Goal: Task Accomplishment & Management: Manage account settings

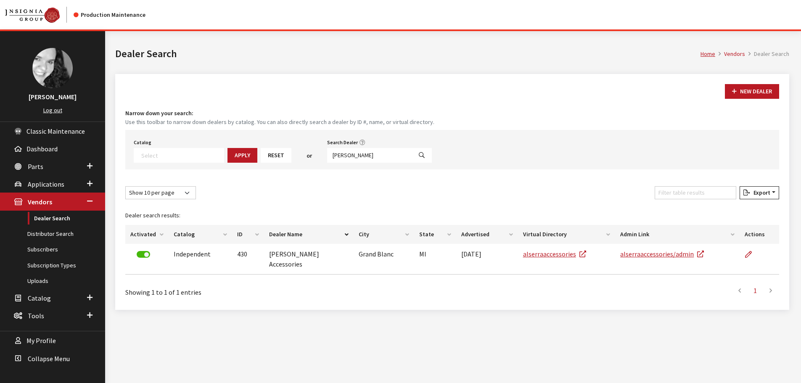
select select
click at [347, 153] on input "al serra" at bounding box center [369, 155] width 85 height 15
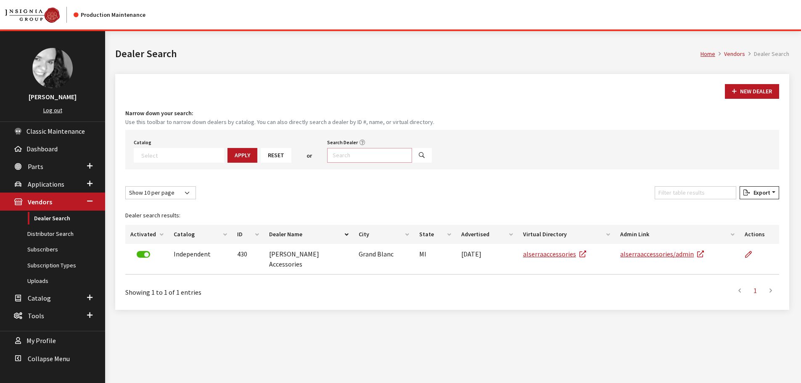
click at [359, 157] on input "Search Dealer" at bounding box center [369, 155] width 85 height 15
type input "central [US_STATE]"
select select
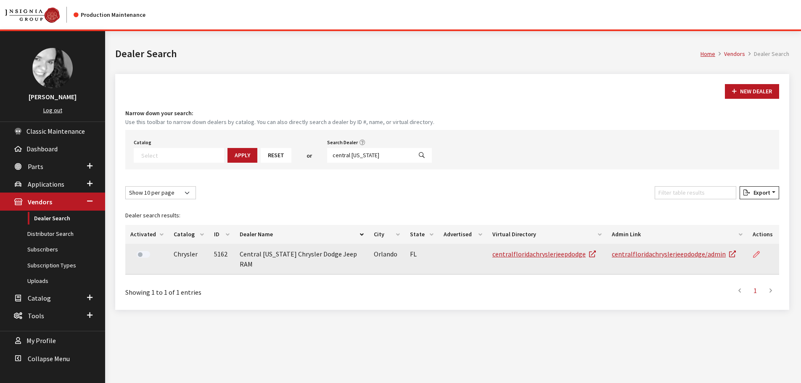
click at [757, 254] on icon at bounding box center [756, 254] width 7 height 7
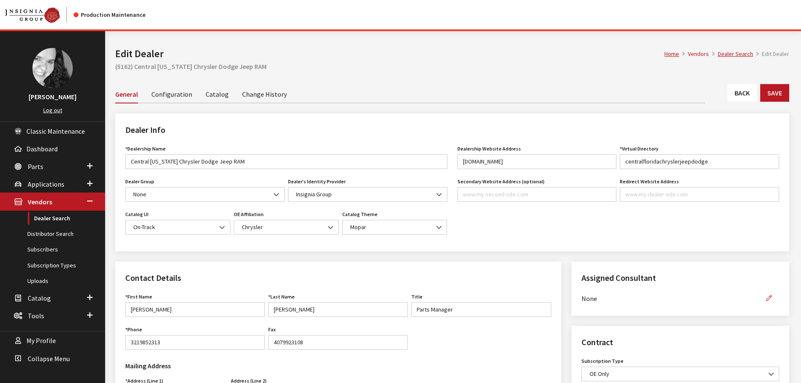
scroll to position [199, 0]
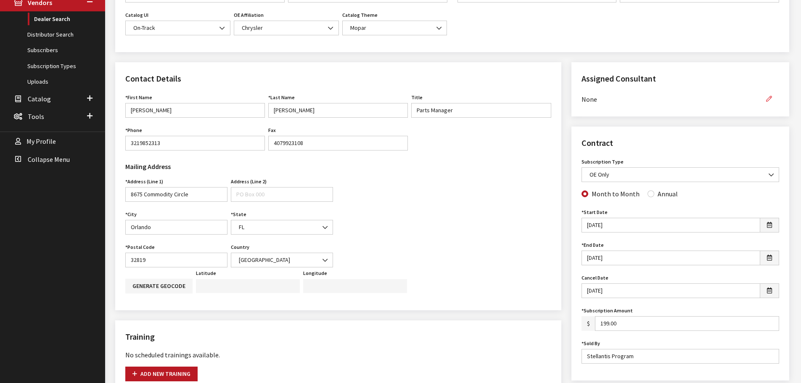
click at [772, 98] on button "button" at bounding box center [769, 99] width 20 height 15
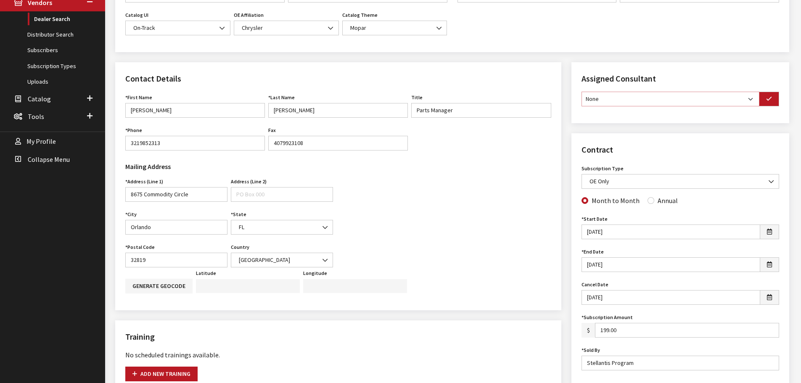
click at [740, 100] on select "None Brian Gulbrandson Dave West Khrys Dorton Kurt Daugherty Roger Schmidt" at bounding box center [670, 99] width 178 height 15
select select "30"
click at [581, 92] on select "None [PERSON_NAME] [PERSON_NAME] [PERSON_NAME] [PERSON_NAME] [PERSON_NAME]" at bounding box center [670, 99] width 178 height 15
click at [766, 101] on icon "button" at bounding box center [769, 99] width 6 height 6
click at [647, 200] on input "Annual" at bounding box center [650, 199] width 7 height 7
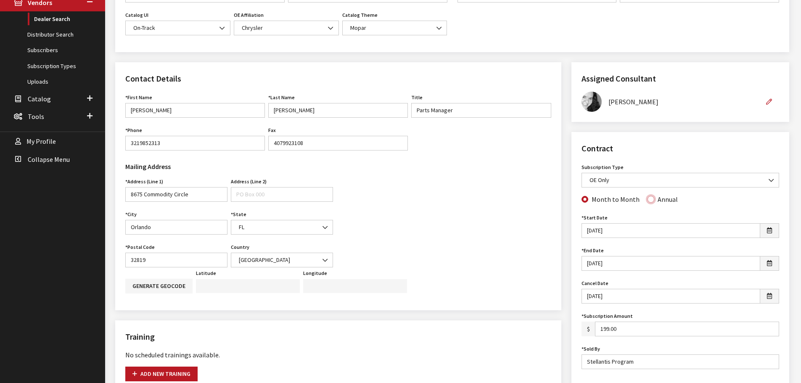
radio input "true"
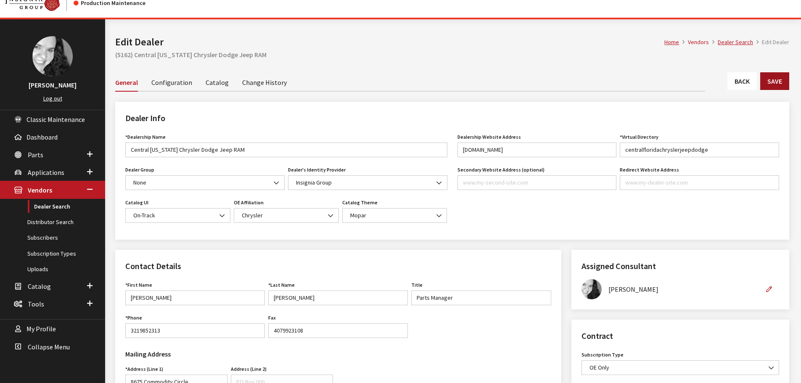
scroll to position [0, 0]
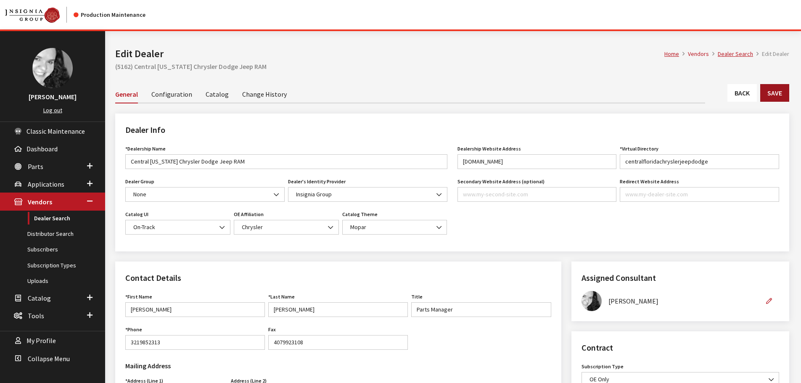
click at [782, 92] on button "Save" at bounding box center [774, 93] width 29 height 18
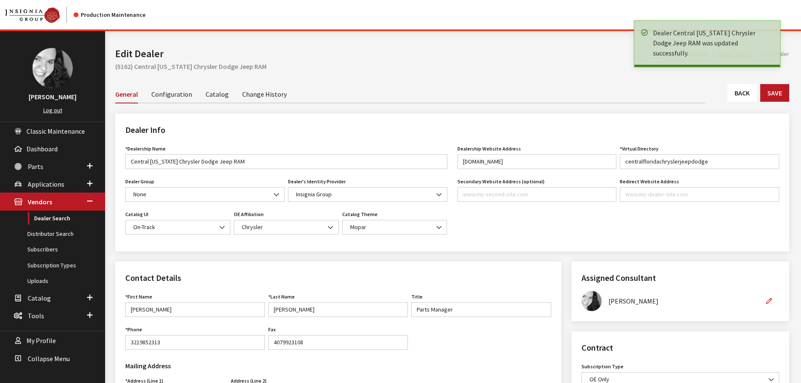
click at [740, 96] on link "Back" at bounding box center [741, 93] width 29 height 18
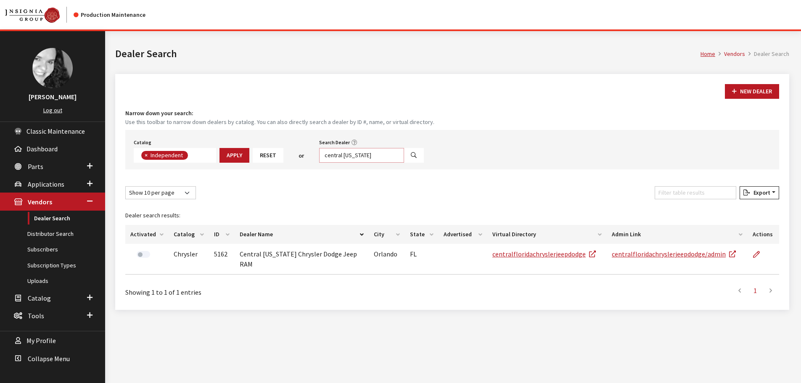
scroll to position [61, 0]
click at [341, 155] on input "central florida" at bounding box center [361, 155] width 85 height 15
type input "tim short"
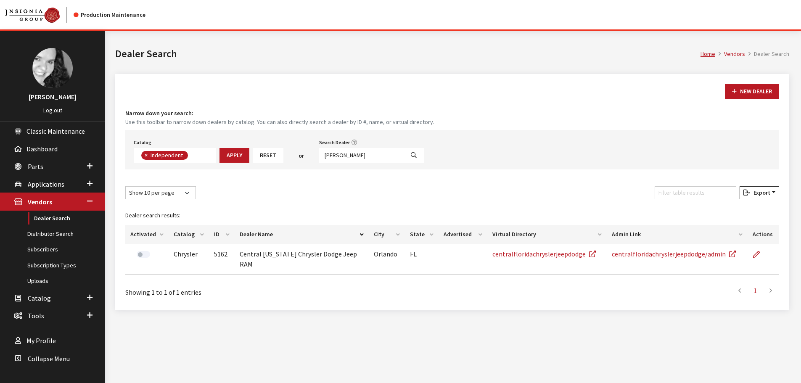
select select
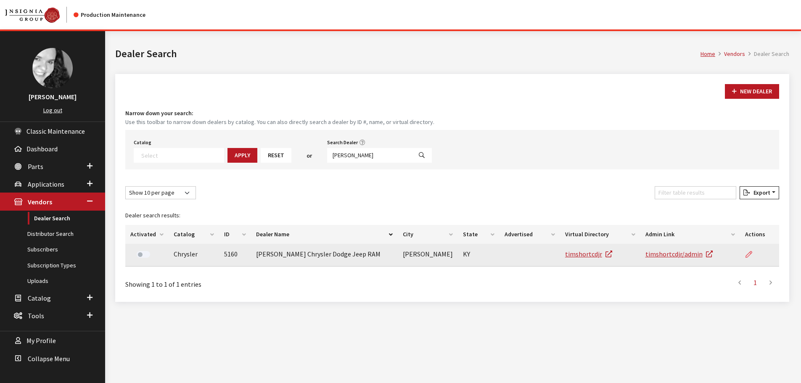
click at [748, 254] on icon at bounding box center [748, 254] width 7 height 7
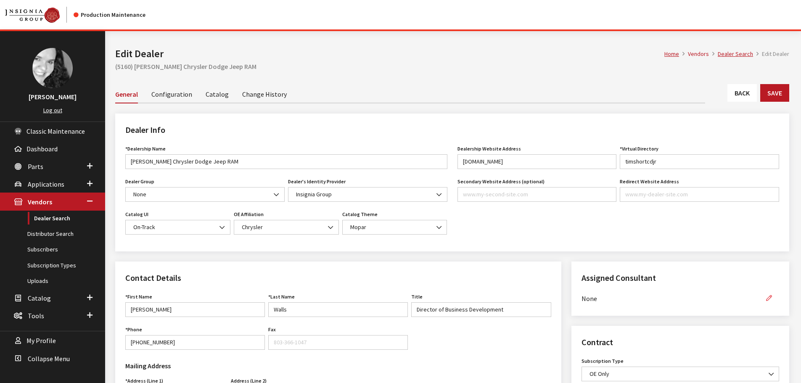
scroll to position [42, 0]
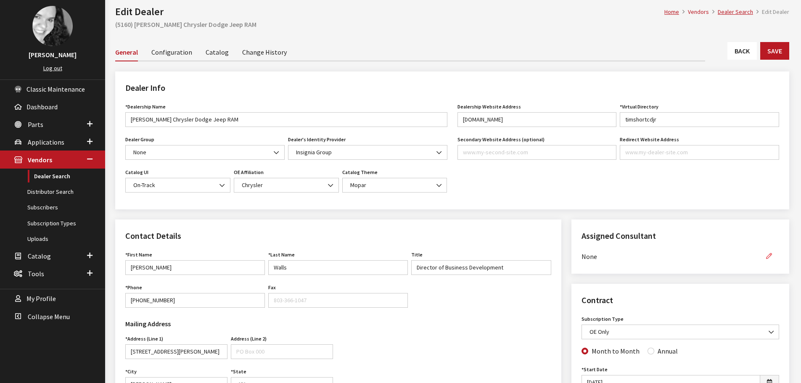
click at [769, 256] on icon "button" at bounding box center [769, 256] width 6 height 6
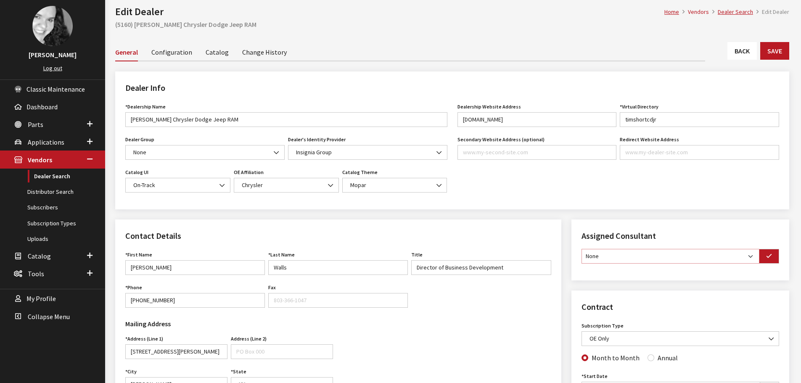
click at [752, 258] on select "None Brian Gulbrandson Dave West Khrys Dorton Kurt Daugherty Roger Schmidt" at bounding box center [670, 256] width 178 height 15
select select "30"
click at [581, 249] on select "None Brian Gulbrandson Dave West Khrys Dorton Kurt Daugherty Roger Schmidt" at bounding box center [670, 256] width 178 height 15
click at [770, 256] on icon "button" at bounding box center [769, 256] width 6 height 6
click at [648, 358] on input "Annual" at bounding box center [650, 356] width 7 height 7
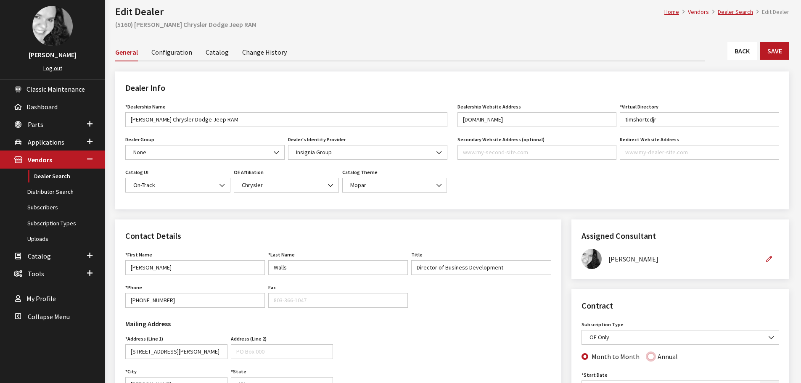
radio input "true"
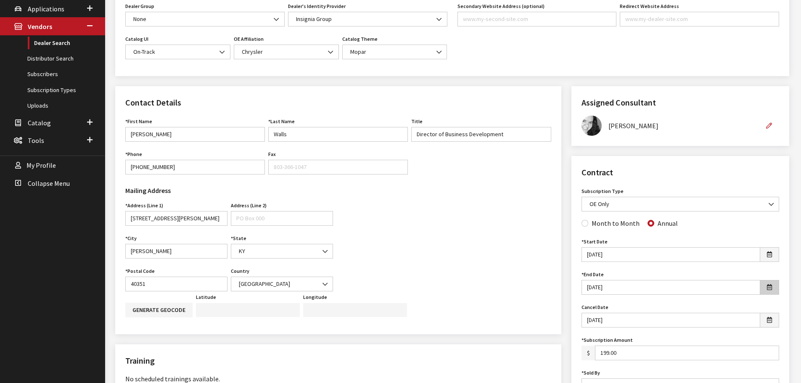
scroll to position [84, 0]
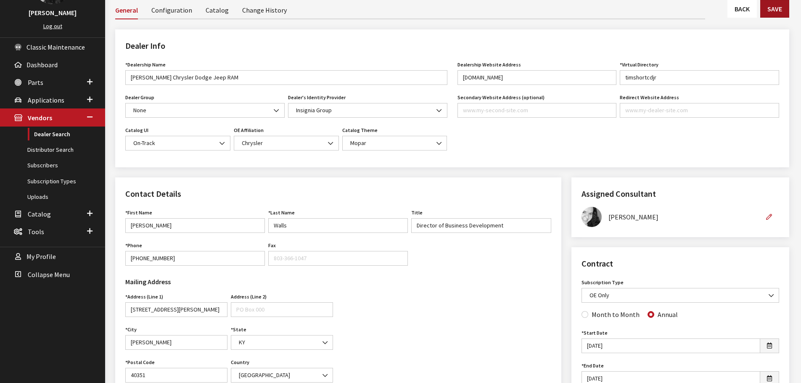
click at [779, 14] on button "Save" at bounding box center [774, 9] width 29 height 18
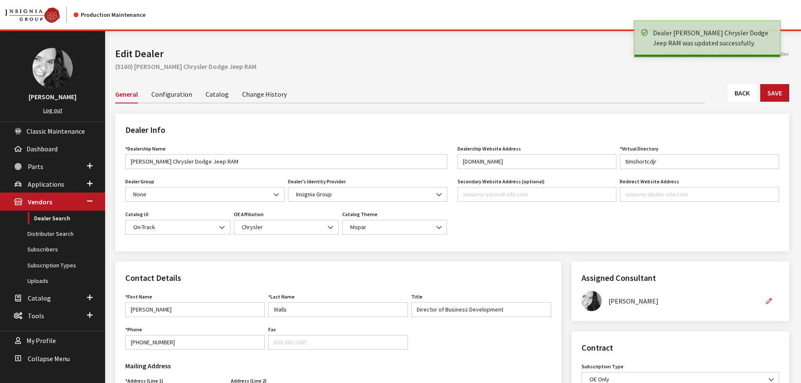
drag, startPoint x: 0, startPoint y: 0, endPoint x: 751, endPoint y: 97, distance: 757.0
click at [751, 97] on link "Back" at bounding box center [741, 93] width 29 height 18
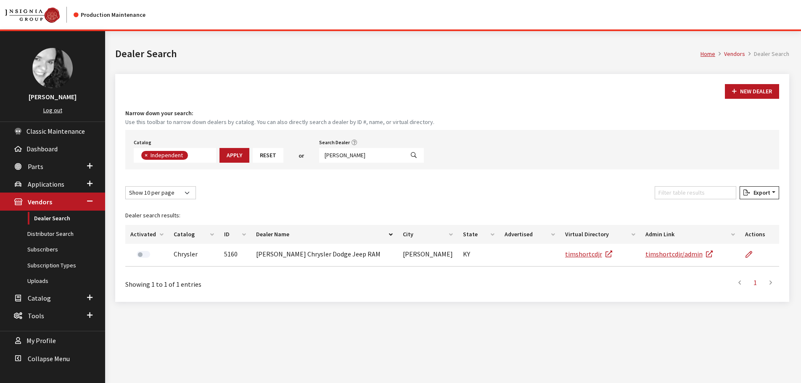
scroll to position [61, 0]
click at [331, 158] on input "tim short" at bounding box center [361, 155] width 85 height 15
type input "smith haven"
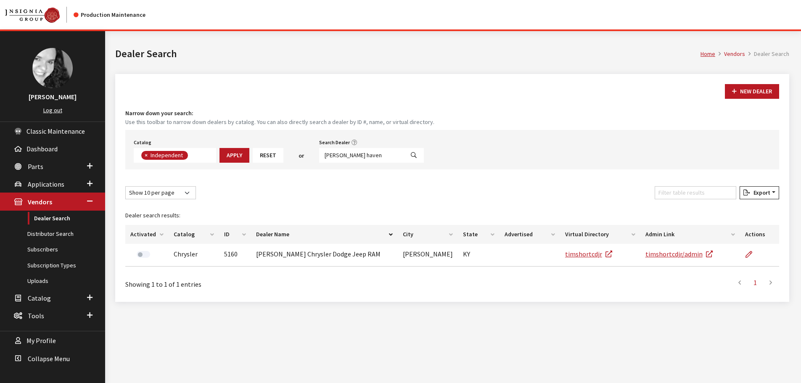
select select
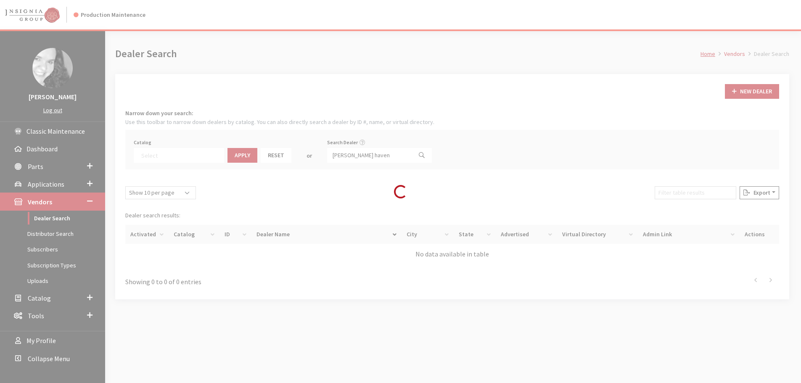
scroll to position [88, 0]
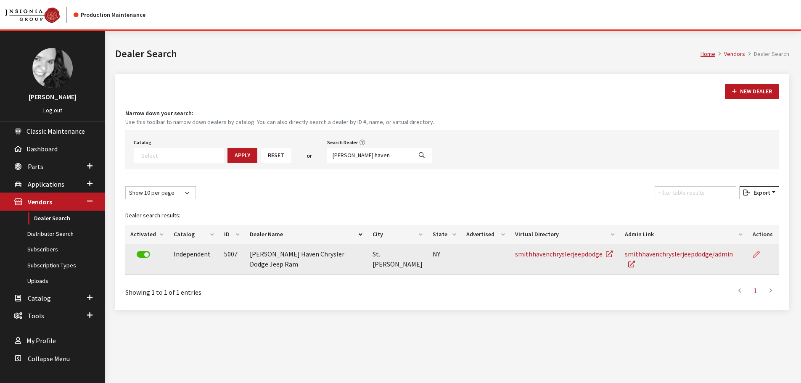
click at [758, 251] on icon at bounding box center [756, 254] width 7 height 7
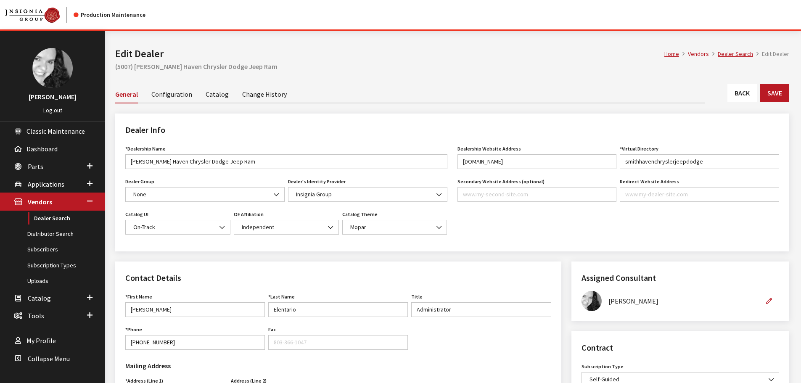
scroll to position [210, 0]
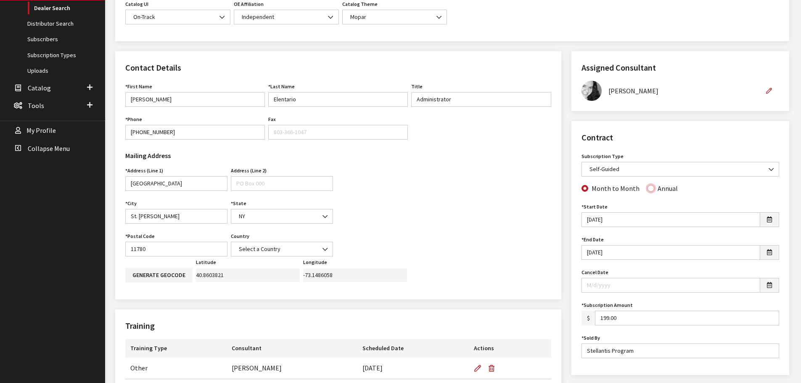
click at [647, 188] on input "Annual" at bounding box center [650, 188] width 7 height 7
radio input "true"
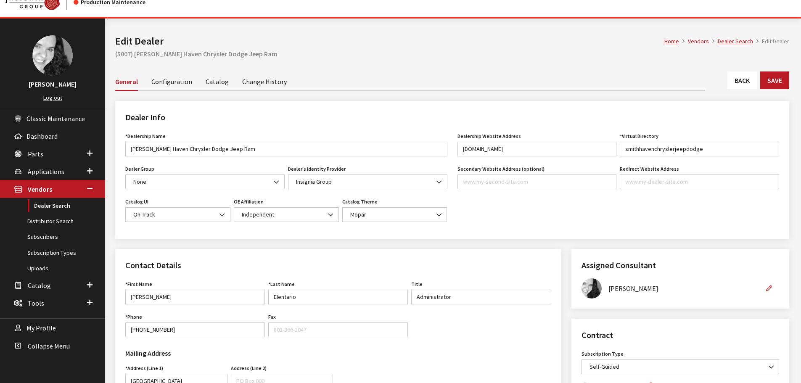
scroll to position [0, 0]
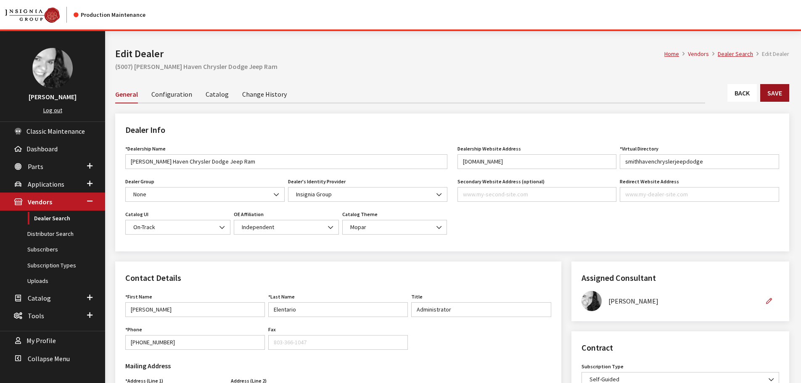
click at [779, 95] on button "Save" at bounding box center [774, 93] width 29 height 18
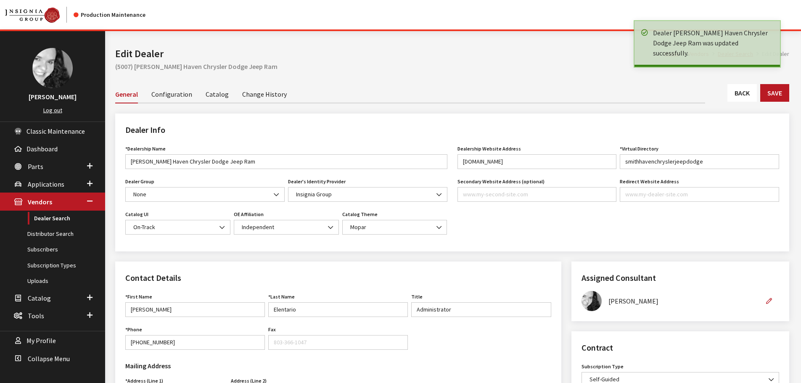
click at [747, 95] on link "Back" at bounding box center [741, 93] width 29 height 18
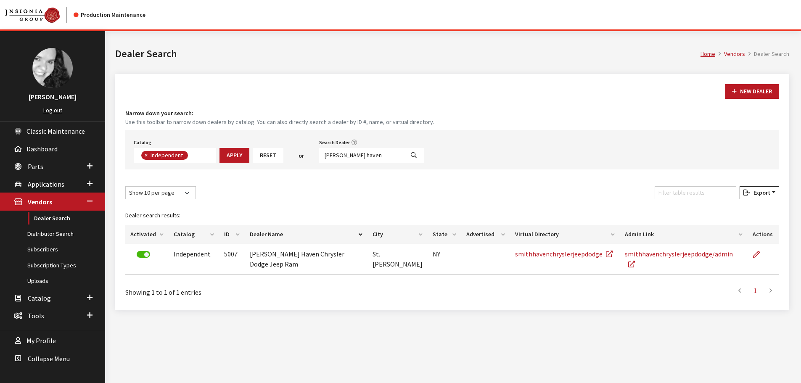
scroll to position [61, 0]
click at [343, 156] on input "[PERSON_NAME] haven" at bounding box center [361, 155] width 85 height 15
click at [343, 156] on input "smith haven" at bounding box center [361, 155] width 85 height 15
type input "dick poe"
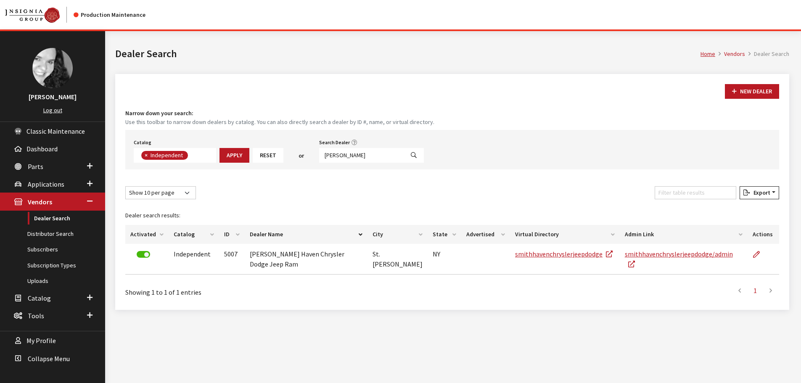
select select
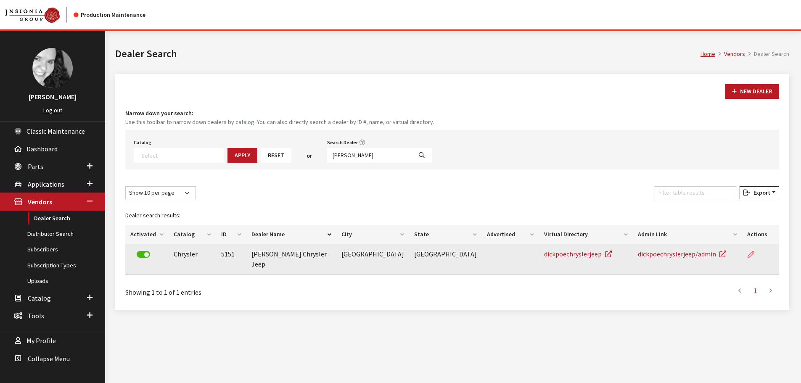
click at [749, 255] on icon at bounding box center [750, 254] width 7 height 7
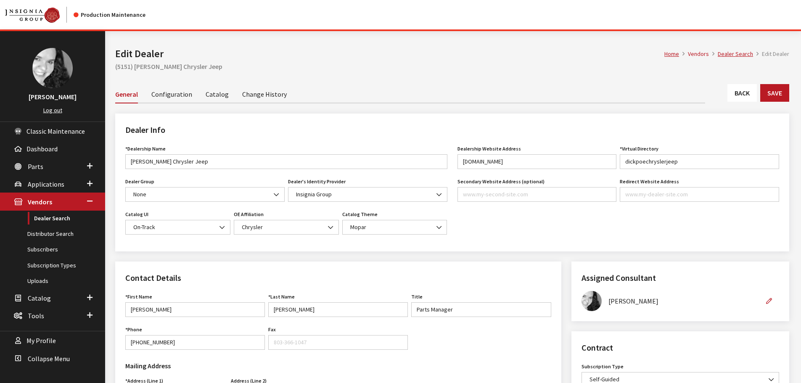
scroll to position [168, 0]
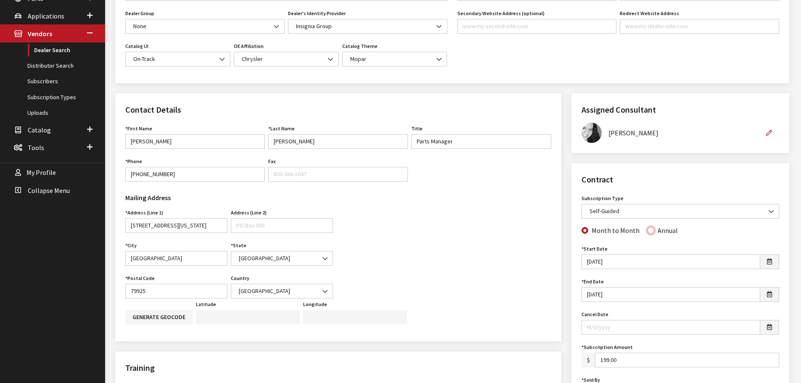
click at [647, 232] on input "Annual" at bounding box center [650, 230] width 7 height 7
radio input "true"
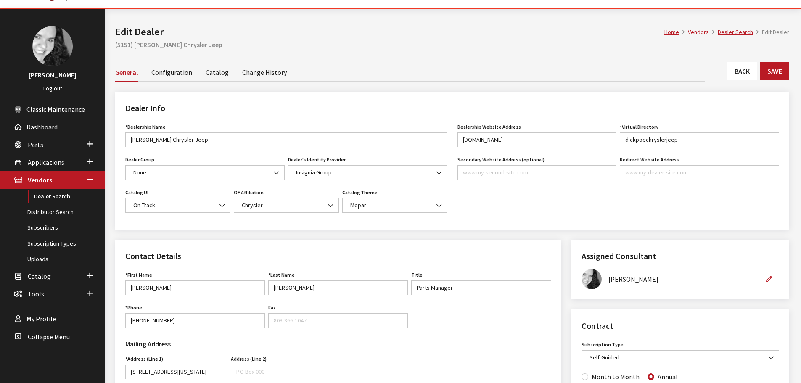
scroll to position [0, 0]
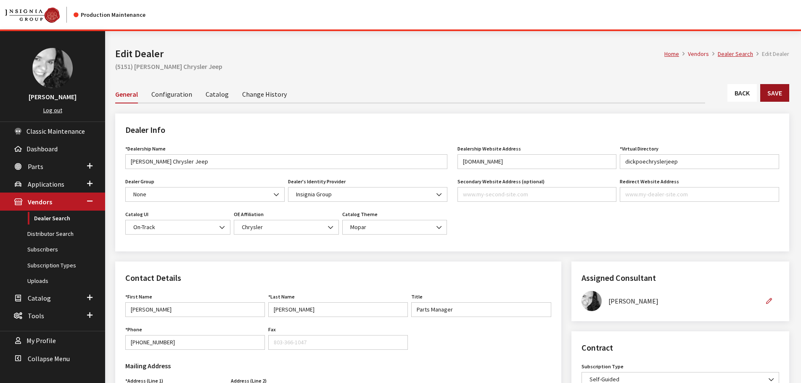
click at [777, 94] on button "Save" at bounding box center [774, 93] width 29 height 18
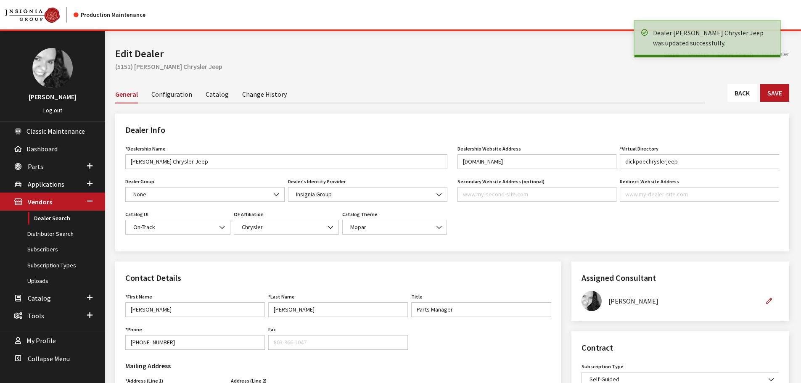
drag, startPoint x: 0, startPoint y: 0, endPoint x: 740, endPoint y: 95, distance: 746.0
click at [740, 95] on link "Back" at bounding box center [741, 93] width 29 height 18
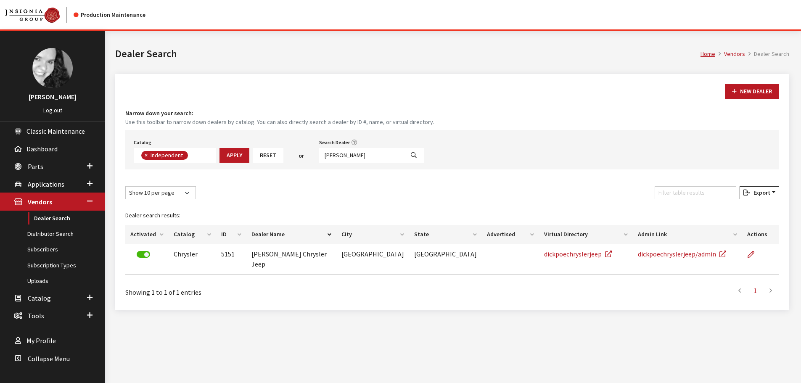
scroll to position [61, 0]
click at [348, 158] on input "dick poe" at bounding box center [361, 155] width 85 height 15
type input "d"
type input "breeden"
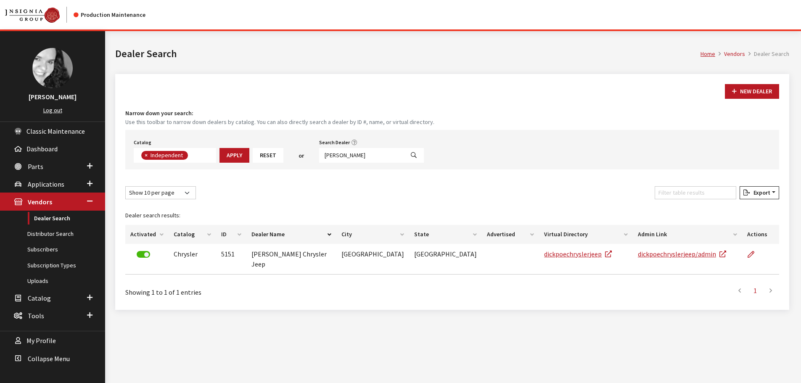
select select
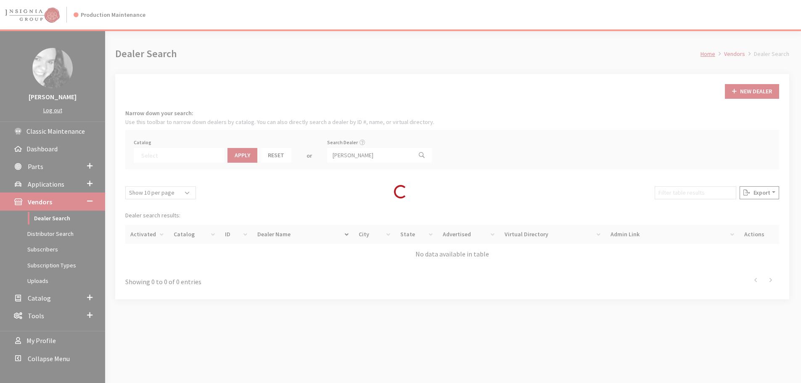
scroll to position [88, 0]
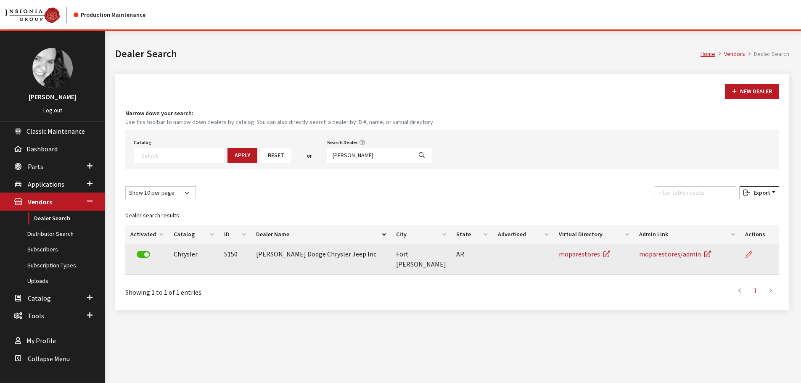
click at [748, 255] on icon at bounding box center [748, 254] width 7 height 7
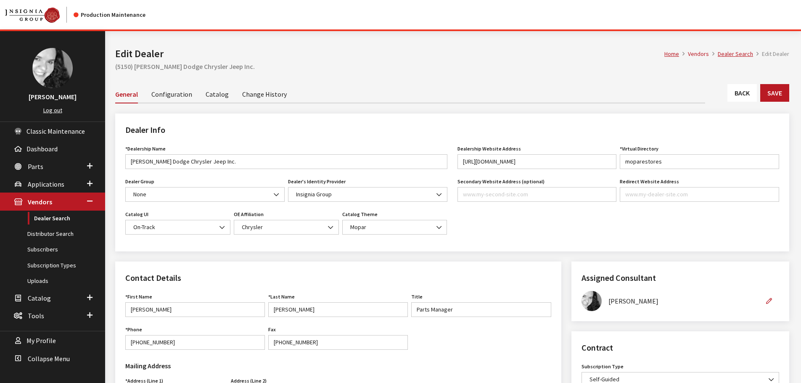
scroll to position [252, 0]
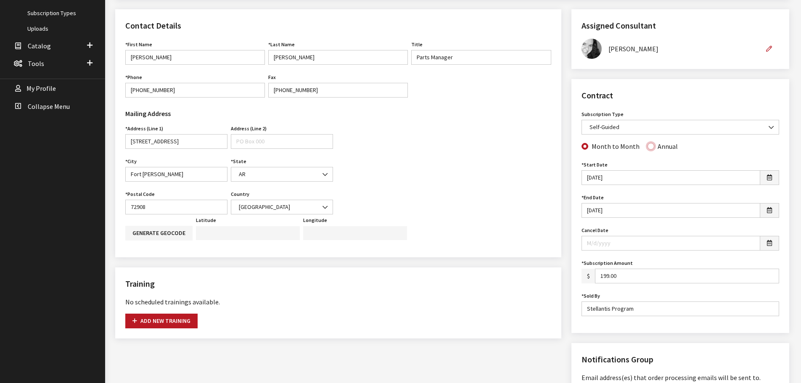
click at [649, 146] on input "Annual" at bounding box center [650, 146] width 7 height 7
radio input "true"
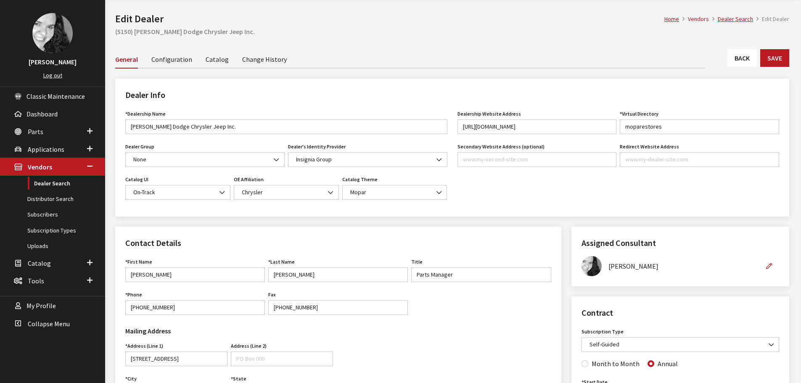
scroll to position [0, 0]
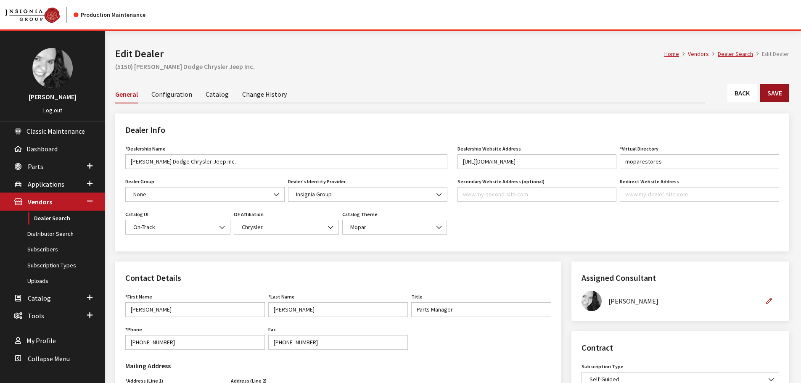
click at [768, 99] on button "Save" at bounding box center [774, 93] width 29 height 18
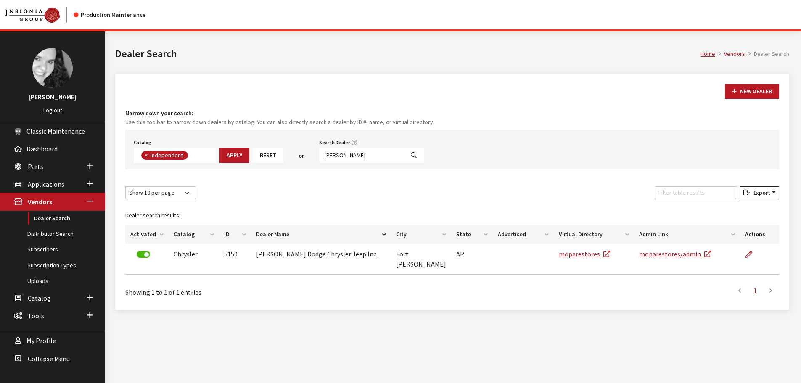
scroll to position [61, 0]
click at [346, 155] on input "[PERSON_NAME]" at bounding box center [361, 155] width 85 height 15
type input "[PERSON_NAME]"
select select
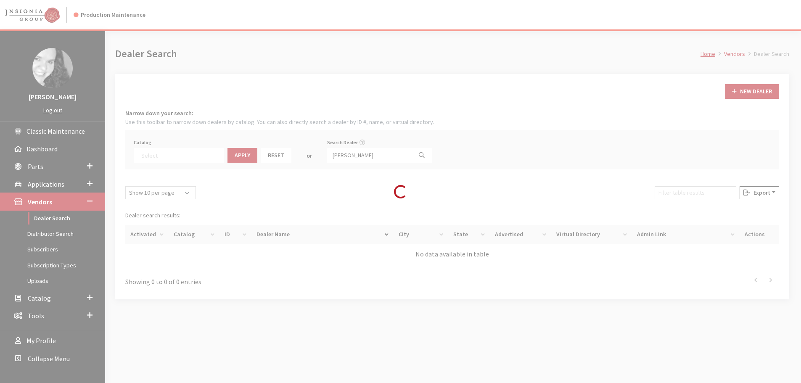
scroll to position [88, 0]
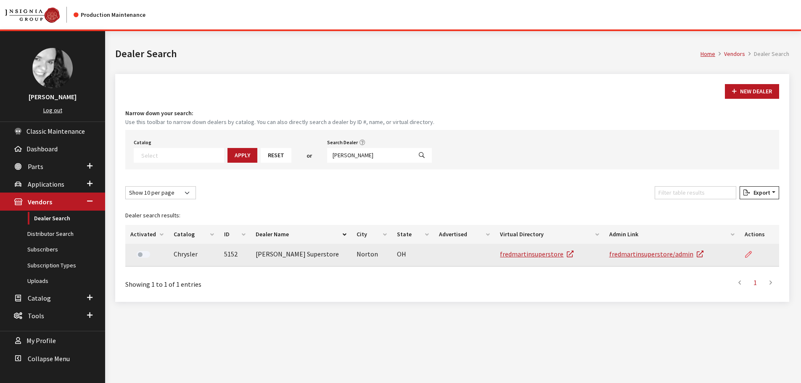
click at [747, 254] on icon at bounding box center [748, 254] width 7 height 7
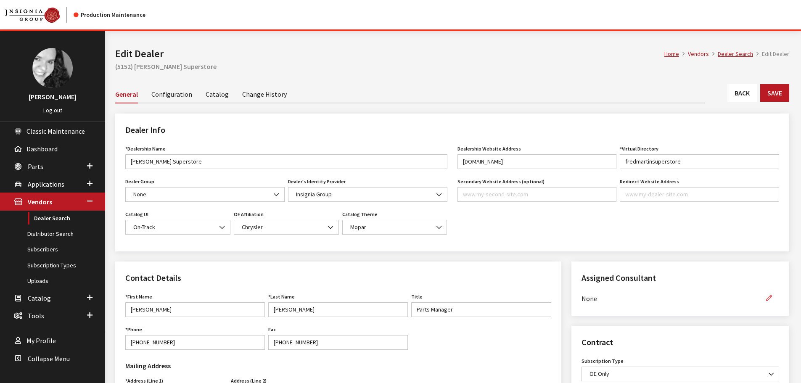
scroll to position [42, 0]
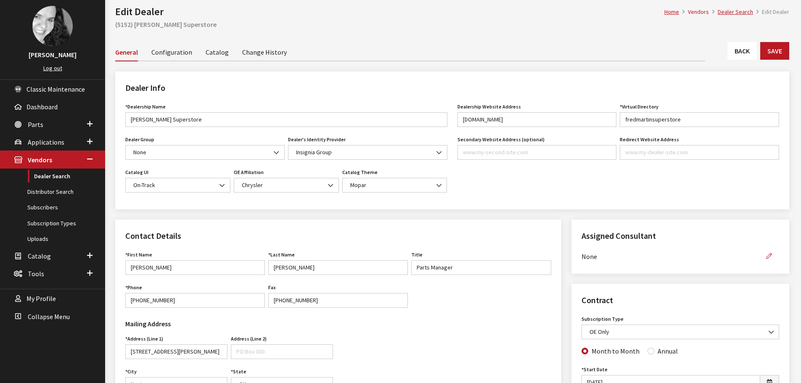
click at [767, 255] on icon "button" at bounding box center [769, 256] width 6 height 6
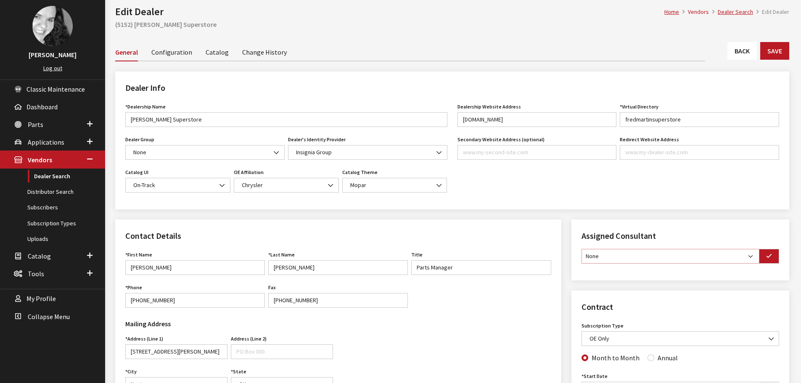
click at [721, 256] on select "None Brian Gulbrandson Dave West Khrys Dorton Kurt Daugherty Roger Schmidt" at bounding box center [670, 256] width 178 height 15
select select "30"
click at [581, 249] on select "None [PERSON_NAME] [PERSON_NAME] [PERSON_NAME] [PERSON_NAME] [PERSON_NAME]" at bounding box center [670, 256] width 178 height 15
click at [767, 256] on icon "button" at bounding box center [769, 256] width 6 height 6
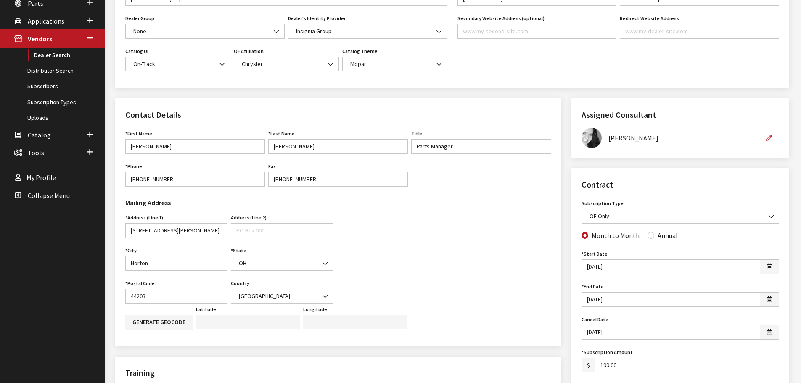
scroll to position [210, 0]
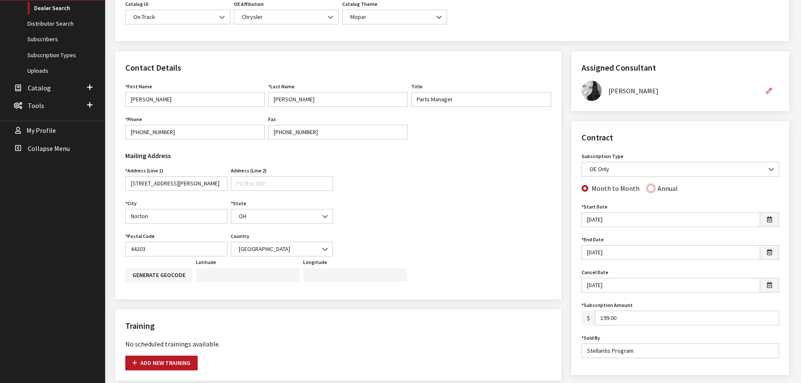
click at [647, 188] on input "Annual" at bounding box center [650, 188] width 7 height 7
radio input "true"
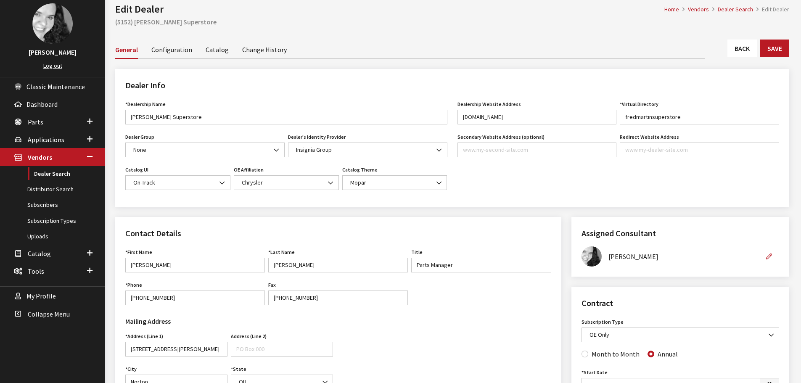
scroll to position [42, 0]
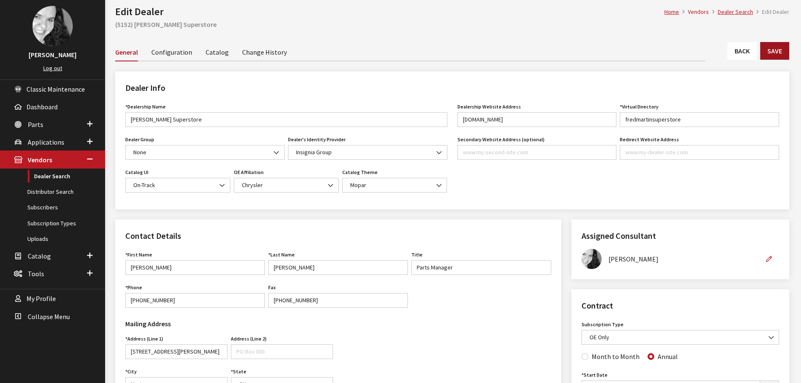
click at [771, 50] on button "Save" at bounding box center [774, 51] width 29 height 18
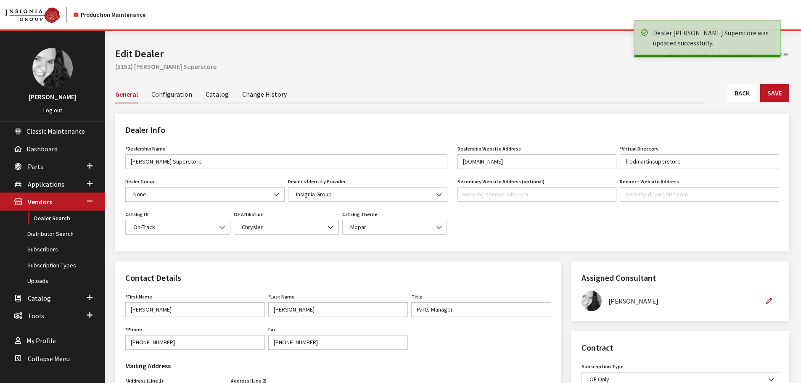
click at [739, 92] on link "Back" at bounding box center [741, 93] width 29 height 18
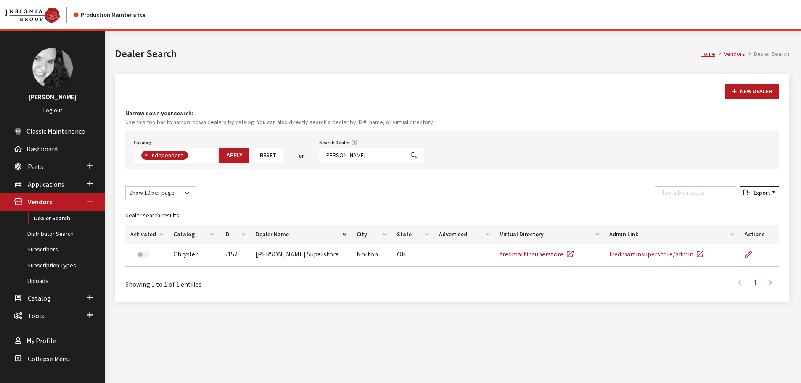
scroll to position [61, 0]
click at [349, 155] on input "[PERSON_NAME]" at bounding box center [361, 155] width 85 height 15
type input "[PERSON_NAME]"
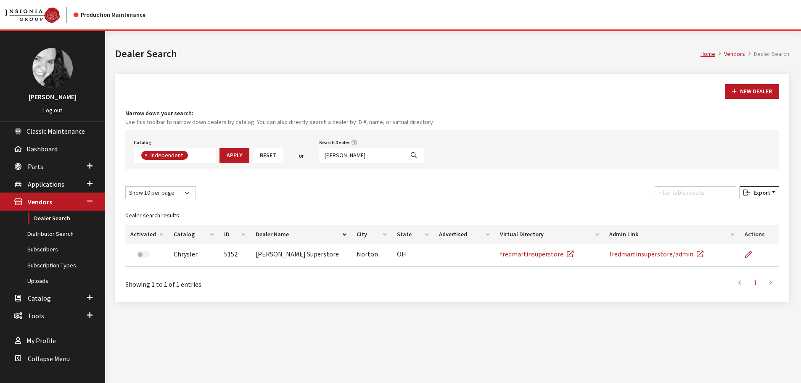
select select
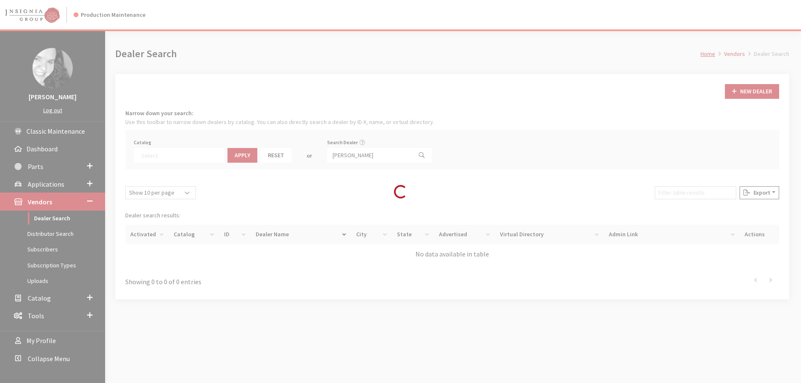
scroll to position [88, 0]
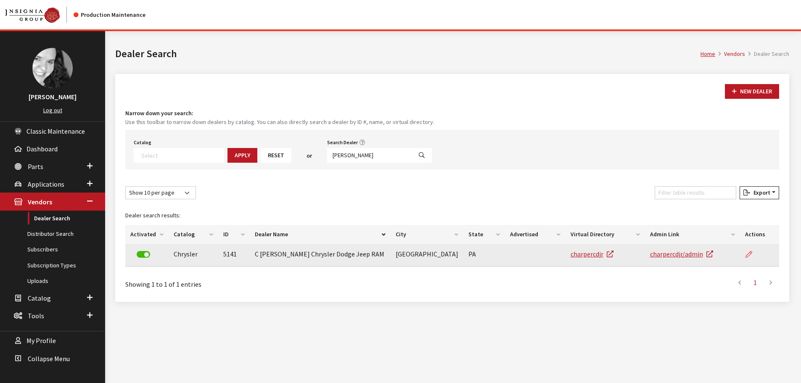
click at [748, 257] on icon at bounding box center [748, 254] width 7 height 7
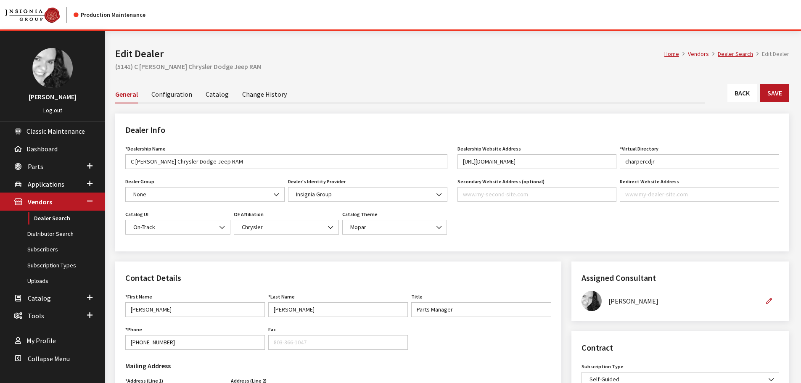
scroll to position [168, 0]
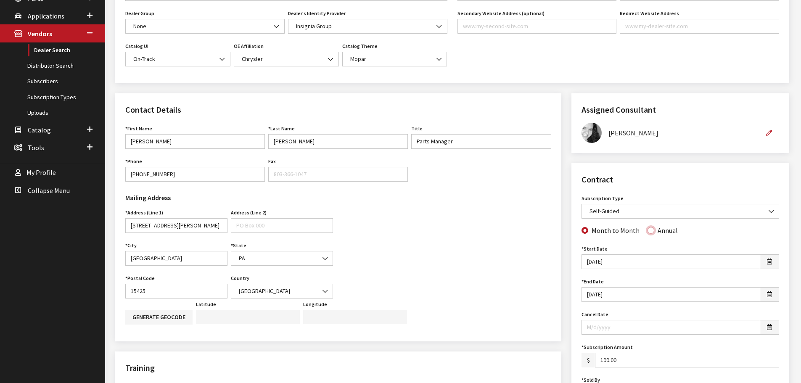
click at [648, 232] on input "Annual" at bounding box center [650, 230] width 7 height 7
radio input "true"
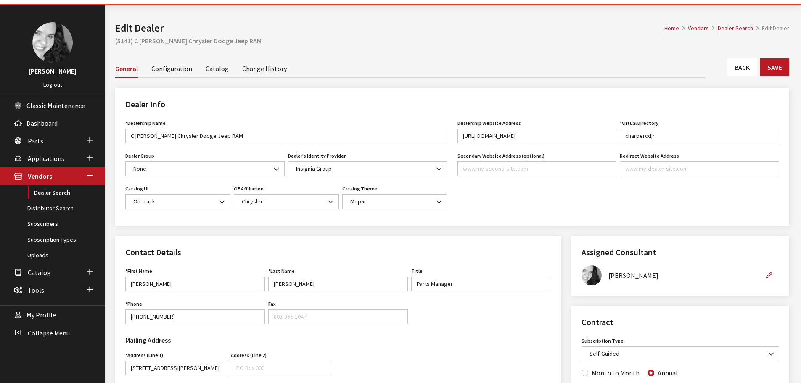
scroll to position [0, 0]
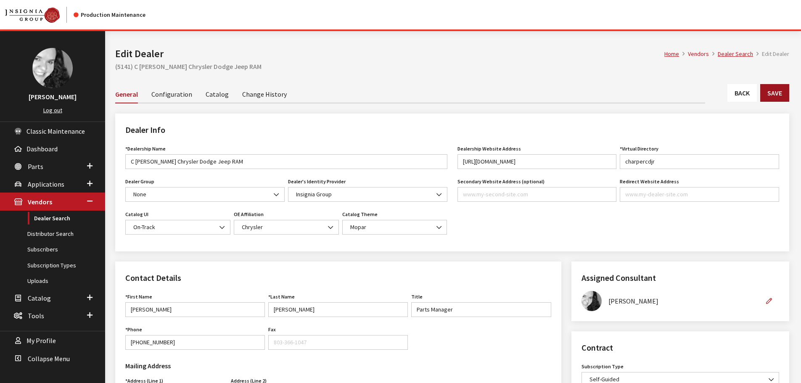
click at [776, 93] on button "Save" at bounding box center [774, 93] width 29 height 18
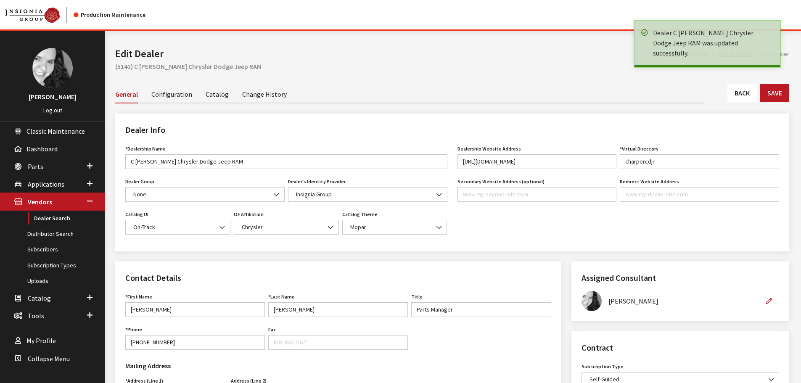
drag, startPoint x: 0, startPoint y: 0, endPoint x: 742, endPoint y: 96, distance: 747.7
click at [742, 96] on link "Back" at bounding box center [741, 93] width 29 height 18
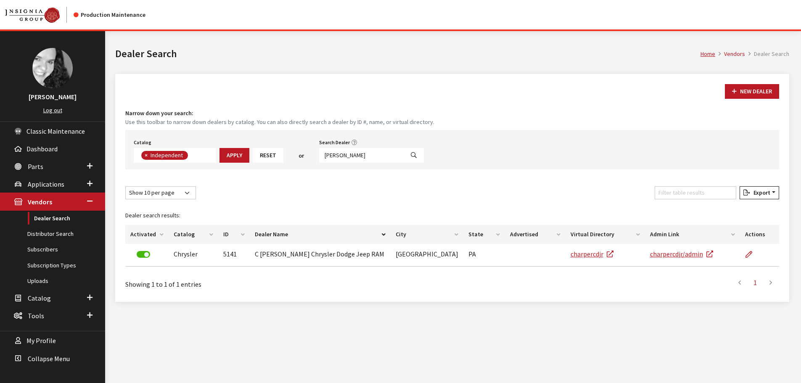
scroll to position [61, 0]
click at [340, 156] on input "c harper" at bounding box center [361, 155] width 85 height 15
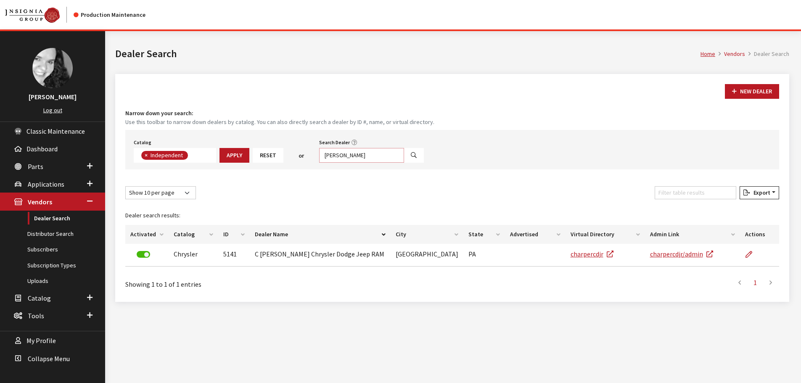
type input "beaman"
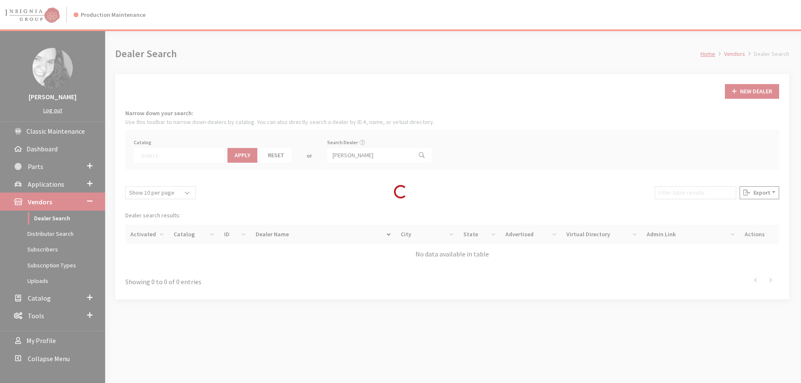
select select
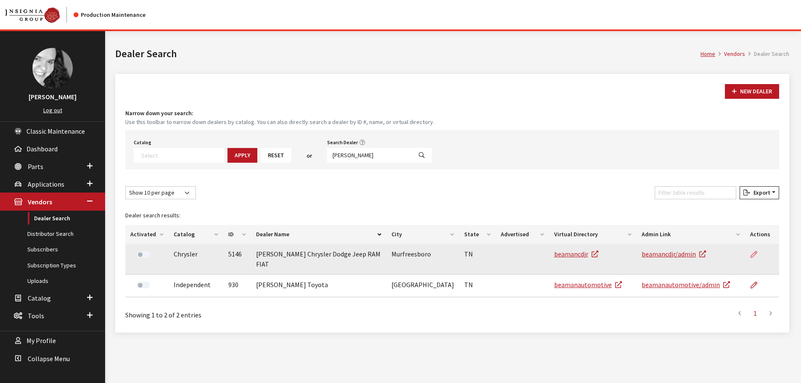
click at [755, 256] on icon at bounding box center [753, 254] width 7 height 7
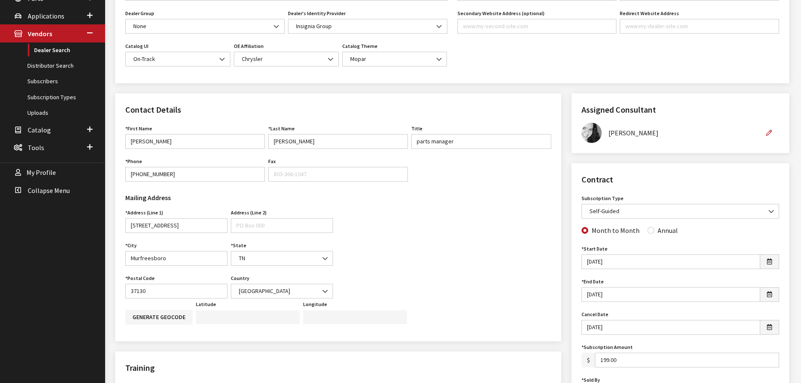
scroll to position [168, 0]
click at [647, 231] on input "Annual" at bounding box center [650, 230] width 7 height 7
radio input "true"
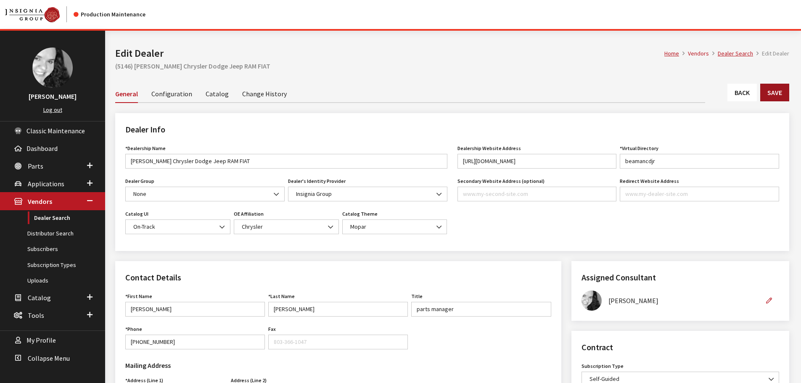
scroll to position [0, 0]
click at [781, 95] on button "Save" at bounding box center [774, 93] width 29 height 18
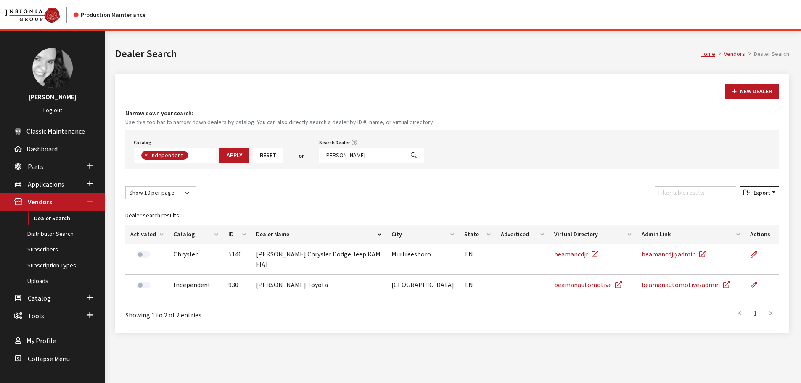
scroll to position [61, 0]
click at [345, 156] on input "[PERSON_NAME]" at bounding box center [361, 155] width 85 height 15
type input "dayton and"
select select
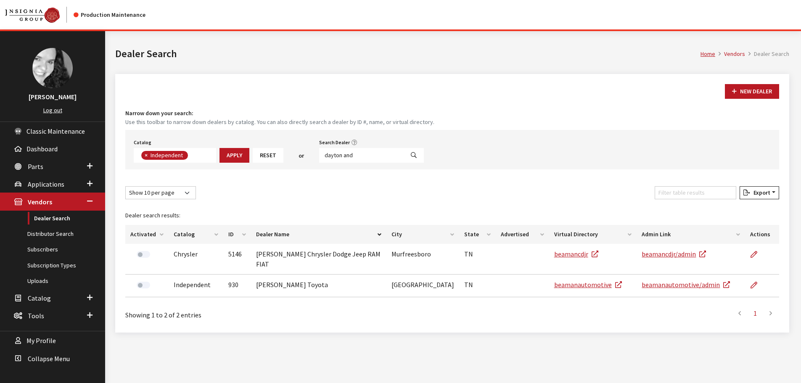
scroll to position [88, 0]
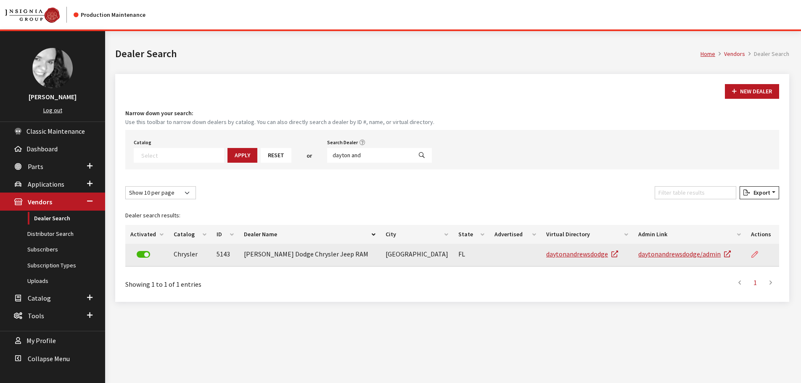
click at [758, 258] on link at bounding box center [758, 254] width 14 height 21
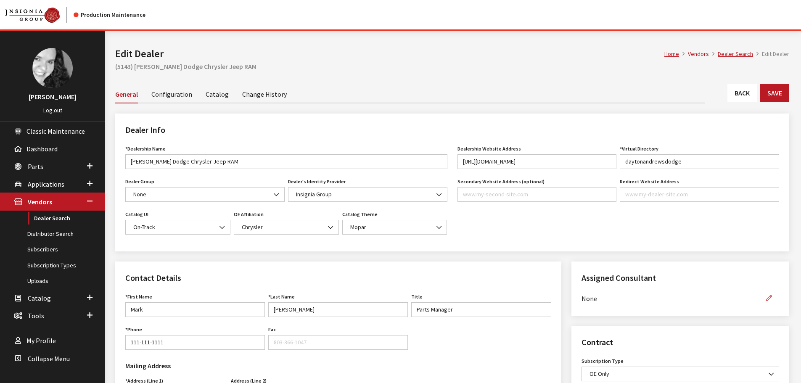
scroll to position [126, 0]
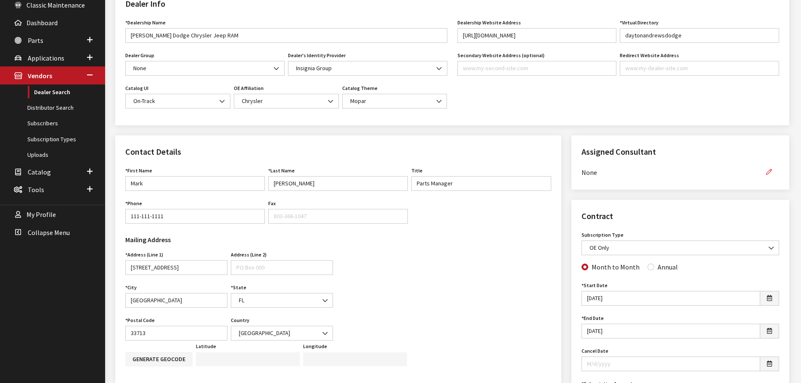
click at [771, 172] on icon "button" at bounding box center [769, 172] width 6 height 6
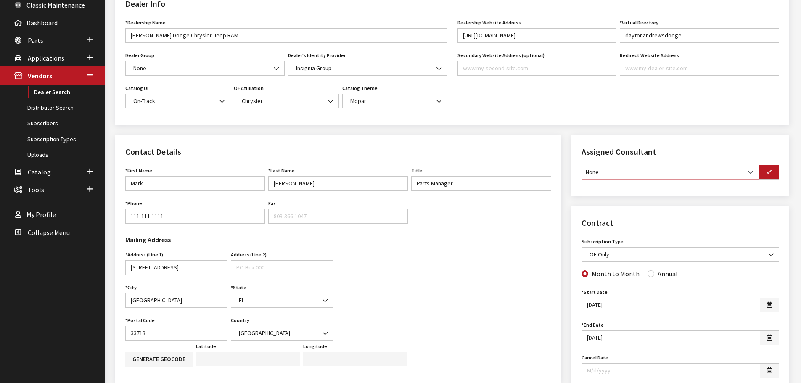
click at [752, 173] on select "None [PERSON_NAME] [PERSON_NAME] [PERSON_NAME] [PERSON_NAME] [PERSON_NAME]" at bounding box center [670, 172] width 178 height 15
select select "30"
click at [581, 165] on select "None [PERSON_NAME] [PERSON_NAME] [PERSON_NAME] [PERSON_NAME] [PERSON_NAME]" at bounding box center [670, 172] width 178 height 15
click at [770, 175] on button "button" at bounding box center [769, 172] width 20 height 15
click at [649, 272] on input "Annual" at bounding box center [650, 272] width 7 height 7
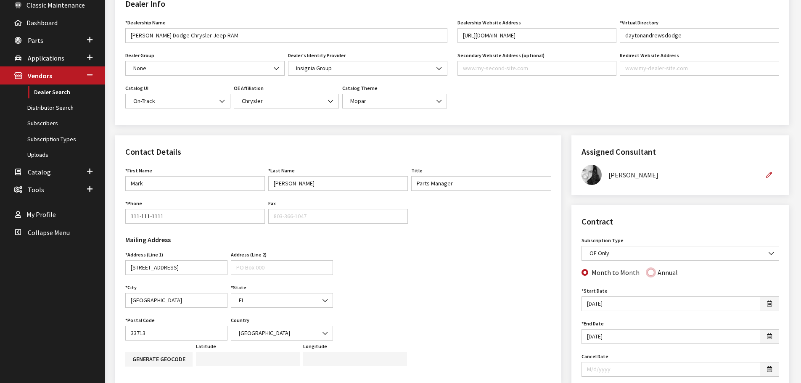
radio input "true"
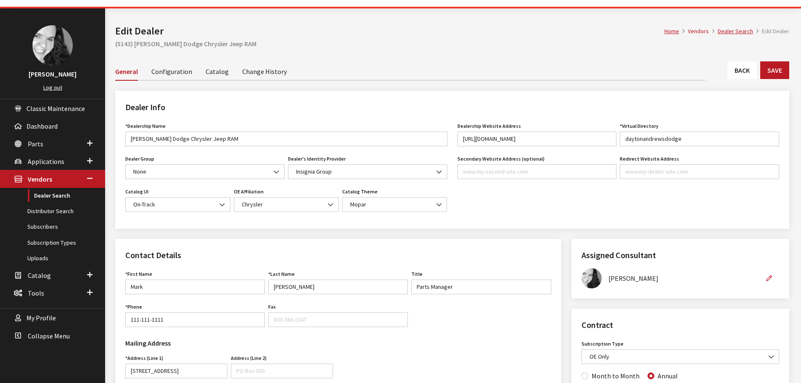
scroll to position [0, 0]
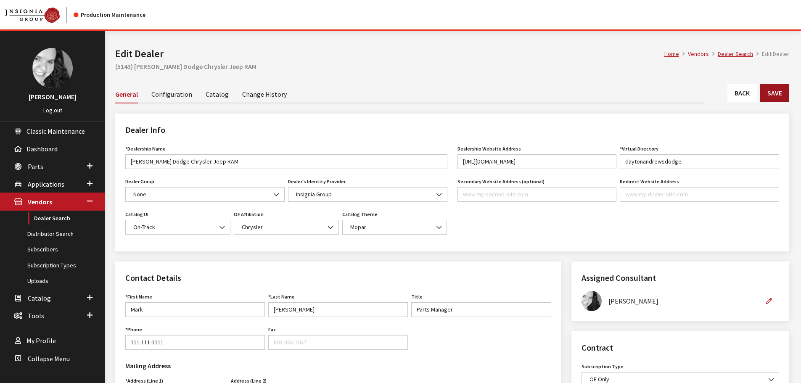
click at [781, 93] on button "Save" at bounding box center [774, 93] width 29 height 18
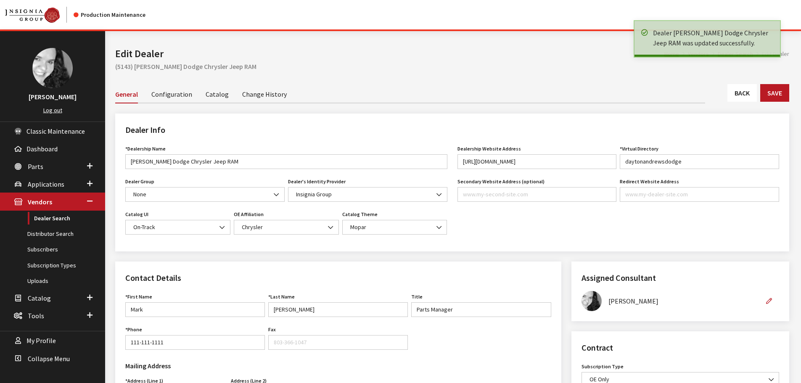
click at [748, 95] on link "Back" at bounding box center [741, 93] width 29 height 18
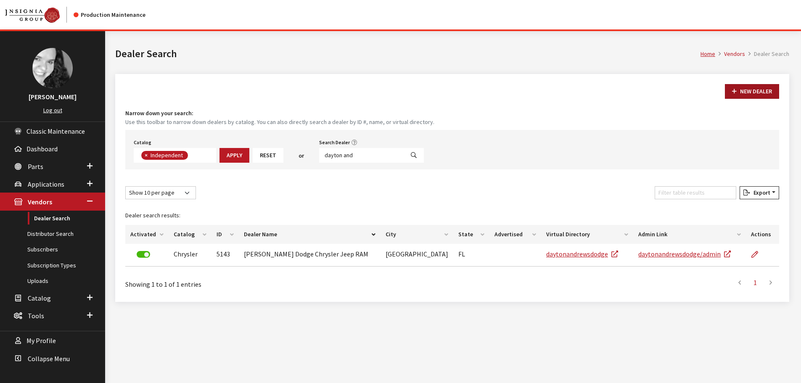
scroll to position [61, 0]
click at [362, 155] on input "dayton and" at bounding box center [361, 155] width 85 height 15
type input "6616"
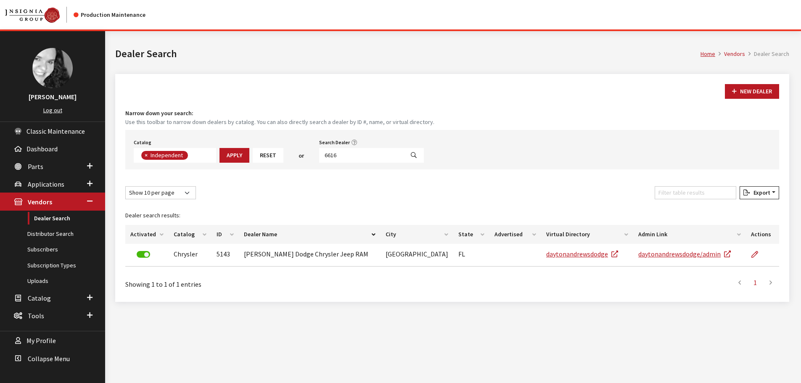
select select
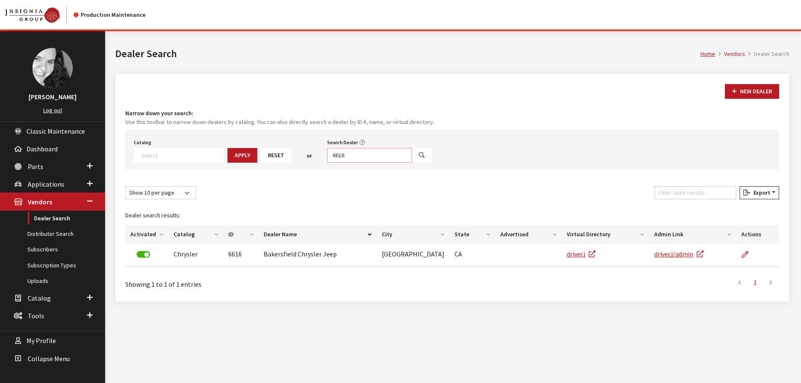
click at [362, 155] on input "6616" at bounding box center [369, 155] width 85 height 15
type input "6606"
select select
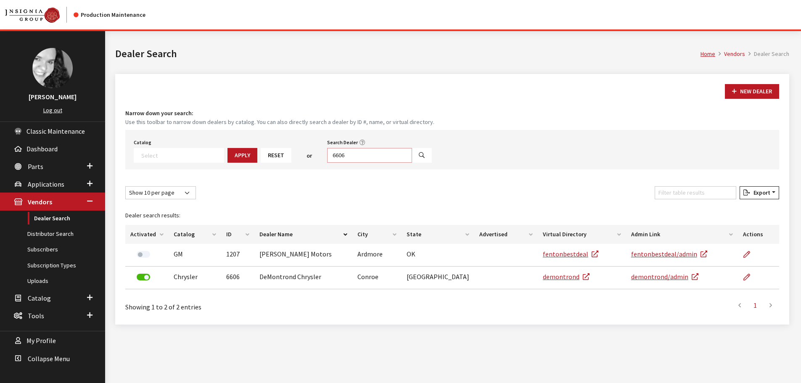
click at [362, 155] on input "6606" at bounding box center [369, 155] width 85 height 15
type input "6599"
select select
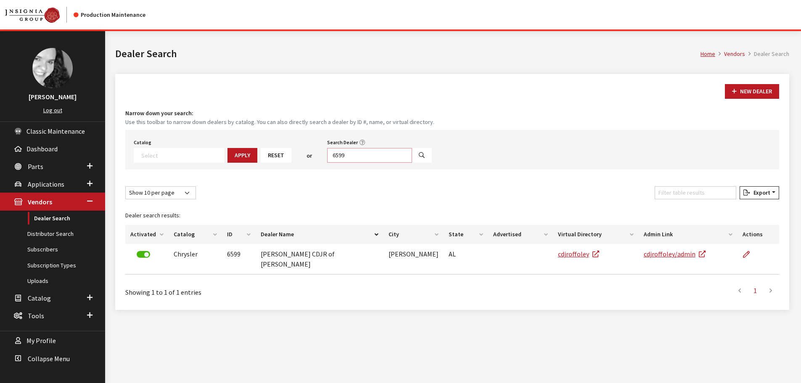
click at [362, 155] on input "6599" at bounding box center [369, 155] width 85 height 15
type input "6585"
select select
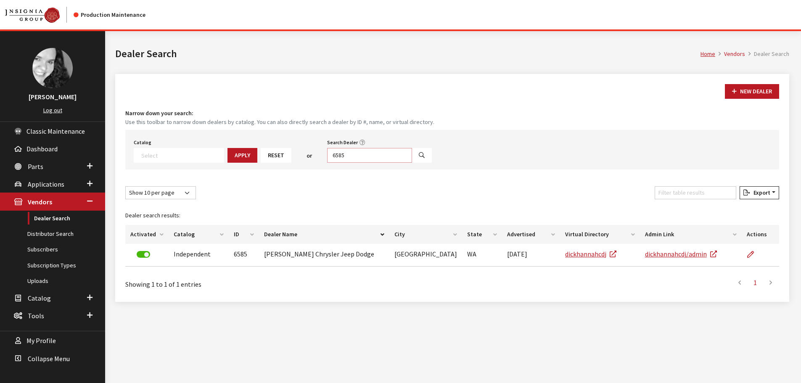
click at [362, 155] on input "6585" at bounding box center [369, 155] width 85 height 15
type input "6550"
select select
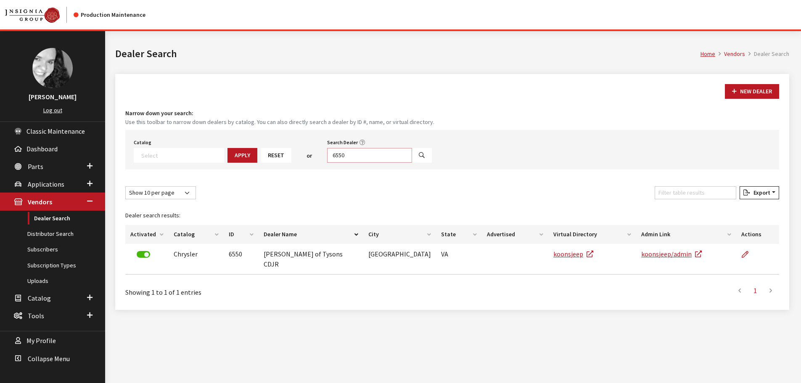
click at [362, 155] on input "6550" at bounding box center [369, 155] width 85 height 15
type input "6535"
select select
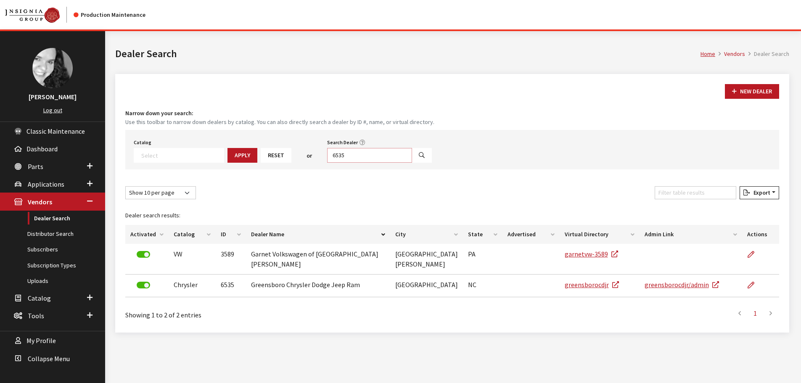
click at [362, 155] on input "6535" at bounding box center [369, 155] width 85 height 15
type input "6514"
select select
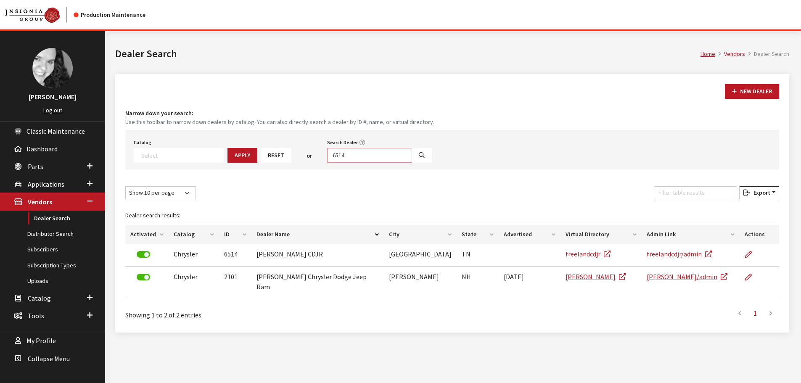
click at [362, 155] on input "6514" at bounding box center [369, 155] width 85 height 15
type input "6506"
select select
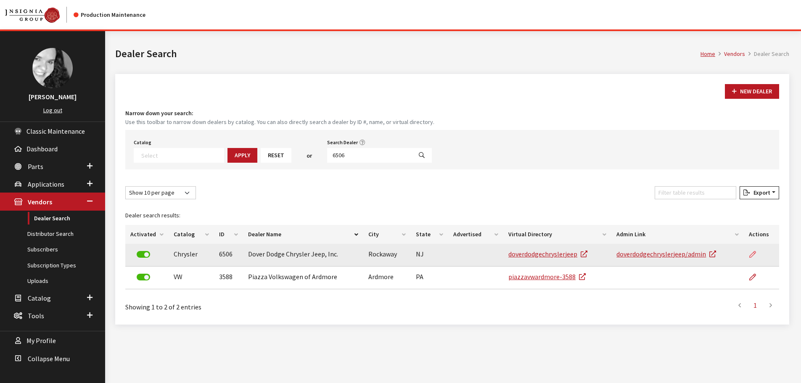
click at [752, 253] on icon at bounding box center [752, 254] width 7 height 7
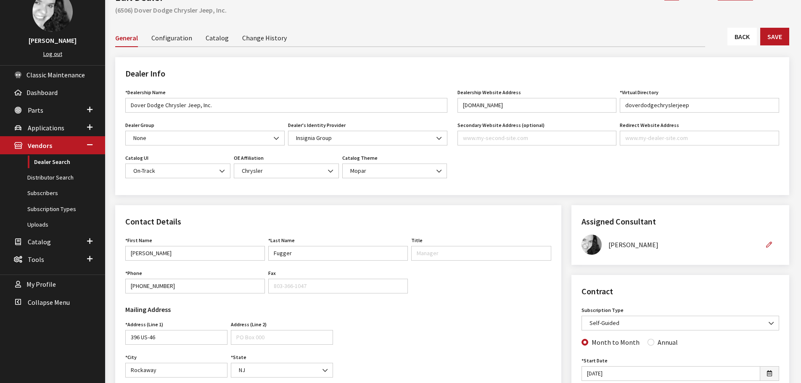
scroll to position [126, 0]
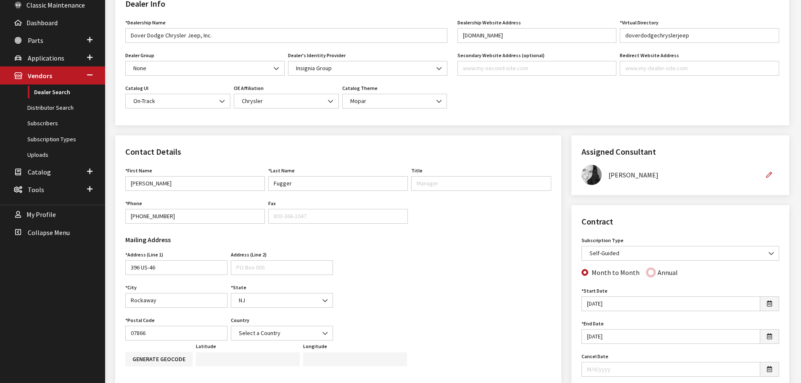
click at [650, 273] on input "Annual" at bounding box center [650, 272] width 7 height 7
radio input "true"
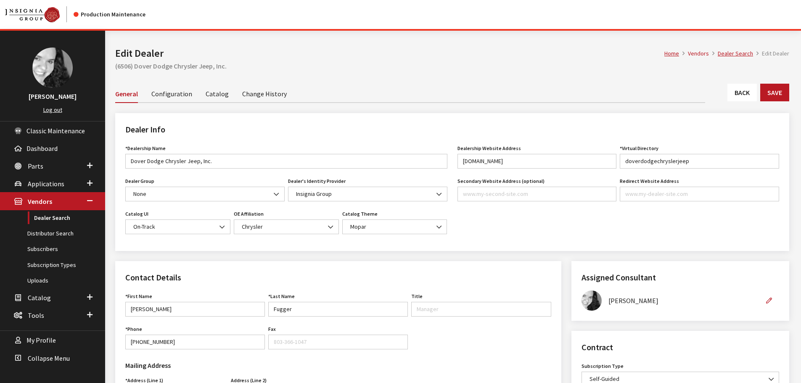
scroll to position [0, 0]
click at [786, 92] on button "Save" at bounding box center [774, 93] width 29 height 18
click at [745, 95] on link "Back" at bounding box center [741, 93] width 29 height 18
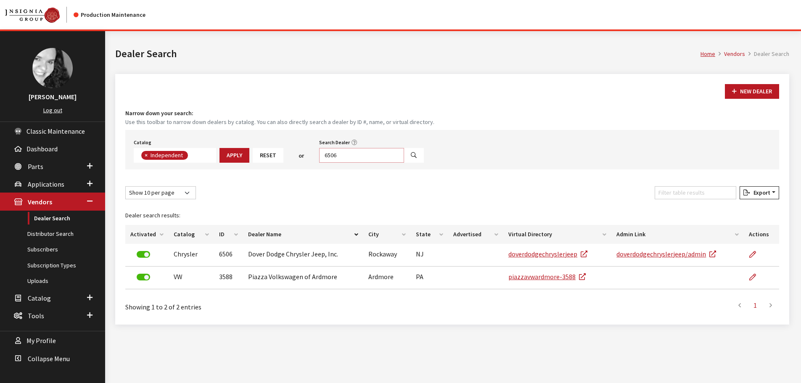
click at [346, 154] on input "6506" at bounding box center [361, 155] width 85 height 15
type input "3162"
select select
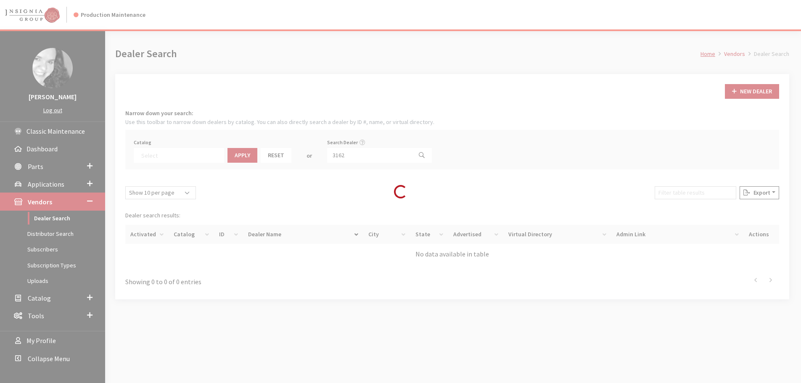
scroll to position [88, 0]
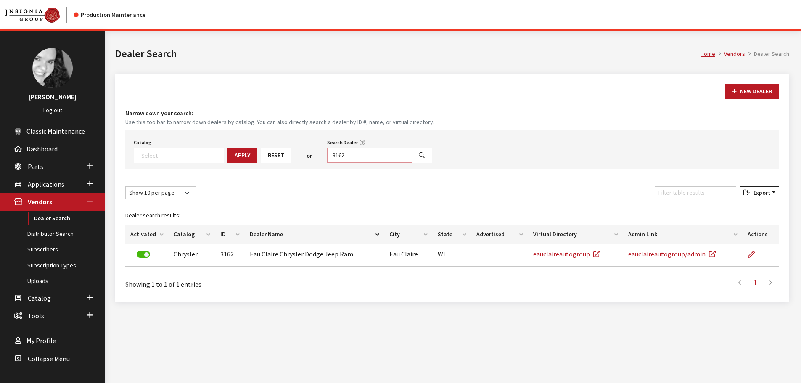
click at [346, 154] on input "3162" at bounding box center [369, 155] width 85 height 15
type input "6483"
select select
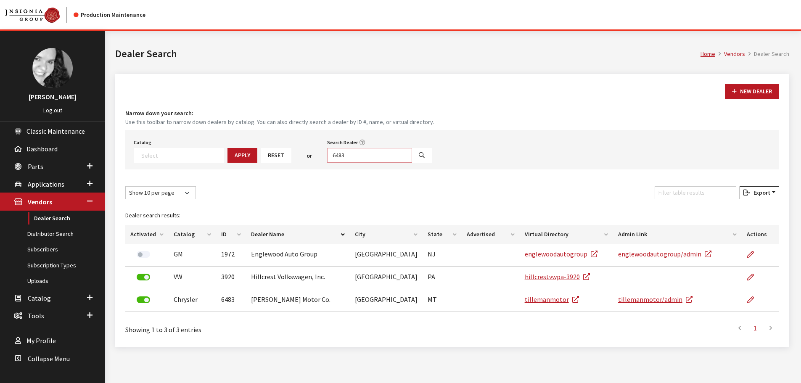
click at [346, 154] on input "6483" at bounding box center [369, 155] width 85 height 15
type input "6482"
select select
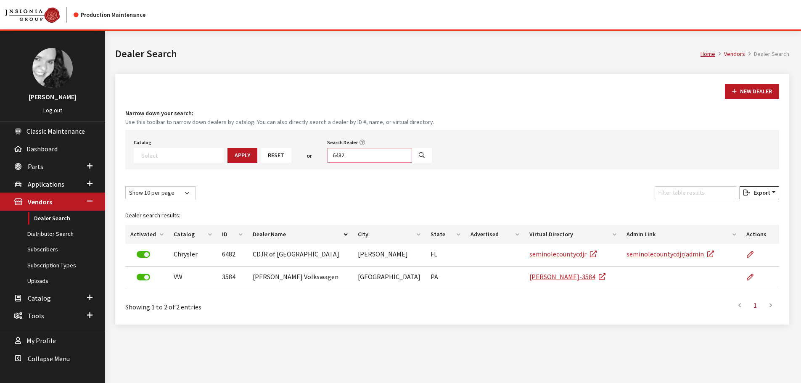
click at [347, 156] on input "6482" at bounding box center [369, 155] width 85 height 15
type input "6483"
select select
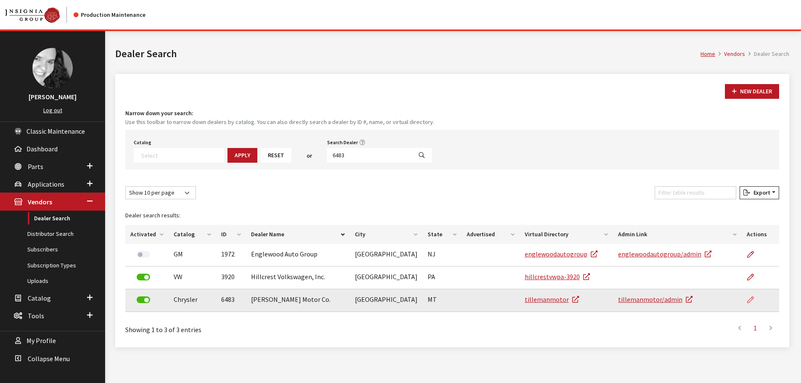
click at [750, 302] on icon at bounding box center [750, 300] width 7 height 7
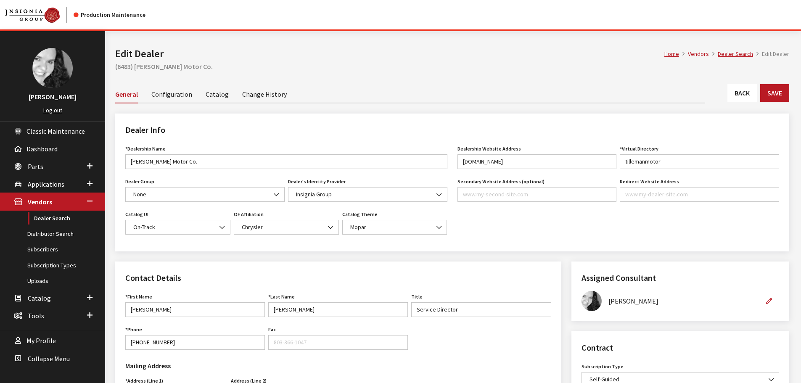
click at [740, 92] on link "Back" at bounding box center [741, 93] width 29 height 18
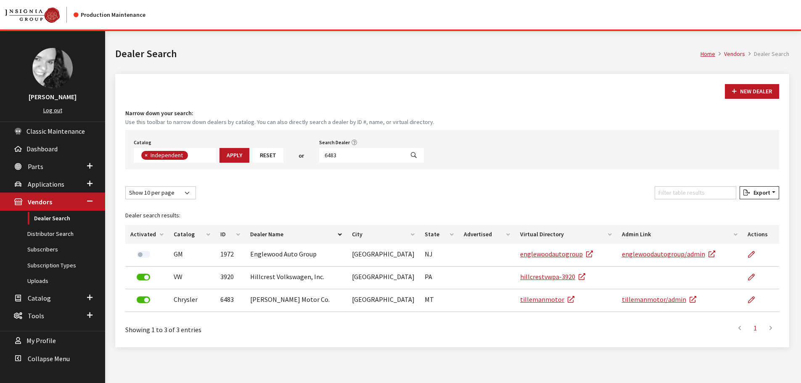
scroll to position [61, 0]
click at [338, 154] on input "6483" at bounding box center [361, 155] width 85 height 15
type input "6482"
select select
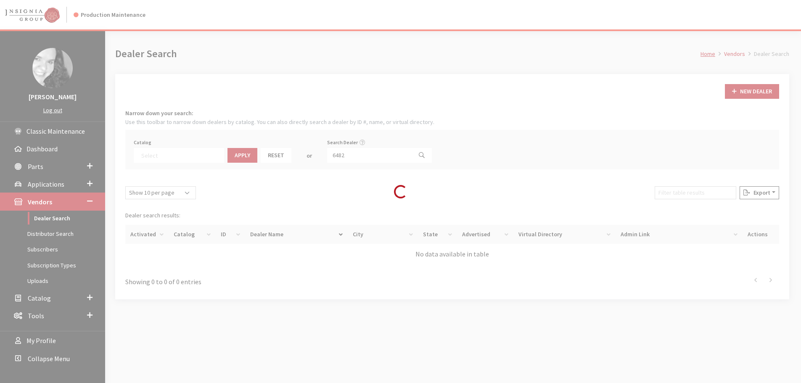
scroll to position [88, 0]
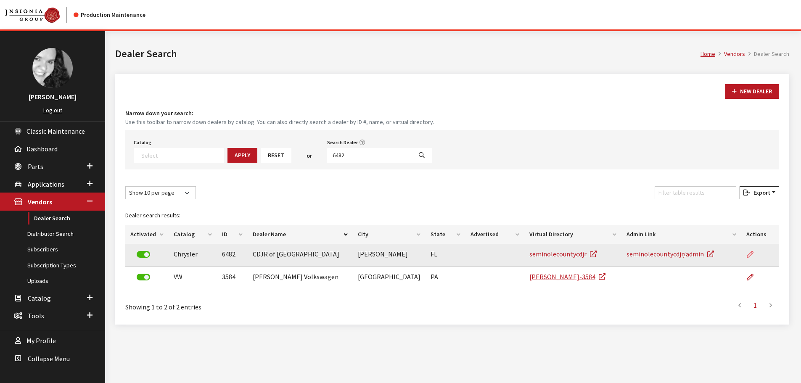
click at [749, 256] on icon at bounding box center [750, 254] width 7 height 7
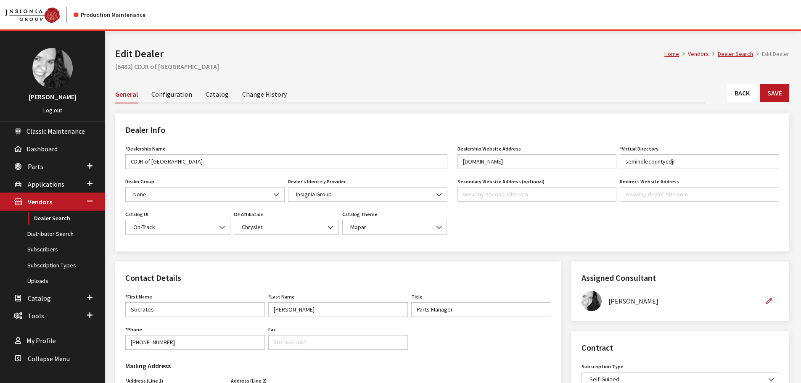
click at [740, 95] on link "Back" at bounding box center [741, 93] width 29 height 18
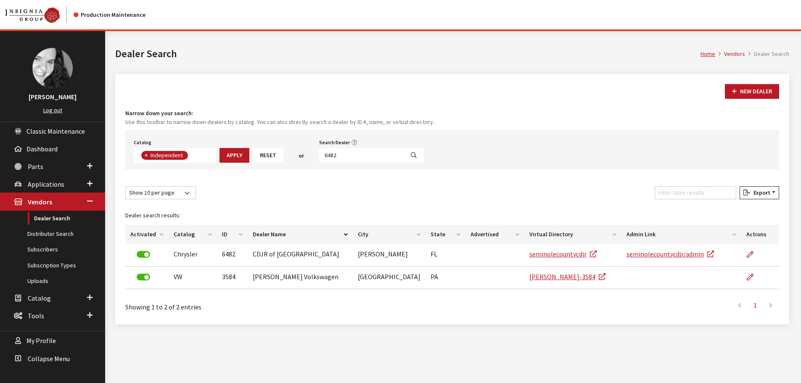
scroll to position [61, 0]
click at [344, 153] on input "6482" at bounding box center [361, 155] width 85 height 15
type input "6460"
select select
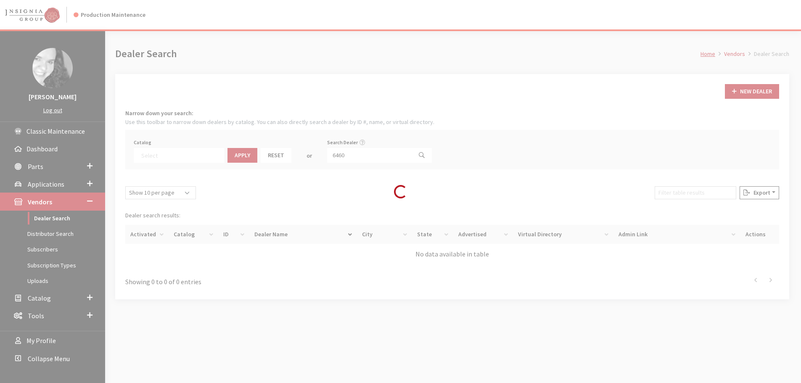
scroll to position [88, 0]
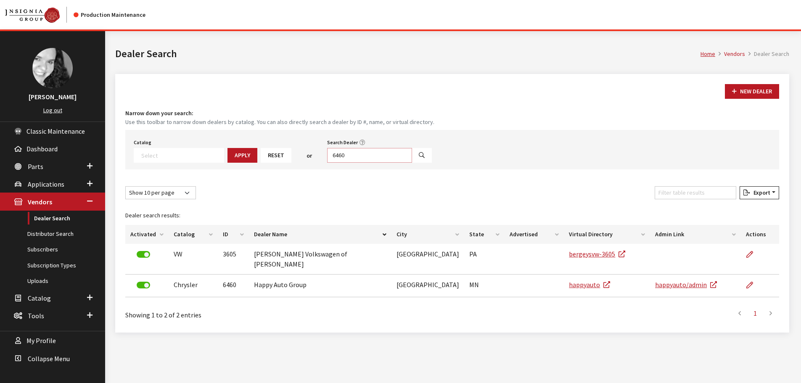
click at [341, 154] on input "6460" at bounding box center [369, 155] width 85 height 15
type input "6416"
select select
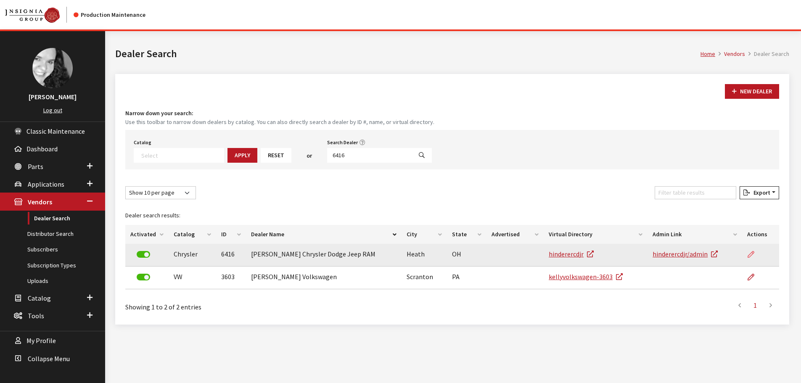
click at [751, 254] on icon at bounding box center [750, 254] width 7 height 7
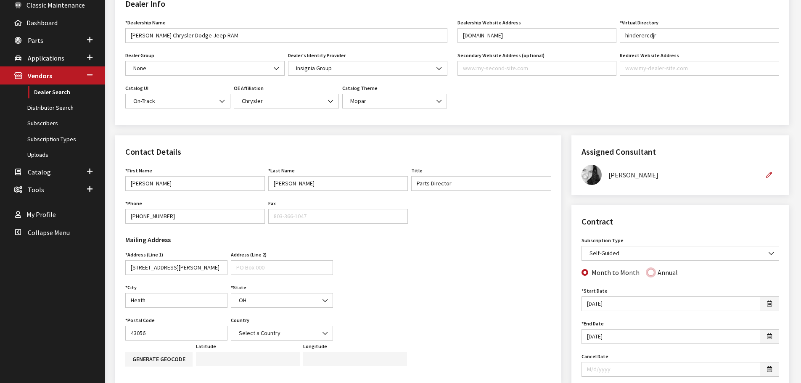
click at [650, 274] on input "Annual" at bounding box center [650, 272] width 7 height 7
radio input "true"
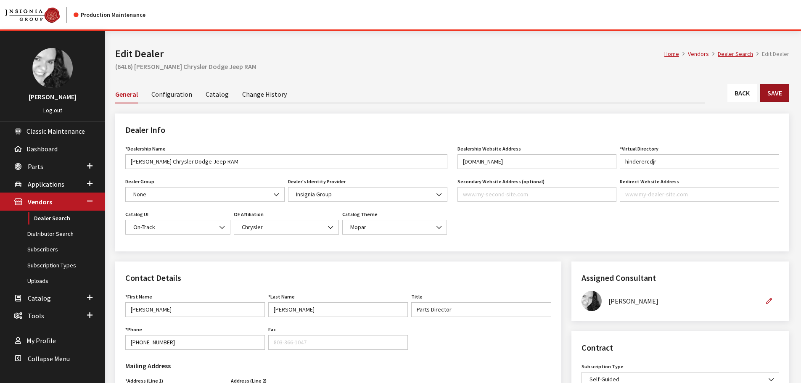
click at [775, 92] on button "Save" at bounding box center [774, 93] width 29 height 18
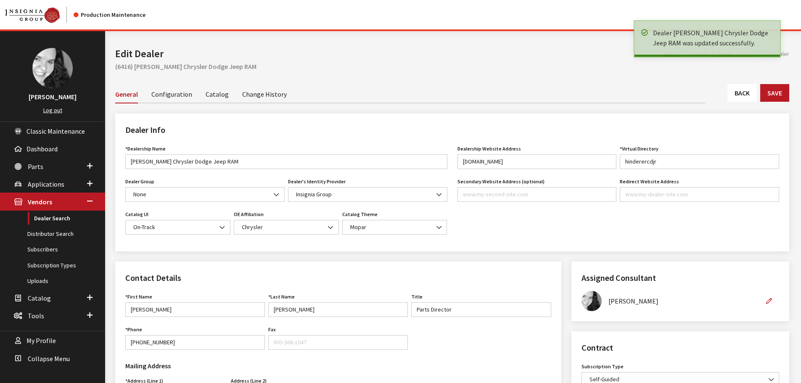
click at [747, 97] on link "Back" at bounding box center [741, 93] width 29 height 18
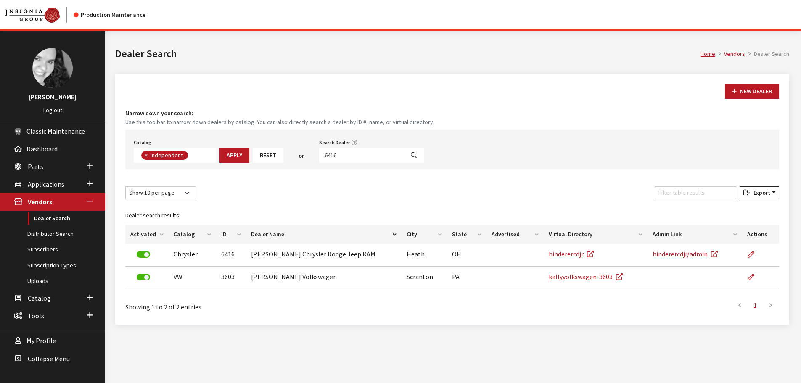
scroll to position [61, 0]
click at [339, 154] on input "6416" at bounding box center [361, 155] width 85 height 15
type input "6410"
select select
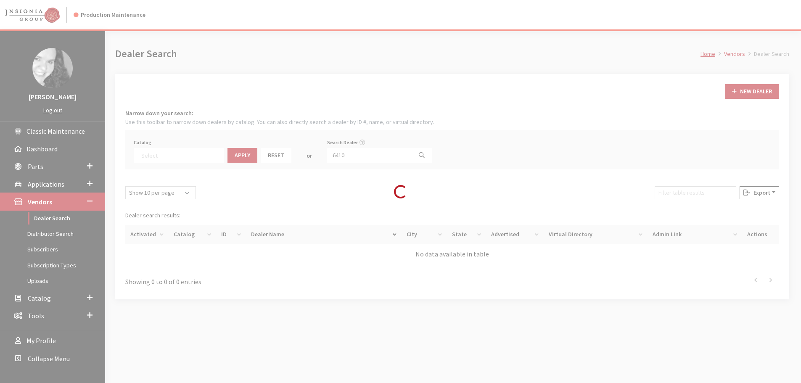
scroll to position [88, 0]
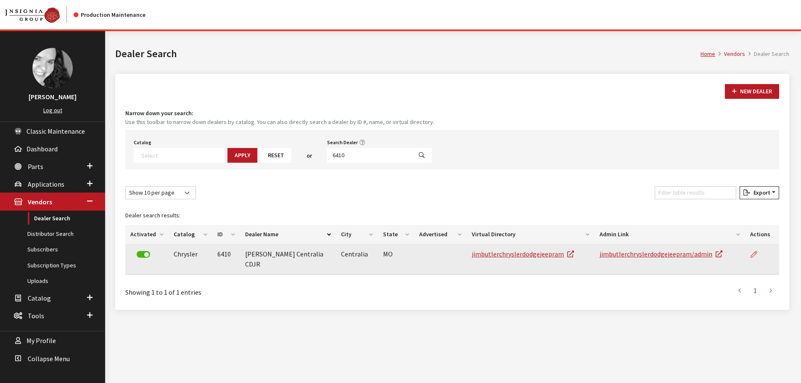
click at [755, 255] on icon at bounding box center [753, 254] width 7 height 7
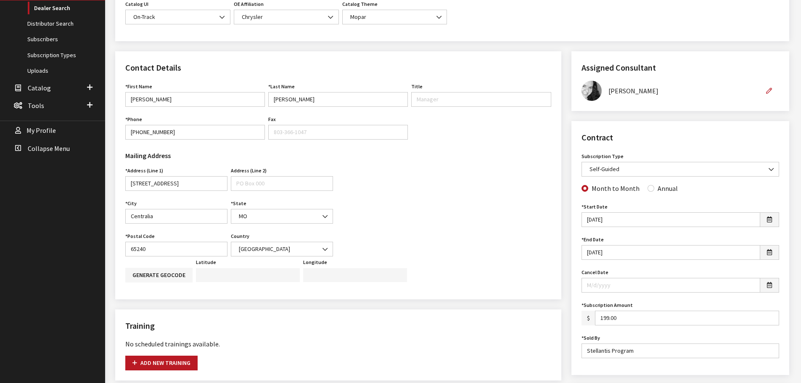
scroll to position [210, 0]
click at [650, 188] on input "Annual" at bounding box center [650, 188] width 7 height 7
radio input "true"
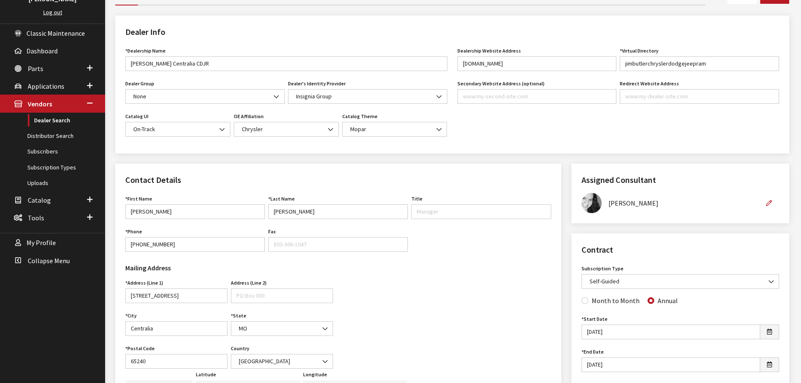
scroll to position [0, 0]
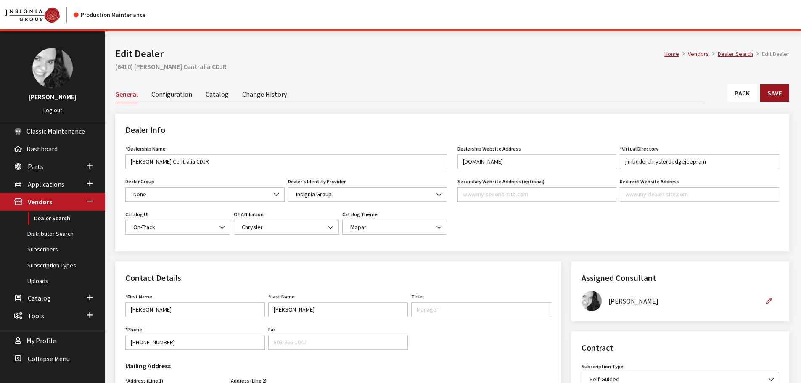
click at [775, 97] on button "Save" at bounding box center [774, 93] width 29 height 18
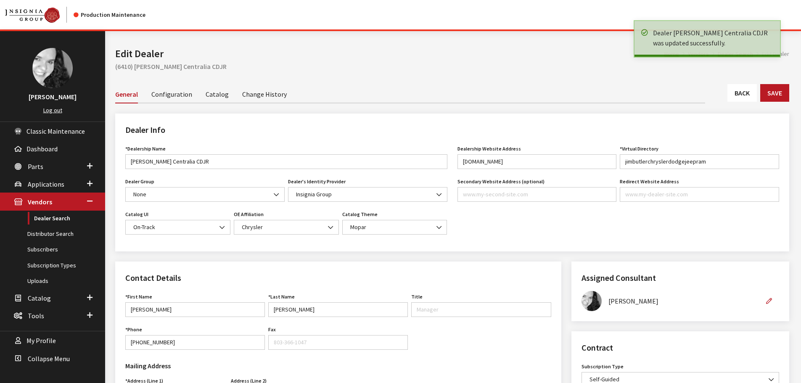
click at [744, 96] on link "Back" at bounding box center [741, 93] width 29 height 18
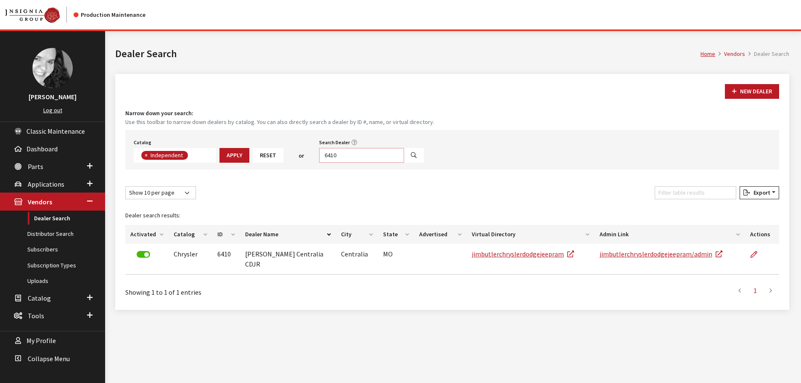
scroll to position [61, 0]
click at [353, 156] on input "6410" at bounding box center [361, 155] width 85 height 15
type input "6403"
select select
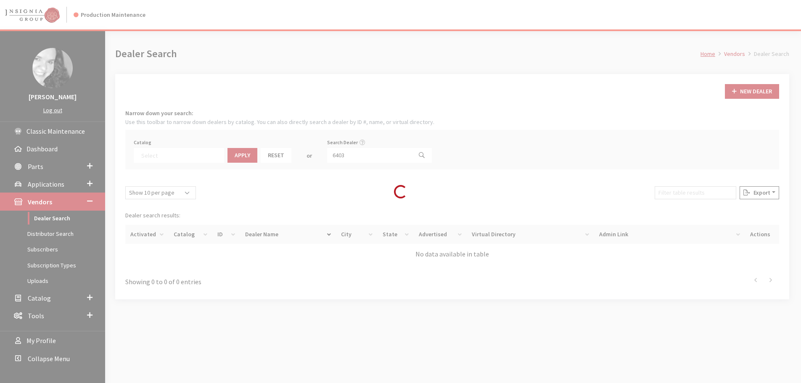
scroll to position [88, 0]
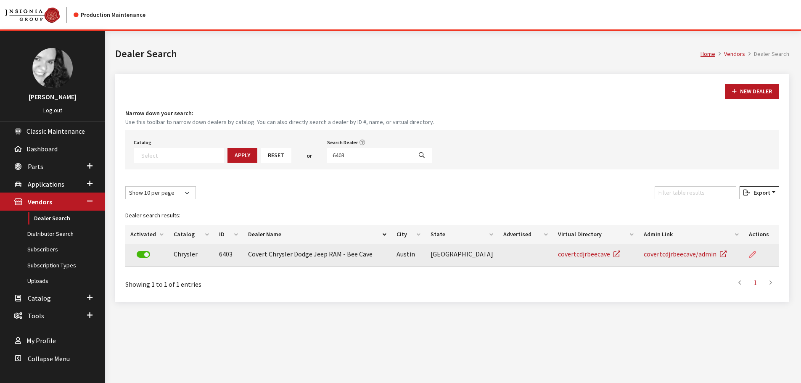
click at [755, 253] on icon at bounding box center [752, 254] width 7 height 7
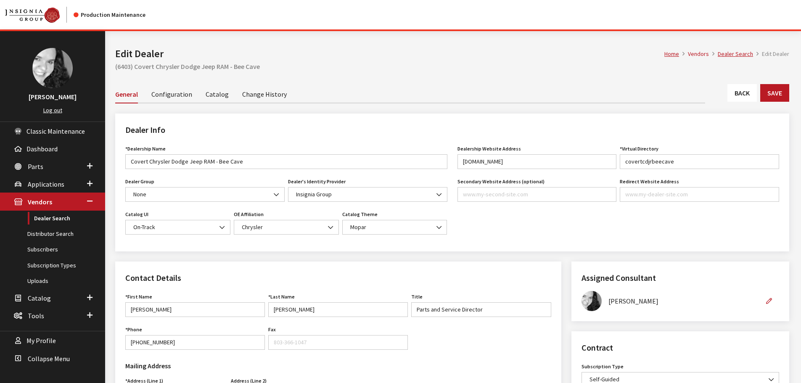
scroll to position [168, 0]
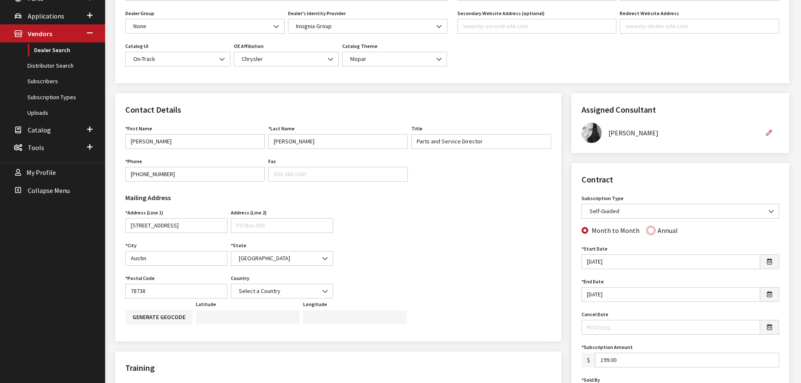
click at [647, 230] on input "Annual" at bounding box center [650, 230] width 7 height 7
radio input "true"
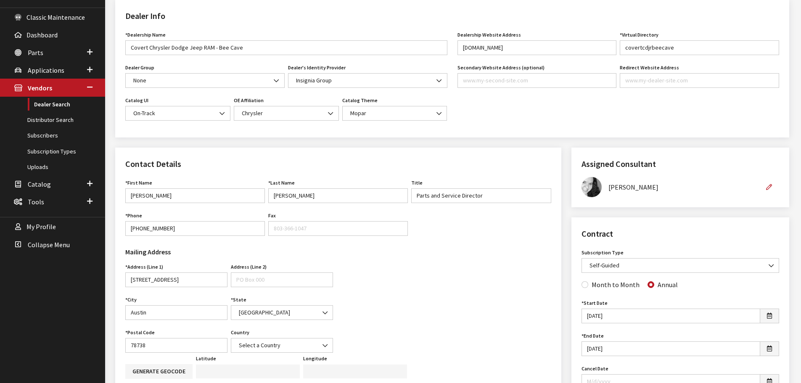
scroll to position [0, 0]
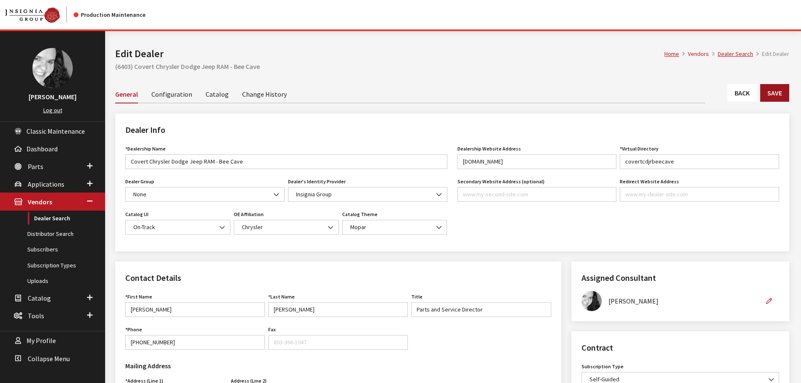
click at [779, 98] on button "Save" at bounding box center [774, 93] width 29 height 18
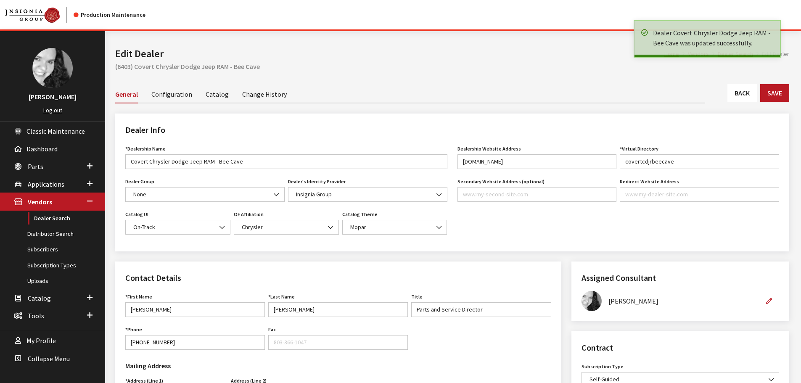
drag, startPoint x: 0, startPoint y: 0, endPoint x: 740, endPoint y: 95, distance: 746.3
click at [740, 95] on link "Back" at bounding box center [741, 93] width 29 height 18
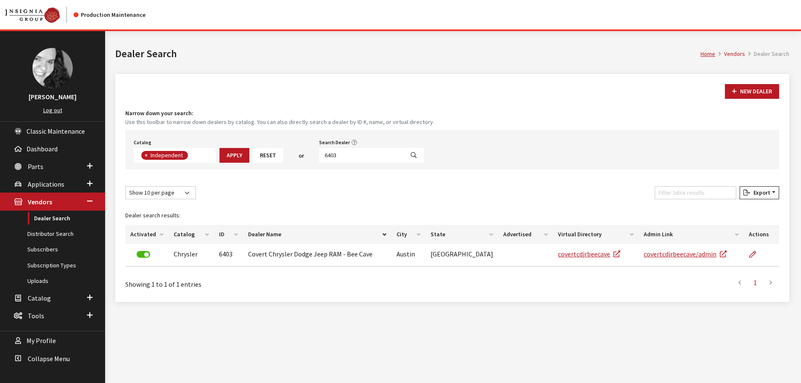
scroll to position [61, 0]
click at [341, 156] on input "6403" at bounding box center [361, 155] width 85 height 15
type input "4735"
select select
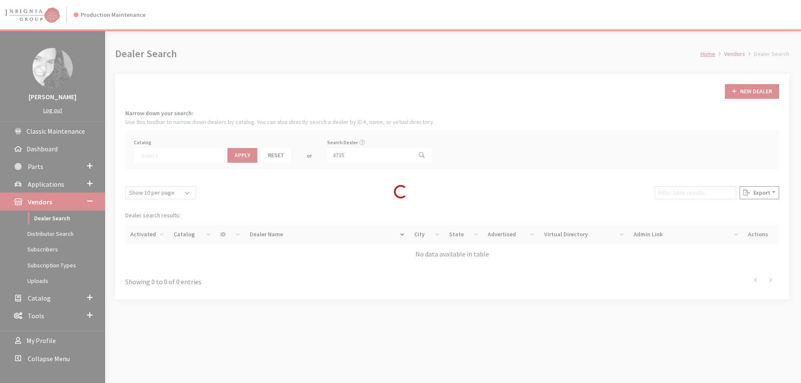
scroll to position [88, 0]
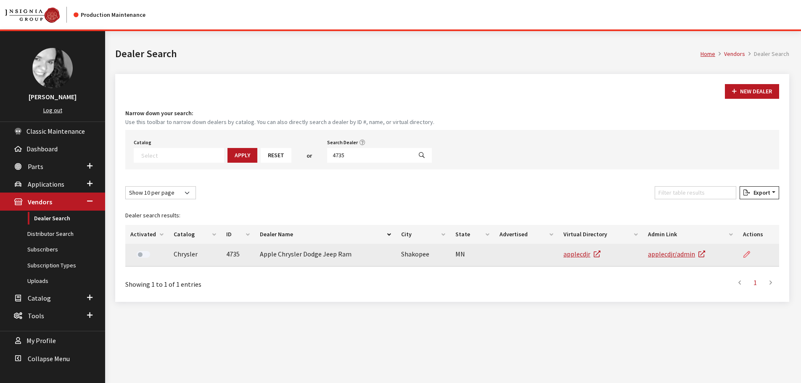
click at [745, 256] on icon at bounding box center [746, 254] width 7 height 7
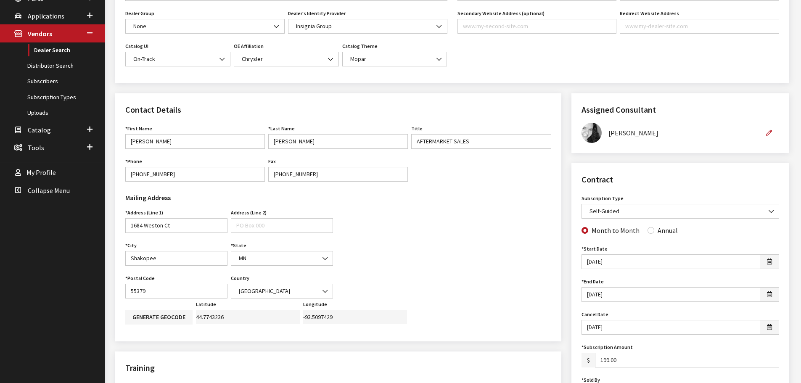
scroll to position [168, 0]
click at [647, 232] on input "Annual" at bounding box center [650, 230] width 7 height 7
radio input "true"
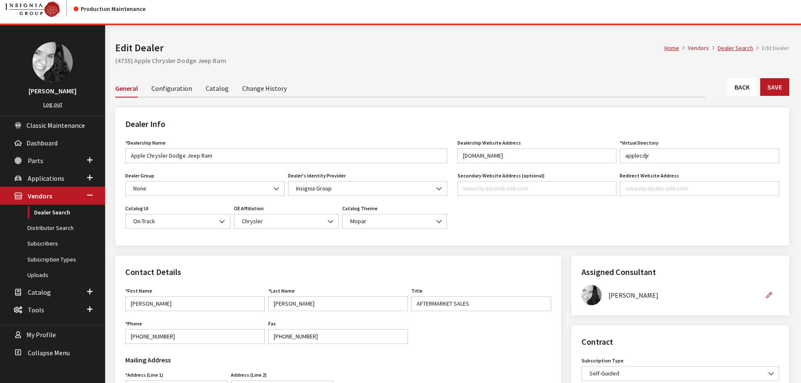
scroll to position [0, 0]
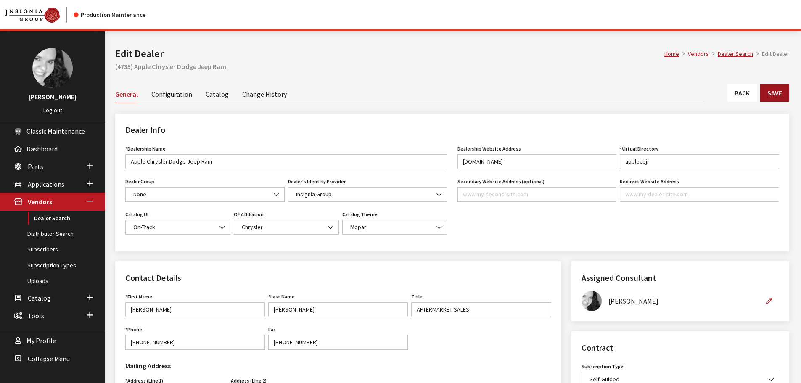
click at [783, 95] on button "Save" at bounding box center [774, 93] width 29 height 18
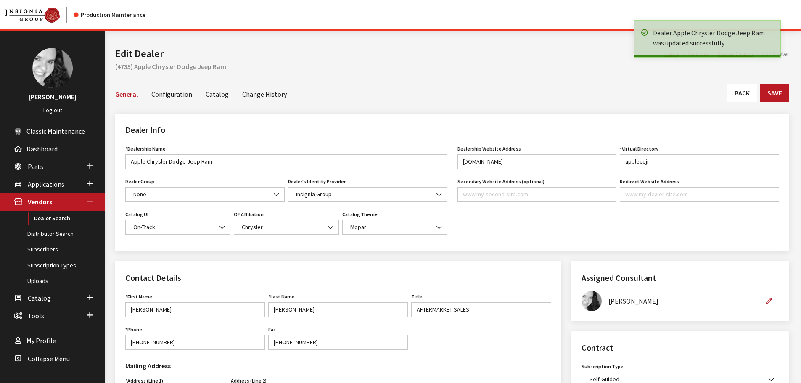
click at [741, 96] on link "Back" at bounding box center [741, 93] width 29 height 18
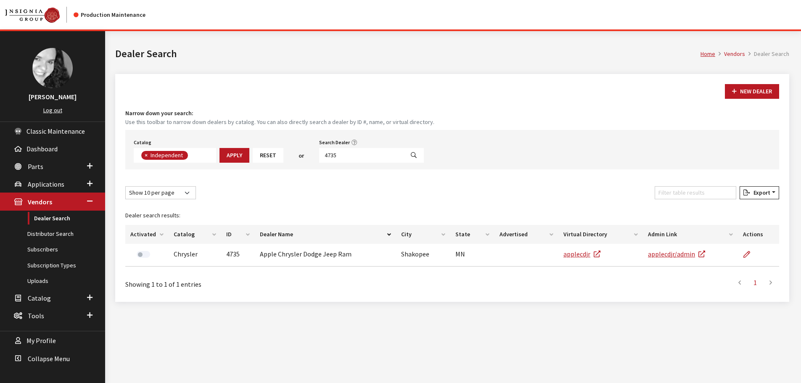
scroll to position [61, 0]
click at [340, 156] on input "4735" at bounding box center [361, 155] width 85 height 15
type input "6381"
select select
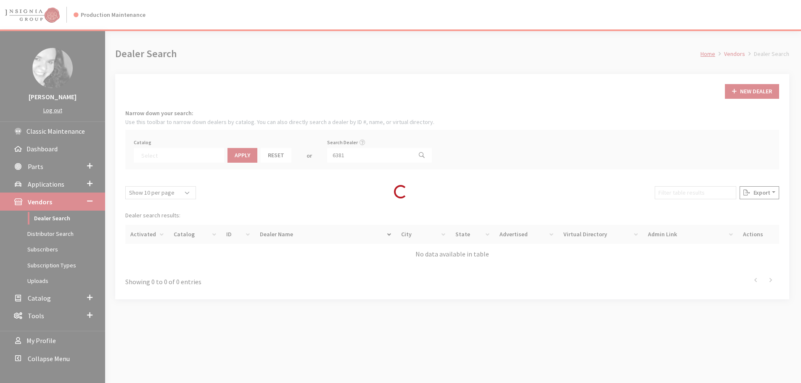
scroll to position [88, 0]
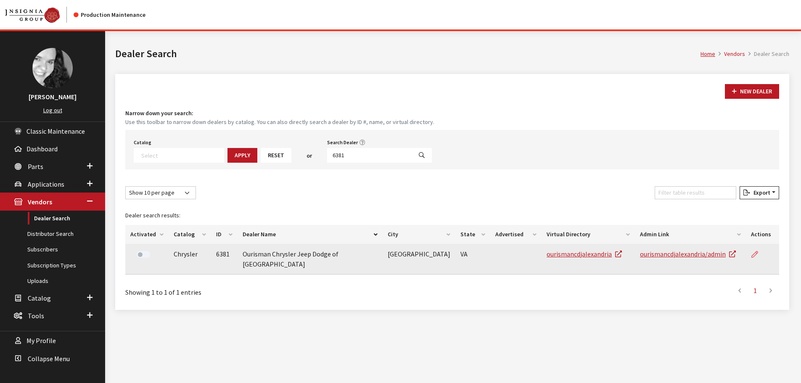
click at [755, 254] on icon at bounding box center [754, 254] width 7 height 7
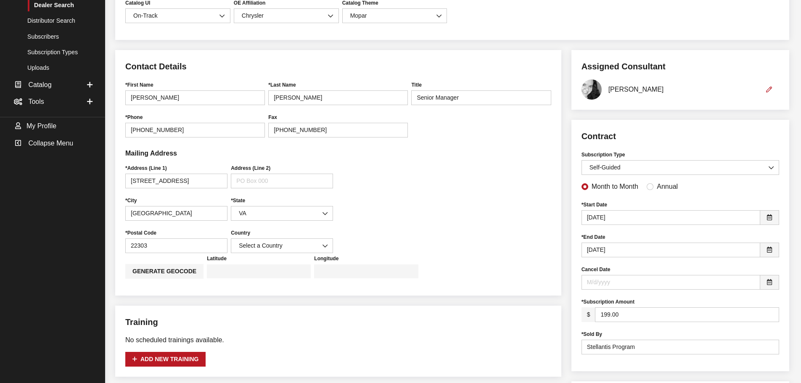
scroll to position [252, 0]
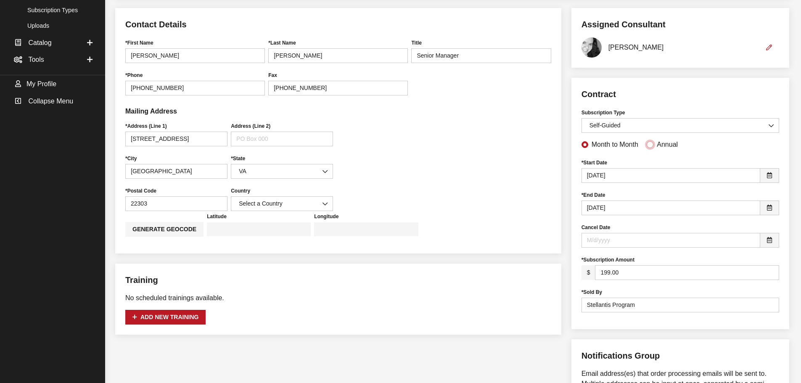
click at [647, 146] on input "Annual" at bounding box center [650, 144] width 7 height 7
radio input "true"
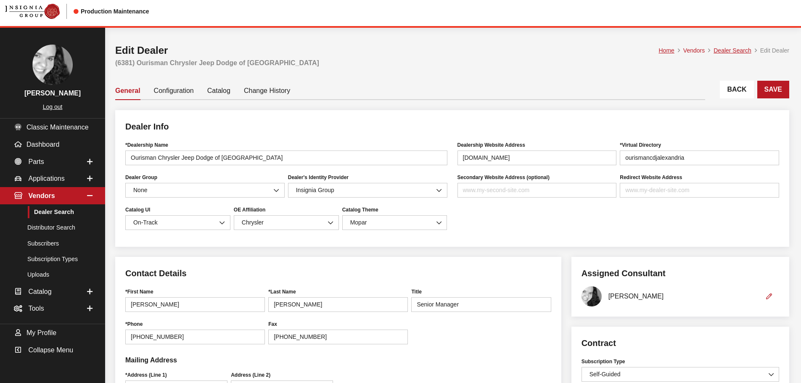
scroll to position [0, 0]
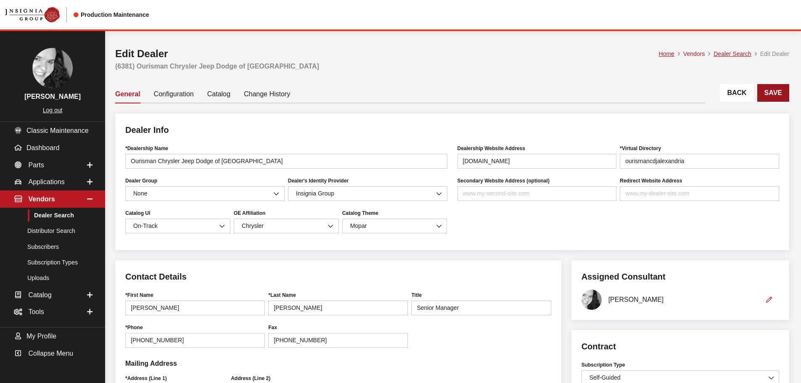
click at [777, 93] on button "Save" at bounding box center [773, 93] width 32 height 18
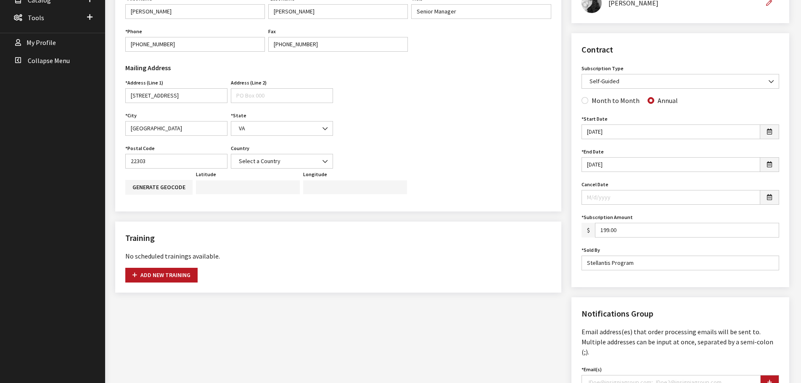
scroll to position [313, 0]
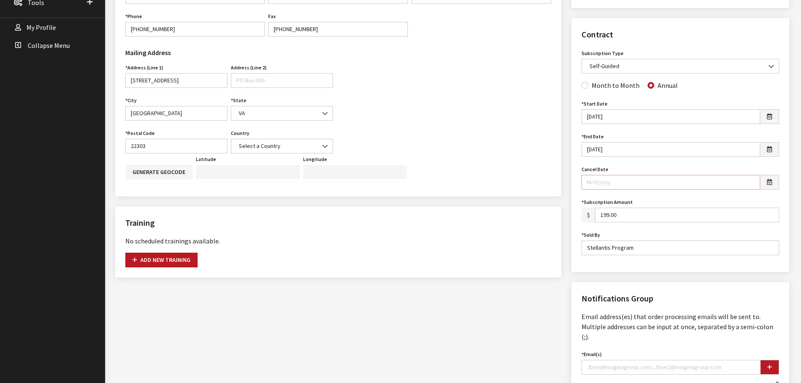
click at [595, 183] on input "Cancel Date" at bounding box center [670, 182] width 179 height 15
type input "[DATE]"
click at [566, 186] on div "Assigned Consultant Assigned Consultant None Brian Gulbrandson Dave West Khrys …" at bounding box center [680, 284] width 228 height 672
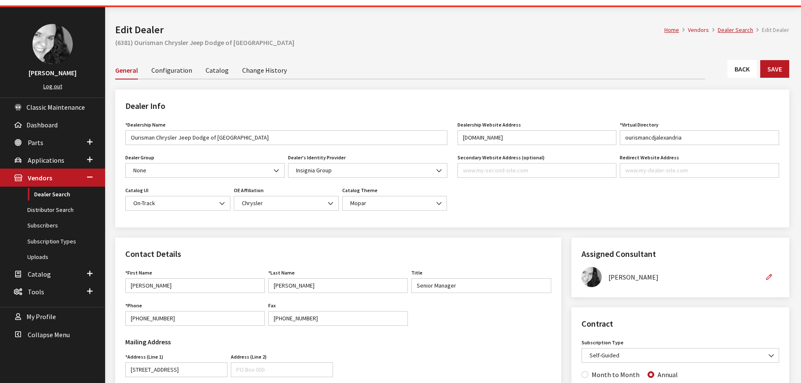
scroll to position [19, 0]
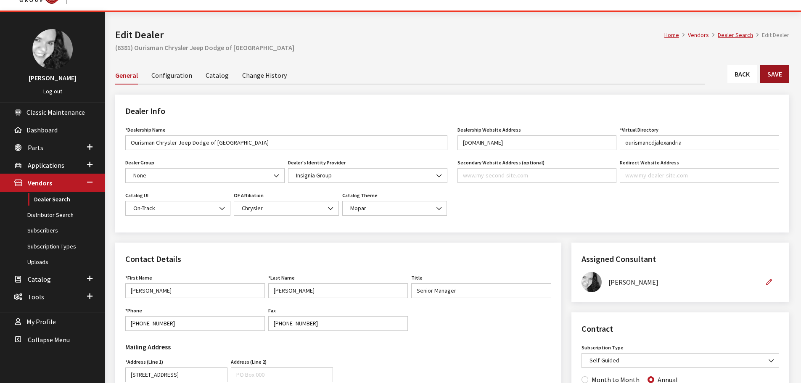
click at [780, 74] on button "Save" at bounding box center [774, 74] width 29 height 18
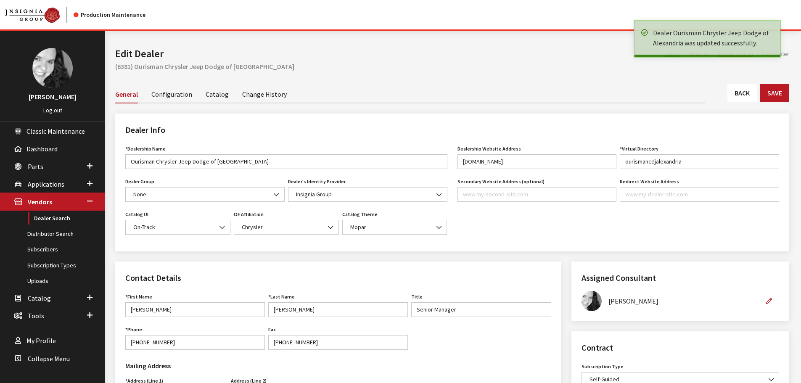
click at [745, 92] on link "Back" at bounding box center [741, 93] width 29 height 18
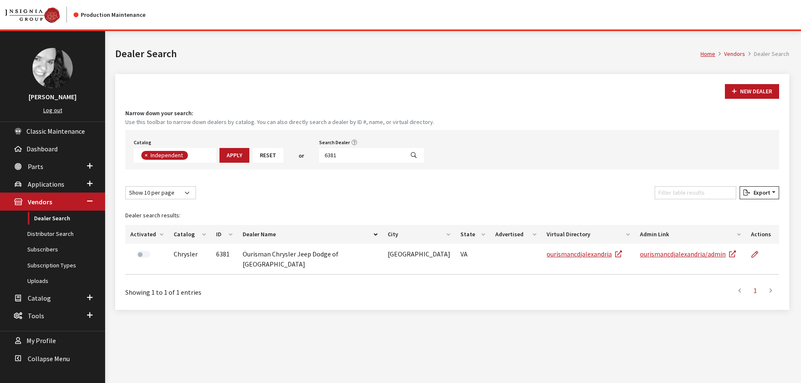
scroll to position [61, 0]
click at [341, 155] on input "6381" at bounding box center [361, 155] width 85 height 15
type input "6379"
select select
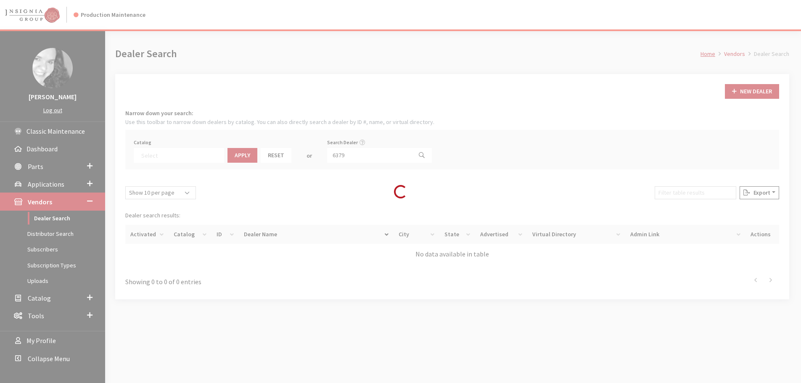
scroll to position [88, 0]
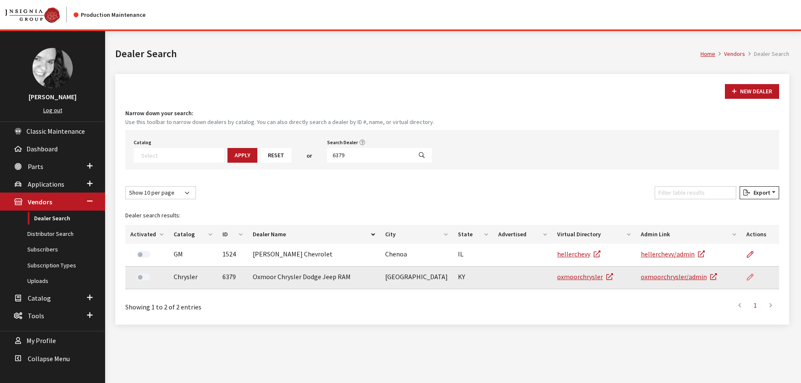
click at [747, 277] on icon at bounding box center [750, 277] width 7 height 7
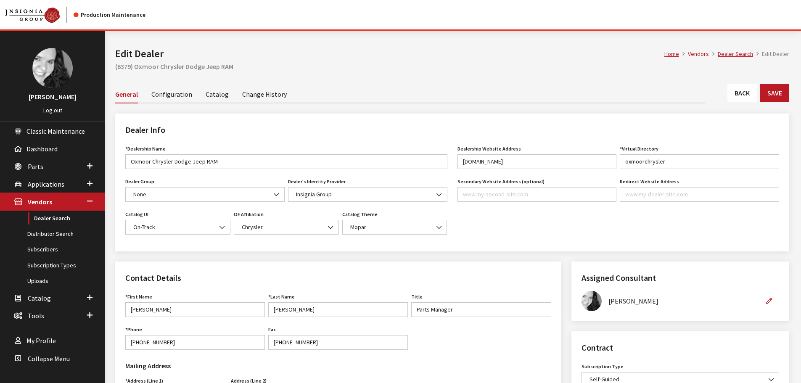
scroll to position [168, 0]
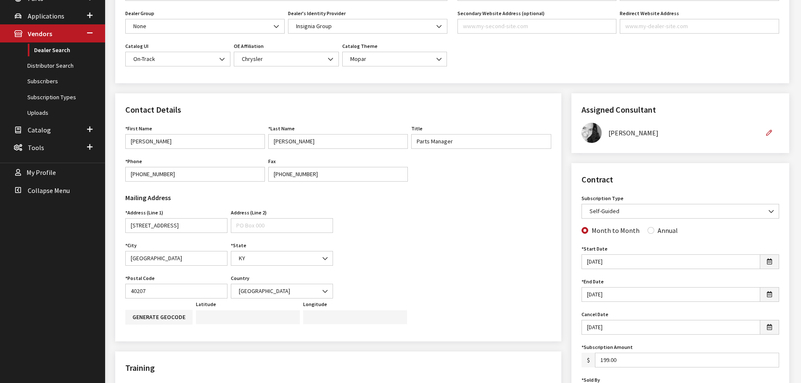
click at [649, 234] on div "Annual" at bounding box center [662, 230] width 30 height 10
click at [648, 231] on input "Annual" at bounding box center [650, 230] width 7 height 7
radio input "true"
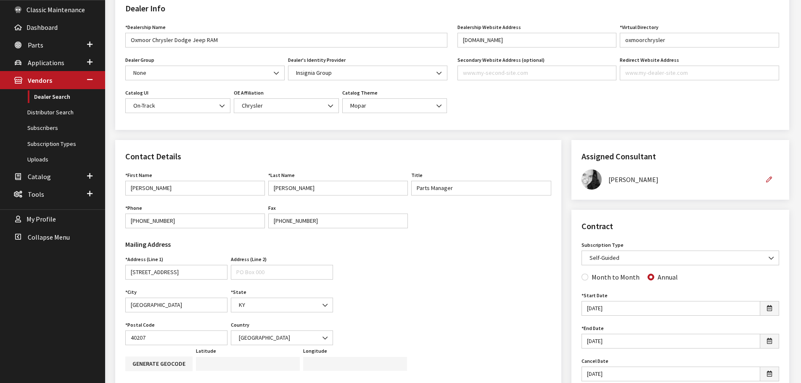
scroll to position [0, 0]
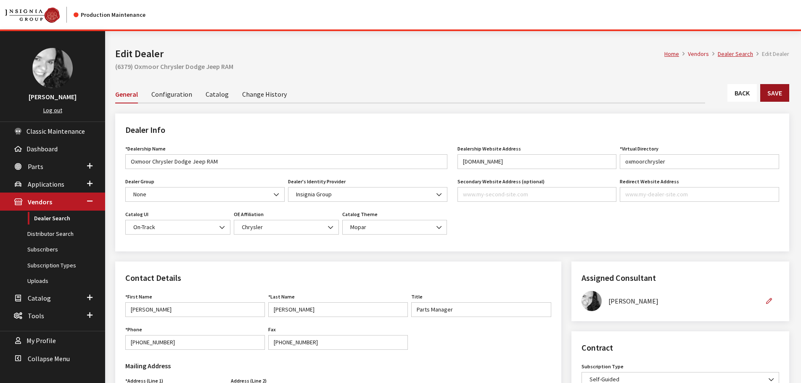
click at [775, 94] on button "Save" at bounding box center [774, 93] width 29 height 18
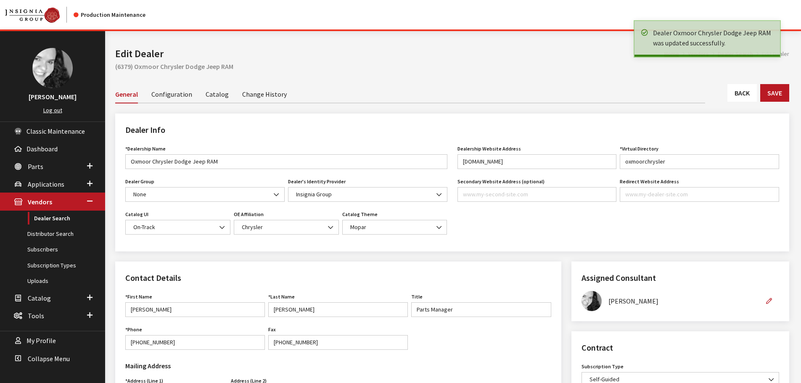
click at [745, 95] on link "Back" at bounding box center [741, 93] width 29 height 18
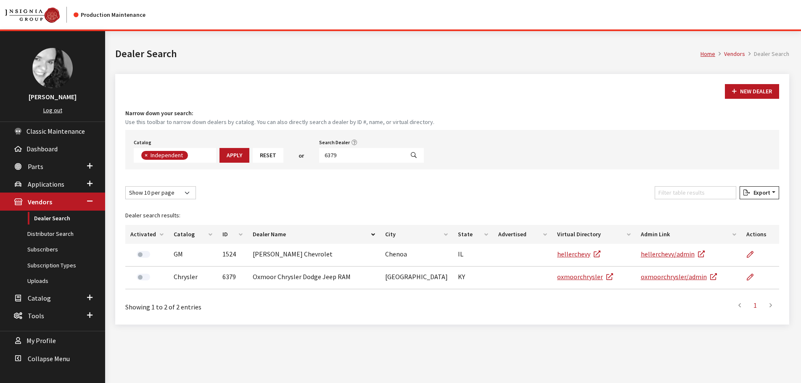
scroll to position [61, 0]
click at [342, 156] on input "6379" at bounding box center [361, 155] width 85 height 15
type input "318"
select select
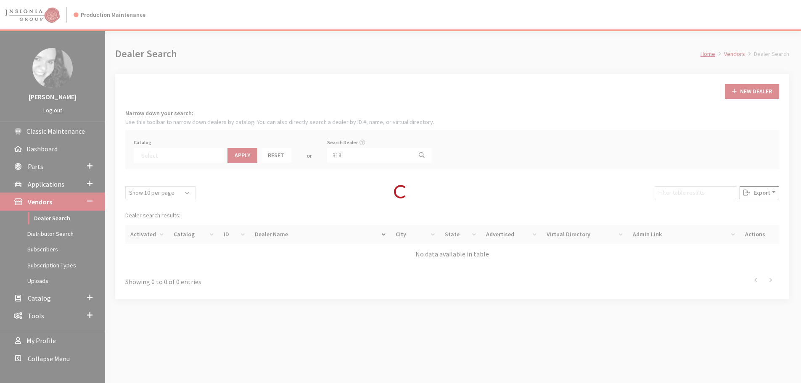
scroll to position [88, 0]
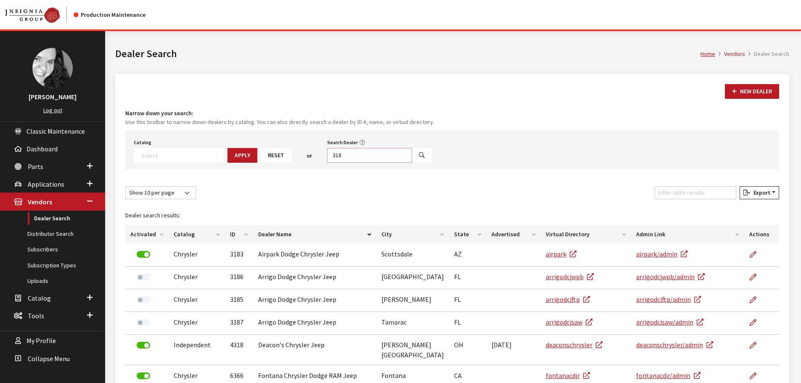
click at [342, 156] on input "318" at bounding box center [369, 155] width 85 height 15
type input "3183"
select select
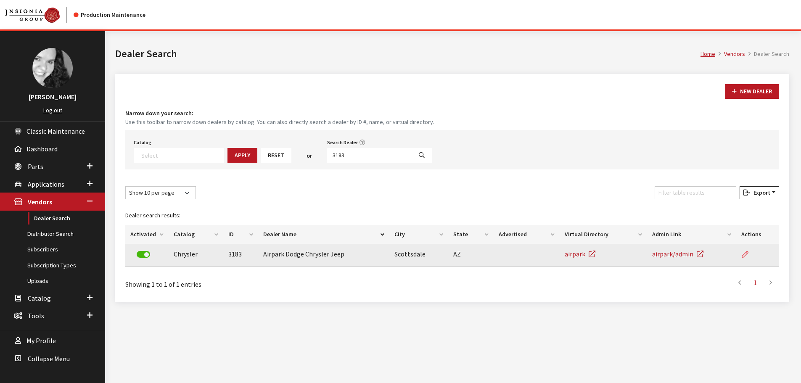
click at [745, 256] on icon at bounding box center [745, 254] width 7 height 7
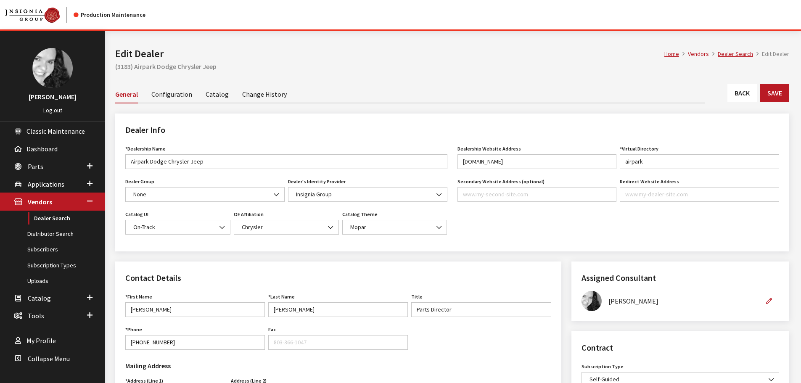
scroll to position [252, 0]
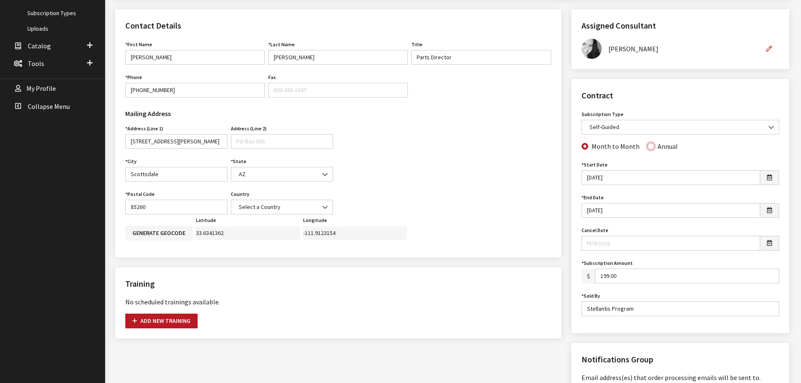
click at [649, 145] on input "Annual" at bounding box center [650, 146] width 7 height 7
radio input "true"
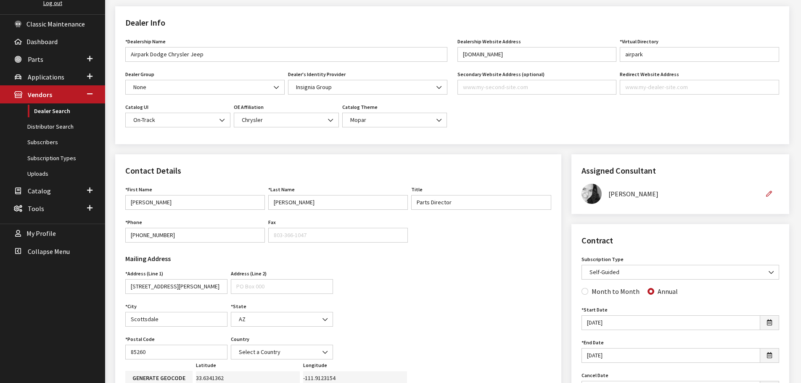
scroll to position [84, 0]
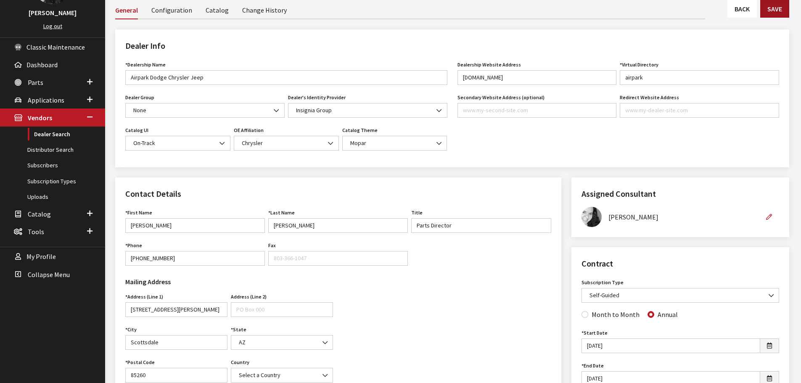
click at [779, 6] on button "Save" at bounding box center [774, 9] width 29 height 18
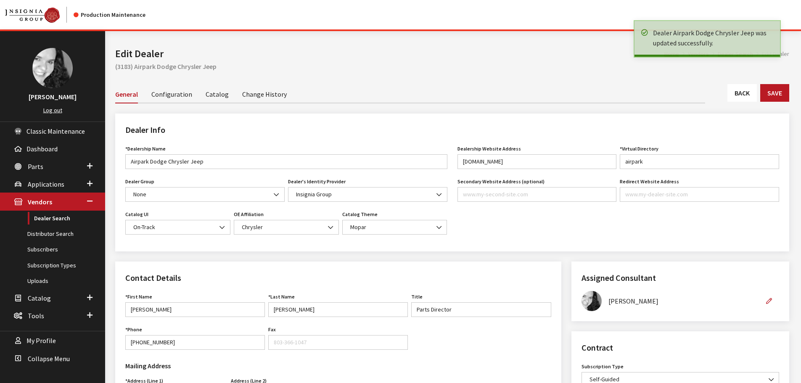
click at [742, 98] on link "Back" at bounding box center [741, 93] width 29 height 18
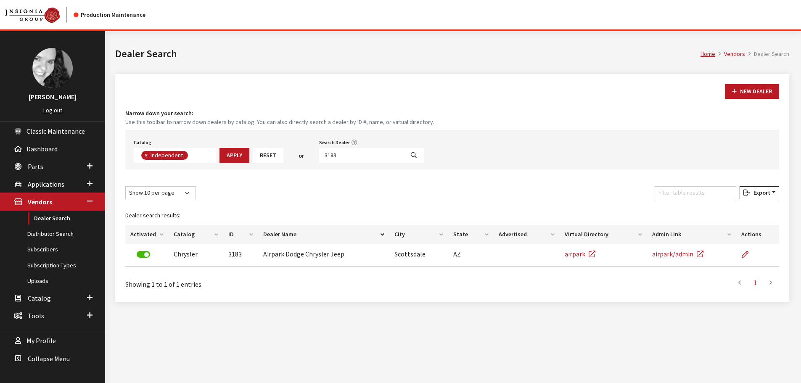
scroll to position [61, 0]
click at [341, 156] on input "3183" at bounding box center [361, 155] width 85 height 15
type input "6366"
select select
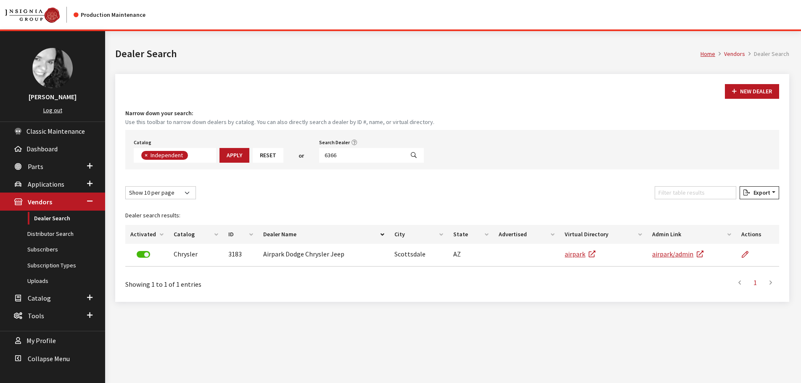
scroll to position [88, 0]
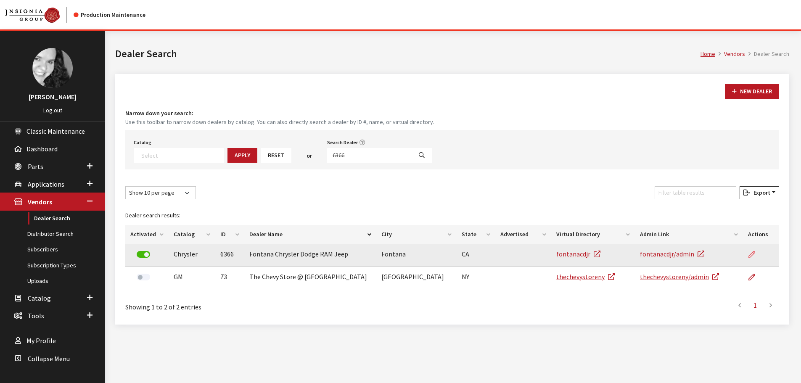
click at [753, 252] on icon at bounding box center [751, 254] width 7 height 7
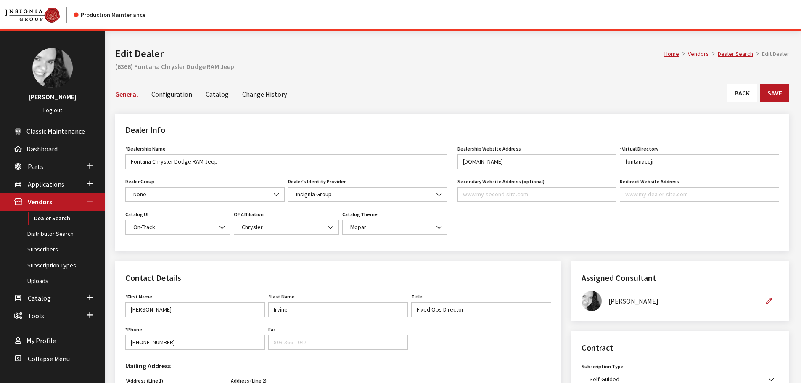
scroll to position [168, 0]
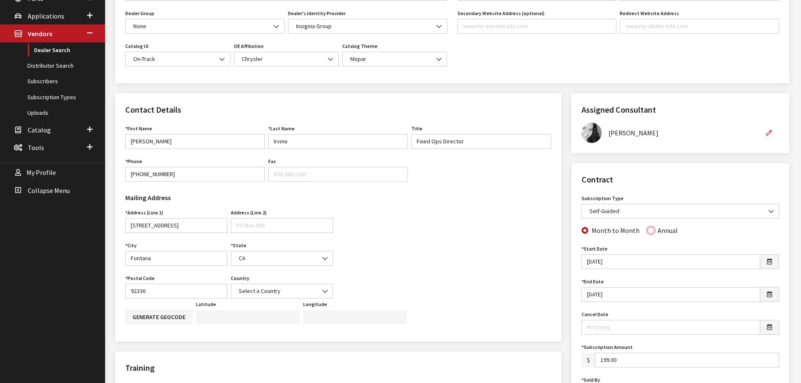
click at [648, 233] on input "Annual" at bounding box center [650, 230] width 7 height 7
radio input "true"
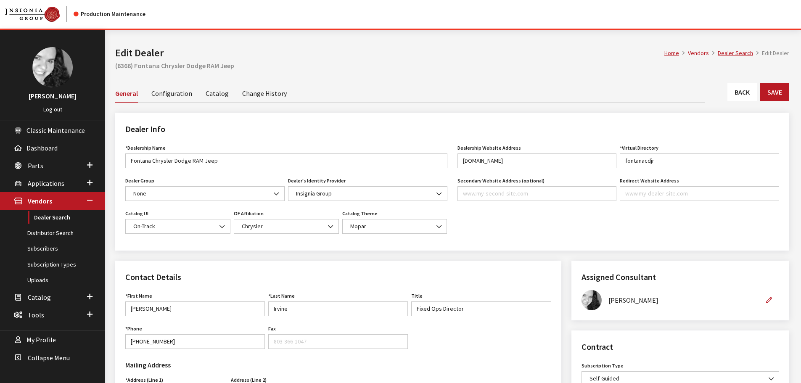
scroll to position [0, 0]
click at [772, 95] on button "Save" at bounding box center [774, 93] width 29 height 18
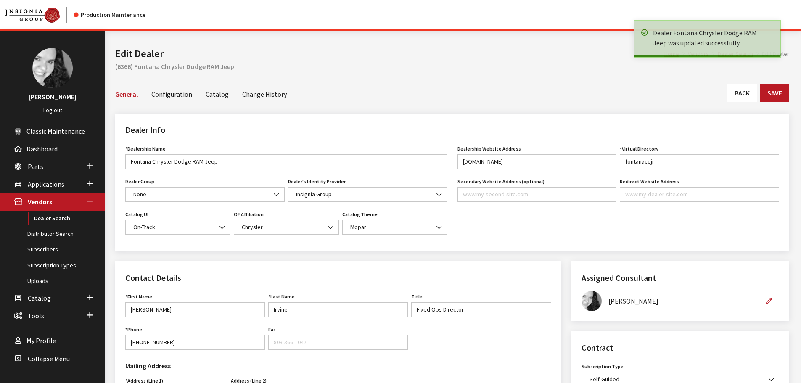
drag, startPoint x: 0, startPoint y: 0, endPoint x: 749, endPoint y: 94, distance: 755.0
click at [749, 94] on link "Back" at bounding box center [741, 93] width 29 height 18
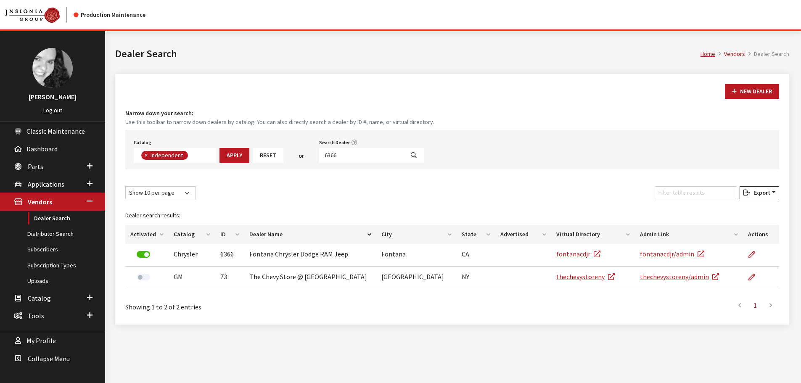
scroll to position [61, 0]
click at [347, 155] on input "6366" at bounding box center [361, 155] width 85 height 15
type input "3183"
select select
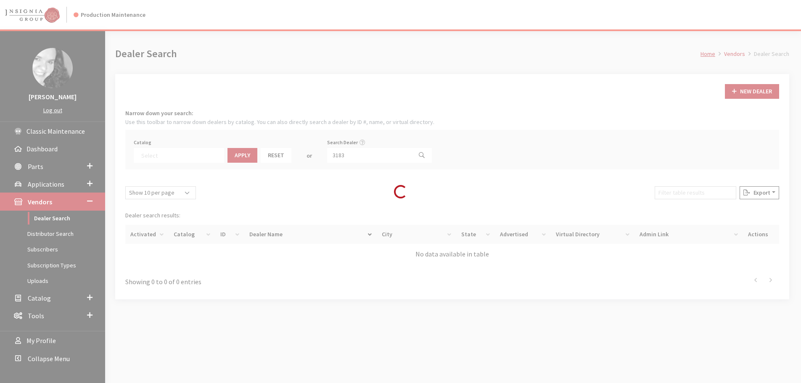
scroll to position [88, 0]
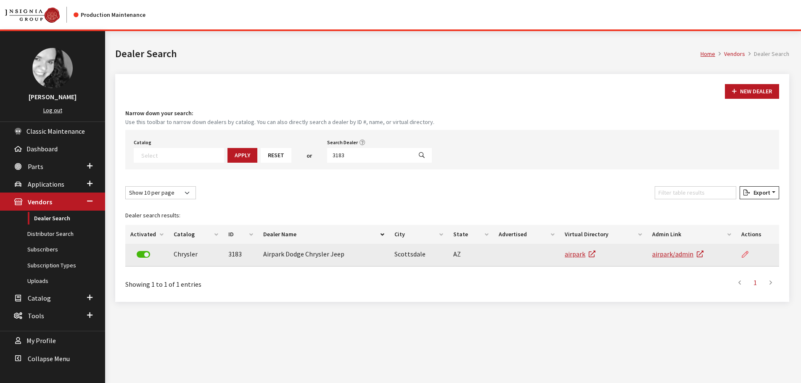
click at [743, 254] on icon at bounding box center [745, 254] width 7 height 7
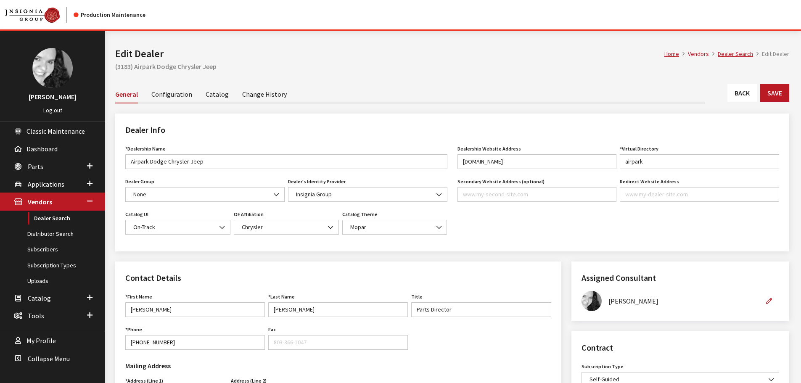
click at [736, 94] on link "Back" at bounding box center [741, 93] width 29 height 18
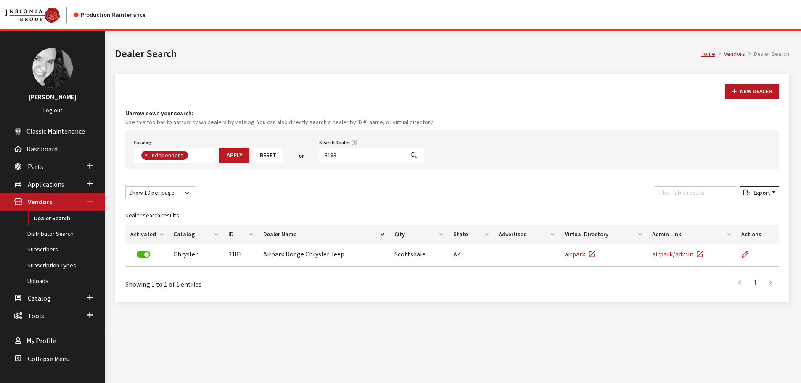
scroll to position [61, 0]
click at [338, 155] on input "3183" at bounding box center [361, 155] width 85 height 15
type input "6361"
select select
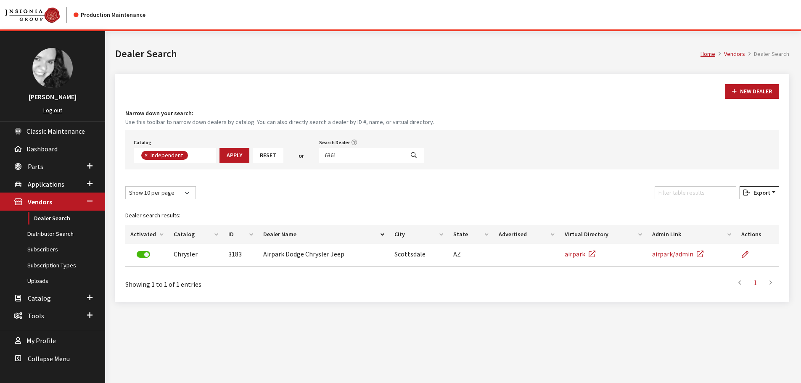
scroll to position [88, 0]
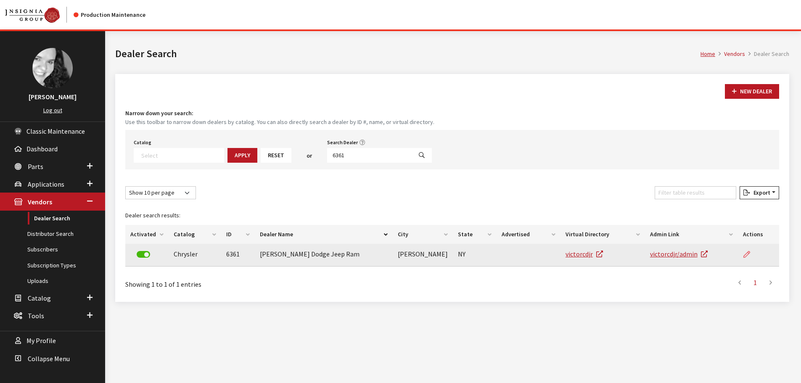
click at [748, 258] on link at bounding box center [750, 254] width 14 height 21
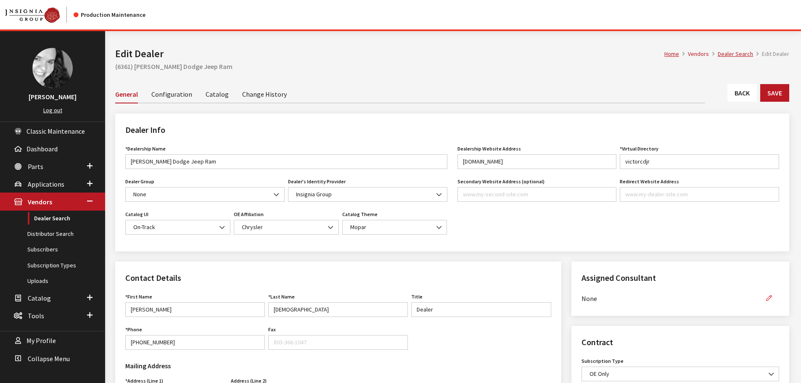
scroll to position [168, 0]
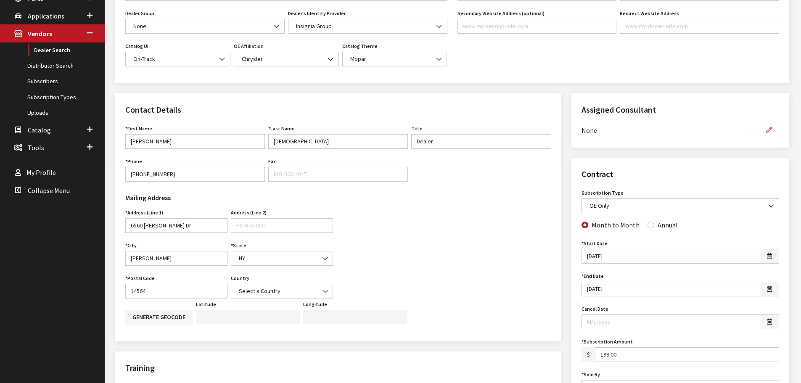
click at [773, 132] on button "button" at bounding box center [769, 130] width 20 height 15
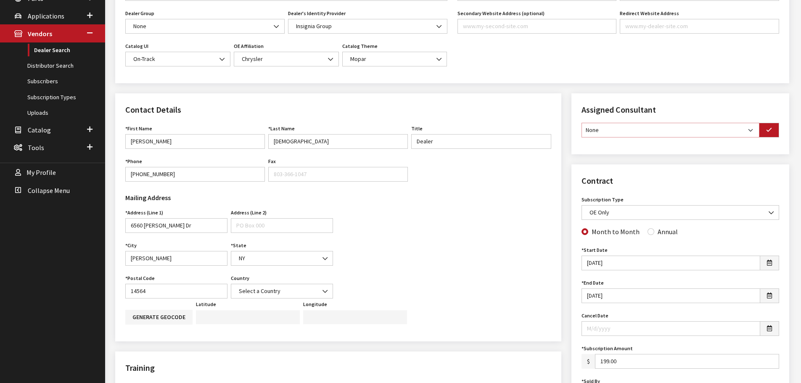
click at [752, 131] on select "None [PERSON_NAME] [PERSON_NAME] [PERSON_NAME] [PERSON_NAME] [PERSON_NAME]" at bounding box center [670, 130] width 178 height 15
select select "30"
click at [581, 123] on select "None [PERSON_NAME] [PERSON_NAME] [PERSON_NAME] [PERSON_NAME] [PERSON_NAME]" at bounding box center [670, 130] width 178 height 15
click at [768, 127] on button "button" at bounding box center [769, 130] width 20 height 15
click at [647, 228] on input "Annual" at bounding box center [650, 230] width 7 height 7
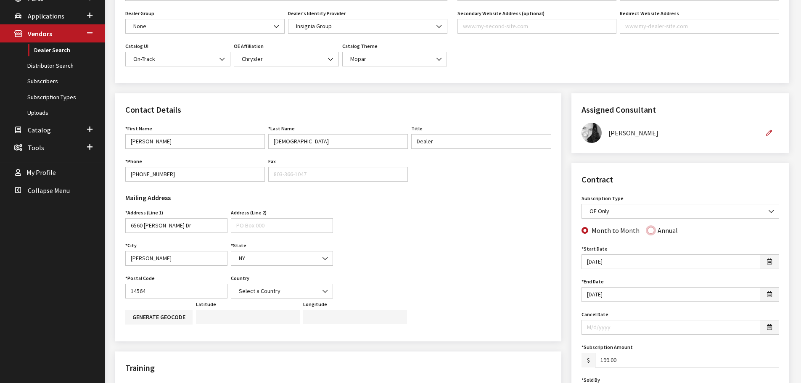
radio input "true"
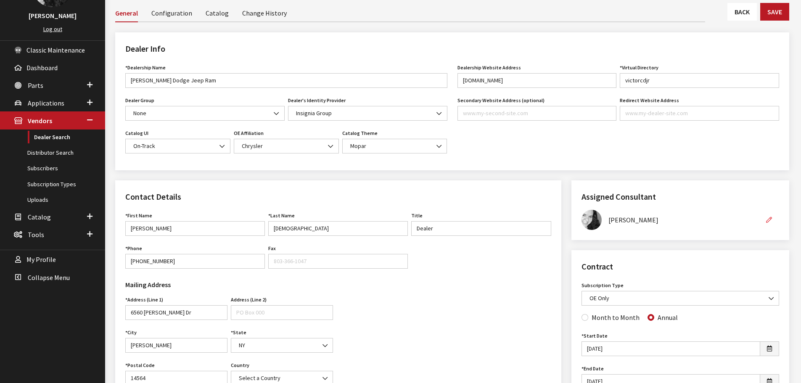
scroll to position [0, 0]
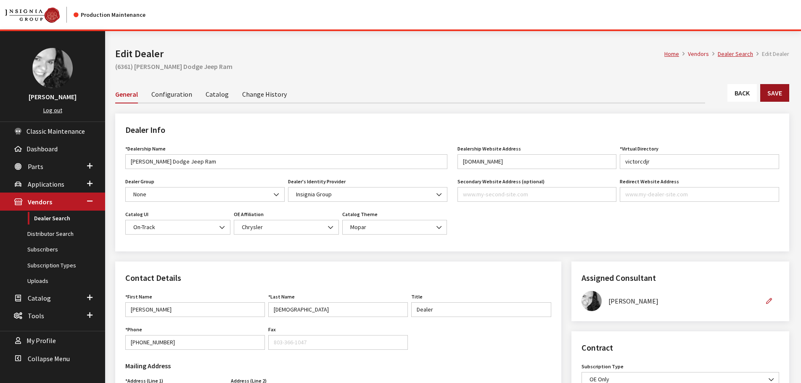
click at [775, 93] on button "Save" at bounding box center [774, 93] width 29 height 18
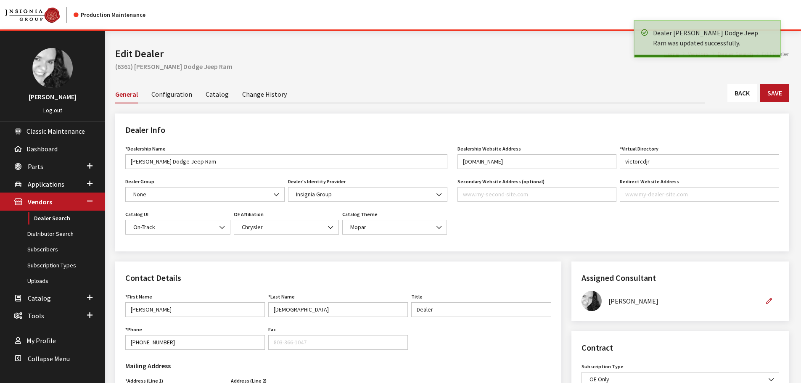
click at [738, 93] on link "Back" at bounding box center [741, 93] width 29 height 18
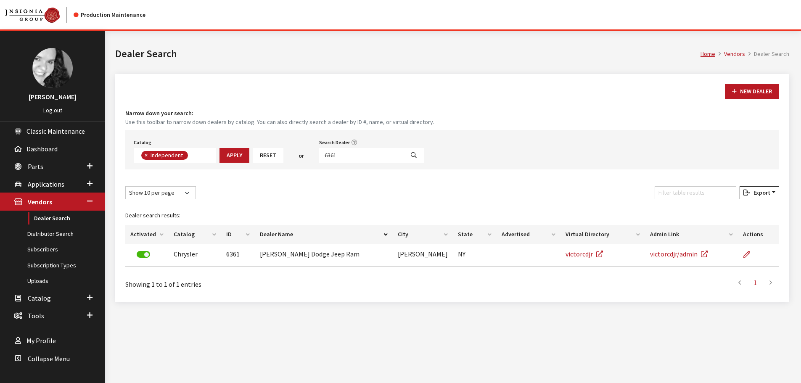
scroll to position [61, 0]
click at [338, 156] on input "6361" at bounding box center [361, 155] width 85 height 15
type input "6360"
select select
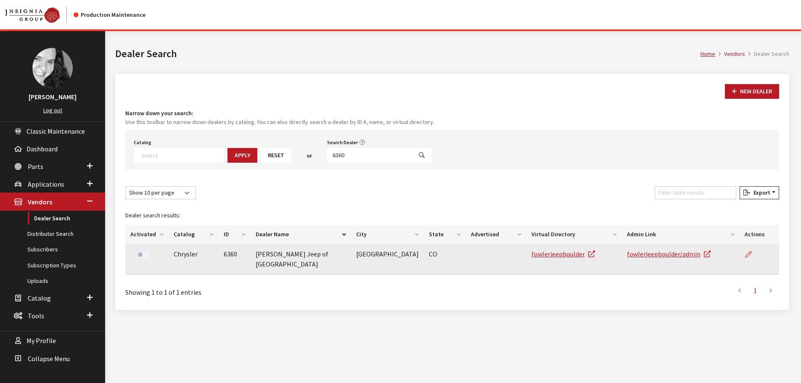
click at [747, 255] on icon at bounding box center [748, 254] width 7 height 7
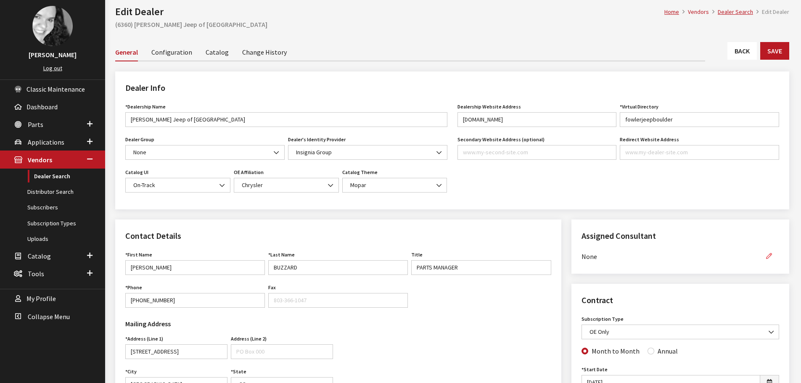
click at [770, 255] on icon "button" at bounding box center [769, 256] width 6 height 6
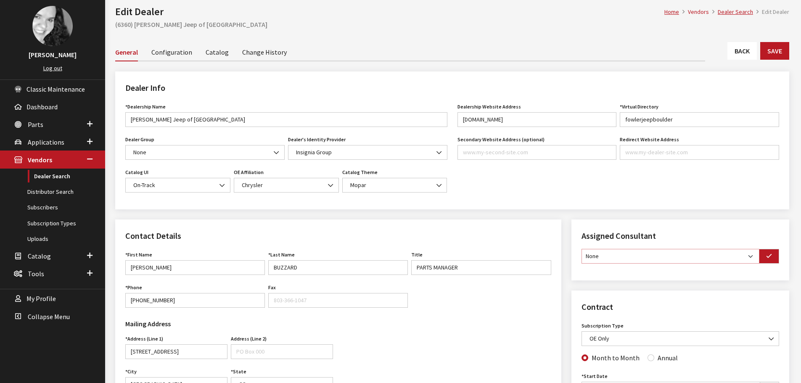
click at [750, 255] on select "None [PERSON_NAME] [PERSON_NAME] [PERSON_NAME] [PERSON_NAME] [PERSON_NAME]" at bounding box center [670, 256] width 178 height 15
select select "30"
click at [581, 249] on select "None [PERSON_NAME] [PERSON_NAME] [PERSON_NAME] [PERSON_NAME] [PERSON_NAME]" at bounding box center [670, 256] width 178 height 15
click at [775, 259] on button "button" at bounding box center [769, 256] width 20 height 15
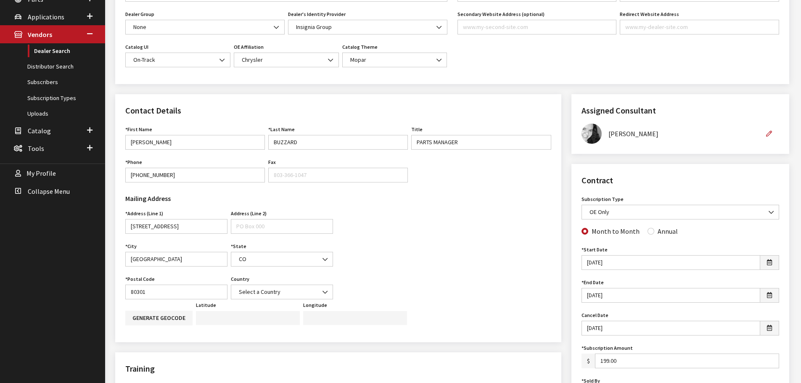
scroll to position [168, 0]
click at [650, 232] on input "Annual" at bounding box center [650, 230] width 7 height 7
radio input "true"
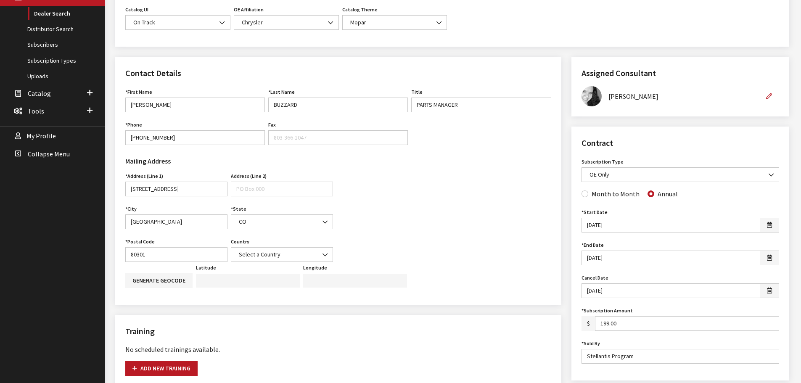
scroll to position [42, 0]
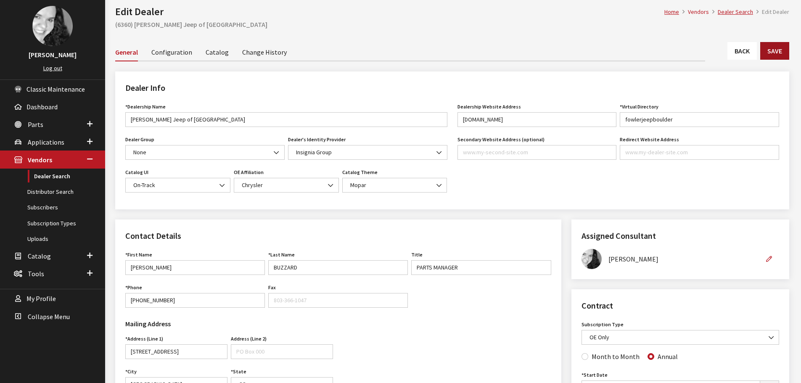
click at [774, 57] on button "Save" at bounding box center [774, 51] width 29 height 18
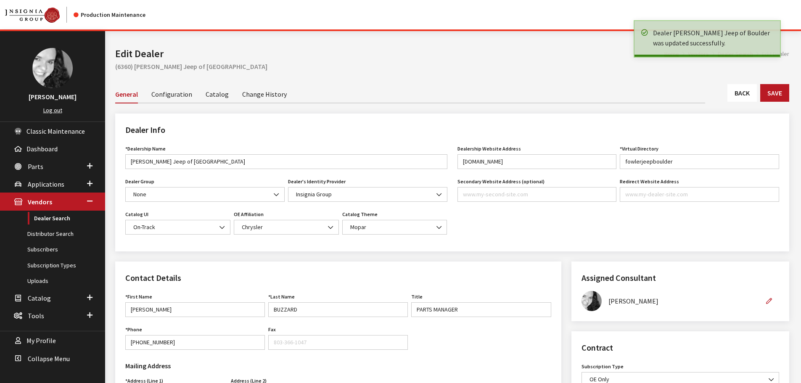
click at [745, 94] on link "Back" at bounding box center [741, 93] width 29 height 18
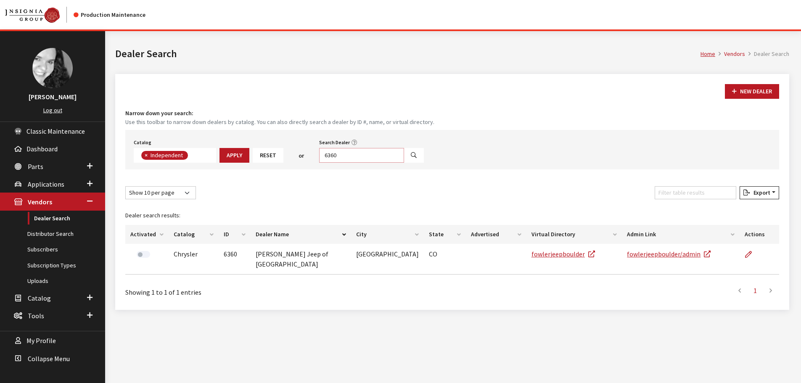
scroll to position [61, 0]
click at [335, 156] on input "6360" at bounding box center [361, 155] width 85 height 15
type input "6258"
select select
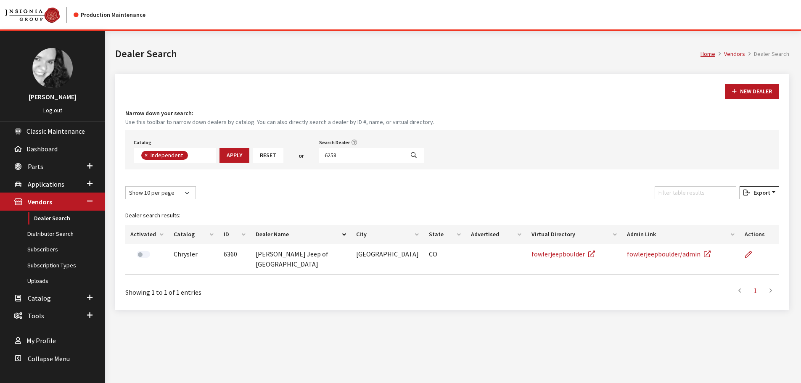
scroll to position [88, 0]
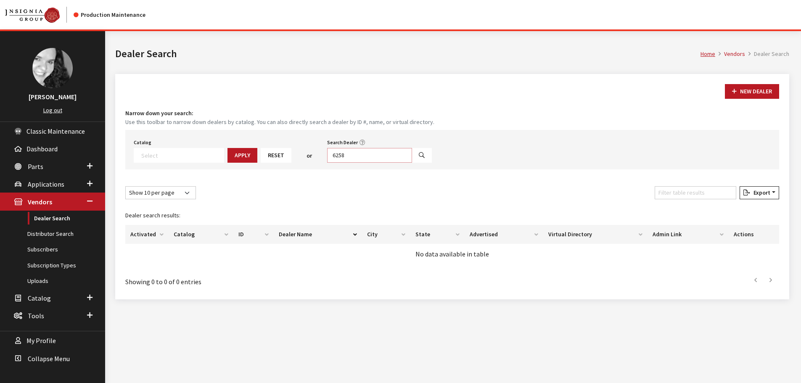
click at [335, 156] on input "6258" at bounding box center [369, 155] width 85 height 15
type input "bill harris"
select select
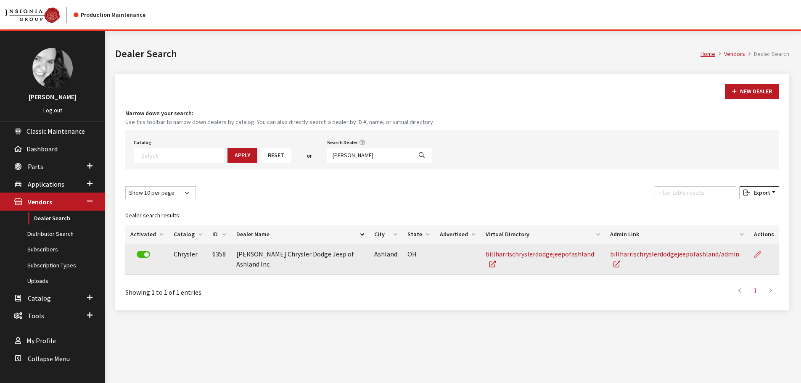
click at [759, 253] on icon at bounding box center [757, 254] width 7 height 7
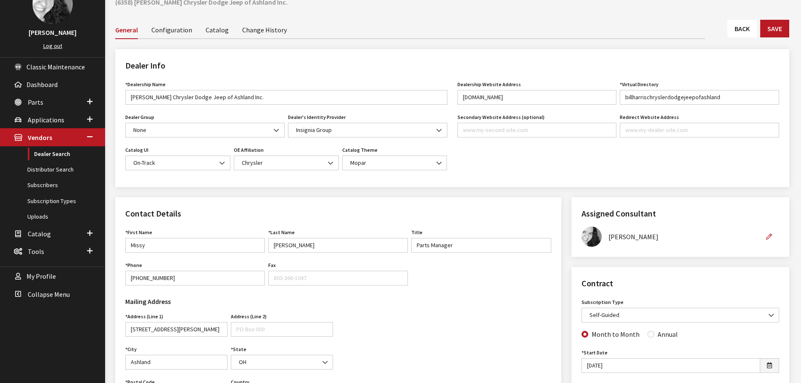
scroll to position [84, 0]
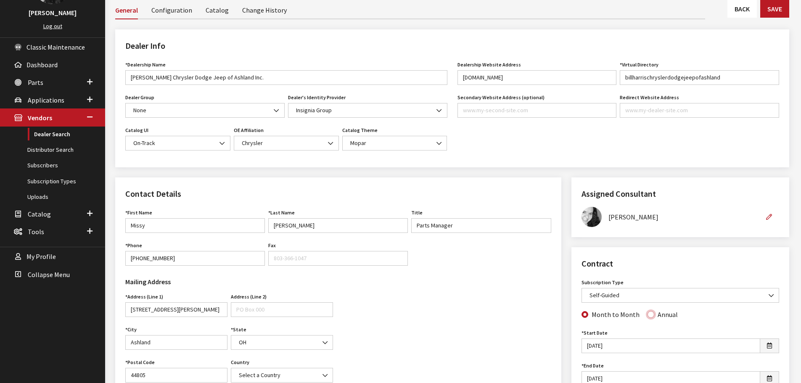
click at [647, 317] on input "Annual" at bounding box center [650, 314] width 7 height 7
radio input "true"
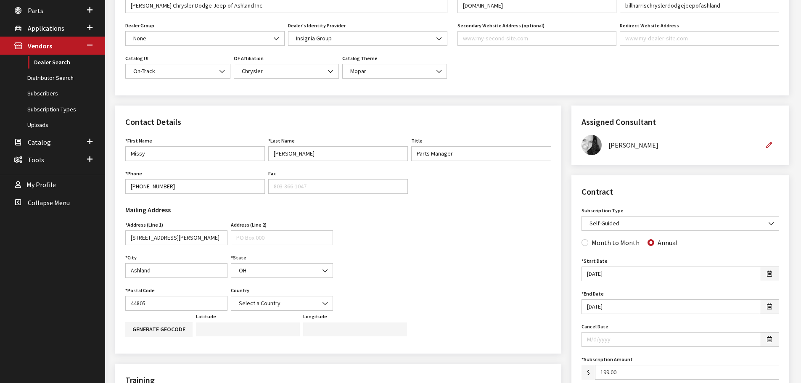
scroll to position [0, 0]
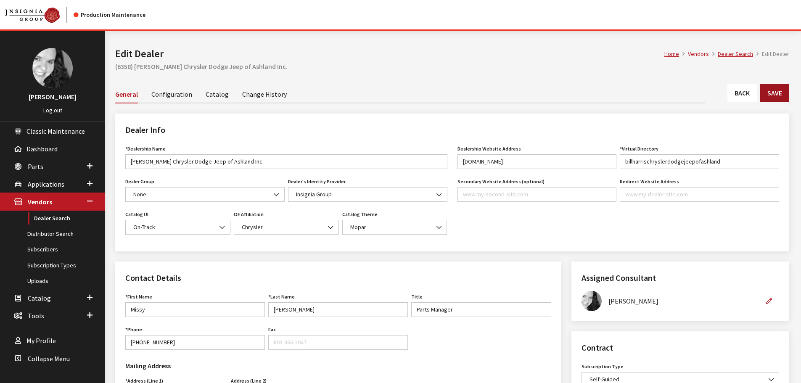
click at [777, 91] on button "Save" at bounding box center [774, 93] width 29 height 18
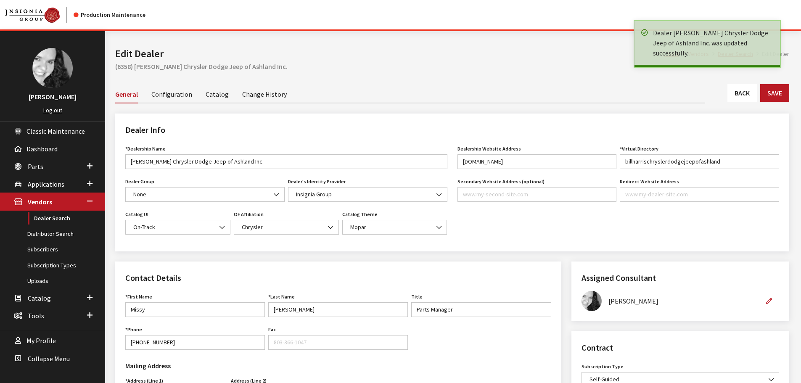
click at [739, 95] on link "Back" at bounding box center [741, 93] width 29 height 18
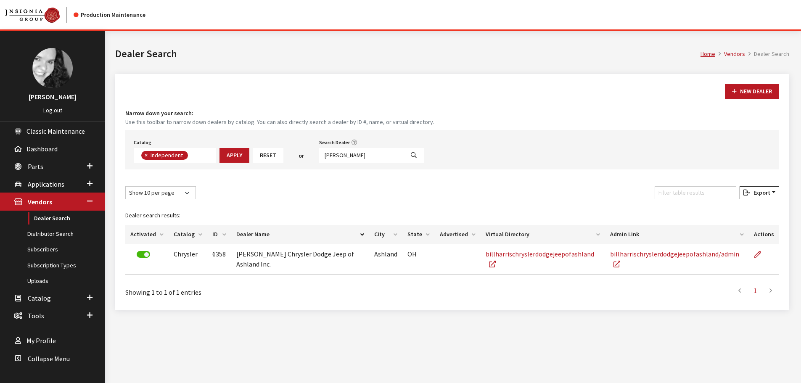
scroll to position [61, 0]
click at [361, 157] on input "bill harris" at bounding box center [361, 155] width 85 height 15
type input "6352"
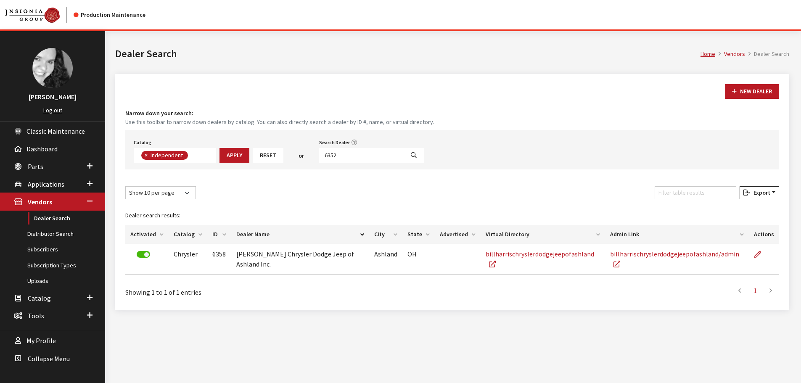
select select
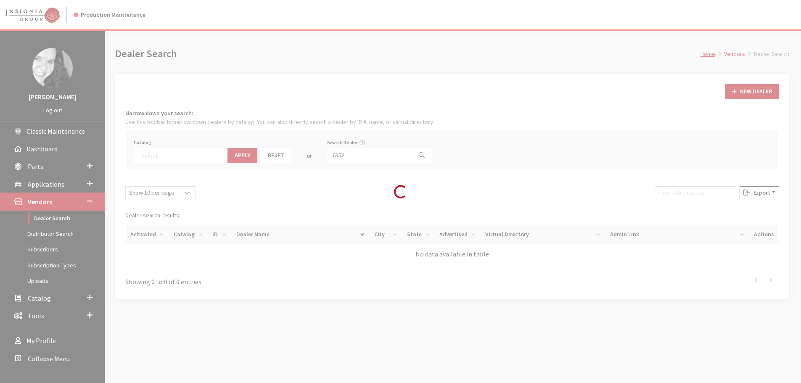
scroll to position [88, 0]
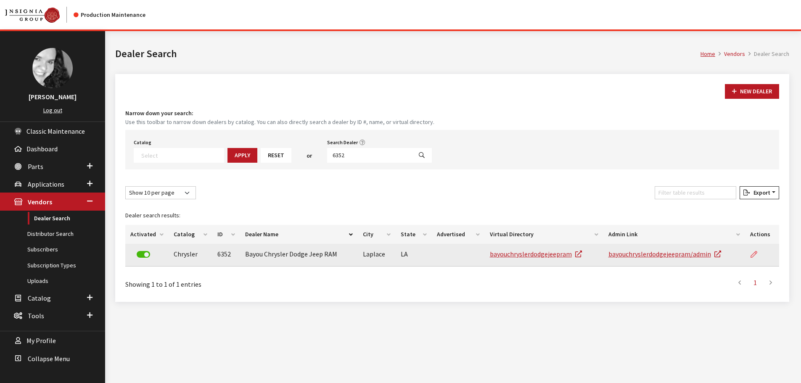
click at [755, 251] on icon at bounding box center [753, 254] width 7 height 7
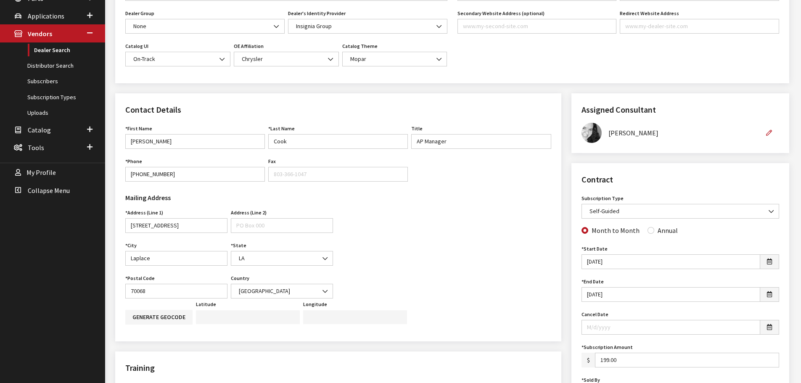
scroll to position [210, 0]
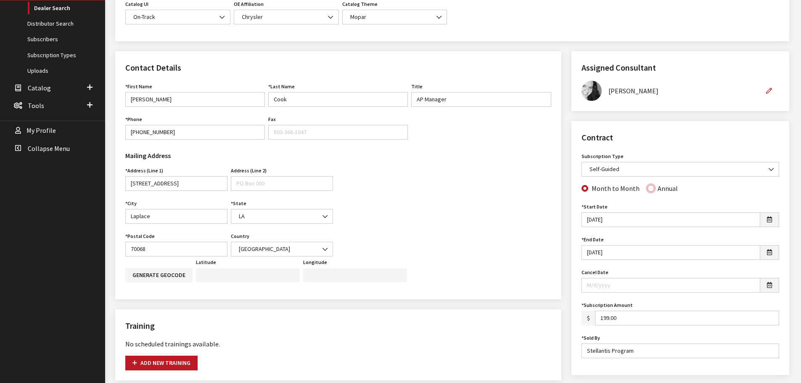
click at [647, 187] on input "Annual" at bounding box center [650, 188] width 7 height 7
radio input "true"
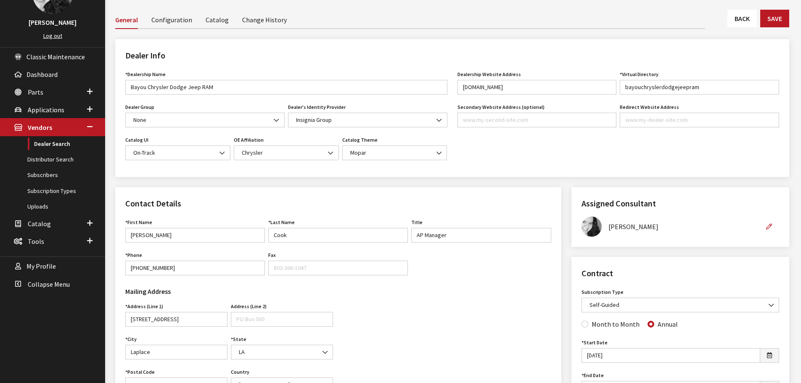
scroll to position [42, 0]
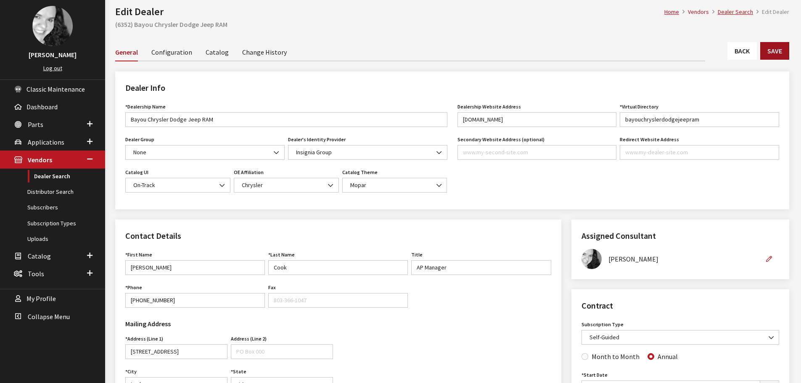
click at [773, 56] on button "Save" at bounding box center [774, 51] width 29 height 18
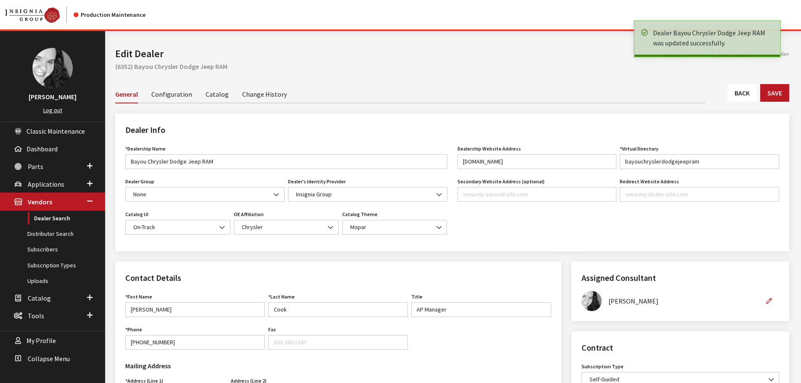
click at [743, 96] on link "Back" at bounding box center [741, 93] width 29 height 18
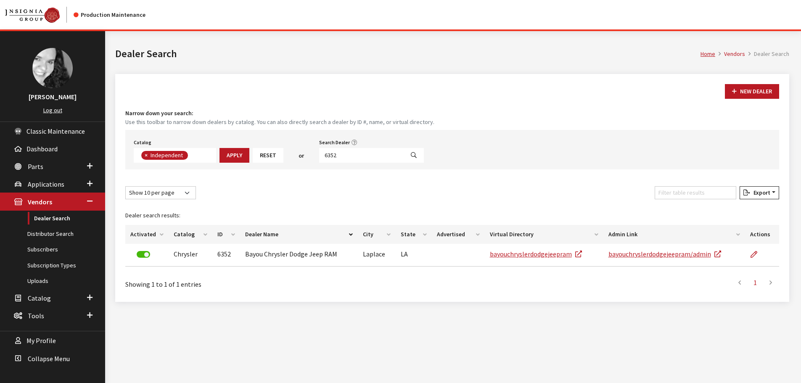
scroll to position [61, 0]
click at [344, 154] on input "6352" at bounding box center [361, 155] width 85 height 15
type input "5304"
select select
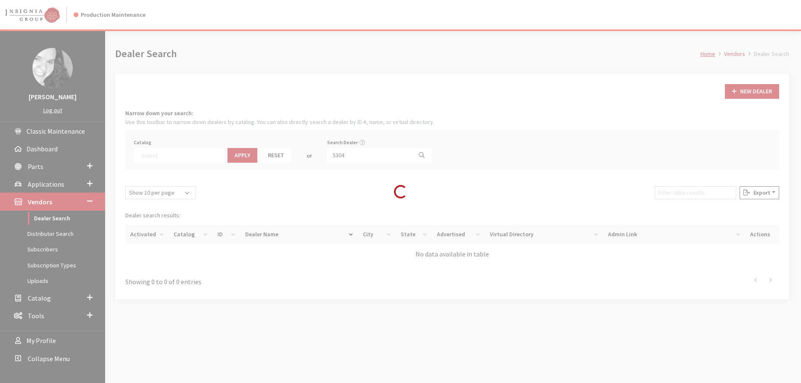
scroll to position [88, 0]
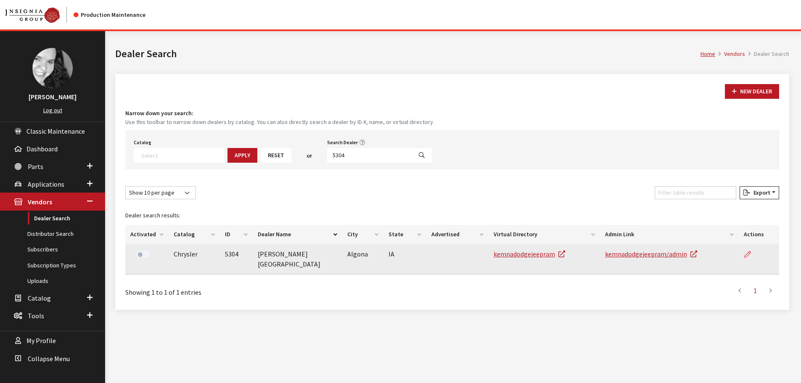
click at [747, 252] on icon at bounding box center [747, 254] width 7 height 7
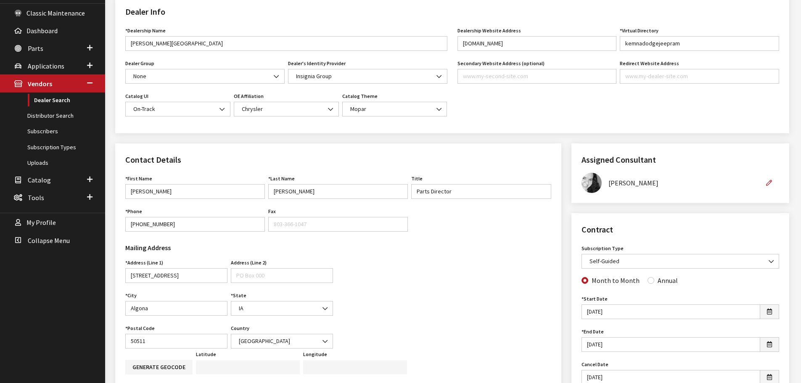
scroll to position [126, 0]
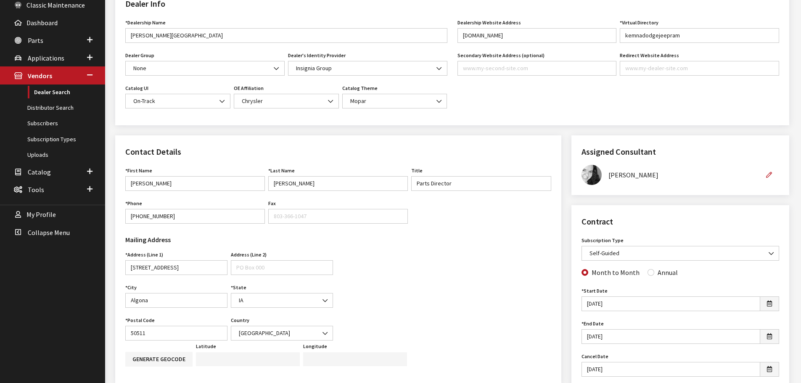
click at [647, 276] on div "Annual" at bounding box center [662, 272] width 30 height 10
click at [647, 270] on input "Annual" at bounding box center [650, 272] width 7 height 7
radio input "true"
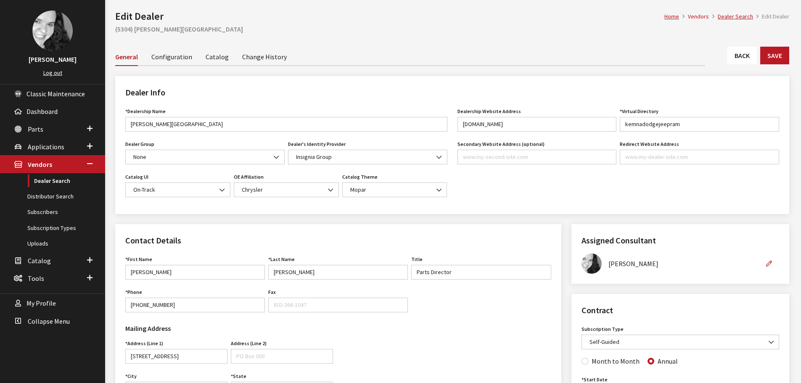
scroll to position [0, 0]
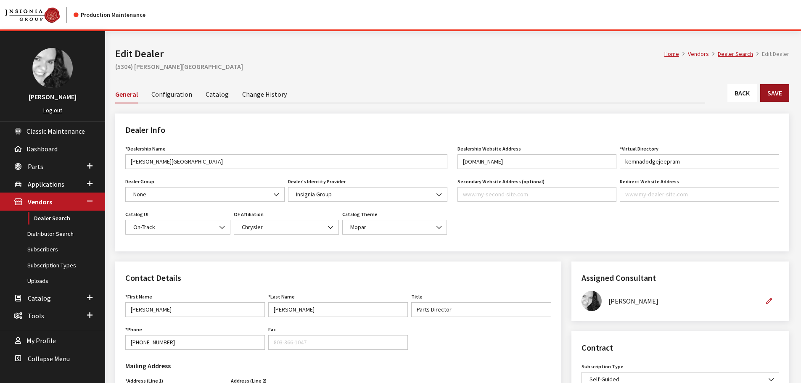
click at [778, 92] on button "Save" at bounding box center [774, 93] width 29 height 18
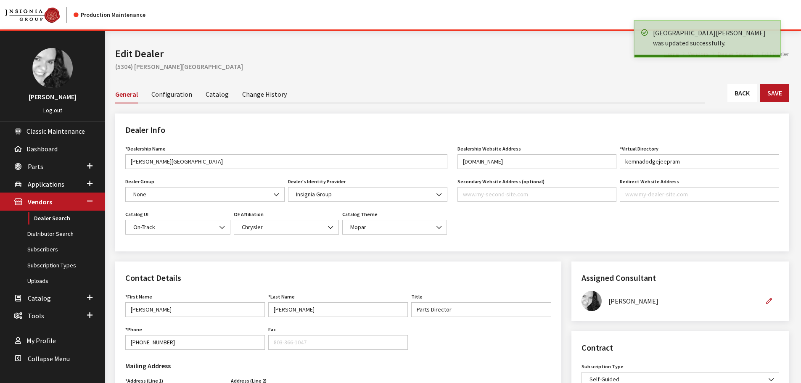
drag, startPoint x: 0, startPoint y: 0, endPoint x: 750, endPoint y: 95, distance: 756.5
click at [750, 95] on link "Back" at bounding box center [741, 93] width 29 height 18
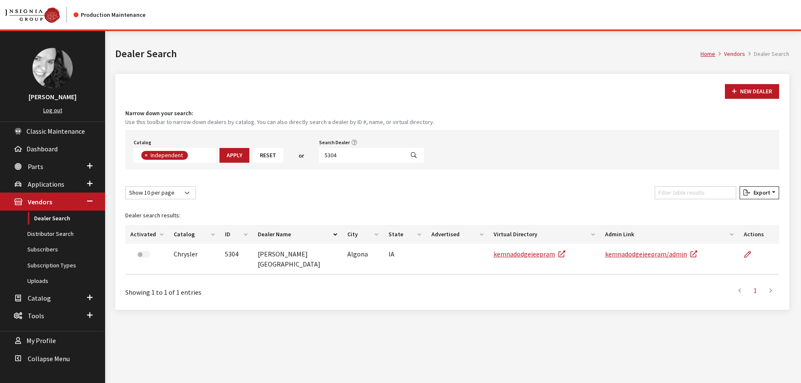
scroll to position [61, 0]
click at [339, 154] on input "5304" at bounding box center [361, 155] width 85 height 15
type input "5294"
select select
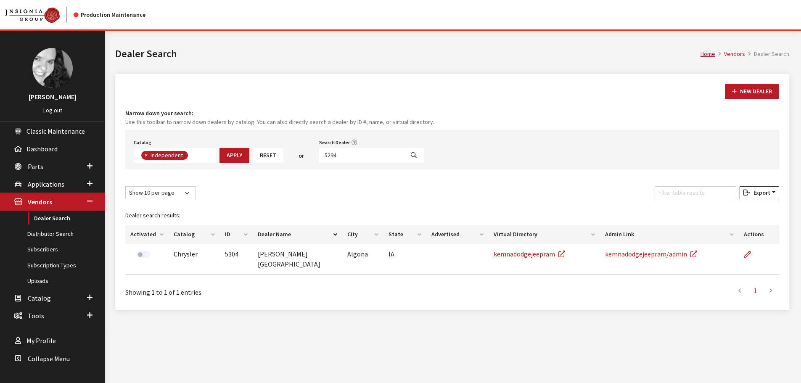
scroll to position [88, 0]
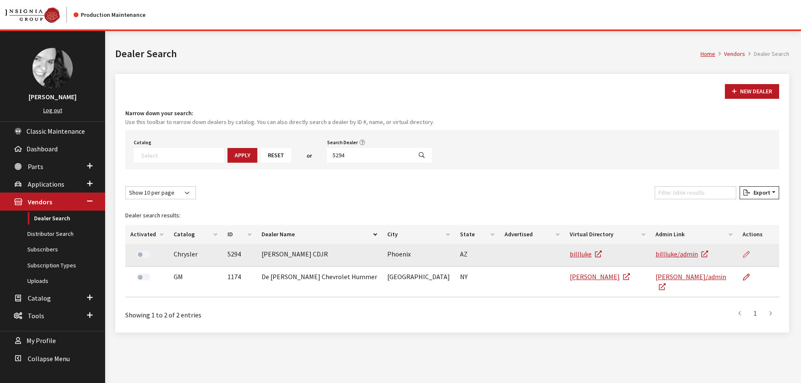
click at [743, 257] on icon at bounding box center [746, 254] width 7 height 7
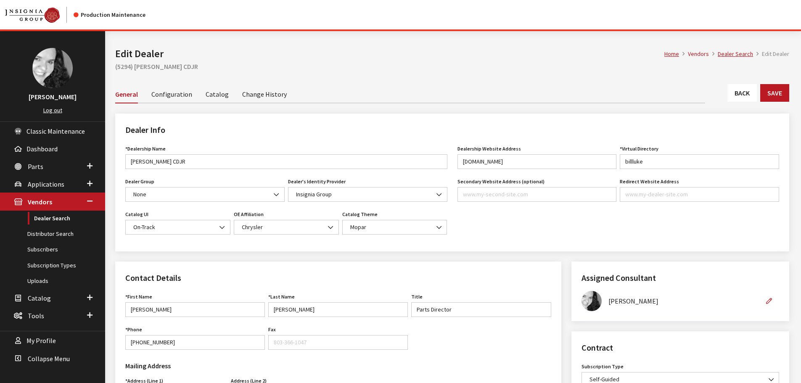
scroll to position [168, 0]
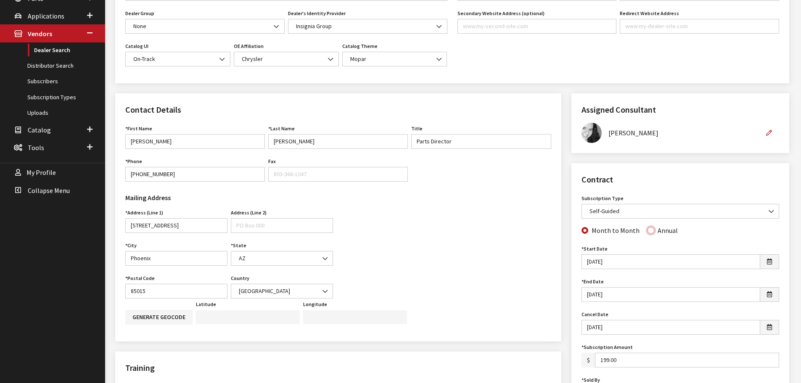
click at [647, 231] on input "Annual" at bounding box center [650, 230] width 7 height 7
radio input "true"
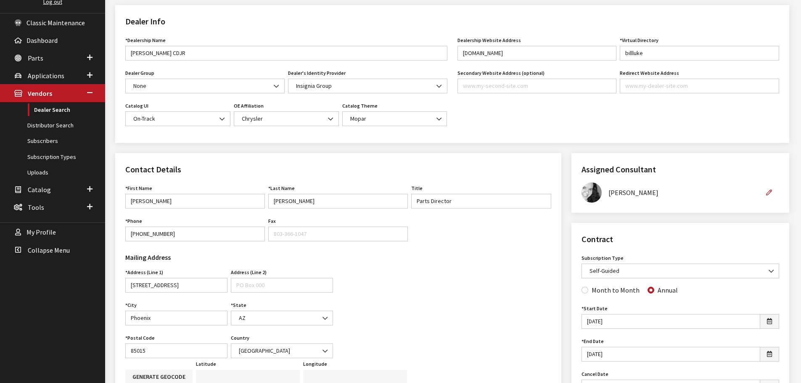
scroll to position [0, 0]
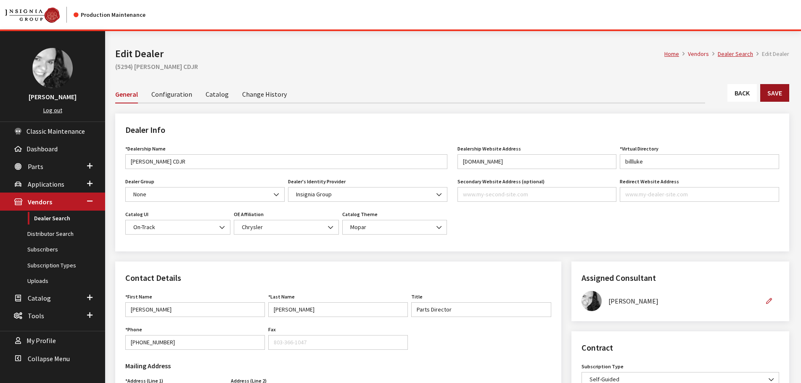
click at [777, 95] on button "Save" at bounding box center [774, 93] width 29 height 18
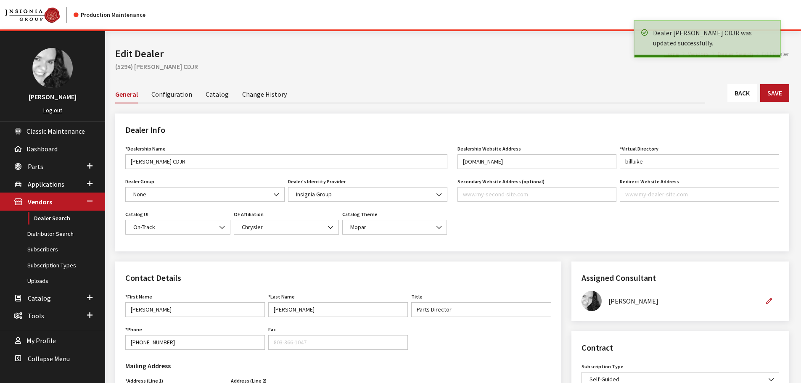
click at [744, 92] on link "Back" at bounding box center [741, 93] width 29 height 18
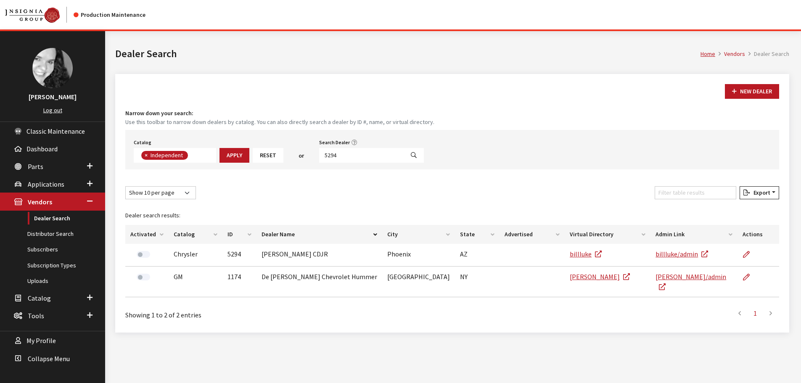
scroll to position [61, 0]
click at [349, 154] on input "5294" at bounding box center [361, 155] width 85 height 15
type input "5290"
select select
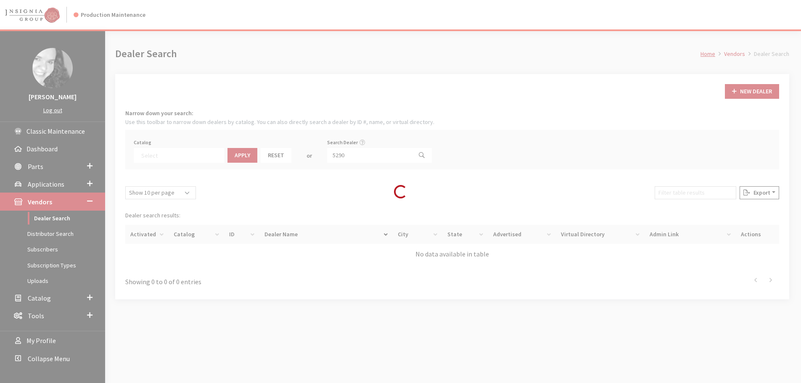
scroll to position [88, 0]
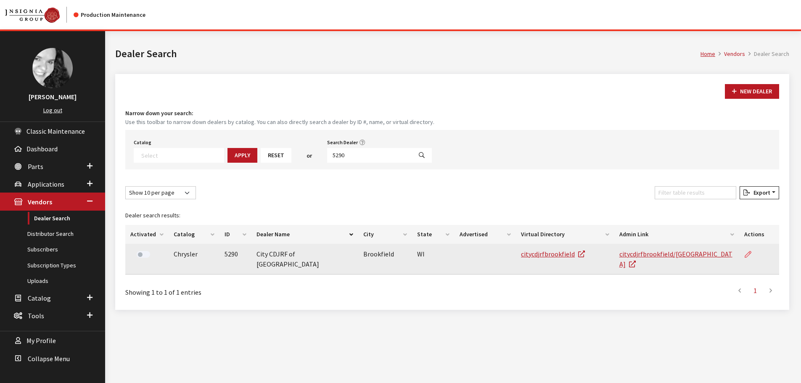
click at [746, 254] on icon at bounding box center [748, 254] width 7 height 7
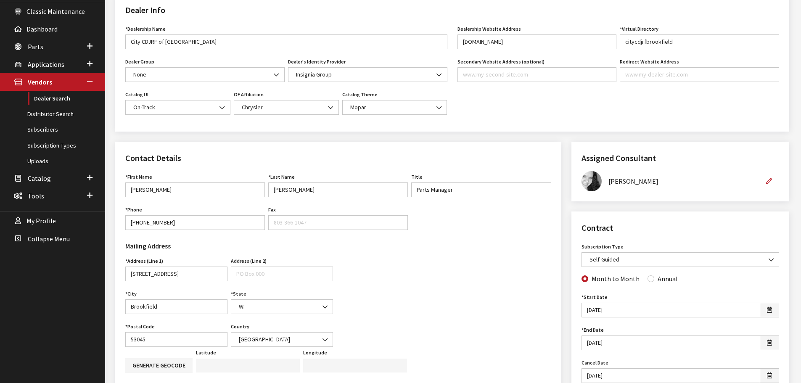
scroll to position [126, 0]
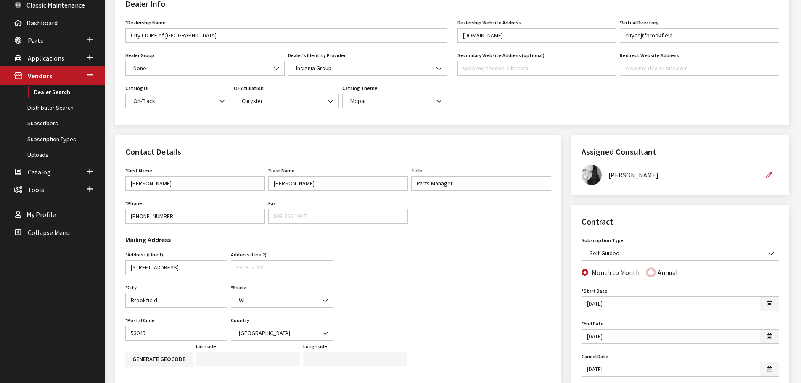
click at [647, 272] on input "Annual" at bounding box center [650, 272] width 7 height 7
radio input "true"
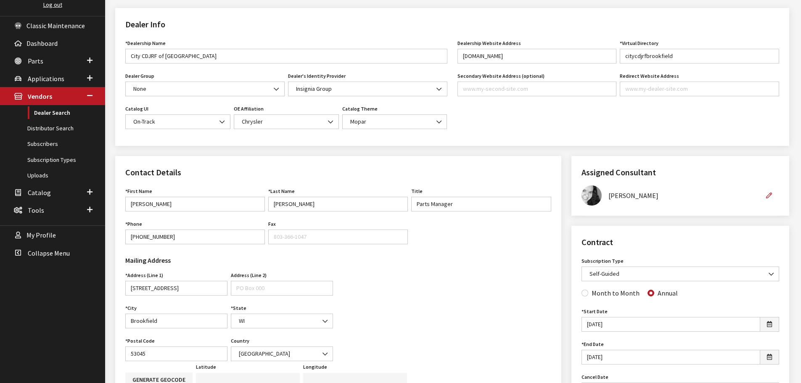
scroll to position [0, 0]
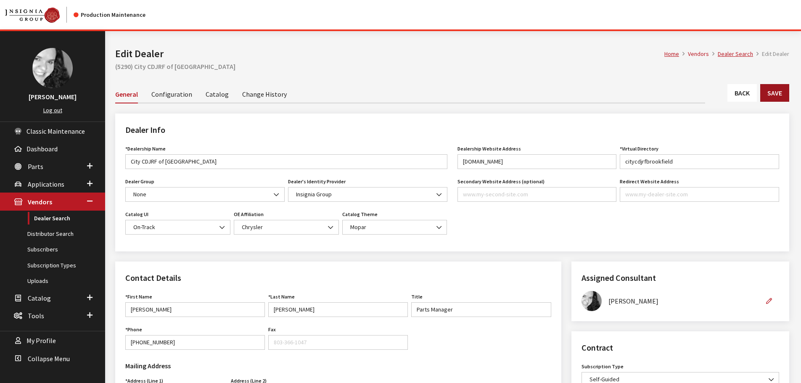
click at [776, 97] on button "Save" at bounding box center [774, 93] width 29 height 18
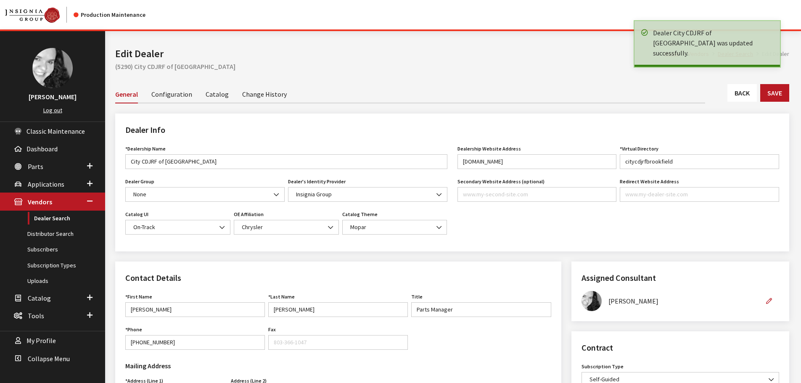
click at [746, 94] on link "Back" at bounding box center [741, 93] width 29 height 18
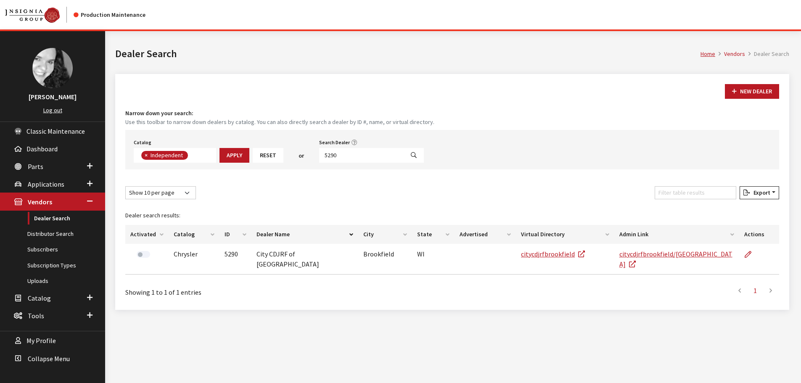
scroll to position [61, 0]
click at [337, 155] on input "5290" at bounding box center [361, 155] width 85 height 15
type input "5289"
select select
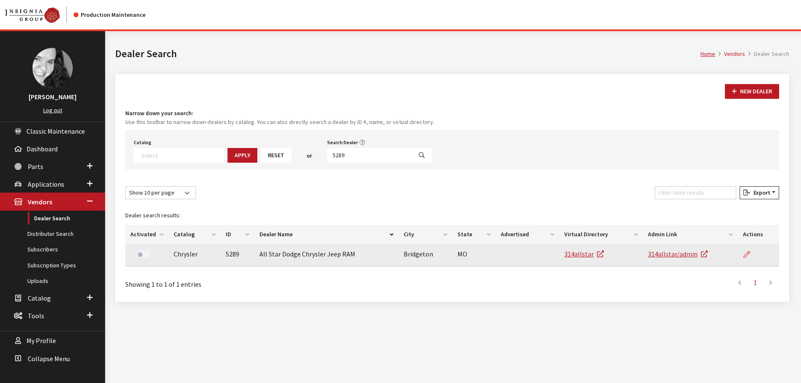
click at [747, 253] on icon at bounding box center [746, 254] width 7 height 7
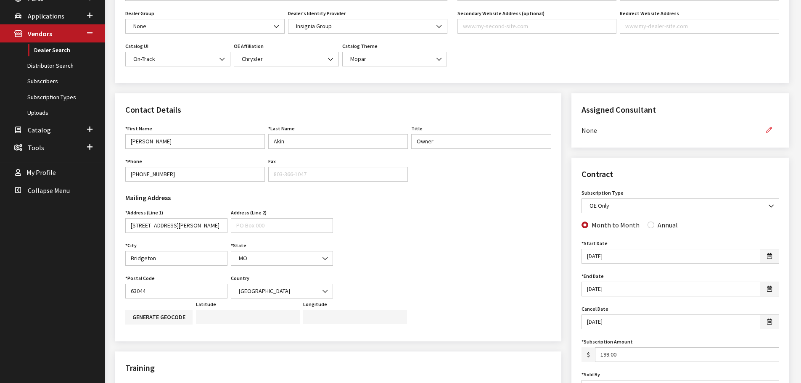
scroll to position [168, 0]
click at [767, 129] on icon "button" at bounding box center [769, 130] width 6 height 6
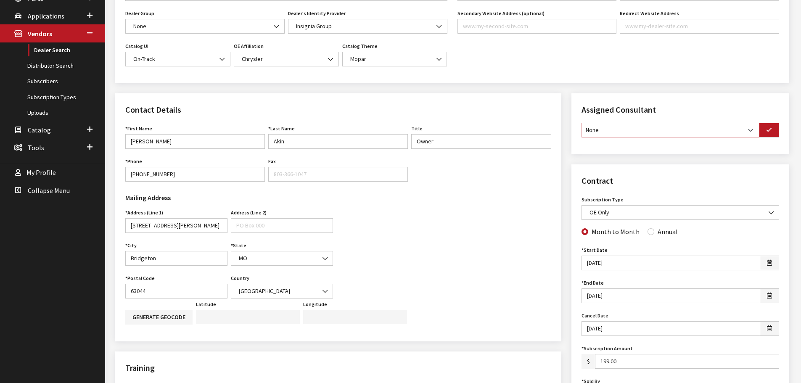
click at [749, 132] on select "None Brian Gulbrandson Dave West Khrys Dorton Kurt Daugherty Roger Schmidt" at bounding box center [670, 130] width 178 height 15
select select "30"
click at [581, 123] on select "None [PERSON_NAME] [PERSON_NAME] [PERSON_NAME] [PERSON_NAME] [PERSON_NAME]" at bounding box center [670, 130] width 178 height 15
click at [769, 132] on icon "button" at bounding box center [769, 130] width 6 height 6
click at [647, 228] on input "Annual" at bounding box center [650, 230] width 7 height 7
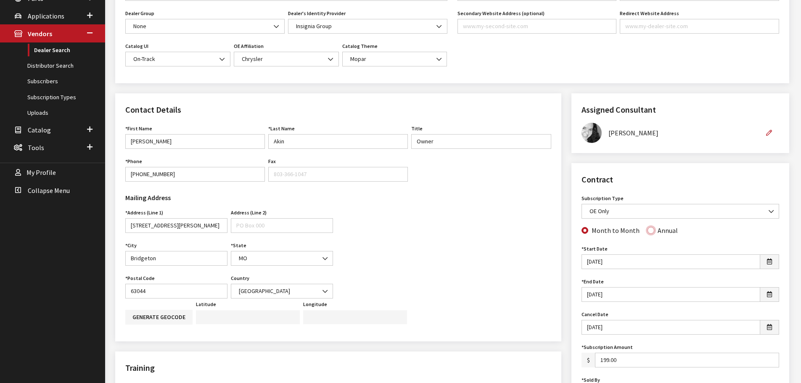
radio input "true"
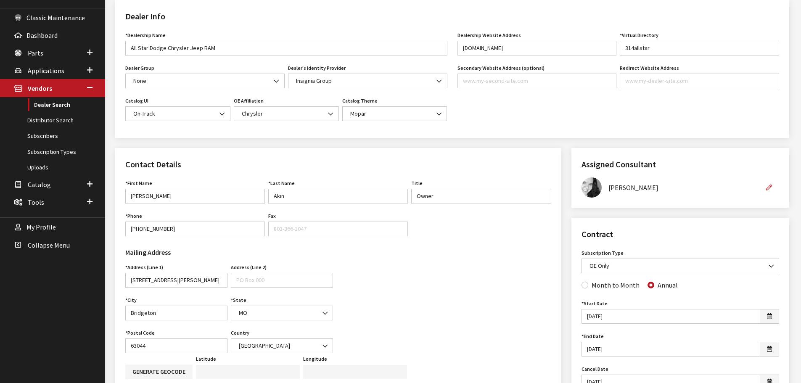
scroll to position [0, 0]
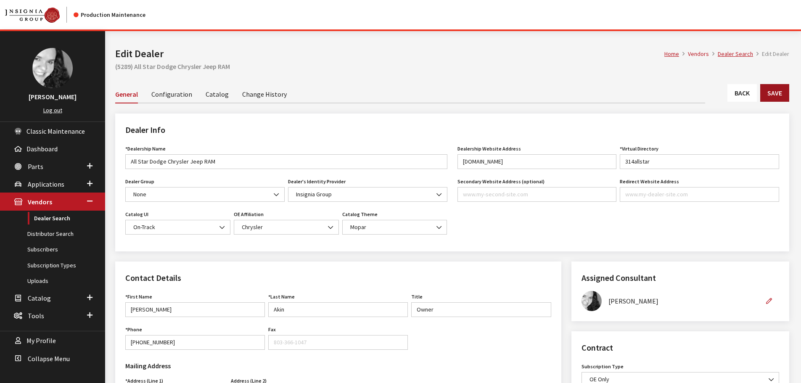
click at [766, 92] on button "Save" at bounding box center [774, 93] width 29 height 18
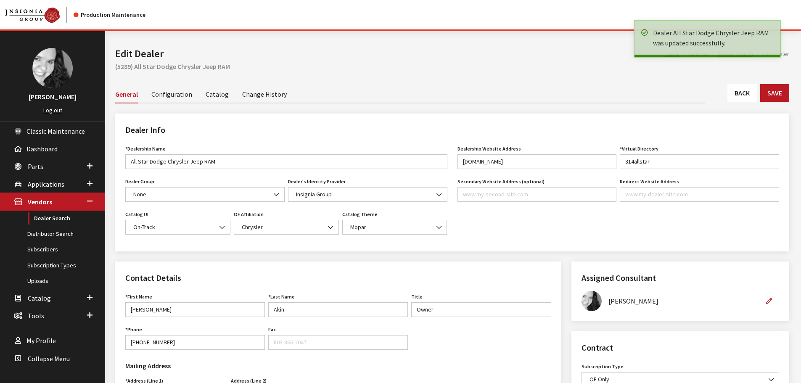
click at [747, 92] on link "Back" at bounding box center [741, 93] width 29 height 18
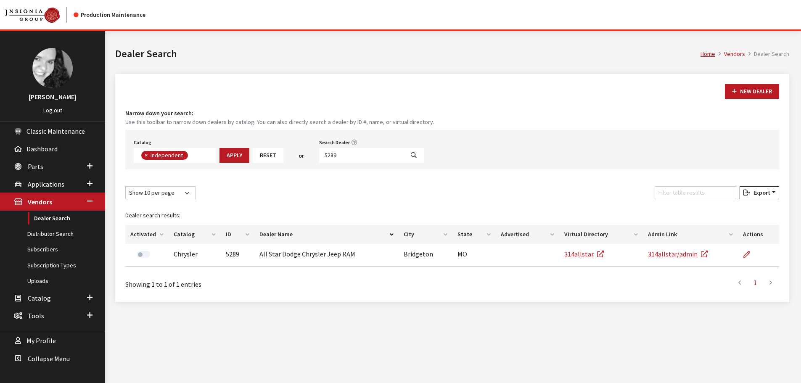
scroll to position [61, 0]
click at [346, 156] on input "5289" at bounding box center [361, 155] width 85 height 15
type input "5279"
select select
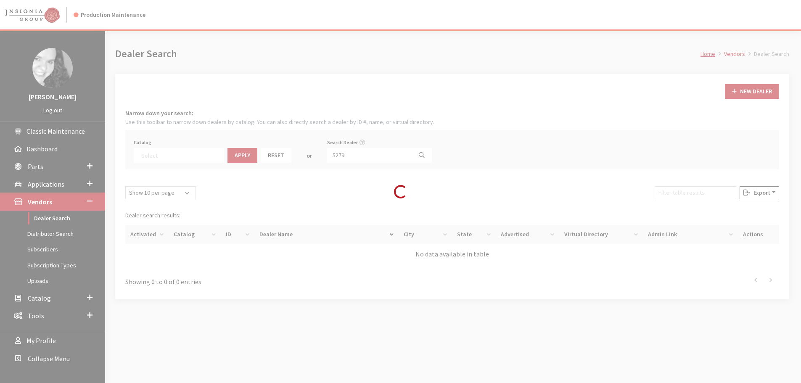
scroll to position [88, 0]
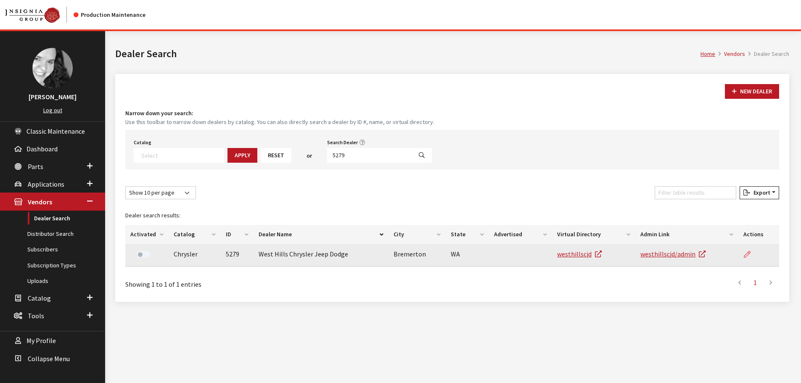
click at [748, 256] on icon at bounding box center [747, 254] width 7 height 7
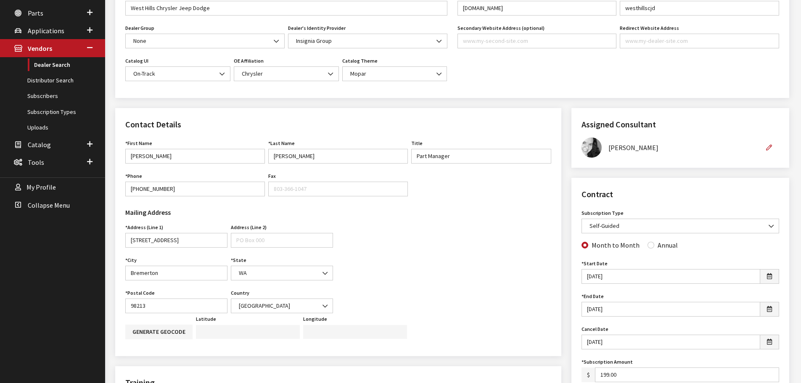
scroll to position [168, 0]
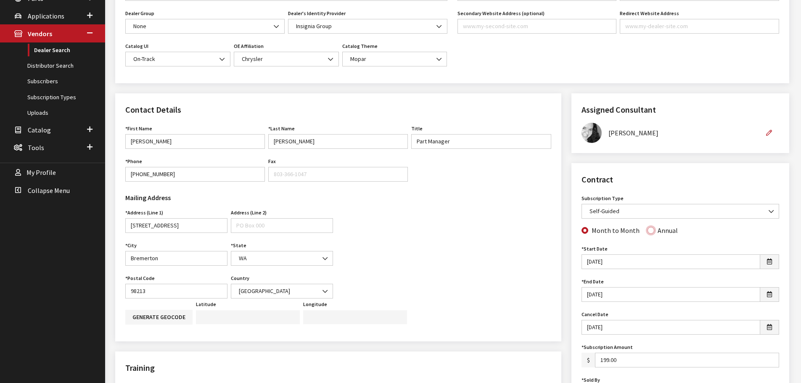
click at [647, 229] on input "Annual" at bounding box center [650, 230] width 7 height 7
radio input "true"
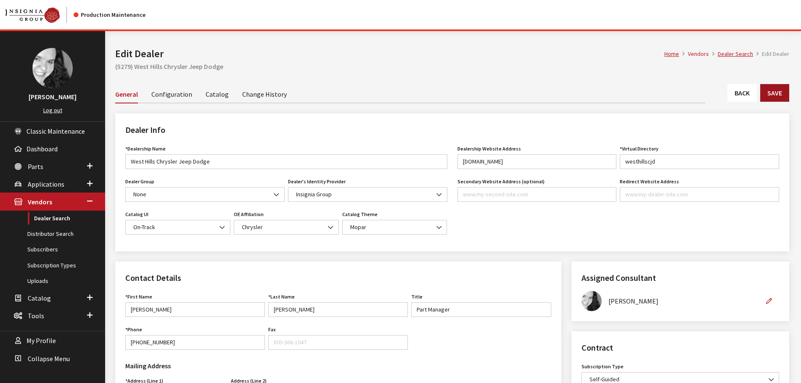
click at [775, 96] on button "Save" at bounding box center [774, 93] width 29 height 18
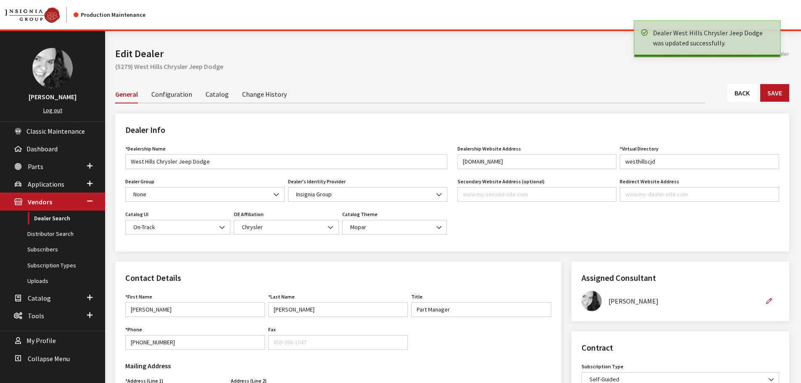
click at [747, 95] on link "Back" at bounding box center [741, 93] width 29 height 18
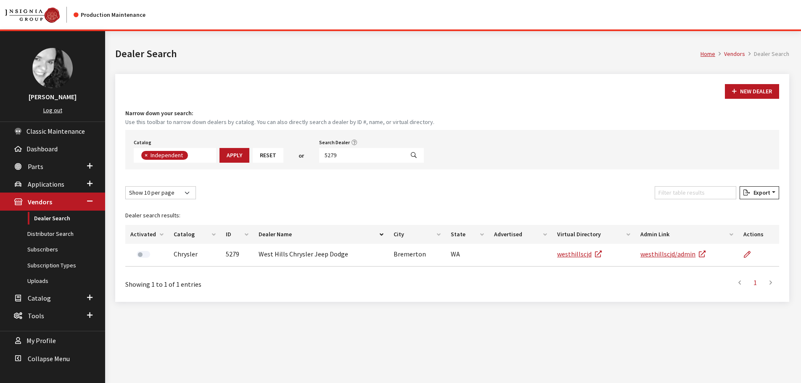
scroll to position [61, 0]
click at [341, 156] on input "5279" at bounding box center [361, 155] width 85 height 15
type input "5026"
select select
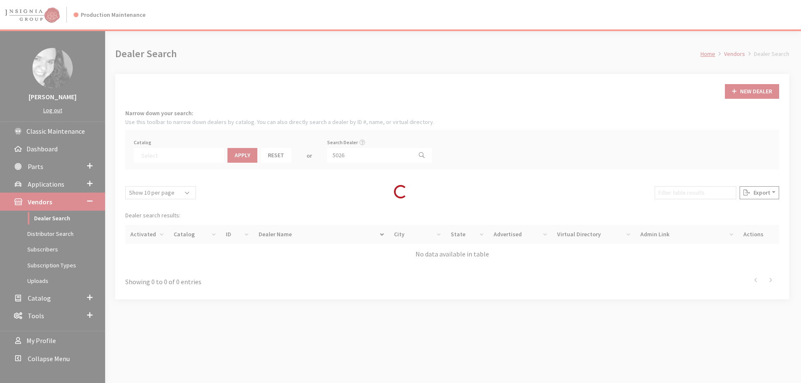
scroll to position [88, 0]
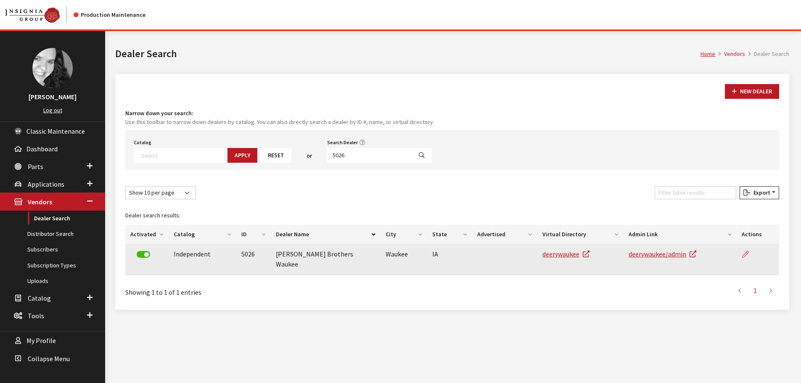
click at [745, 253] on icon at bounding box center [745, 254] width 7 height 7
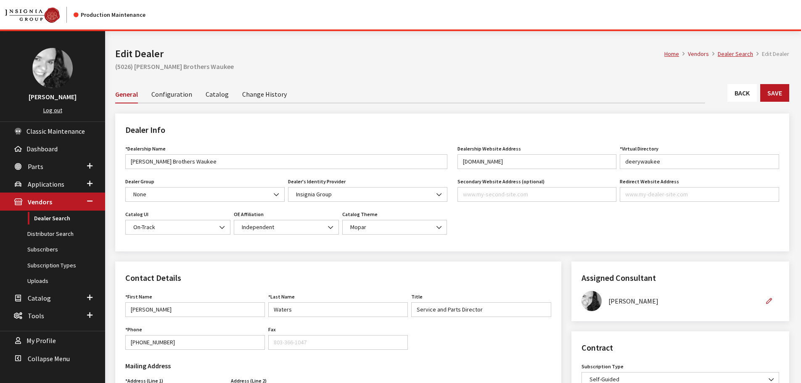
scroll to position [210, 0]
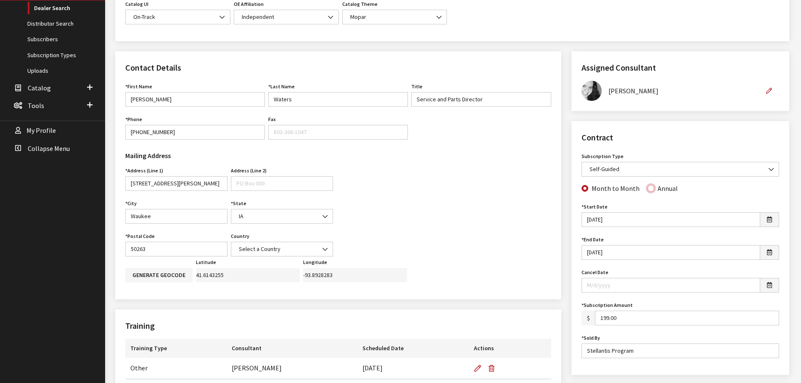
click at [649, 189] on input "Annual" at bounding box center [650, 188] width 7 height 7
radio input "true"
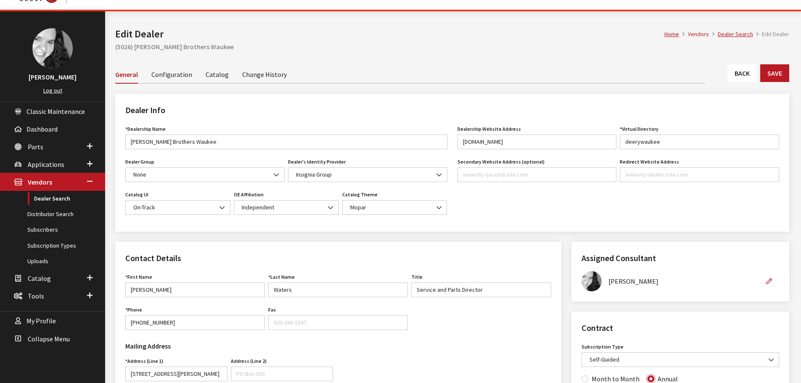
scroll to position [0, 0]
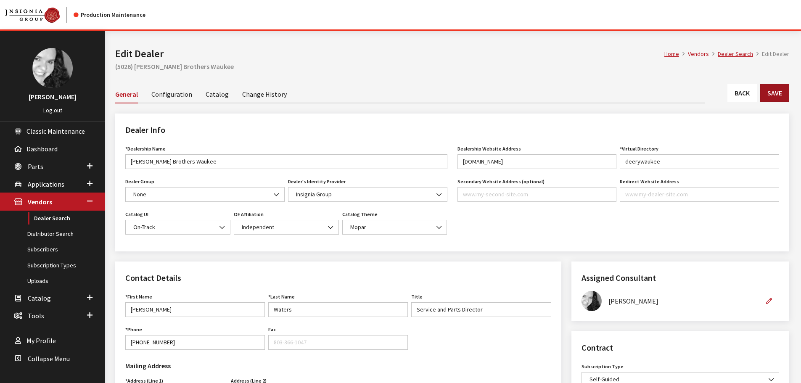
click at [771, 98] on button "Save" at bounding box center [774, 93] width 29 height 18
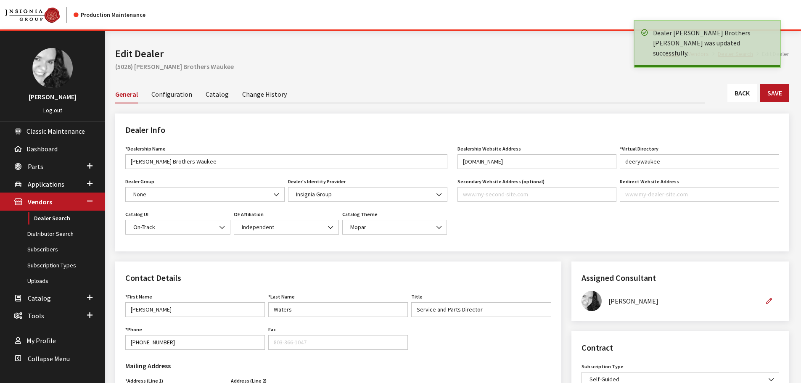
click at [750, 98] on link "Back" at bounding box center [741, 93] width 29 height 18
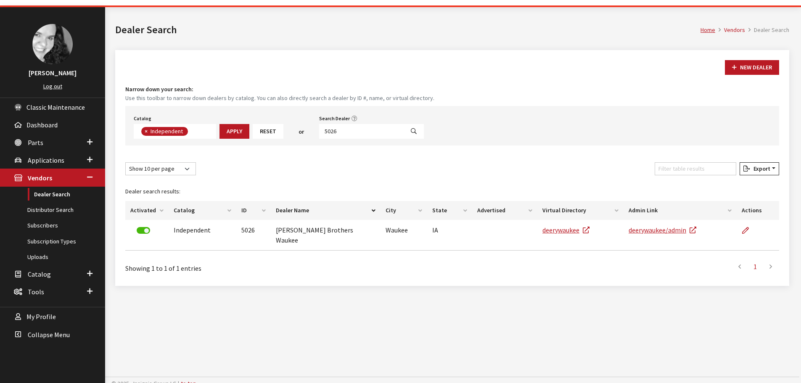
scroll to position [31, 0]
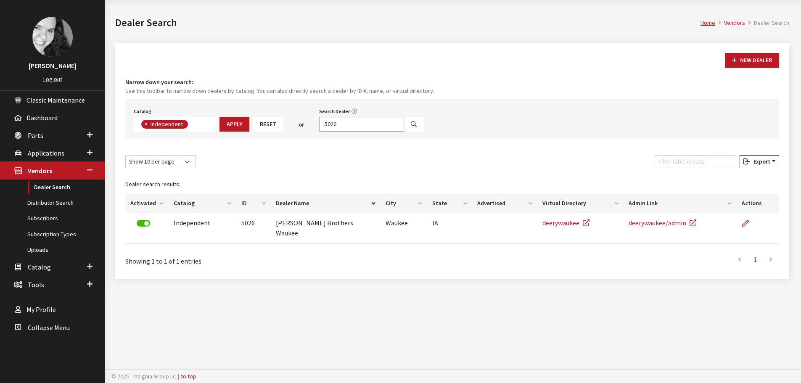
drag, startPoint x: 326, startPoint y: 124, endPoint x: 347, endPoint y: 123, distance: 21.5
click at [347, 123] on input "5026" at bounding box center [361, 124] width 85 height 15
type input "5255"
select select
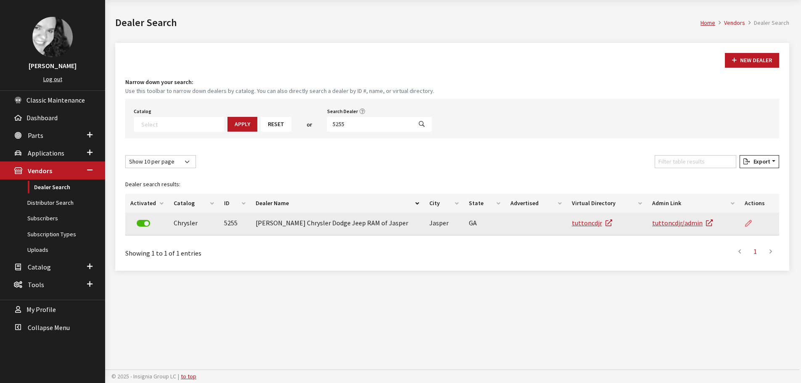
click at [751, 222] on icon at bounding box center [748, 223] width 7 height 7
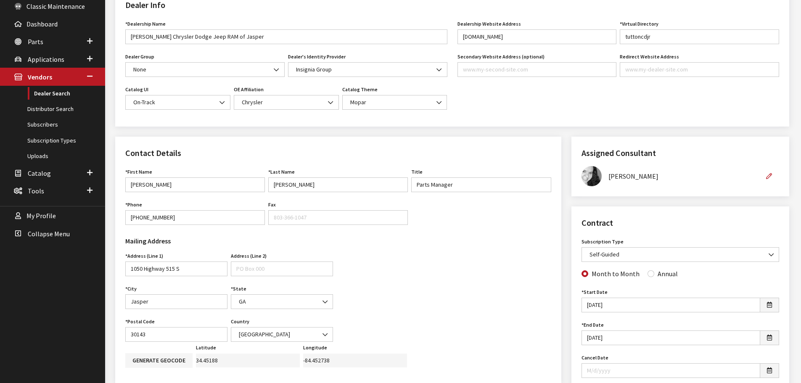
scroll to position [168, 0]
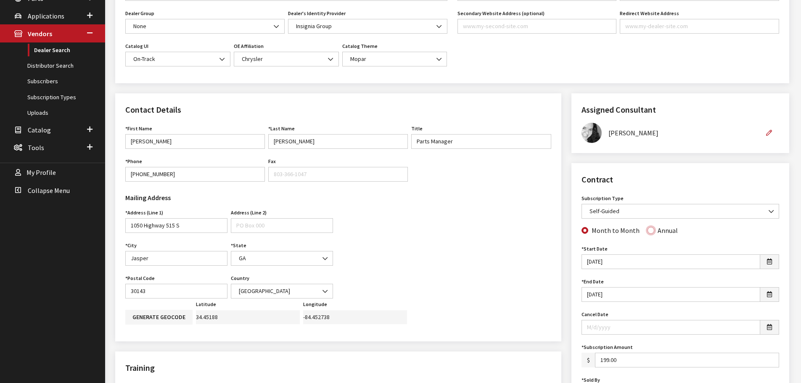
click at [647, 230] on input "Annual" at bounding box center [650, 230] width 7 height 7
radio input "true"
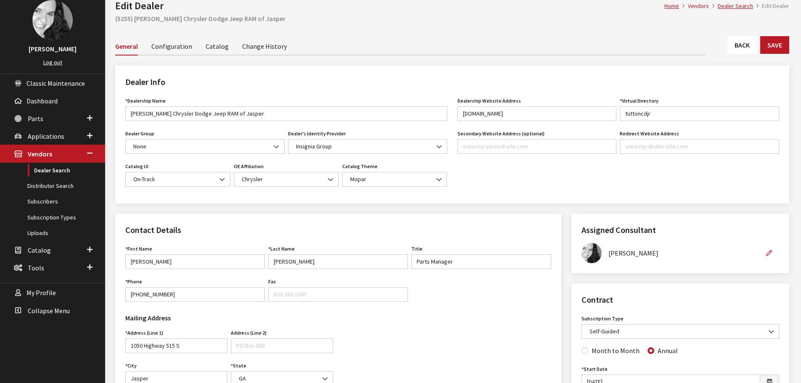
scroll to position [0, 0]
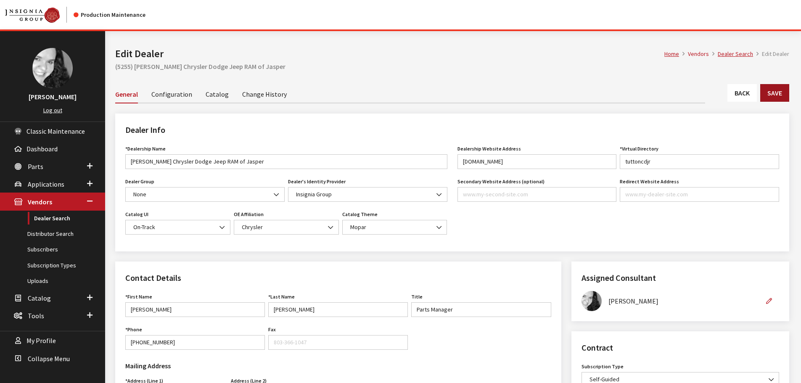
click at [782, 96] on button "Save" at bounding box center [774, 93] width 29 height 18
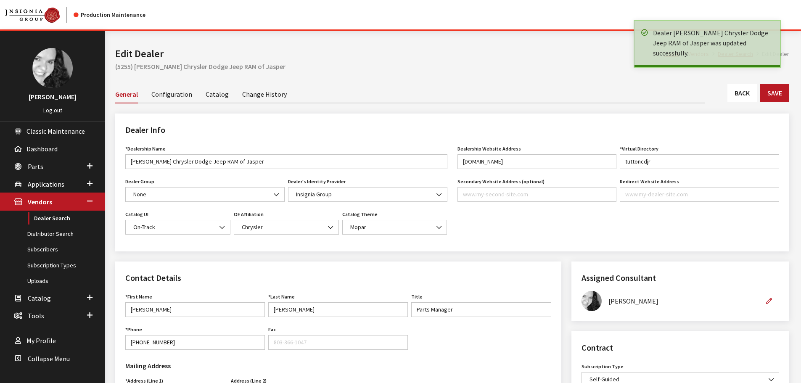
drag, startPoint x: 0, startPoint y: 0, endPoint x: 736, endPoint y: 90, distance: 741.2
click at [736, 90] on link "Back" at bounding box center [741, 93] width 29 height 18
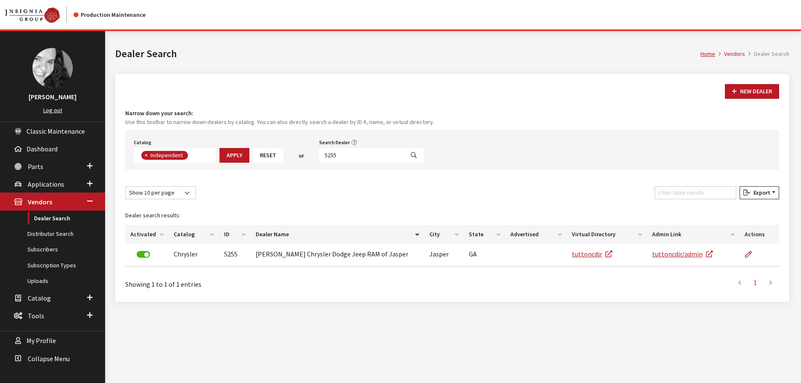
scroll to position [61, 0]
click at [338, 160] on input "5255" at bounding box center [361, 155] width 85 height 15
type input "5252"
select select
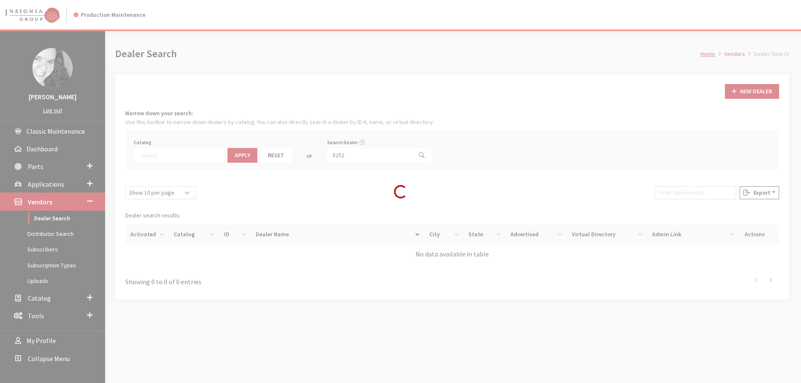
scroll to position [88, 0]
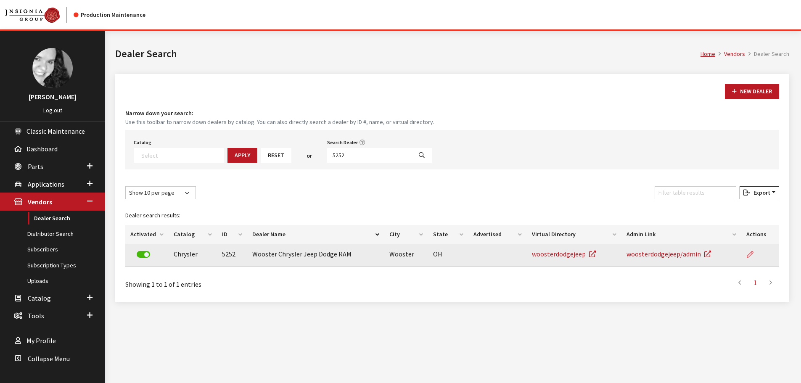
click at [750, 255] on icon at bounding box center [750, 254] width 7 height 7
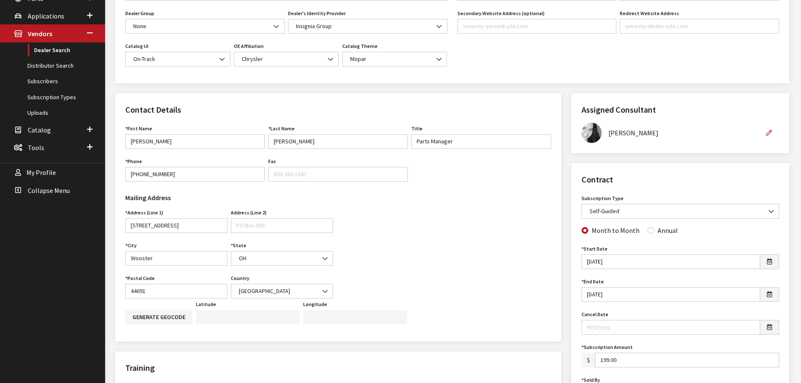
scroll to position [168, 0]
click at [647, 231] on input "Annual" at bounding box center [650, 230] width 7 height 7
radio input "true"
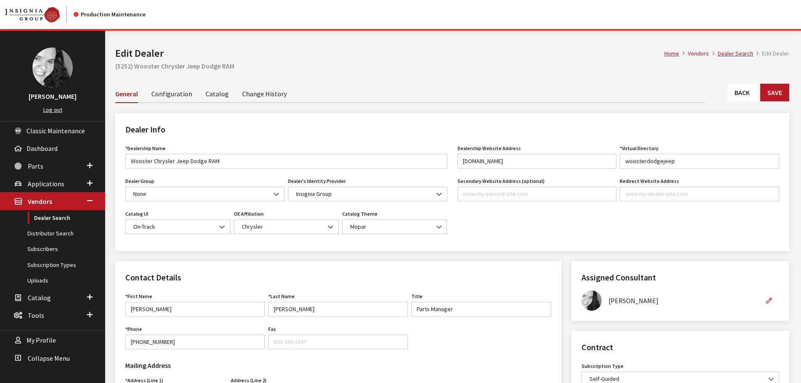
scroll to position [0, 0]
click at [771, 99] on button "Save" at bounding box center [774, 93] width 29 height 18
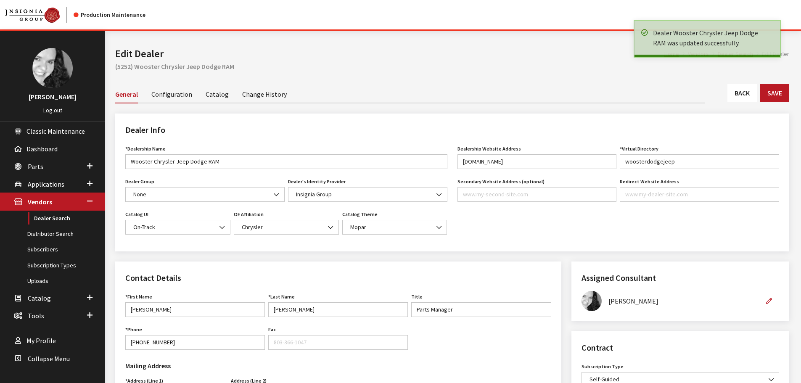
drag, startPoint x: 0, startPoint y: 0, endPoint x: 744, endPoint y: 95, distance: 750.1
click at [744, 95] on link "Back" at bounding box center [741, 93] width 29 height 18
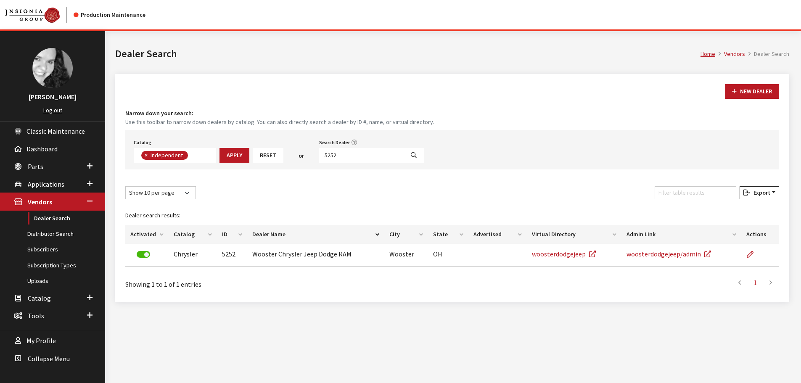
scroll to position [61, 0]
click at [341, 155] on input "5252" at bounding box center [361, 155] width 85 height 15
type input "4958"
select select
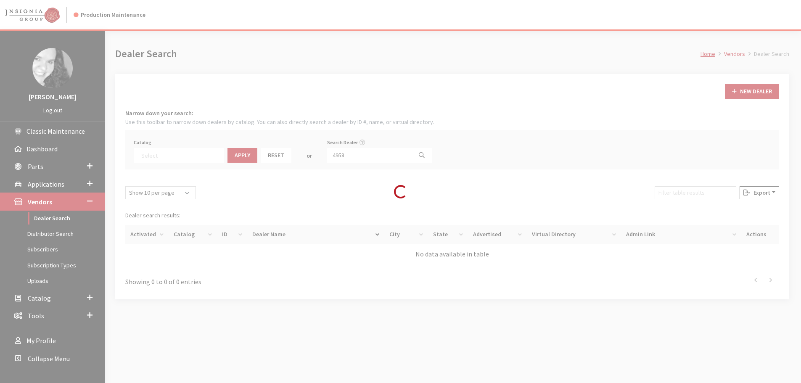
scroll to position [88, 0]
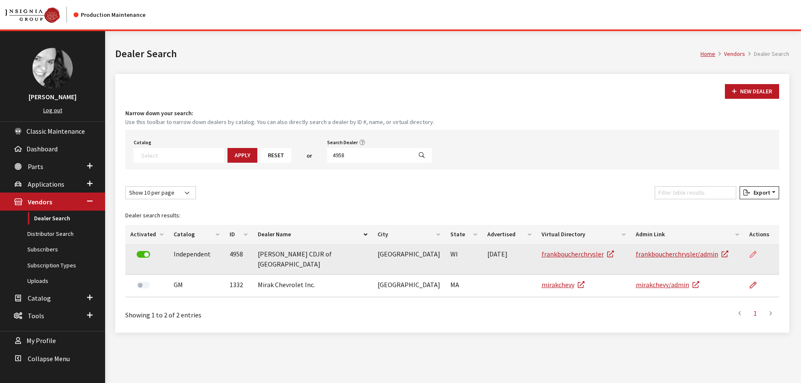
click at [753, 253] on icon at bounding box center [753, 254] width 7 height 7
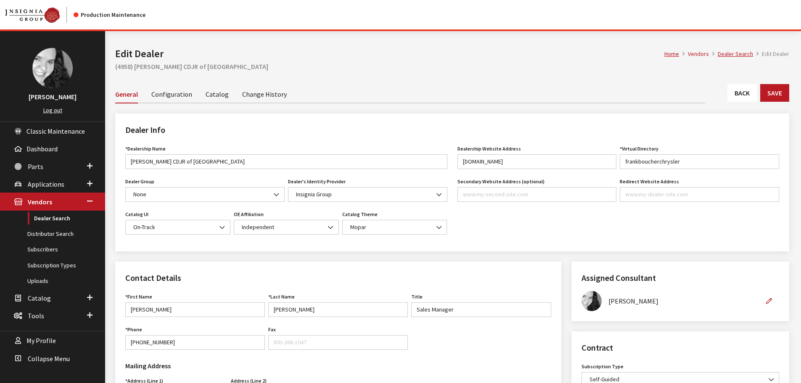
scroll to position [168, 0]
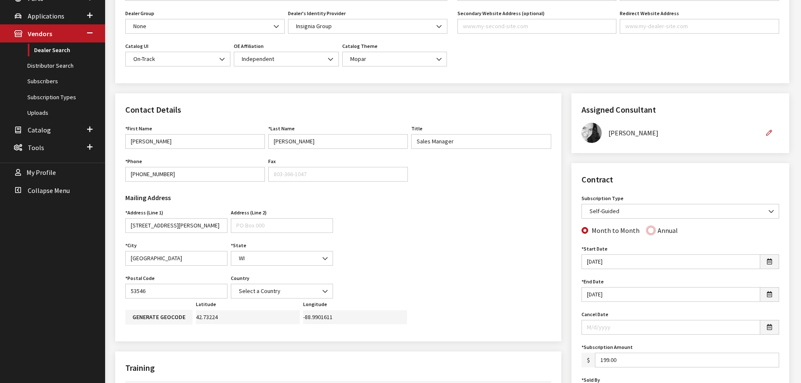
click at [647, 230] on input "Annual" at bounding box center [650, 230] width 7 height 7
radio input "true"
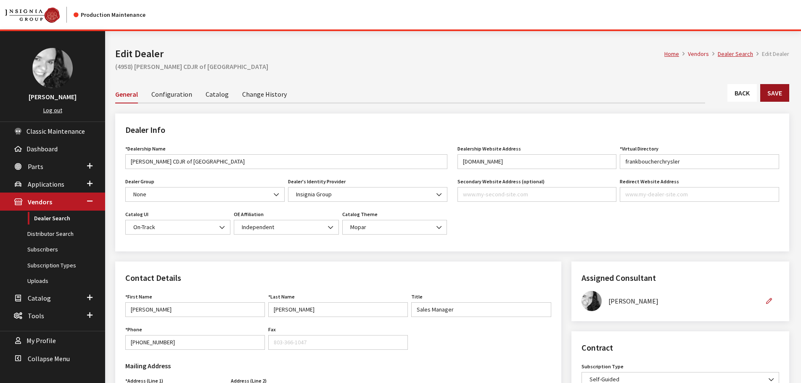
click at [771, 95] on button "Save" at bounding box center [774, 93] width 29 height 18
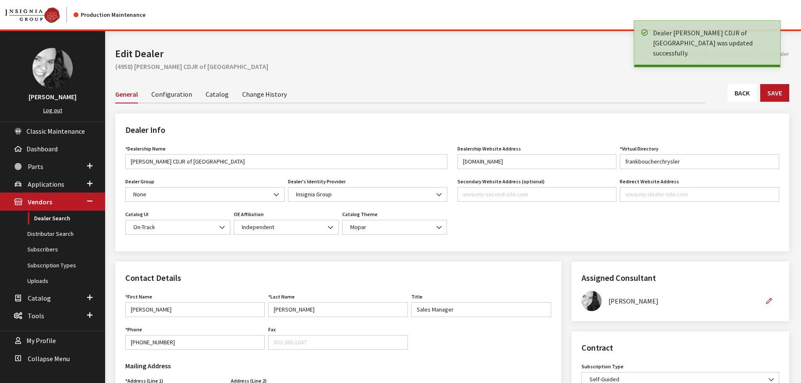
click at [742, 92] on link "Back" at bounding box center [741, 93] width 29 height 18
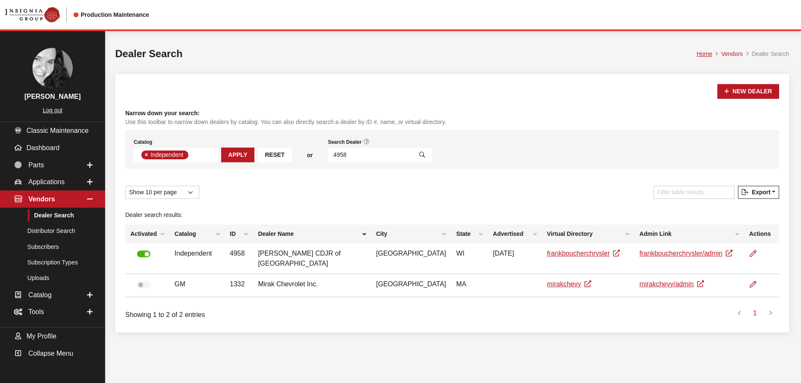
scroll to position [61, 0]
click at [343, 155] on input "4958" at bounding box center [370, 155] width 84 height 15
type input "5243"
select select
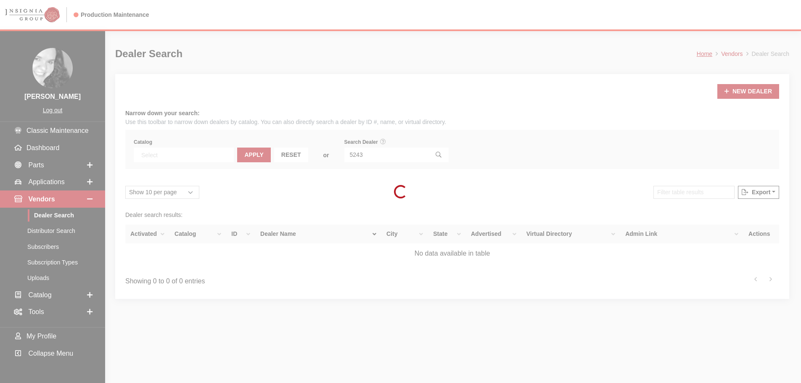
scroll to position [88, 0]
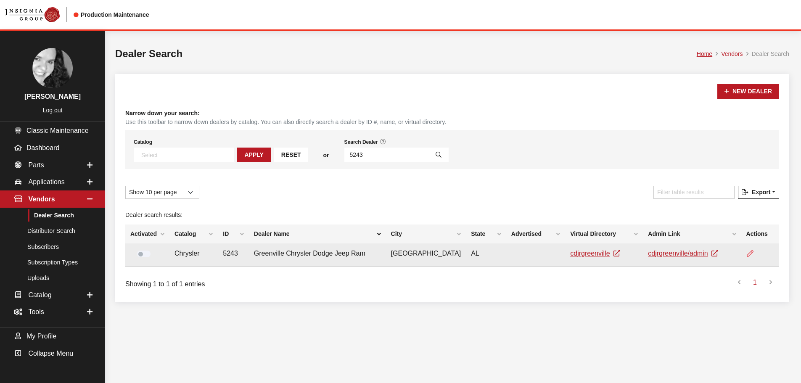
click at [748, 255] on icon at bounding box center [750, 254] width 7 height 7
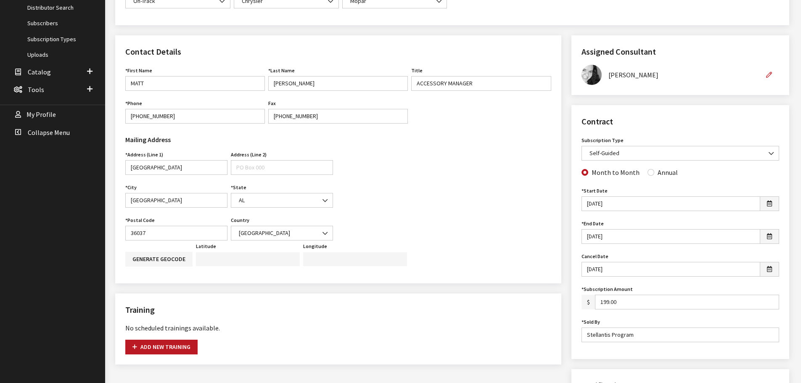
scroll to position [252, 0]
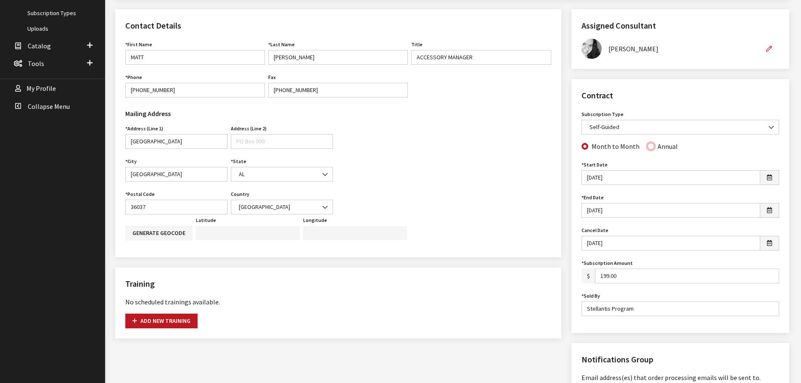
click at [648, 148] on input "Annual" at bounding box center [650, 146] width 7 height 7
radio input "true"
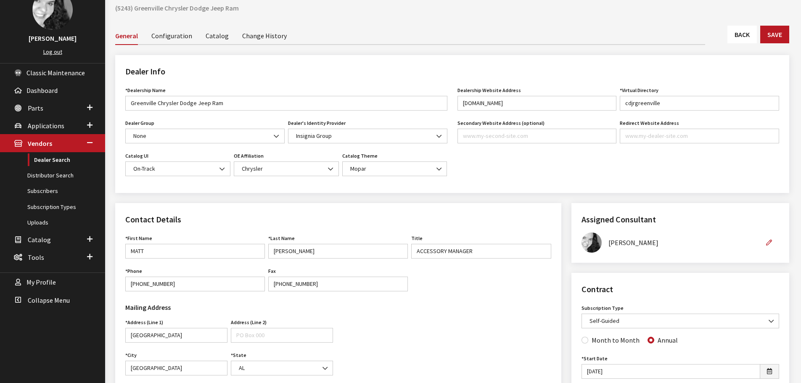
scroll to position [42, 0]
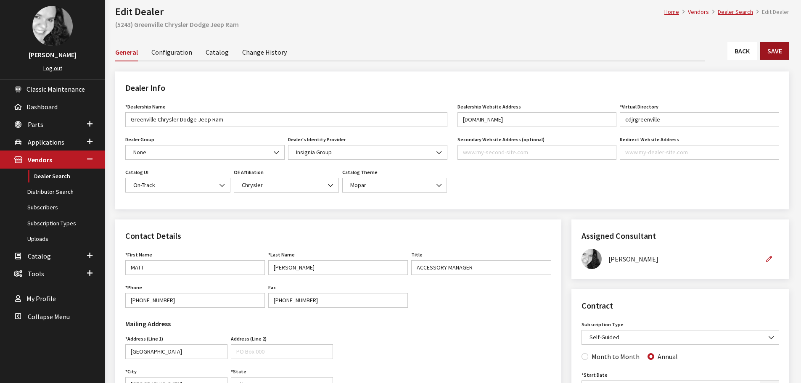
click at [765, 54] on button "Save" at bounding box center [774, 51] width 29 height 18
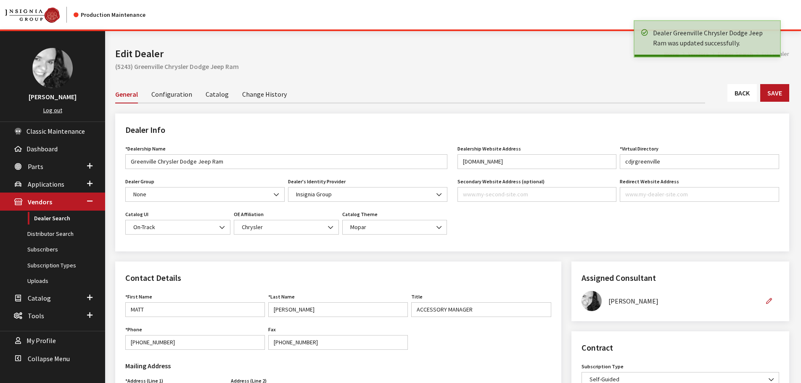
click at [746, 93] on link "Back" at bounding box center [741, 93] width 29 height 18
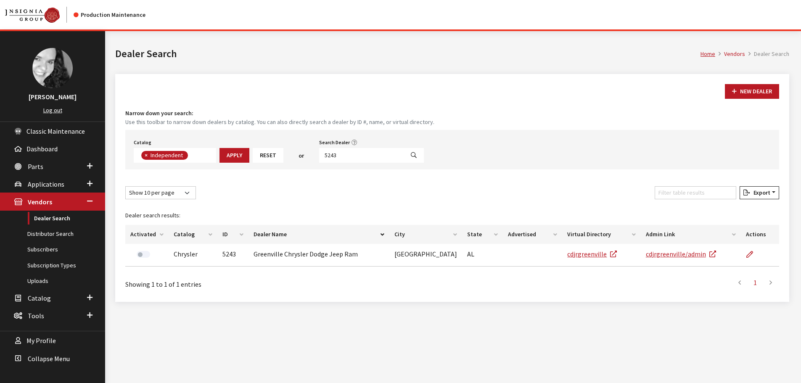
scroll to position [61, 0]
click at [337, 156] on input "5243" at bounding box center [361, 155] width 85 height 15
type input "5226"
select select
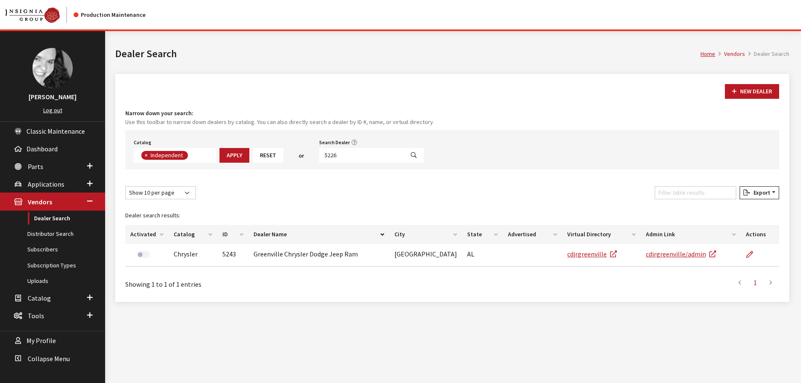
scroll to position [88, 0]
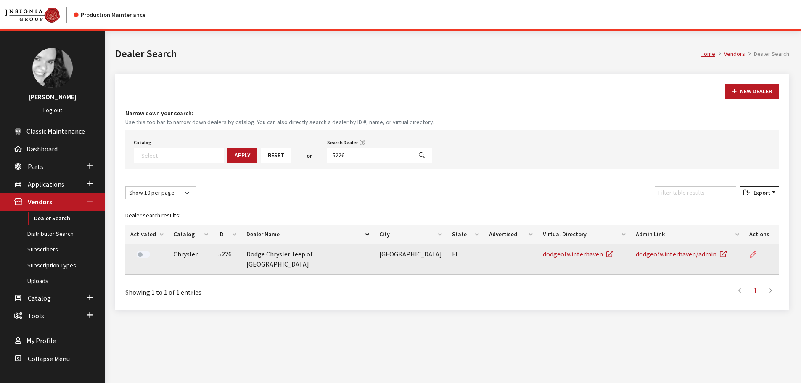
click at [756, 255] on link at bounding box center [756, 254] width 14 height 21
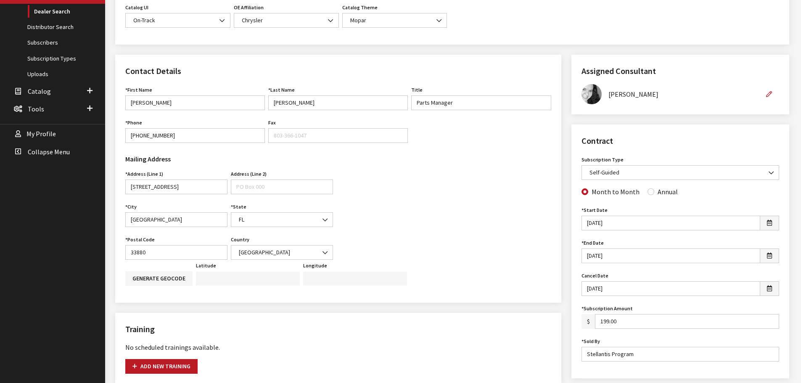
scroll to position [210, 0]
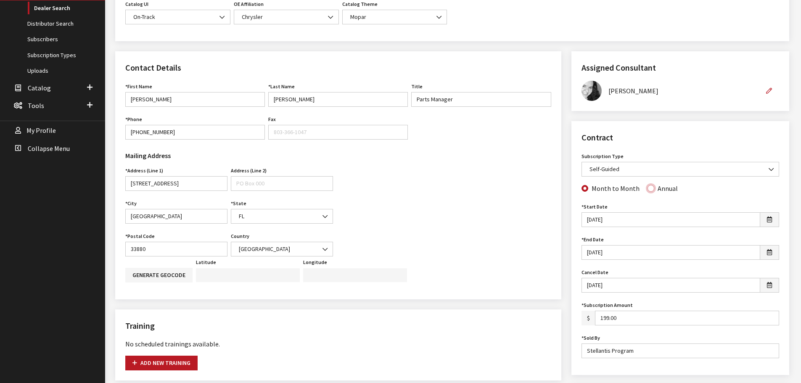
click at [647, 189] on input "Annual" at bounding box center [650, 188] width 7 height 7
radio input "true"
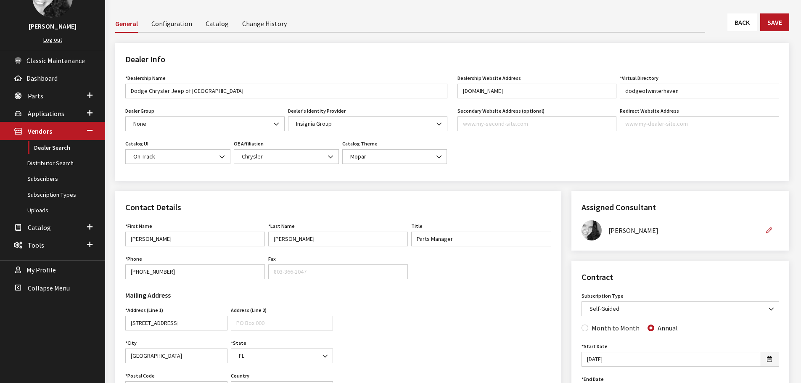
scroll to position [0, 0]
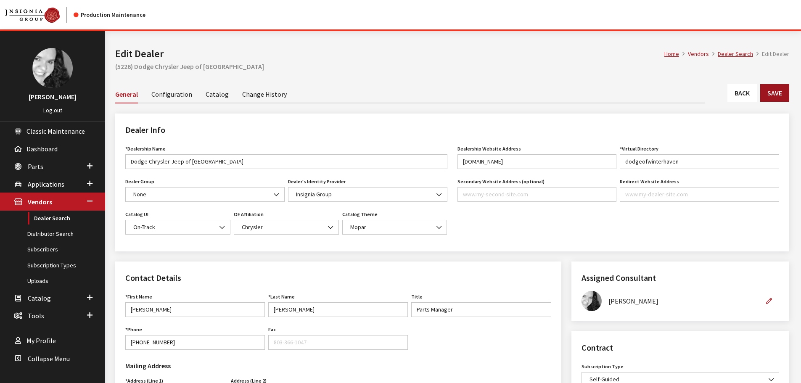
click at [779, 95] on button "Save" at bounding box center [774, 93] width 29 height 18
click at [742, 94] on link "Back" at bounding box center [741, 93] width 29 height 18
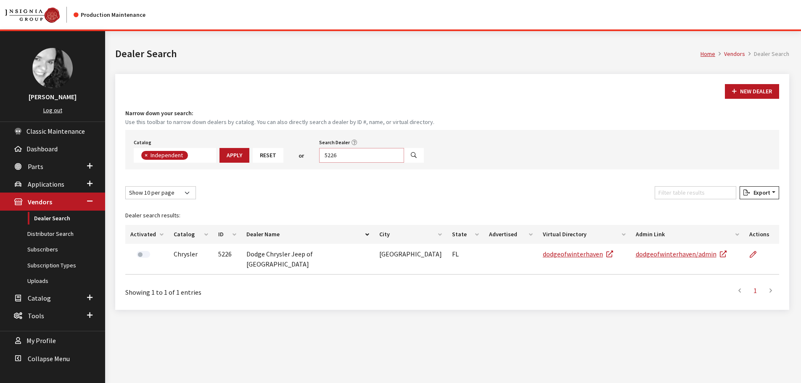
scroll to position [61, 0]
click at [335, 155] on input "5226" at bounding box center [361, 155] width 85 height 15
type input "5238"
select select
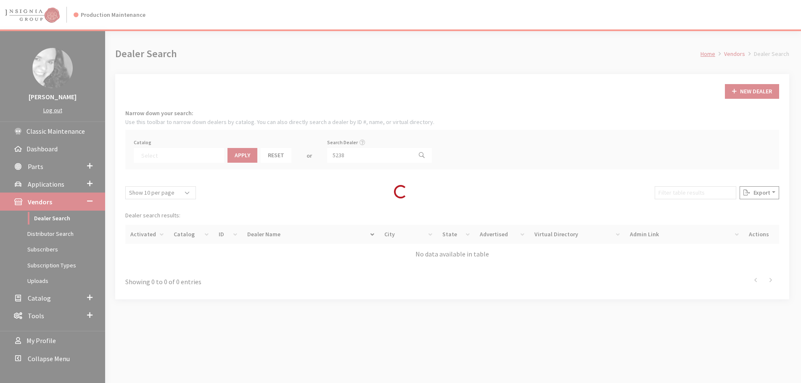
scroll to position [88, 0]
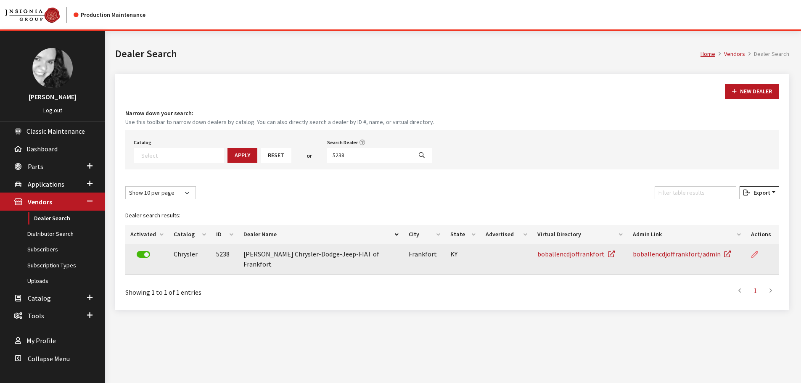
click at [757, 253] on icon at bounding box center [754, 254] width 7 height 7
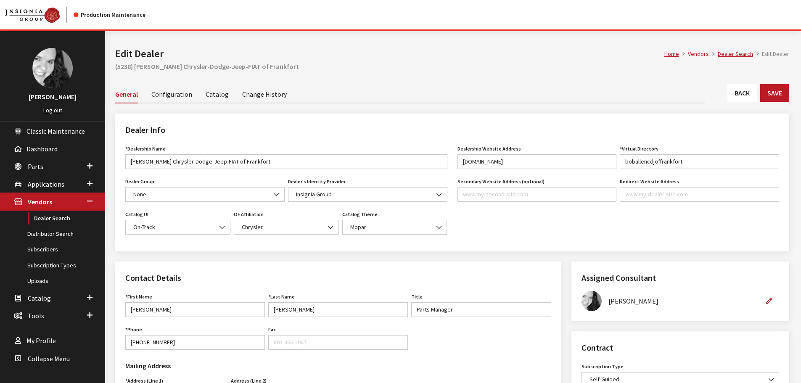
scroll to position [210, 0]
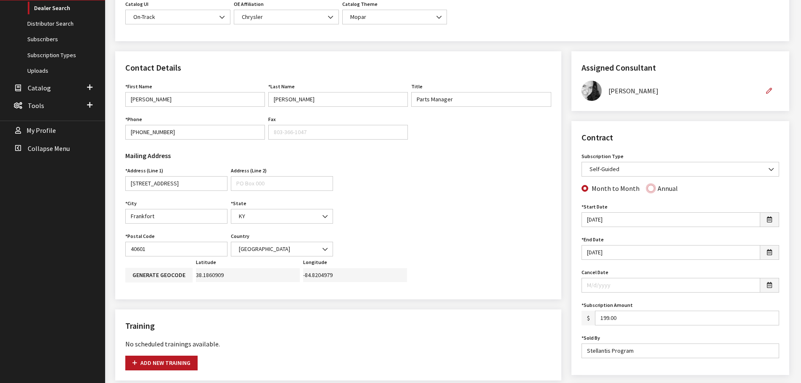
click at [648, 187] on input "Annual" at bounding box center [650, 188] width 7 height 7
radio input "true"
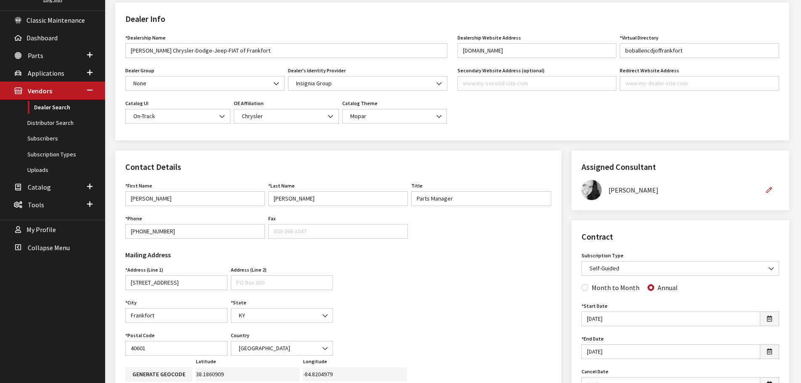
scroll to position [0, 0]
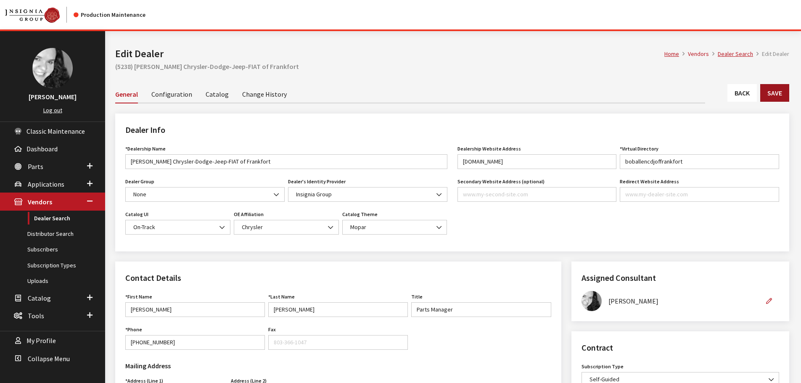
click at [768, 97] on button "Save" at bounding box center [774, 93] width 29 height 18
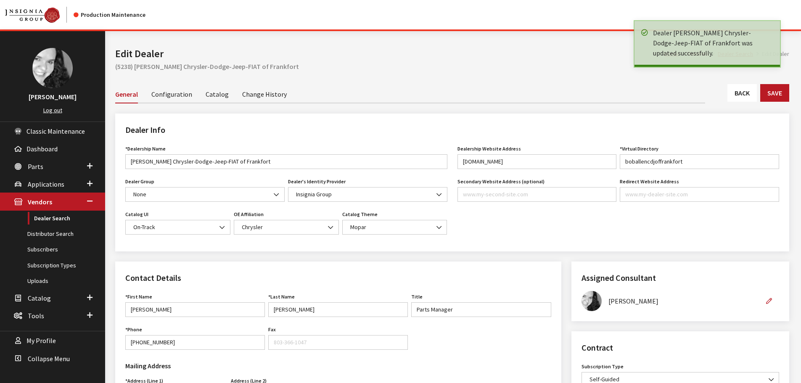
click at [735, 92] on link "Back" at bounding box center [741, 93] width 29 height 18
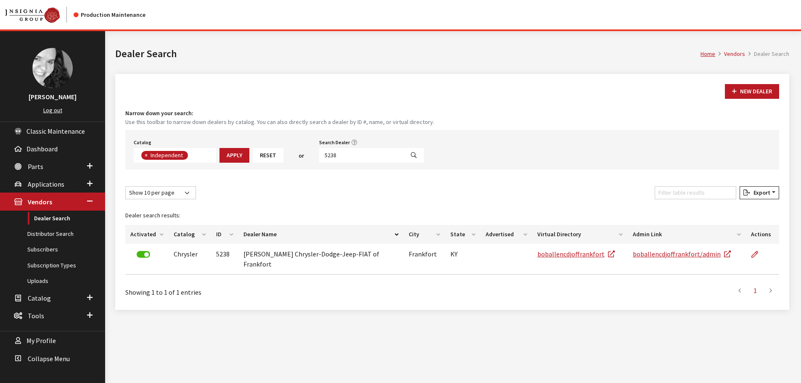
scroll to position [61, 0]
click at [339, 154] on input "5238" at bounding box center [361, 155] width 85 height 15
type input "5223"
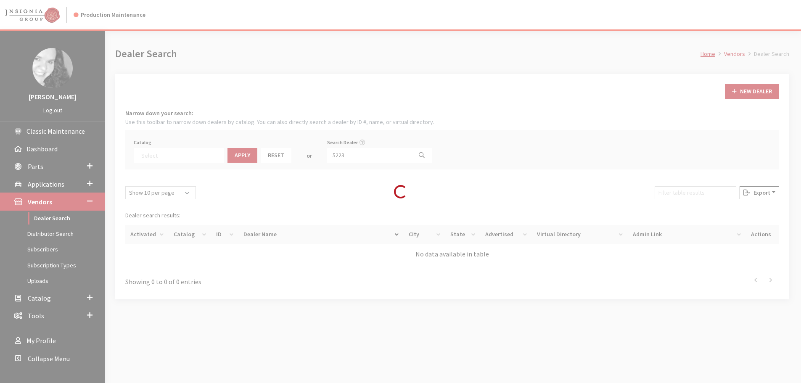
select select
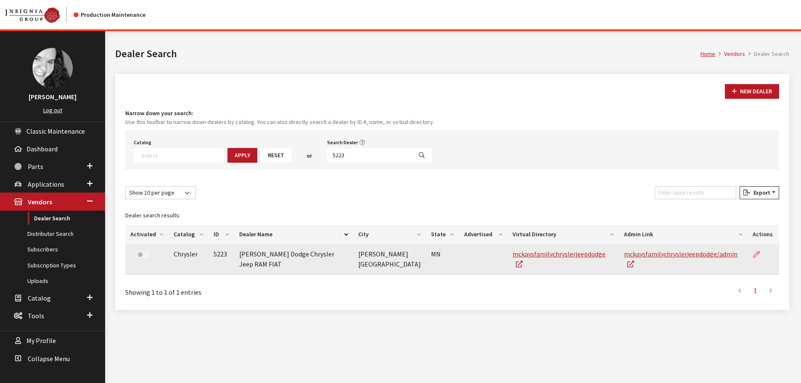
click at [757, 254] on icon at bounding box center [756, 254] width 7 height 7
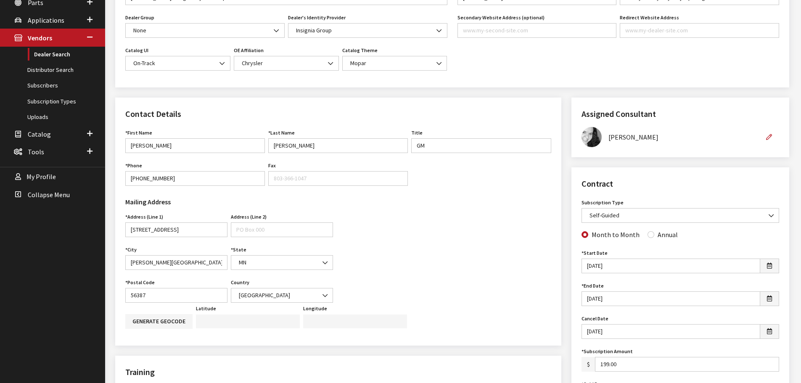
scroll to position [168, 0]
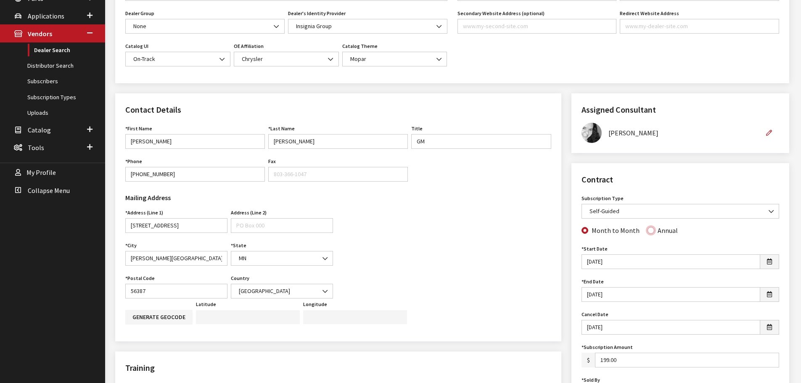
click at [648, 232] on input "Annual" at bounding box center [650, 230] width 7 height 7
radio input "true"
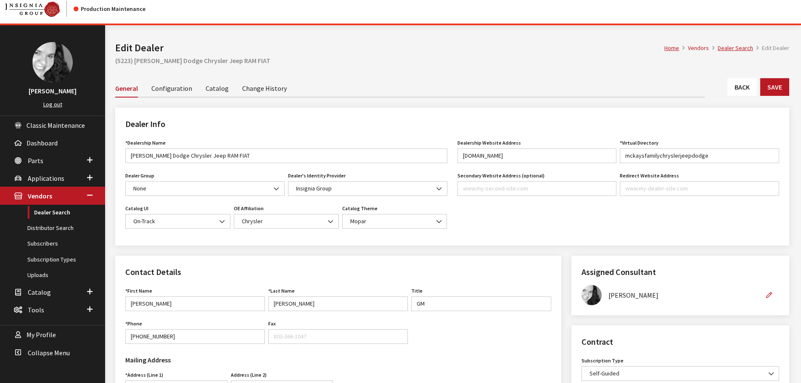
scroll to position [0, 0]
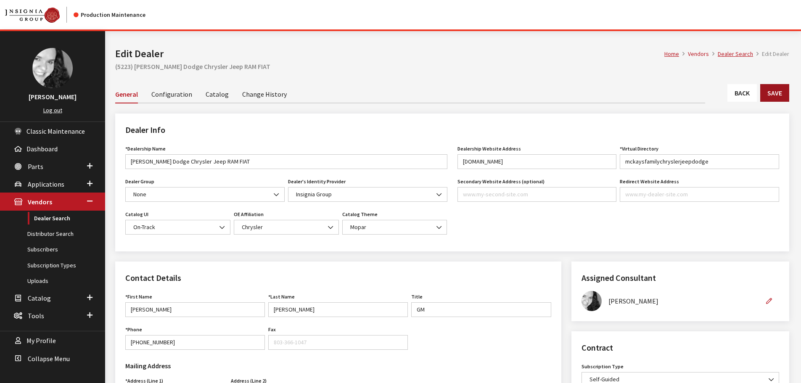
click at [768, 100] on button "Save" at bounding box center [774, 93] width 29 height 18
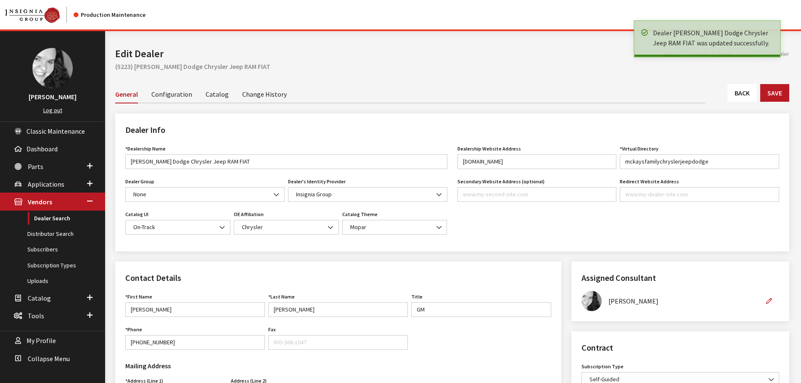
drag, startPoint x: 0, startPoint y: 0, endPoint x: 744, endPoint y: 96, distance: 750.3
click at [744, 96] on link "Back" at bounding box center [741, 93] width 29 height 18
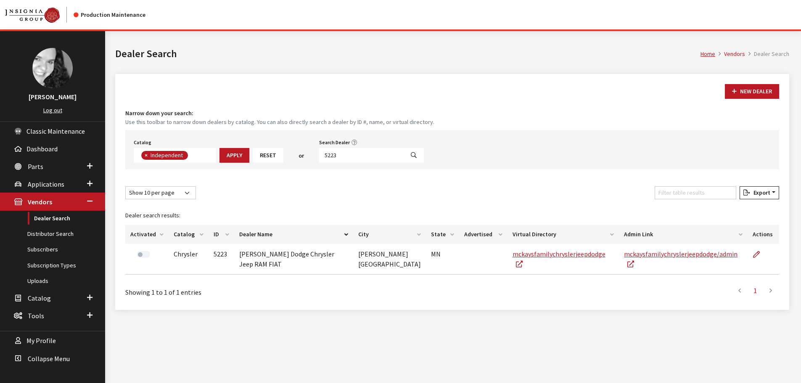
scroll to position [61, 0]
click at [344, 156] on input "5223" at bounding box center [361, 155] width 85 height 15
type input "5222"
select select
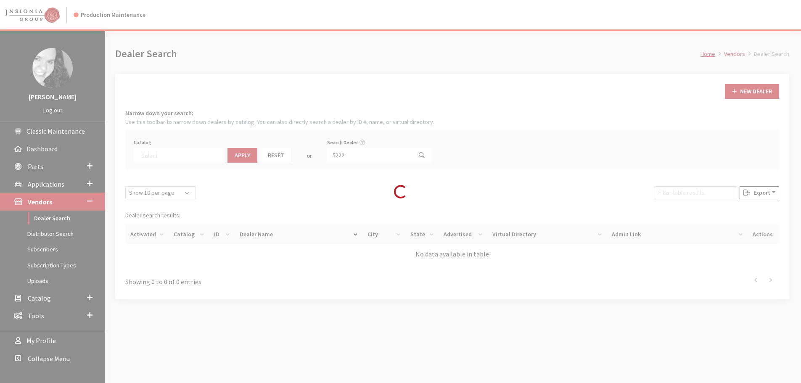
scroll to position [88, 0]
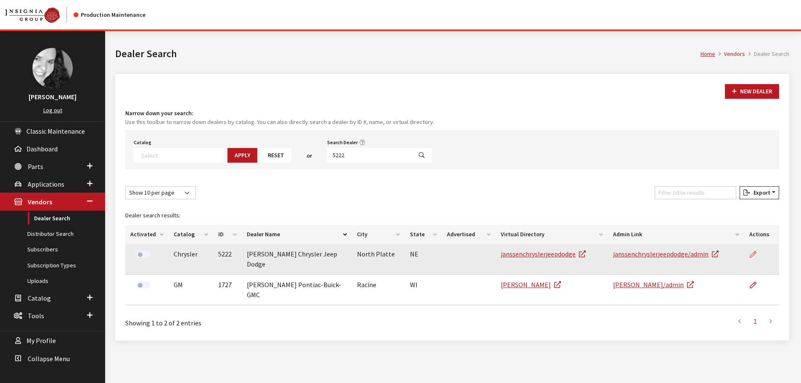
click at [755, 257] on icon at bounding box center [753, 254] width 7 height 7
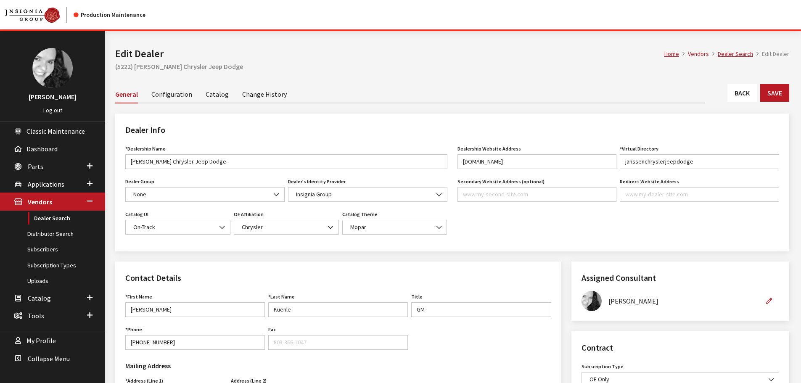
scroll to position [168, 0]
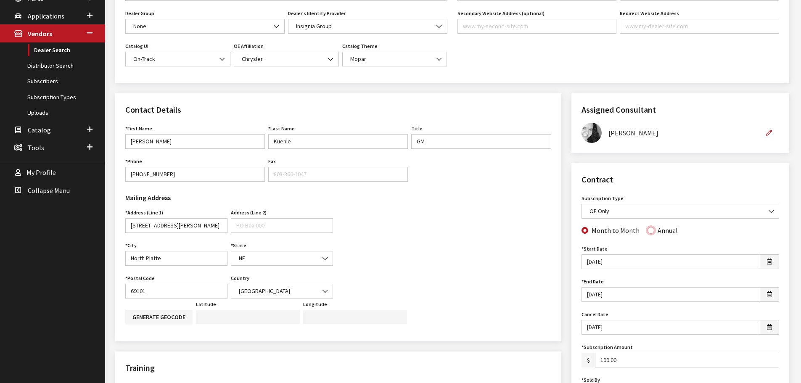
click at [650, 231] on input "Annual" at bounding box center [650, 230] width 7 height 7
radio input "true"
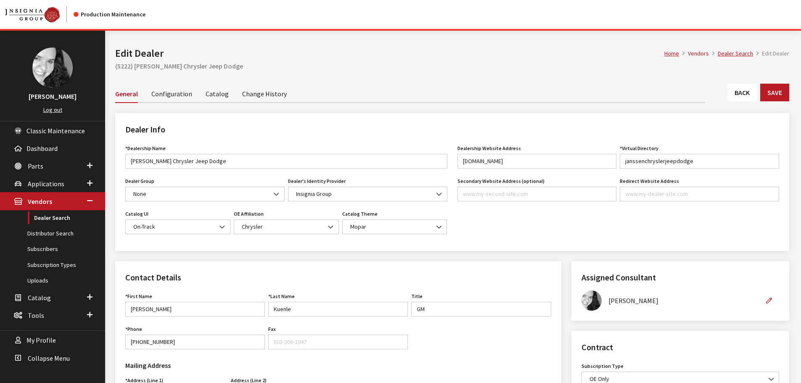
scroll to position [0, 0]
click at [771, 95] on button "Save" at bounding box center [774, 93] width 29 height 18
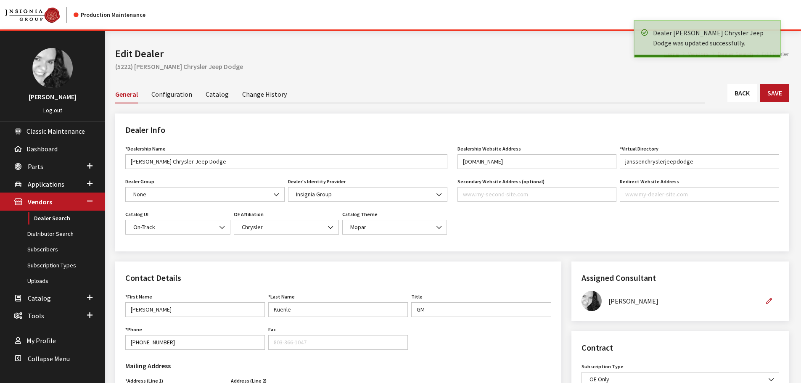
click at [745, 95] on link "Back" at bounding box center [741, 93] width 29 height 18
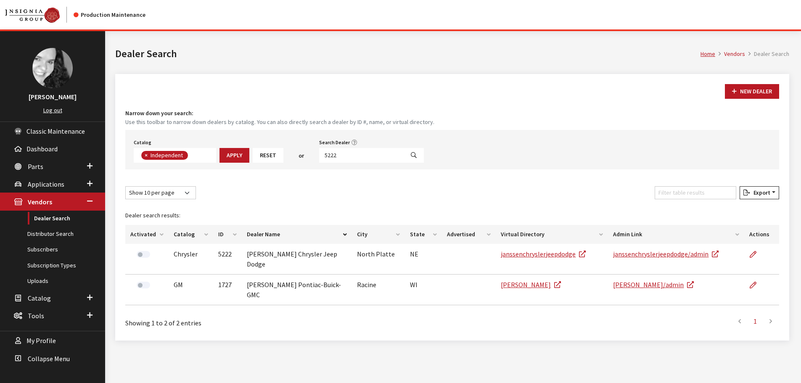
scroll to position [61, 0]
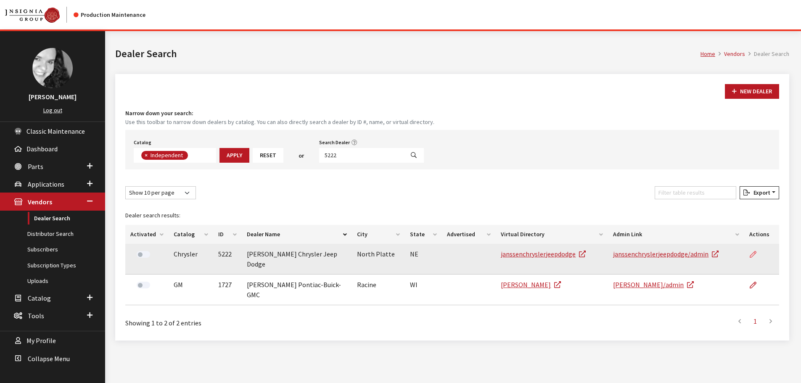
click at [752, 254] on icon at bounding box center [753, 254] width 7 height 7
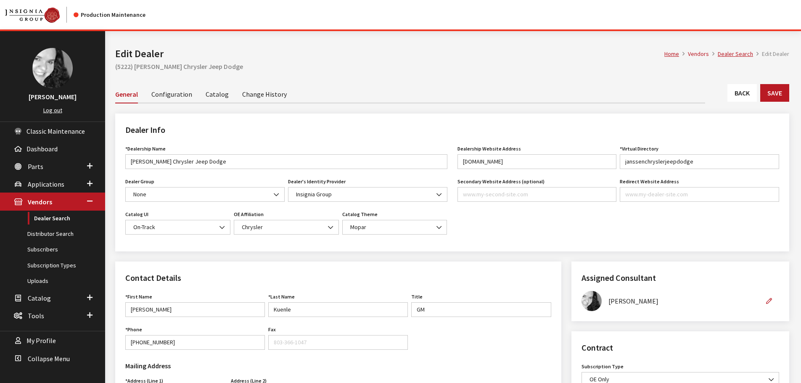
click at [744, 100] on link "Back" at bounding box center [741, 93] width 29 height 18
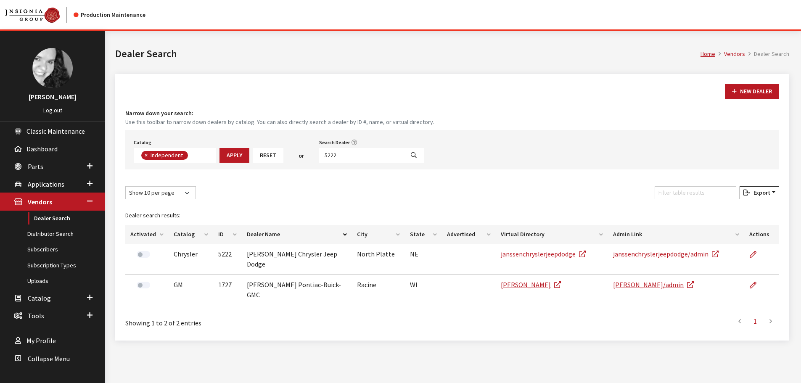
scroll to position [61, 0]
click at [343, 154] on input "5222" at bounding box center [361, 155] width 85 height 15
type input "5221"
select select
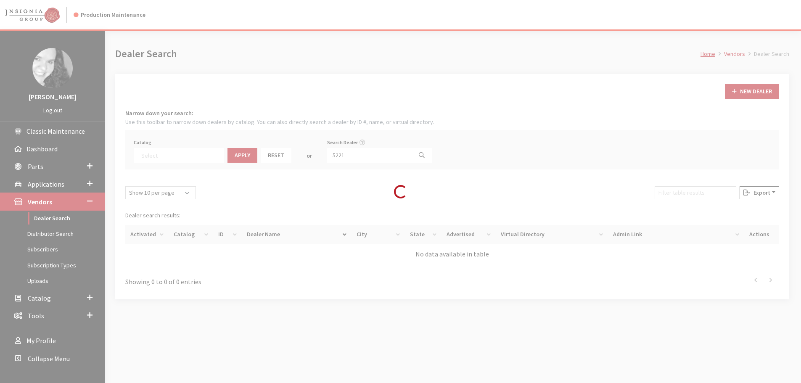
scroll to position [88, 0]
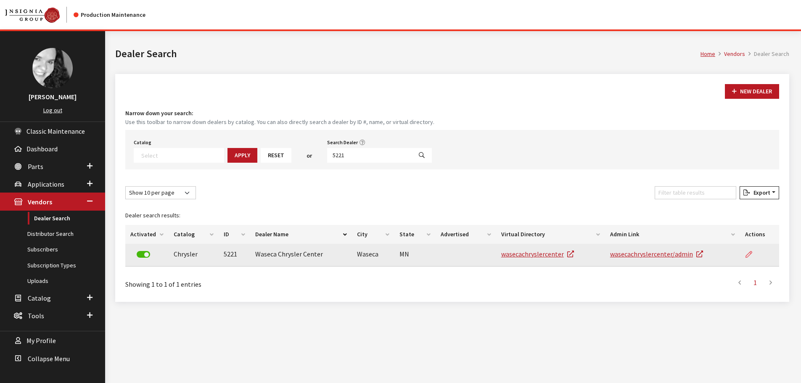
click at [751, 255] on icon at bounding box center [748, 254] width 7 height 7
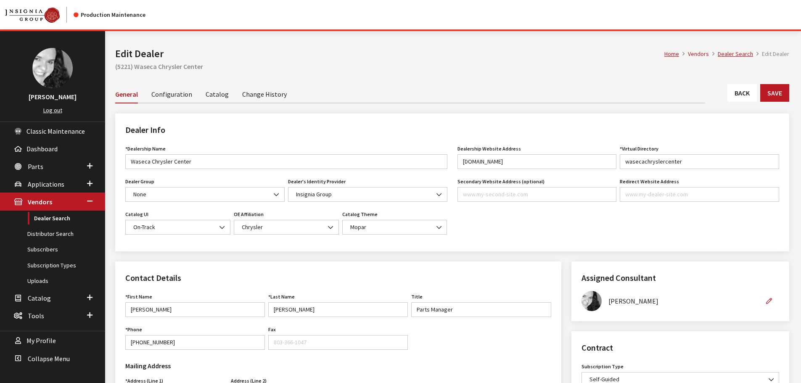
scroll to position [168, 0]
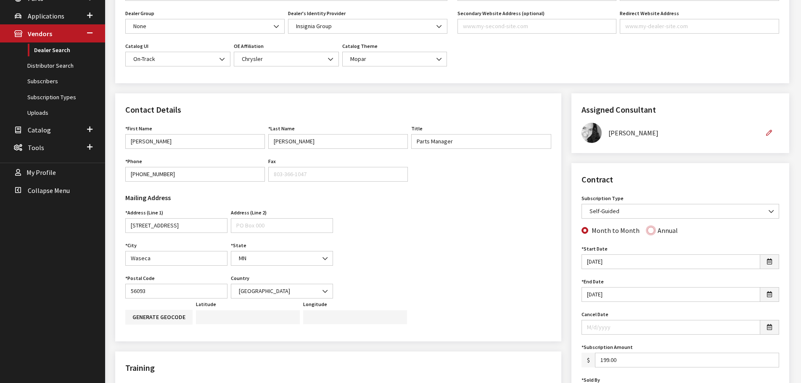
click at [649, 231] on input "Annual" at bounding box center [650, 230] width 7 height 7
radio input "true"
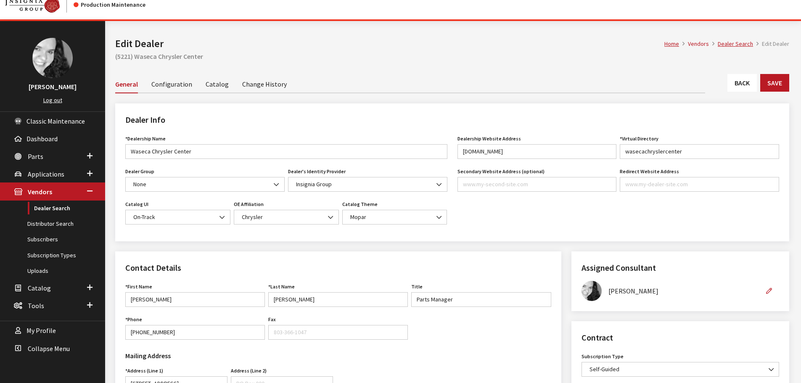
scroll to position [0, 0]
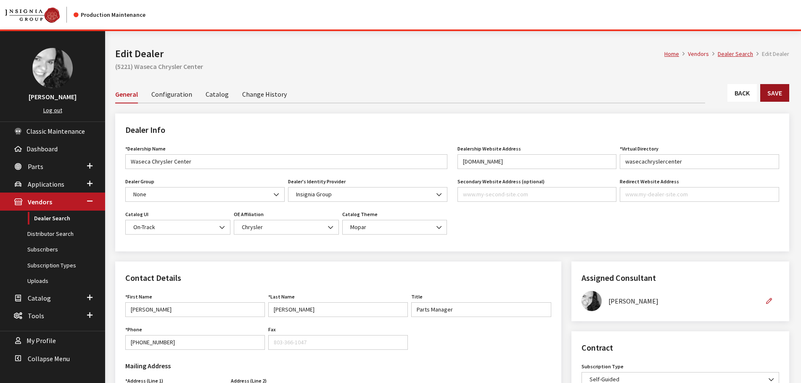
click at [780, 93] on button "Save" at bounding box center [774, 93] width 29 height 18
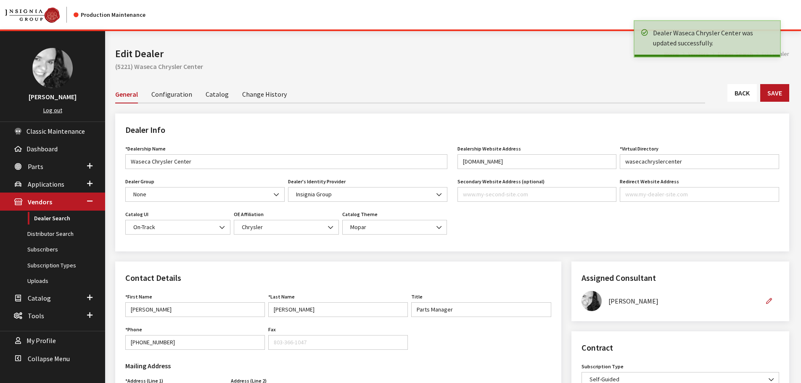
click at [750, 96] on link "Back" at bounding box center [741, 93] width 29 height 18
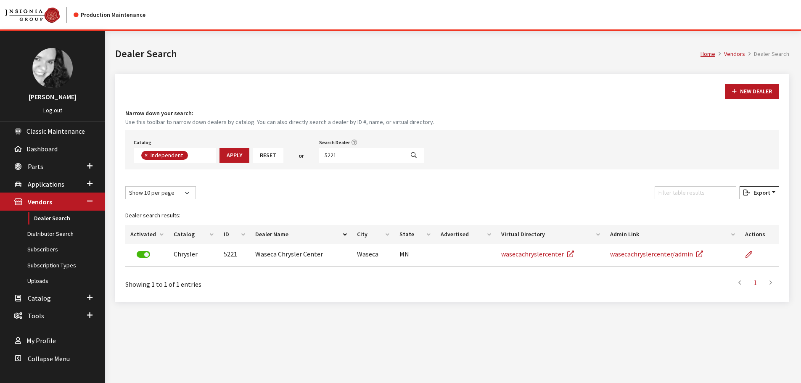
scroll to position [61, 0]
drag, startPoint x: 329, startPoint y: 155, endPoint x: 343, endPoint y: 154, distance: 14.3
click at [343, 154] on input "5221" at bounding box center [361, 155] width 85 height 15
type input "5218"
select select
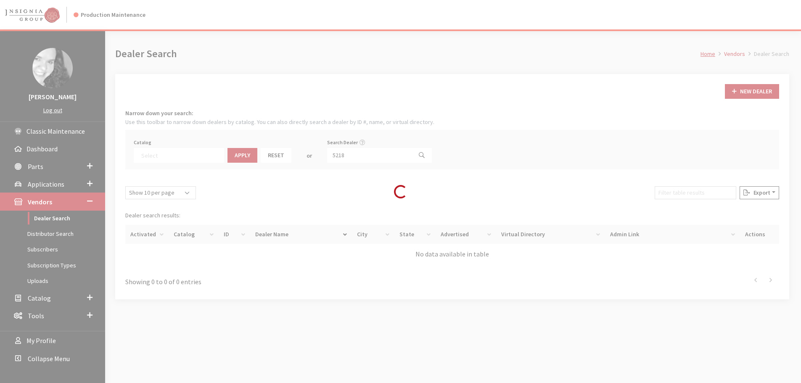
scroll to position [88, 0]
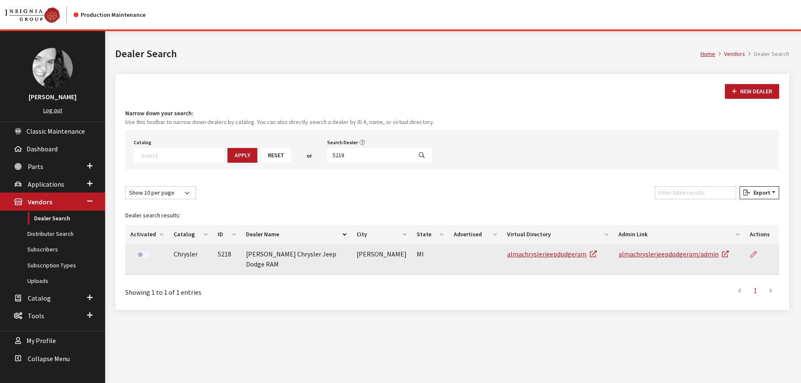
click at [753, 253] on icon at bounding box center [753, 254] width 7 height 7
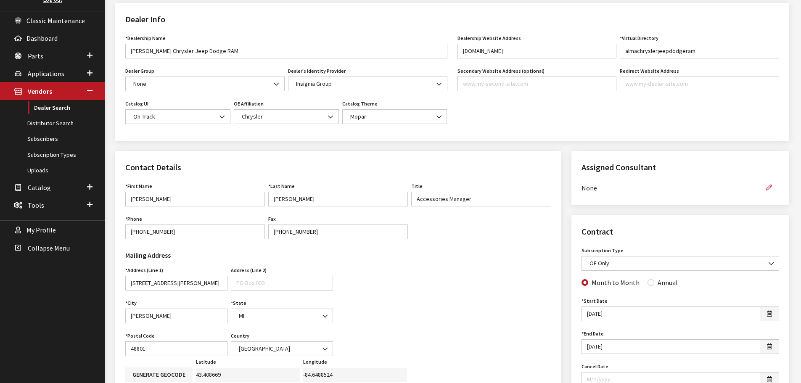
scroll to position [126, 0]
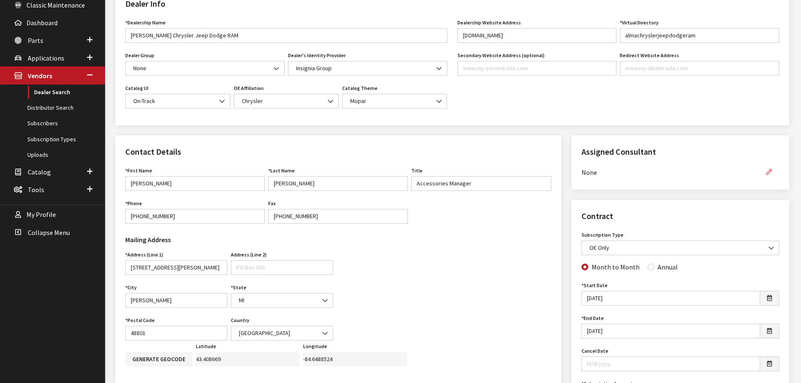
click at [769, 172] on icon "button" at bounding box center [769, 172] width 6 height 6
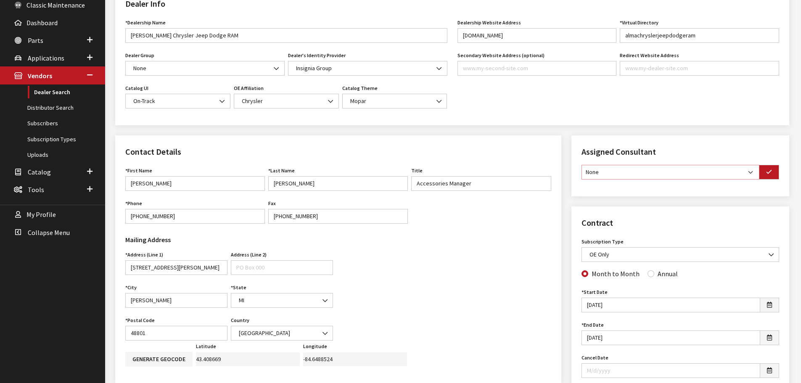
click at [751, 172] on select "None Brian Gulbrandson Dave West Khrys Dorton Kurt Daugherty Roger Schmidt" at bounding box center [670, 172] width 178 height 15
select select "30"
click at [581, 165] on select "None Brian Gulbrandson Dave West Khrys Dorton Kurt Daugherty Roger Schmidt" at bounding box center [670, 172] width 178 height 15
click at [771, 169] on button "button" at bounding box center [769, 172] width 20 height 15
click at [648, 275] on input "Annual" at bounding box center [650, 272] width 7 height 7
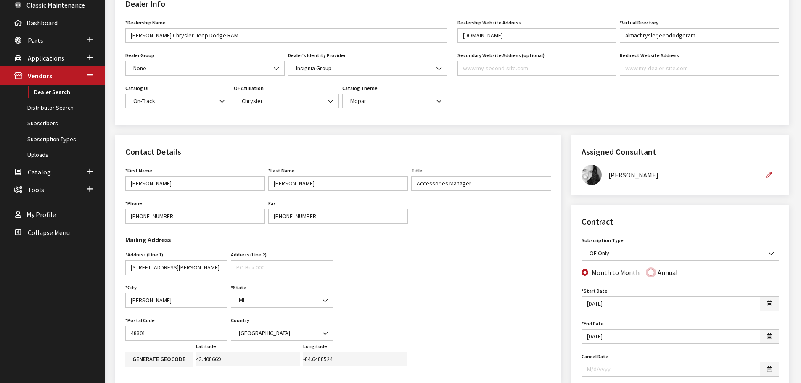
radio input "true"
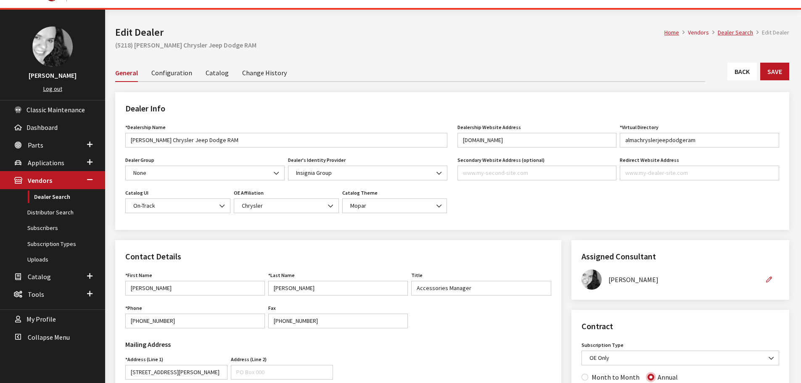
scroll to position [0, 0]
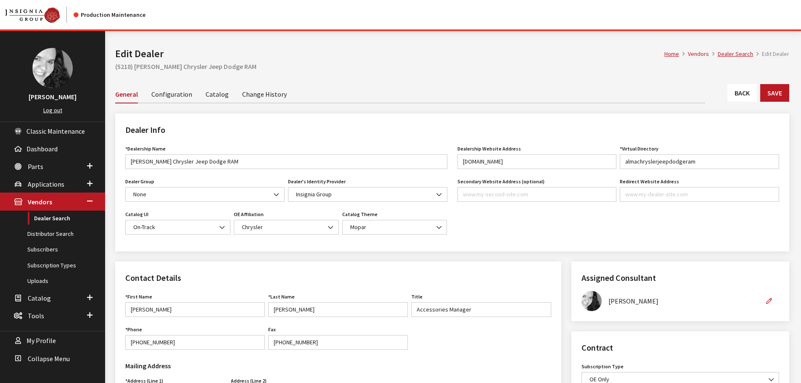
click at [251, 96] on link "Change History" at bounding box center [264, 94] width 45 height 18
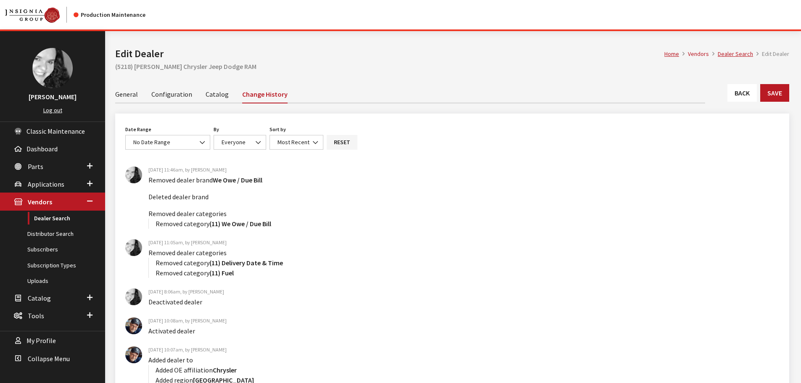
click at [124, 96] on link "General" at bounding box center [126, 94] width 23 height 18
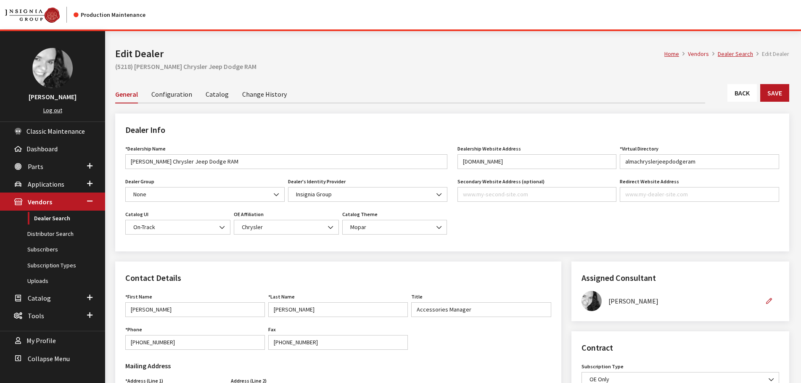
click at [250, 98] on link "Change History" at bounding box center [264, 94] width 45 height 18
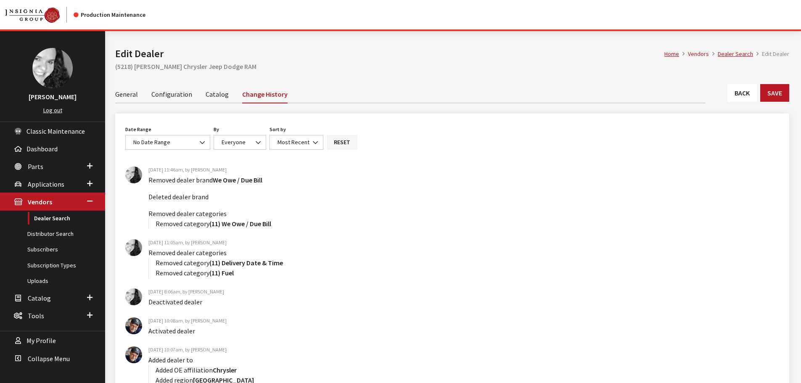
click at [123, 95] on link "General" at bounding box center [126, 94] width 23 height 18
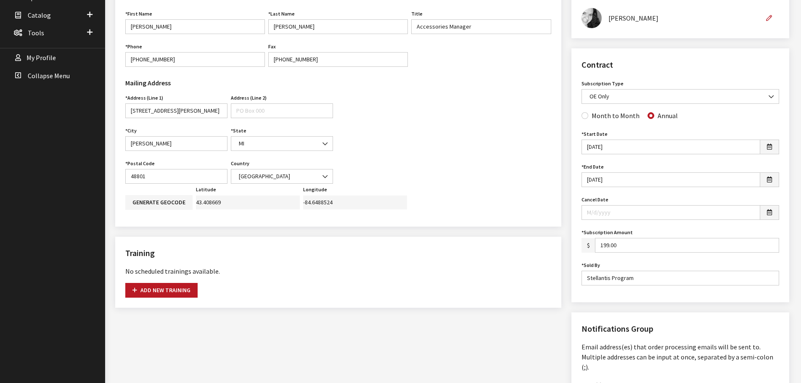
scroll to position [294, 0]
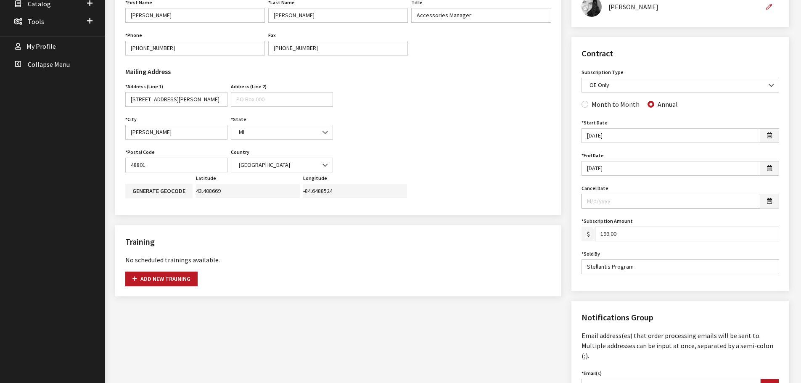
click at [617, 200] on input "Cancel Date" at bounding box center [670, 201] width 179 height 15
type input "[DATE]"
click at [576, 204] on div "Contract Subscription Type None assigned IG Suite Self-Guided Accessory Sync OE…" at bounding box center [680, 164] width 218 height 254
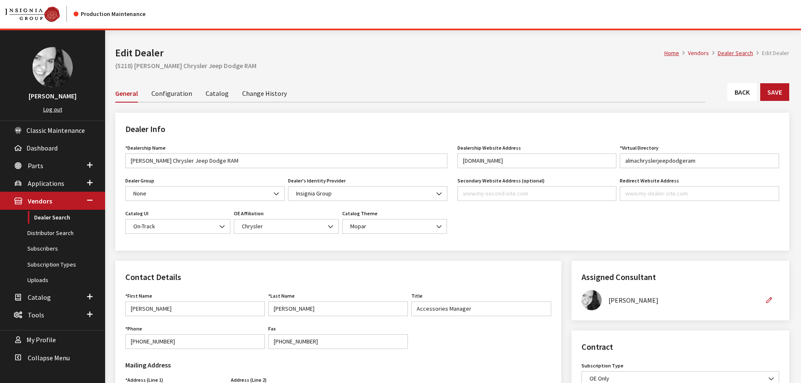
scroll to position [0, 0]
click at [777, 90] on button "Save" at bounding box center [774, 93] width 29 height 18
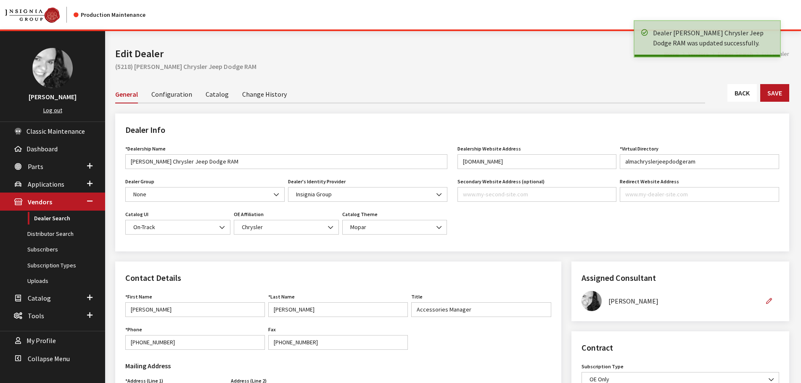
click at [746, 96] on link "Back" at bounding box center [741, 93] width 29 height 18
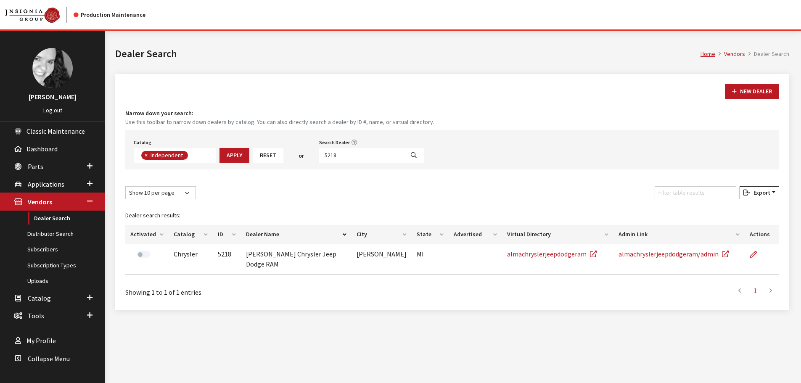
scroll to position [61, 0]
click at [348, 157] on input "5218" at bounding box center [361, 155] width 85 height 15
type input "5217"
select select
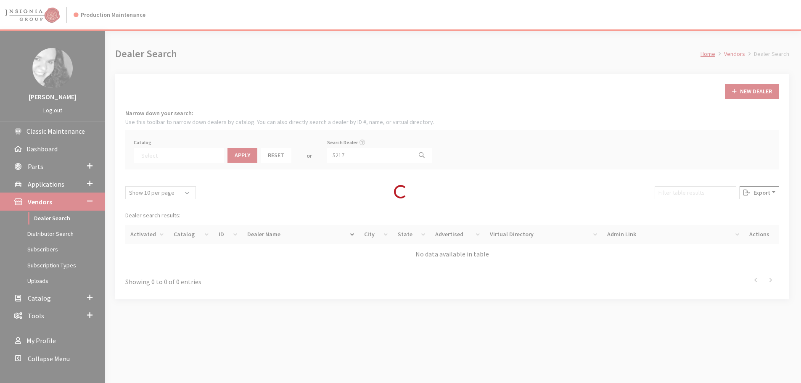
scroll to position [88, 0]
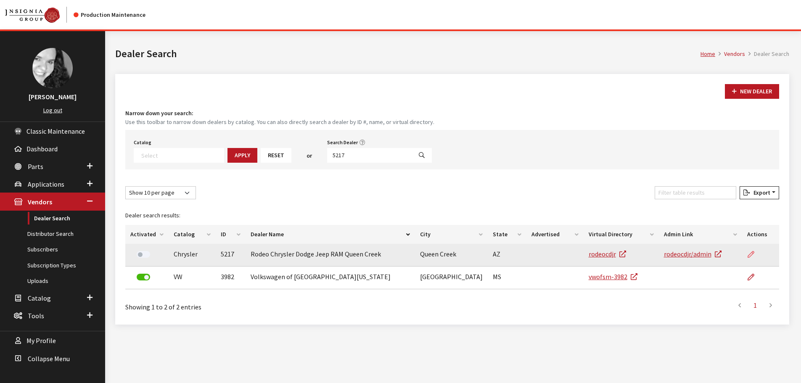
click at [753, 253] on icon at bounding box center [750, 254] width 7 height 7
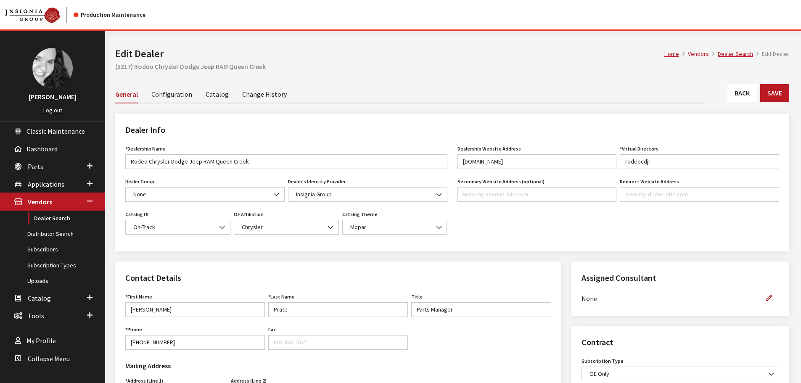
scroll to position [42, 0]
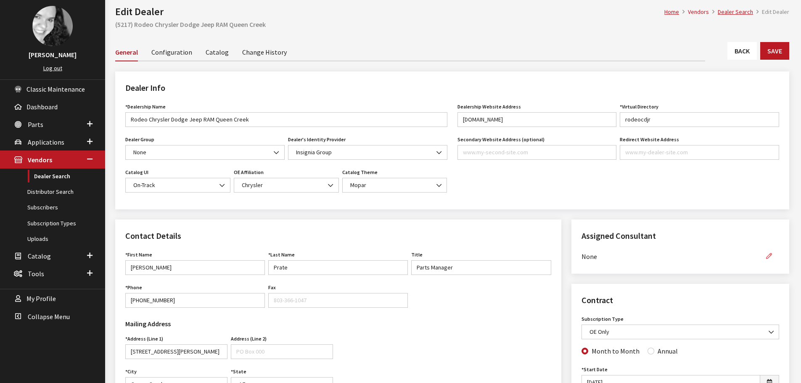
click at [770, 256] on icon "button" at bounding box center [769, 256] width 6 height 6
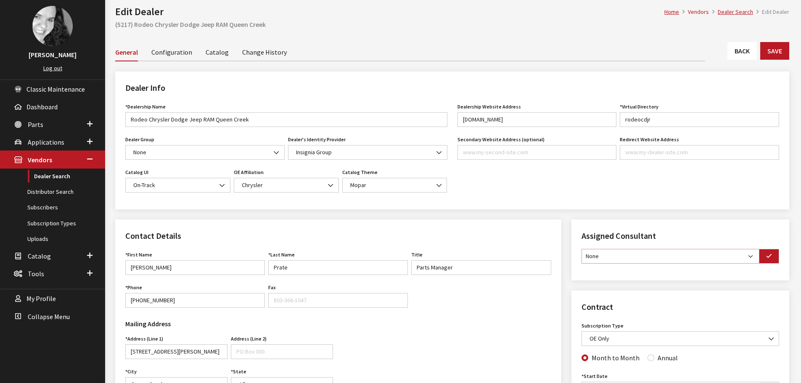
click at [751, 256] on select "None [PERSON_NAME] [PERSON_NAME] [PERSON_NAME] [PERSON_NAME] [PERSON_NAME]" at bounding box center [670, 256] width 178 height 15
select select "30"
click at [581, 249] on select "None [PERSON_NAME] [PERSON_NAME] [PERSON_NAME] [PERSON_NAME] [PERSON_NAME]" at bounding box center [670, 256] width 178 height 15
click at [770, 259] on icon "button" at bounding box center [769, 256] width 6 height 6
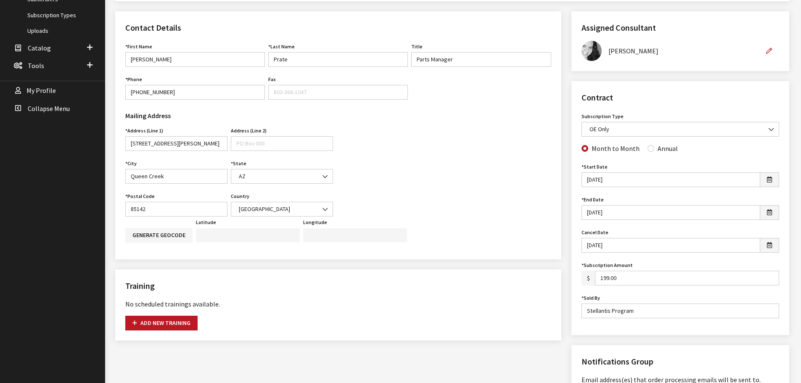
scroll to position [252, 0]
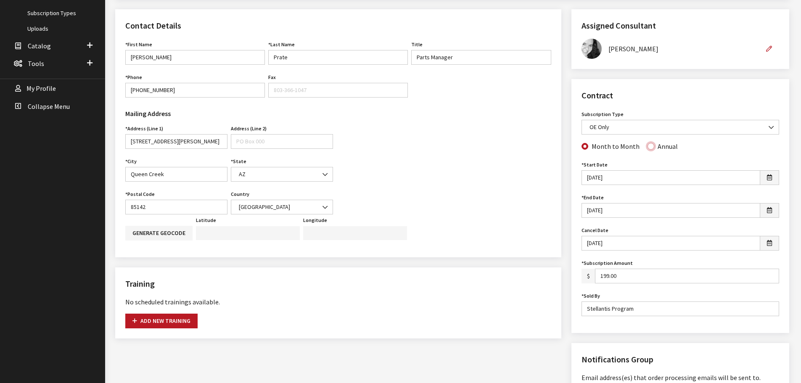
click at [647, 146] on input "Annual" at bounding box center [650, 146] width 7 height 7
radio input "true"
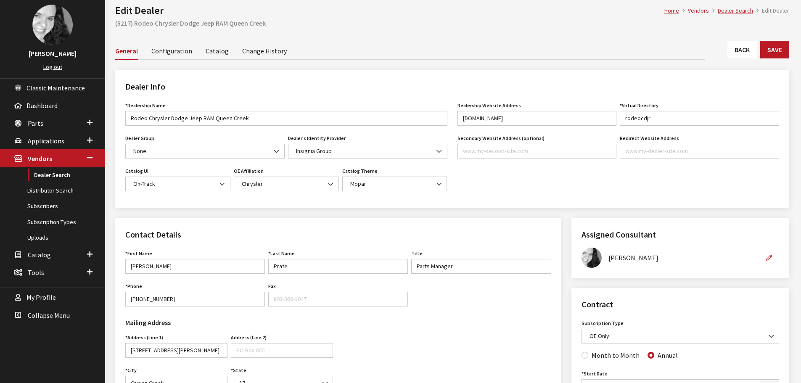
scroll to position [0, 0]
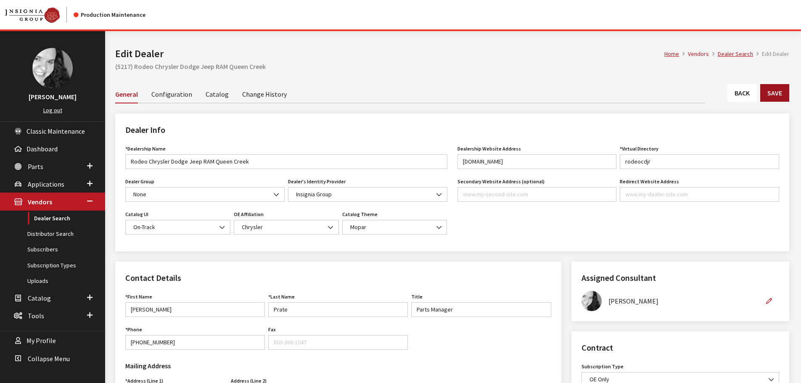
click at [789, 91] on button "Save" at bounding box center [774, 93] width 29 height 18
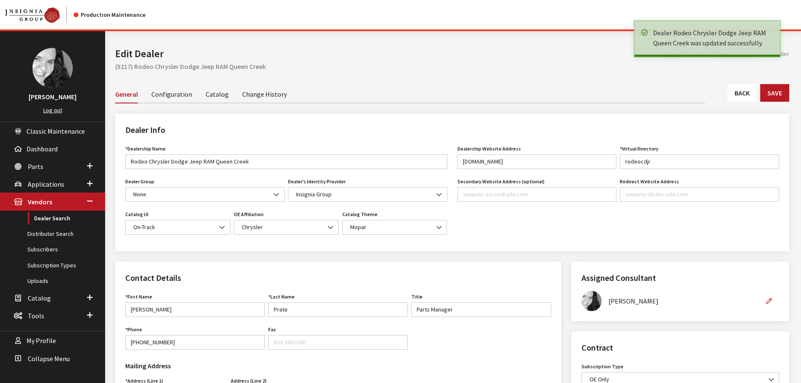
click at [749, 92] on link "Back" at bounding box center [741, 93] width 29 height 18
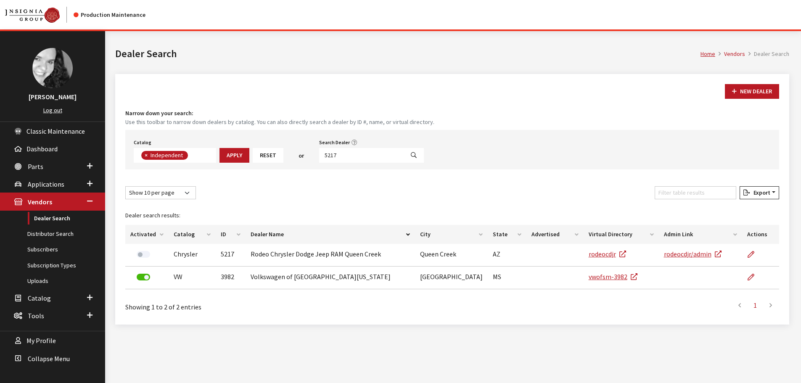
scroll to position [61, 0]
click at [345, 155] on input "5217" at bounding box center [361, 155] width 85 height 15
type input "5215"
select select
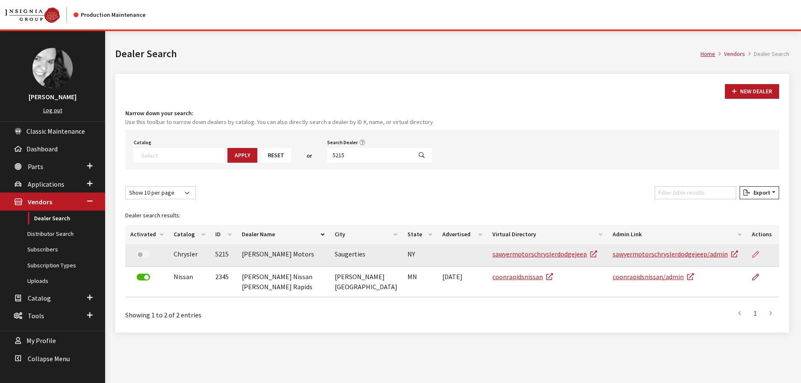
click at [755, 254] on icon at bounding box center [755, 254] width 7 height 7
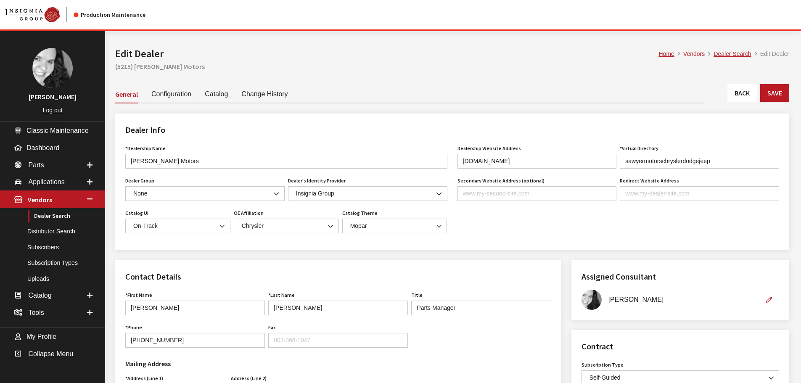
scroll to position [294, 0]
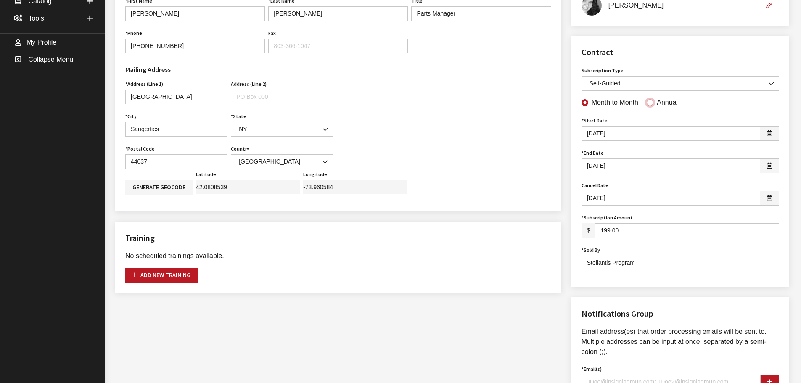
click at [647, 105] on input "Annual" at bounding box center [650, 102] width 7 height 7
radio input "true"
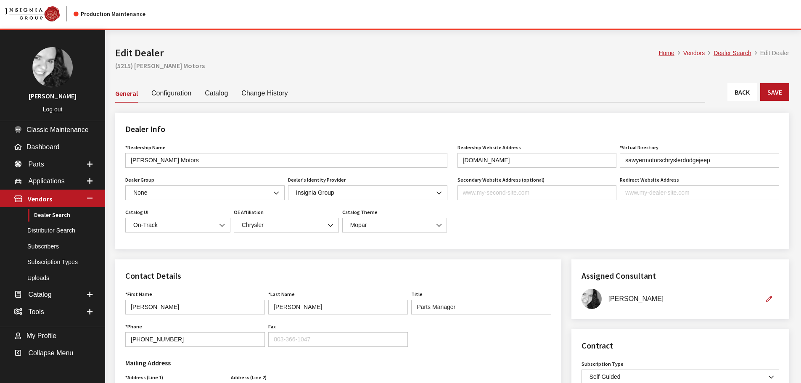
scroll to position [0, 0]
click at [768, 94] on button "Save" at bounding box center [774, 93] width 29 height 18
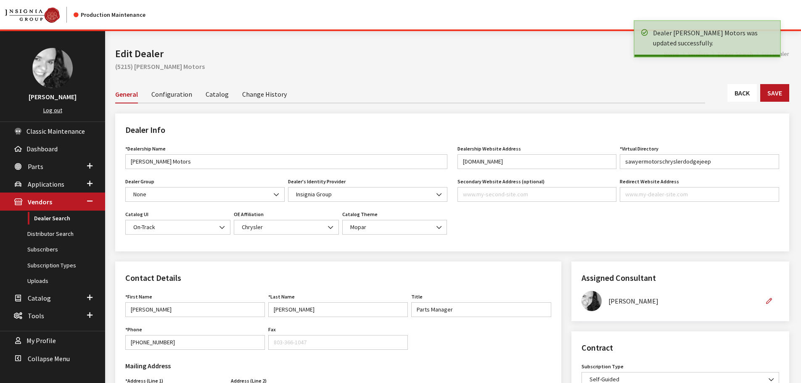
click at [747, 94] on link "Back" at bounding box center [741, 93] width 29 height 18
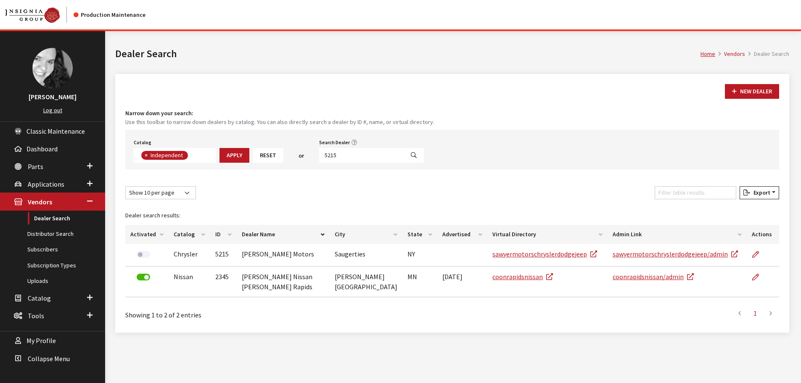
scroll to position [61, 0]
click at [338, 154] on input "5215" at bounding box center [361, 155] width 85 height 15
type input "4960"
select select
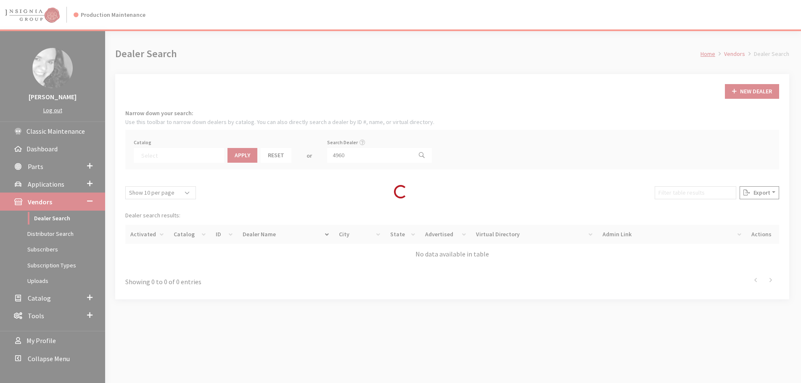
scroll to position [88, 0]
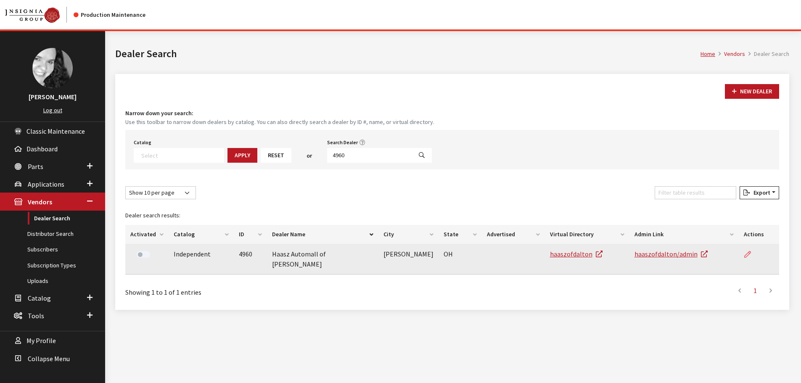
click at [746, 254] on icon at bounding box center [747, 254] width 7 height 7
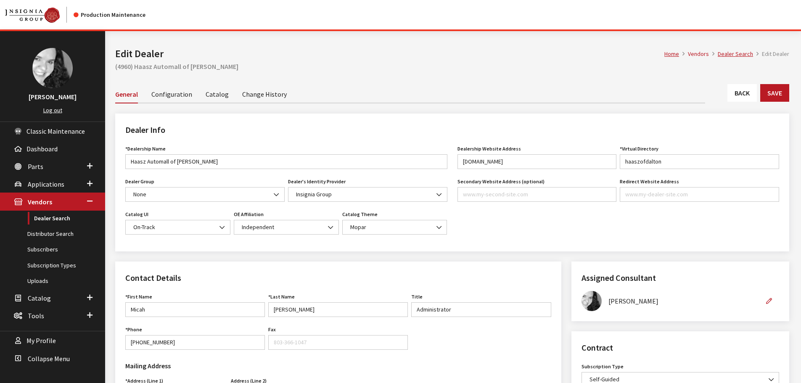
scroll to position [168, 0]
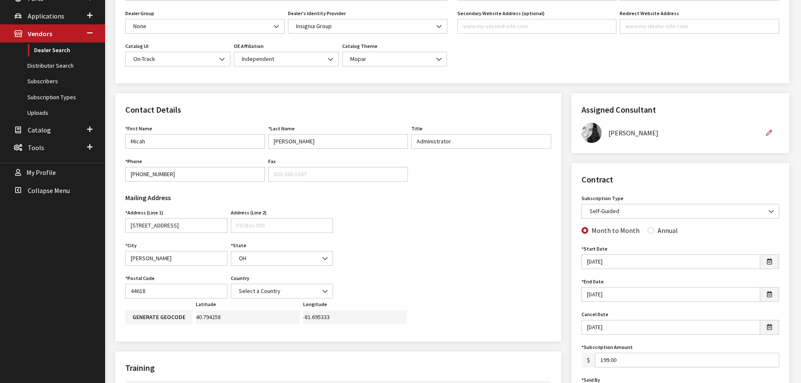
click at [644, 232] on div "Month to Month Annual" at bounding box center [680, 230] width 201 height 11
click at [647, 231] on input "Annual" at bounding box center [650, 230] width 7 height 7
radio input "true"
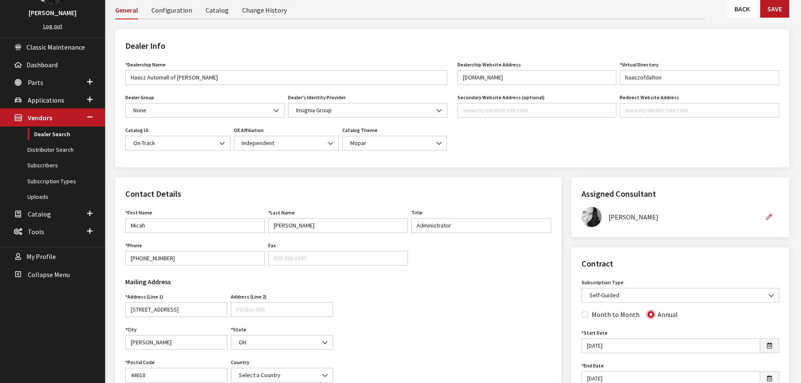
scroll to position [0, 0]
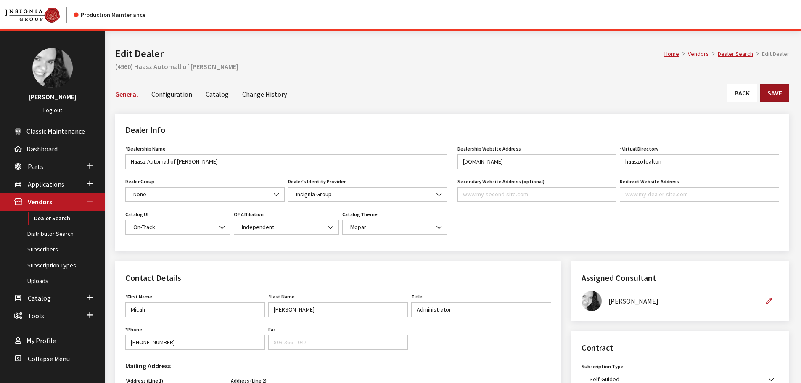
click at [769, 89] on button "Save" at bounding box center [774, 93] width 29 height 18
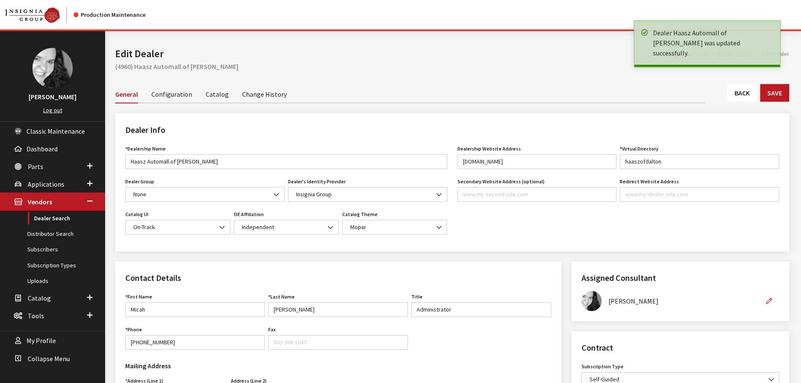
click at [739, 95] on link "Back" at bounding box center [741, 93] width 29 height 18
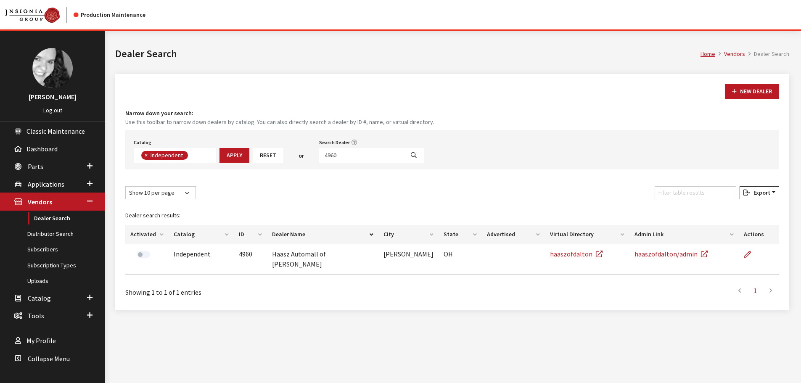
scroll to position [61, 0]
click at [342, 157] on input "4960" at bounding box center [361, 155] width 85 height 15
type input "5211"
select select
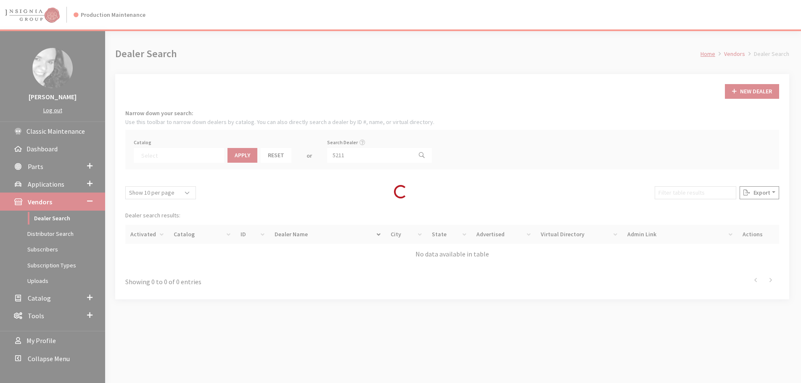
scroll to position [88, 0]
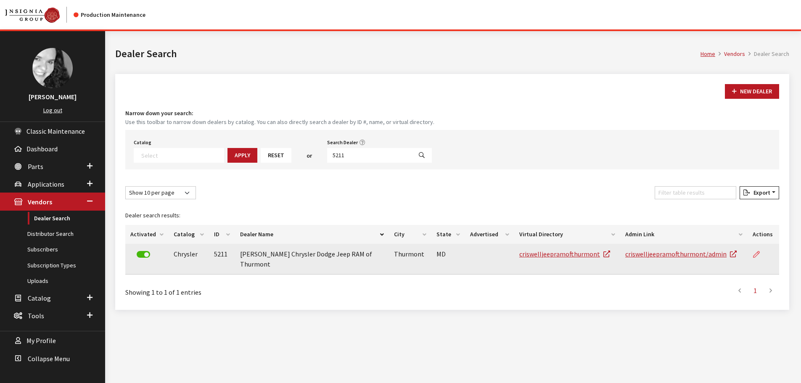
click at [757, 251] on icon at bounding box center [756, 254] width 7 height 7
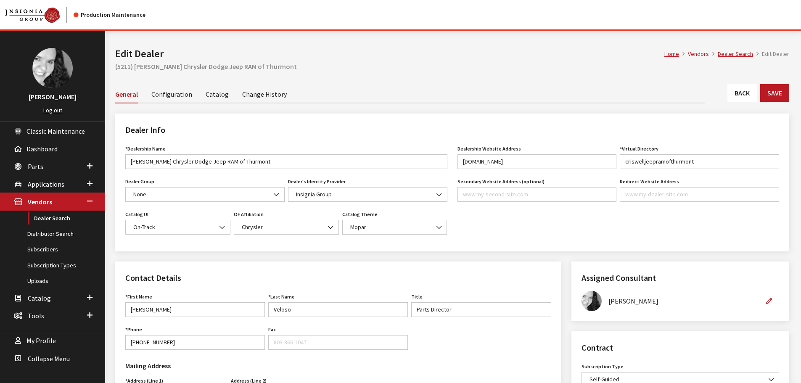
scroll to position [126, 0]
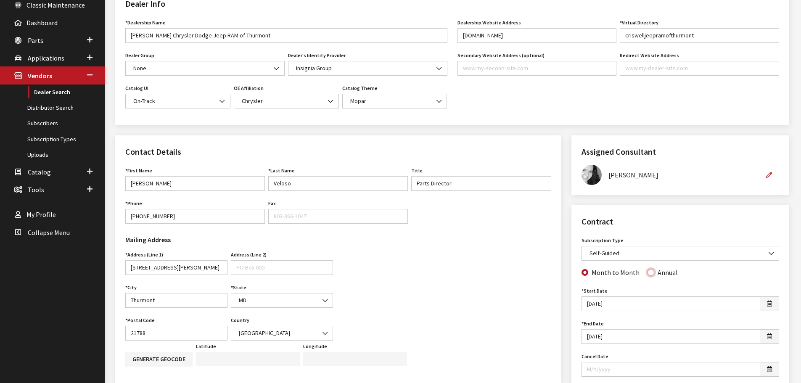
click at [648, 272] on input "Annual" at bounding box center [650, 272] width 7 height 7
radio input "true"
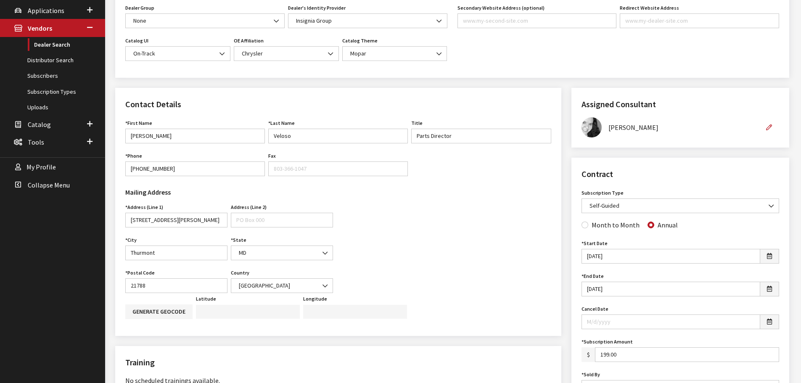
scroll to position [0, 0]
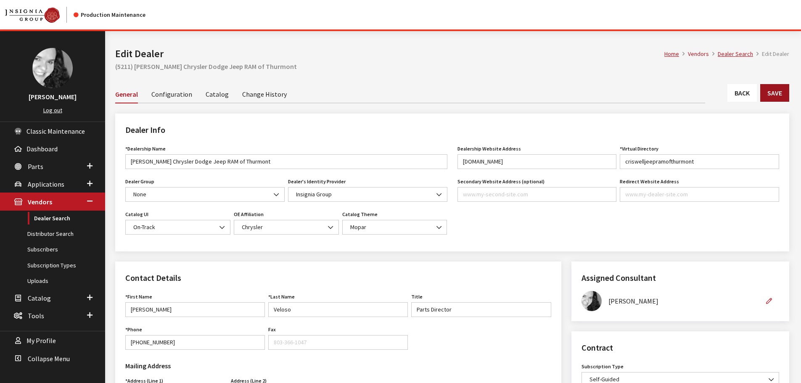
click at [780, 94] on button "Save" at bounding box center [774, 93] width 29 height 18
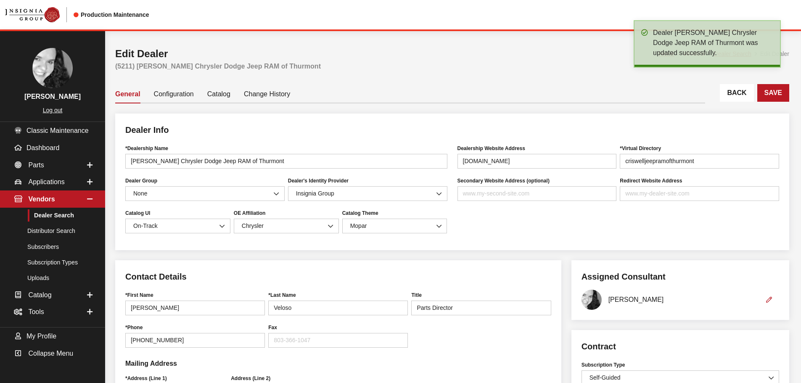
click at [751, 95] on link "Back" at bounding box center [737, 93] width 34 height 18
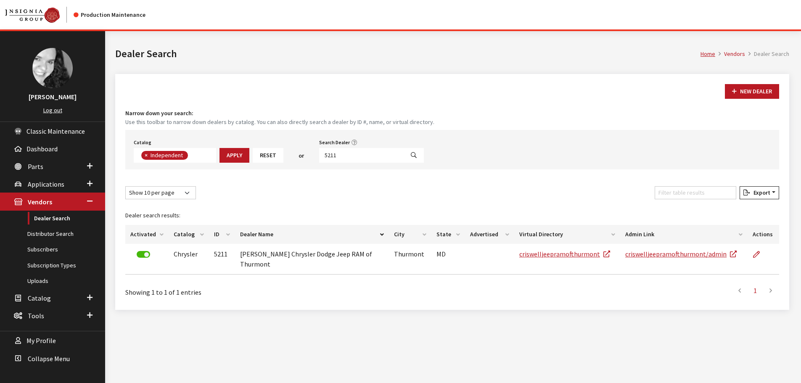
scroll to position [61, 0]
click at [344, 156] on input "5211" at bounding box center [361, 155] width 85 height 15
type input "5210"
select select
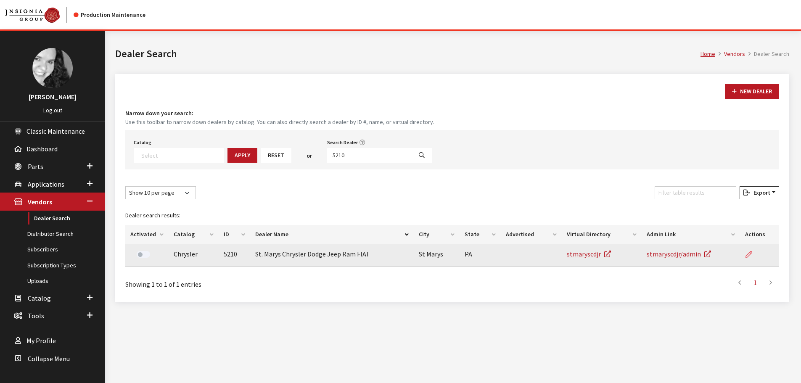
click at [747, 256] on icon at bounding box center [748, 254] width 7 height 7
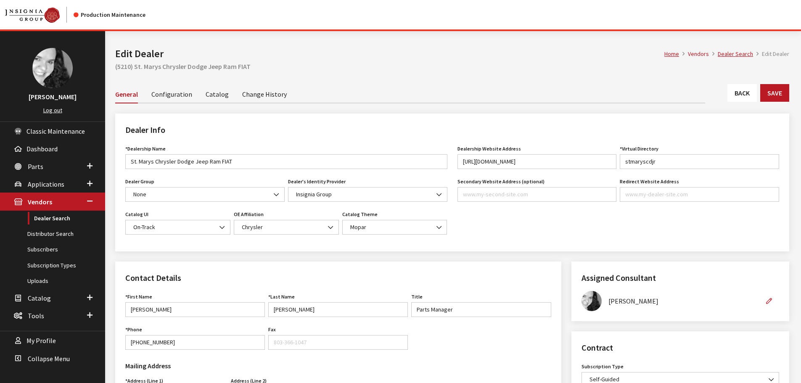
scroll to position [168, 0]
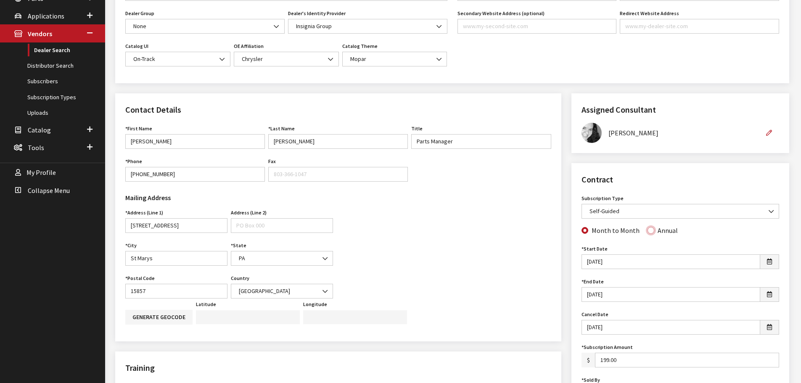
click at [647, 232] on input "Annual" at bounding box center [650, 230] width 7 height 7
radio input "true"
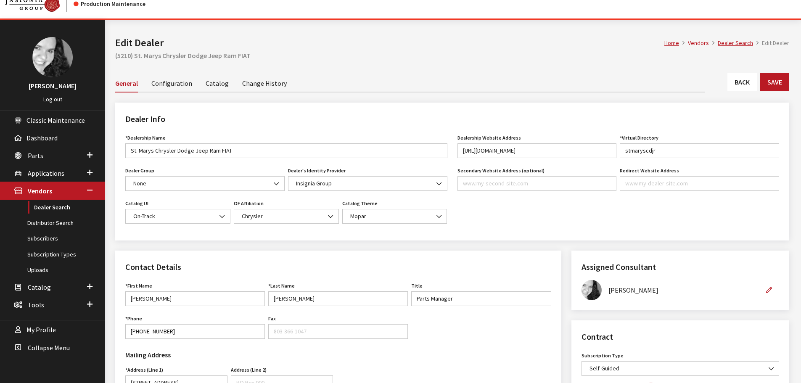
scroll to position [0, 0]
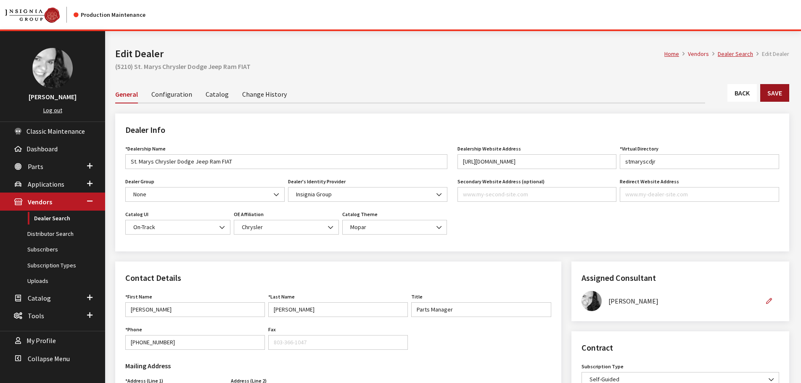
click at [782, 92] on button "Save" at bounding box center [774, 93] width 29 height 18
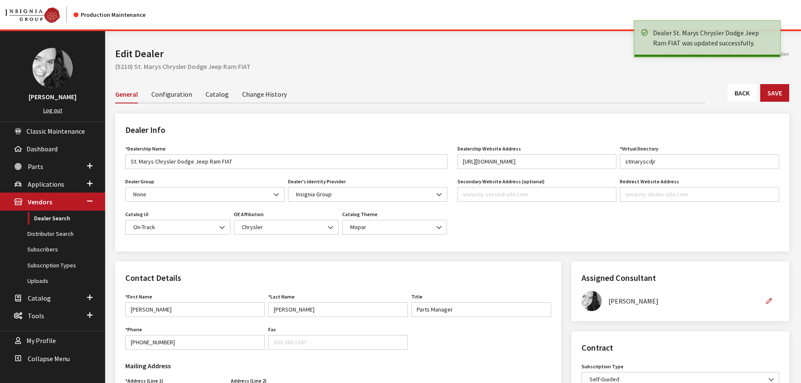
click at [745, 93] on link "Back" at bounding box center [741, 93] width 29 height 18
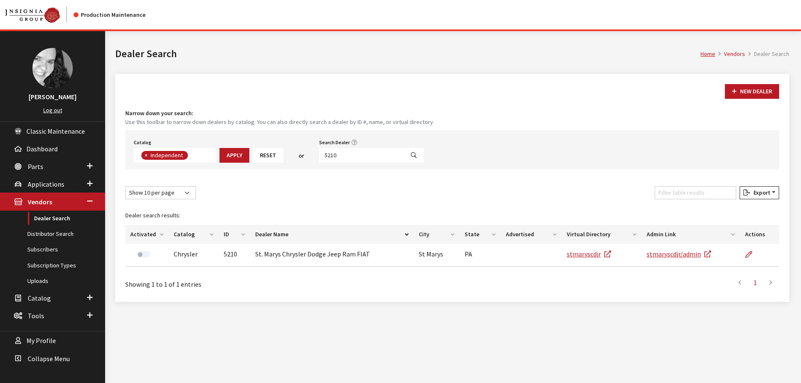
scroll to position [61, 0]
click at [335, 156] on input "5210" at bounding box center [361, 155] width 85 height 15
type input "5205"
select select
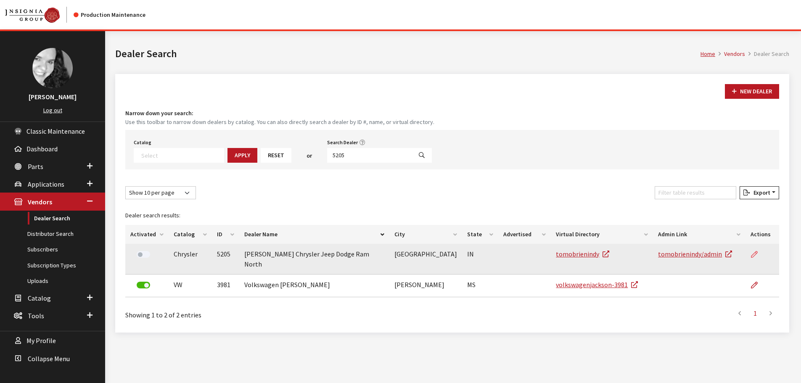
click at [756, 253] on icon at bounding box center [754, 254] width 7 height 7
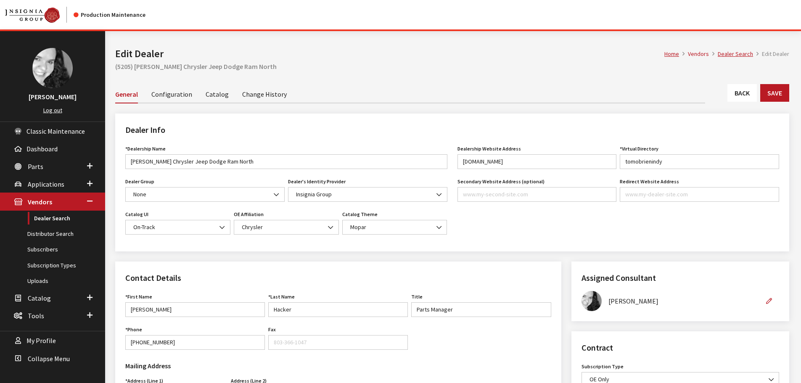
click at [746, 94] on link "Back" at bounding box center [741, 93] width 29 height 18
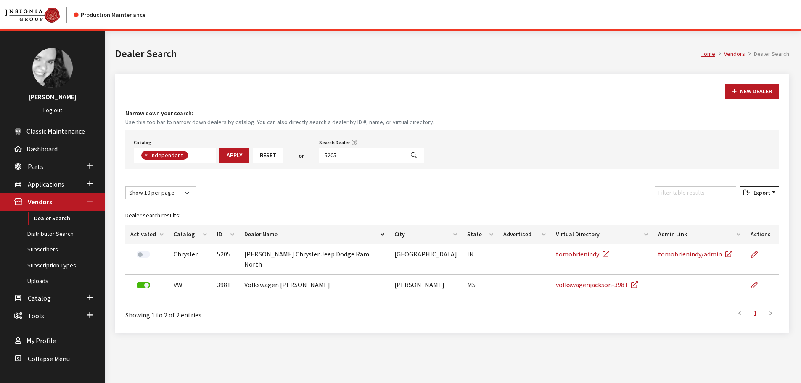
scroll to position [61, 0]
click at [337, 155] on input "5205" at bounding box center [361, 155] width 85 height 15
type input "5200"
select select
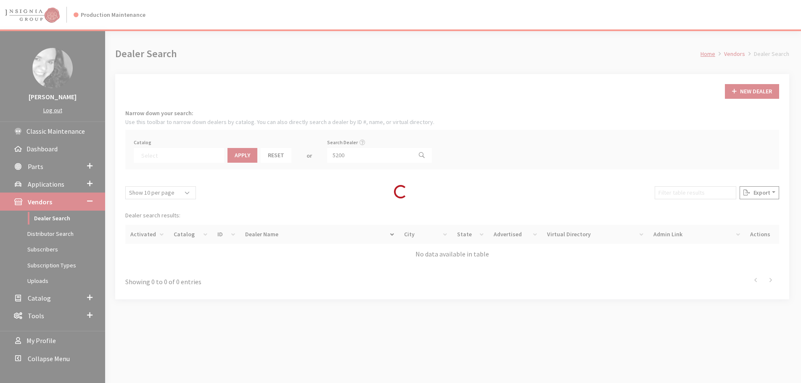
scroll to position [88, 0]
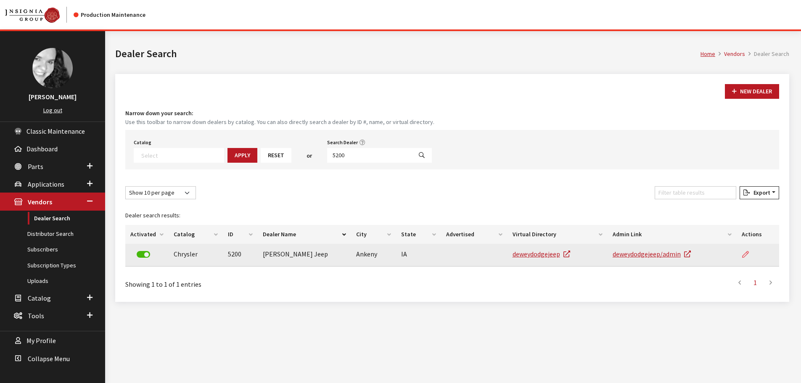
click at [745, 255] on icon at bounding box center [745, 254] width 7 height 7
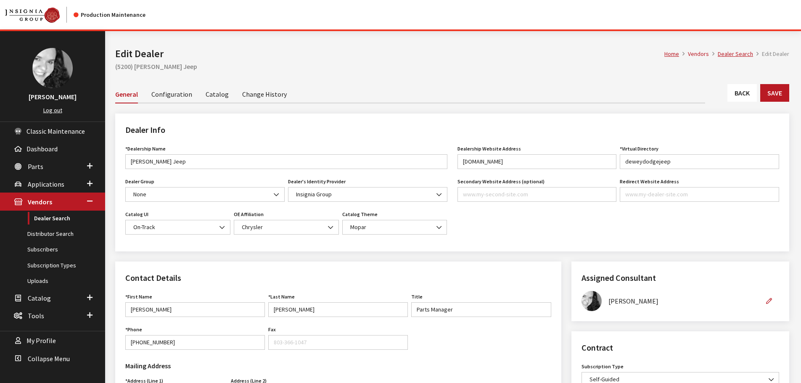
scroll to position [210, 0]
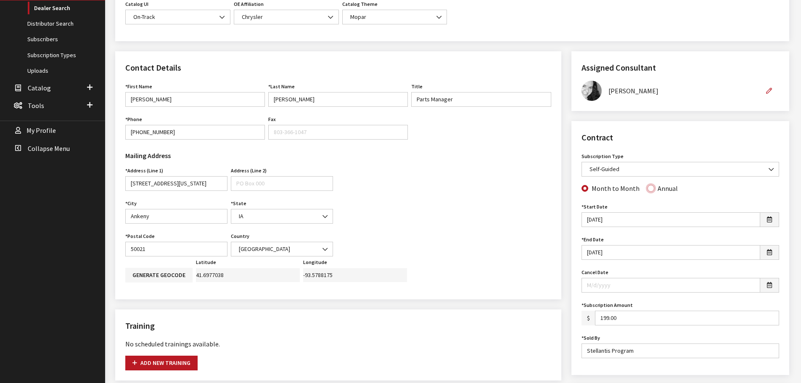
click at [647, 190] on input "Annual" at bounding box center [650, 188] width 7 height 7
radio input "true"
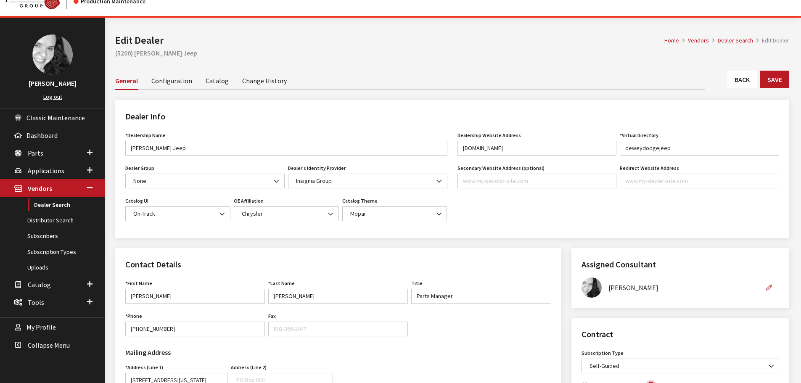
scroll to position [0, 0]
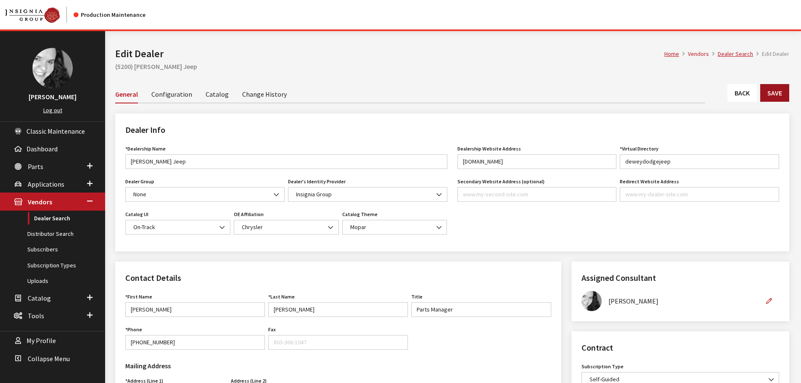
click at [774, 91] on button "Save" at bounding box center [774, 93] width 29 height 18
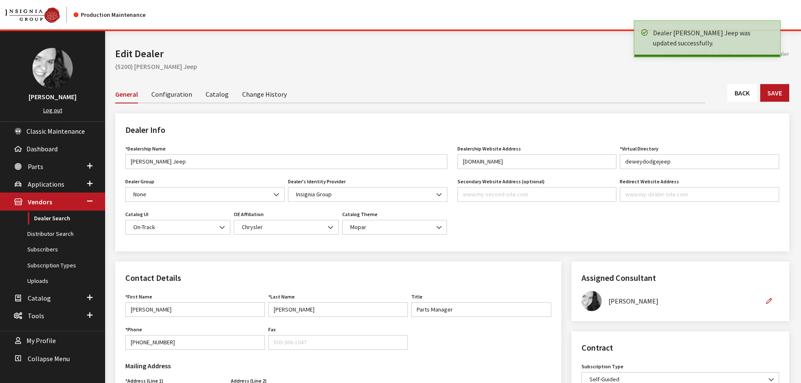
click at [750, 94] on link "Back" at bounding box center [741, 93] width 29 height 18
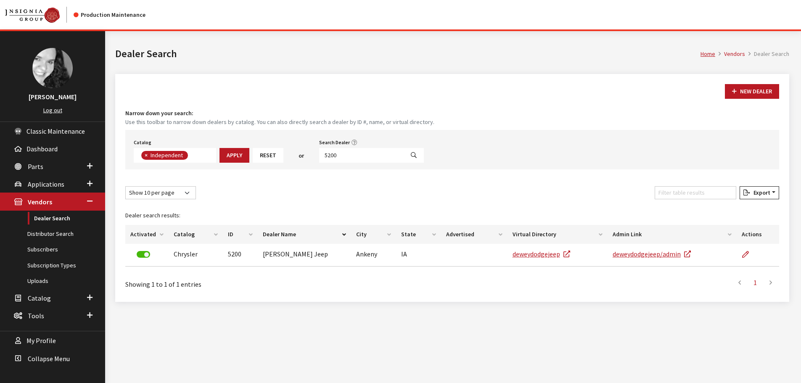
scroll to position [61, 0]
drag, startPoint x: 326, startPoint y: 155, endPoint x: 359, endPoint y: 155, distance: 33.2
click at [359, 155] on input "5200" at bounding box center [361, 155] width 85 height 15
type input "5198"
select select
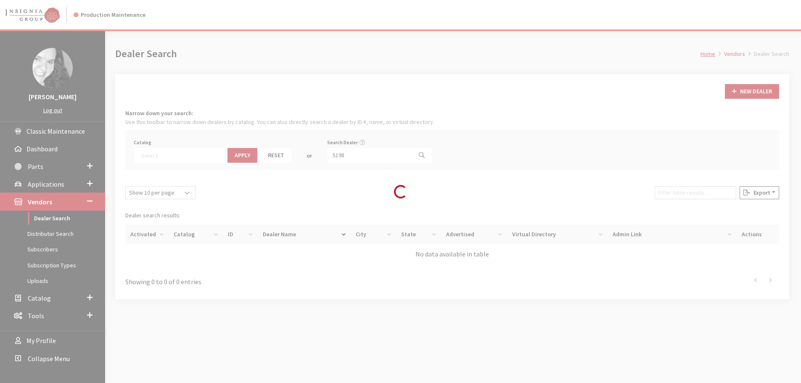
scroll to position [88, 0]
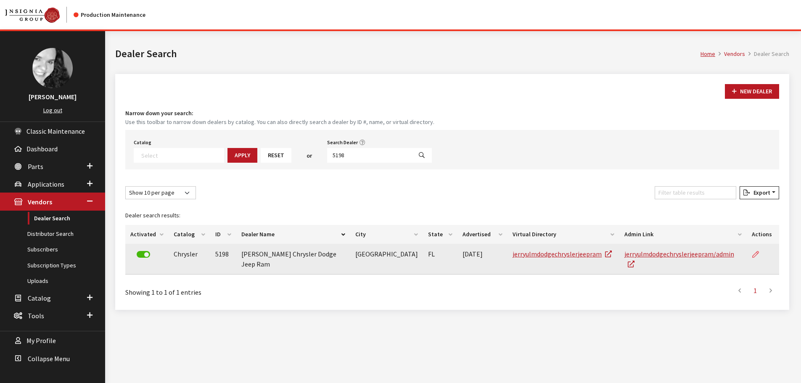
click at [756, 255] on icon at bounding box center [755, 254] width 7 height 7
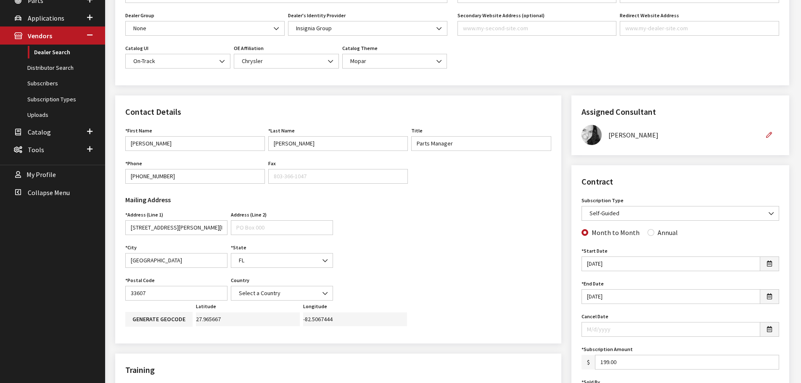
scroll to position [168, 0]
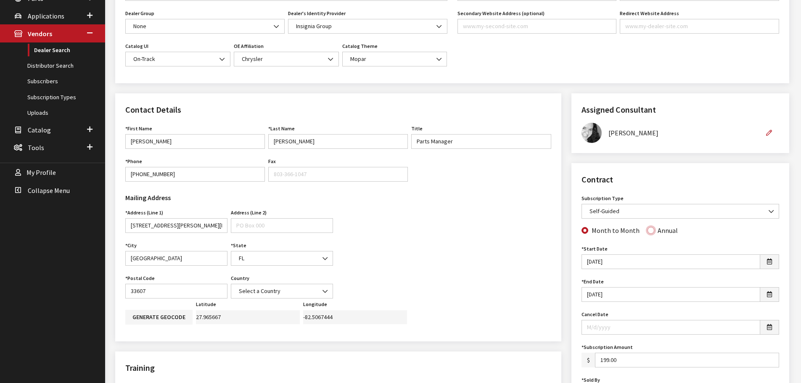
click at [649, 231] on input "Annual" at bounding box center [650, 230] width 7 height 7
radio input "true"
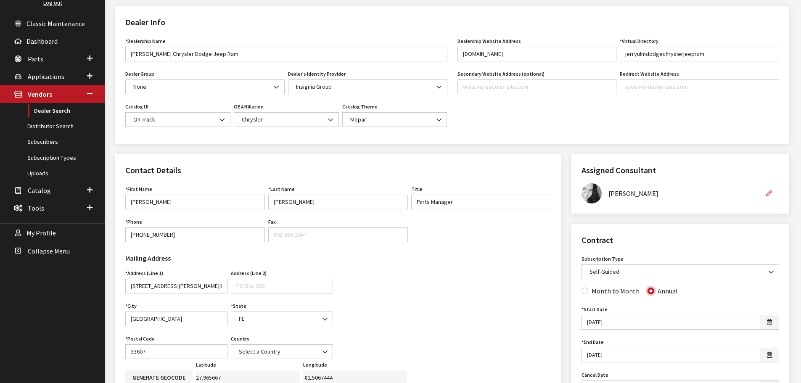
scroll to position [0, 0]
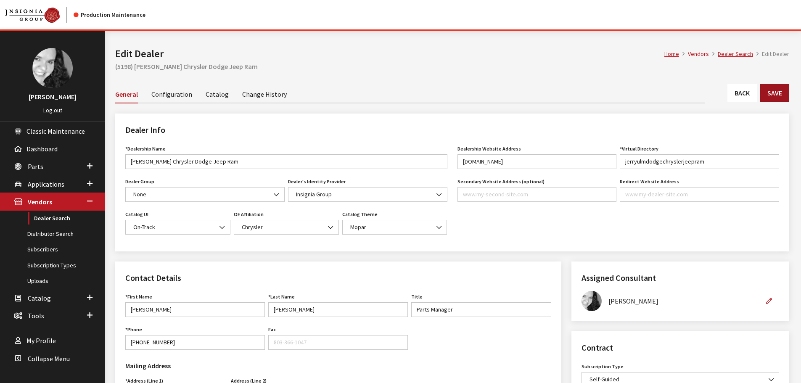
click at [769, 93] on button "Save" at bounding box center [774, 93] width 29 height 18
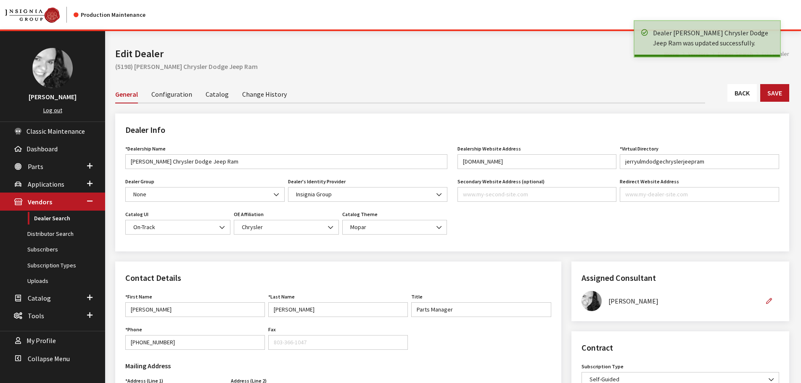
click at [734, 95] on link "Back" at bounding box center [741, 93] width 29 height 18
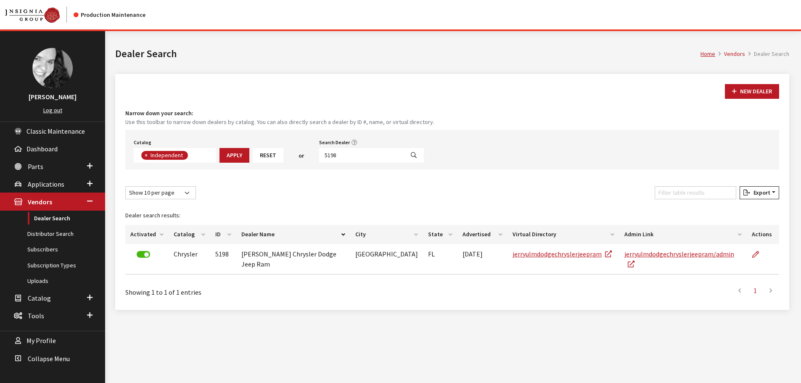
scroll to position [61, 0]
click at [339, 158] on input "5198" at bounding box center [361, 155] width 85 height 15
type input "5192"
select select
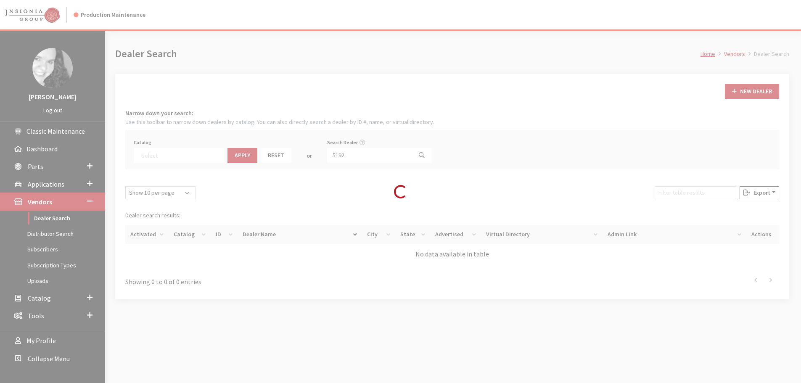
scroll to position [88, 0]
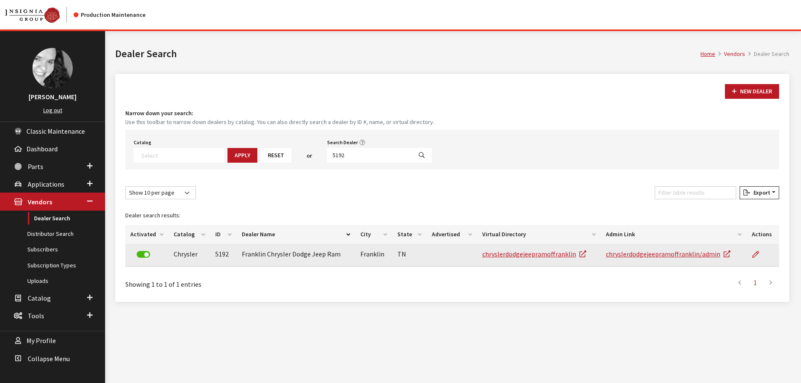
click at [750, 254] on td at bounding box center [763, 255] width 32 height 23
click at [760, 255] on link at bounding box center [759, 254] width 14 height 21
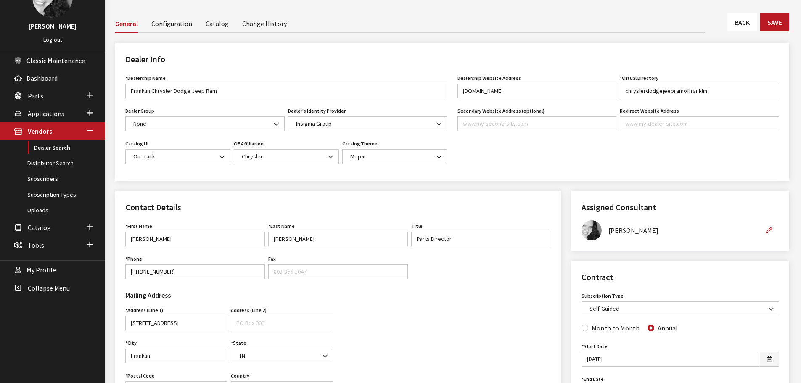
scroll to position [42, 0]
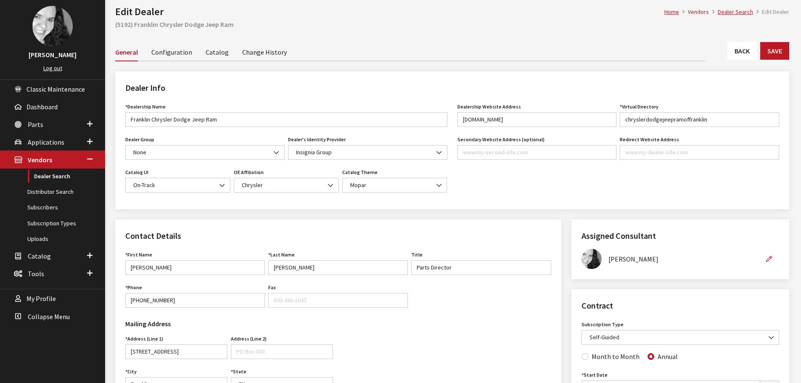
click at [749, 53] on link "Back" at bounding box center [741, 51] width 29 height 18
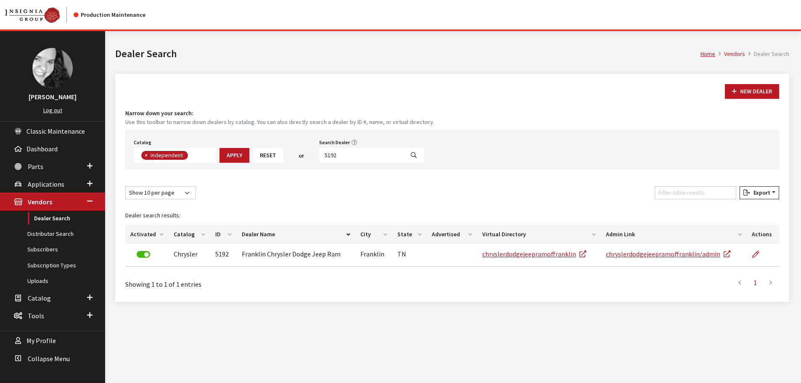
scroll to position [61, 0]
click at [349, 155] on input "5192" at bounding box center [361, 155] width 85 height 15
type input "5191"
select select
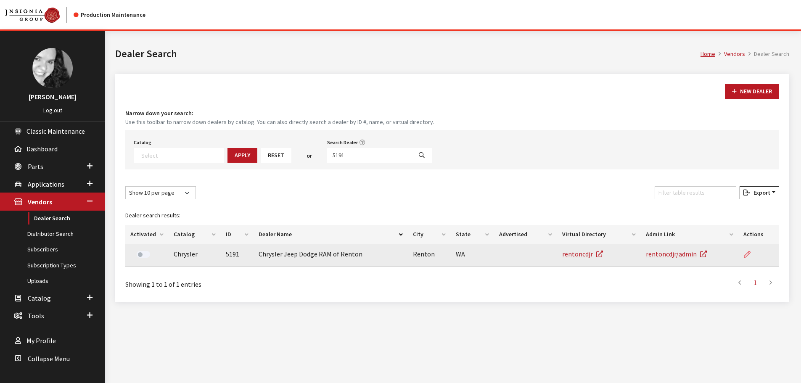
click at [745, 256] on icon at bounding box center [747, 254] width 7 height 7
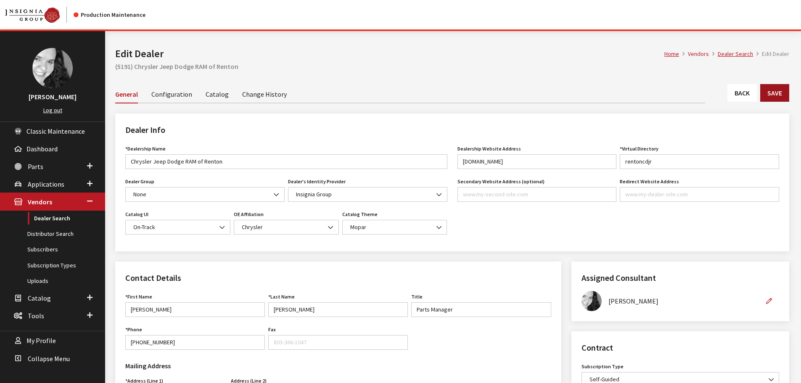
click at [771, 96] on button "Save" at bounding box center [774, 93] width 29 height 18
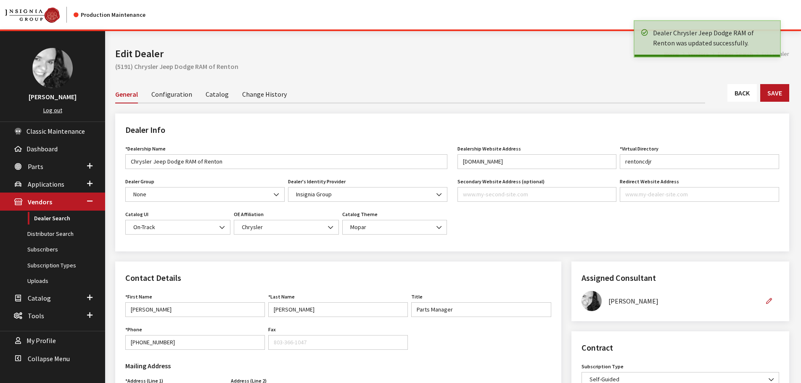
drag, startPoint x: 0, startPoint y: 0, endPoint x: 742, endPoint y: 94, distance: 747.5
click at [742, 94] on link "Back" at bounding box center [741, 93] width 29 height 18
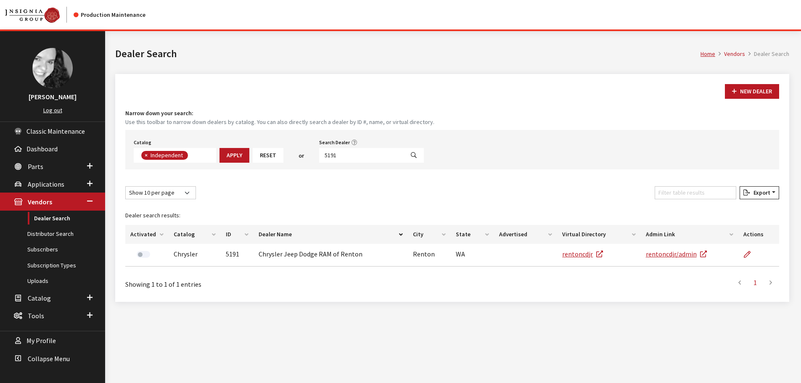
scroll to position [61, 0]
drag, startPoint x: 328, startPoint y: 156, endPoint x: 349, endPoint y: 153, distance: 21.2
click at [349, 153] on input "5191" at bounding box center [361, 155] width 85 height 15
type input "5189"
select select
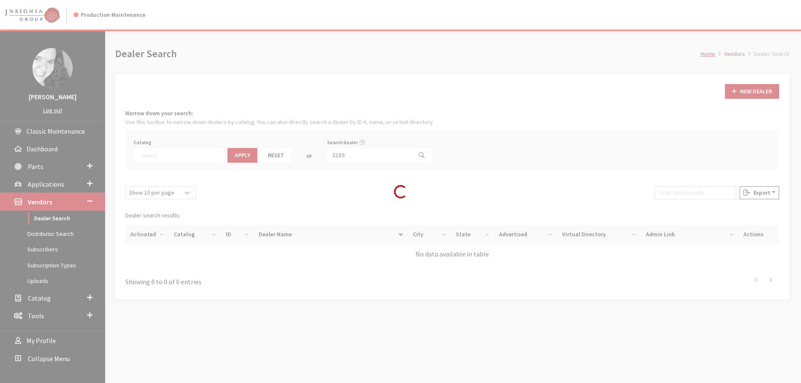
scroll to position [88, 0]
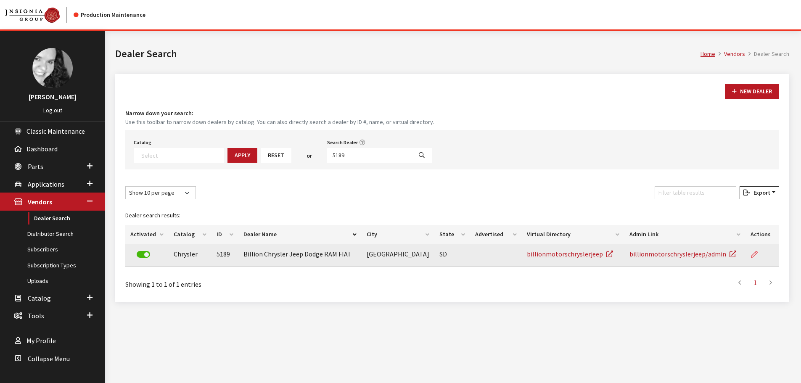
click at [753, 255] on icon at bounding box center [754, 254] width 7 height 7
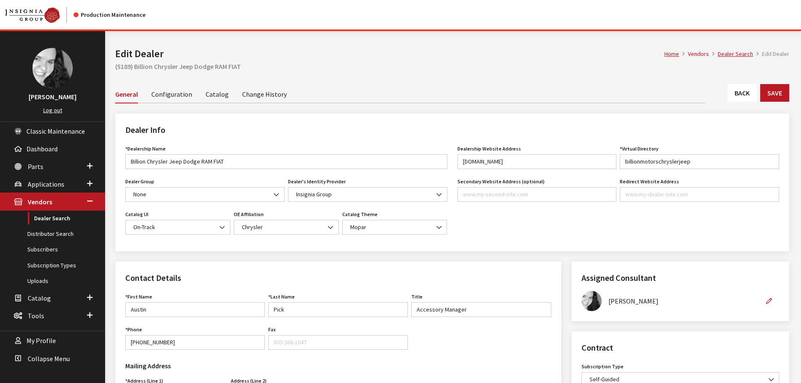
click at [751, 93] on link "Back" at bounding box center [741, 93] width 29 height 18
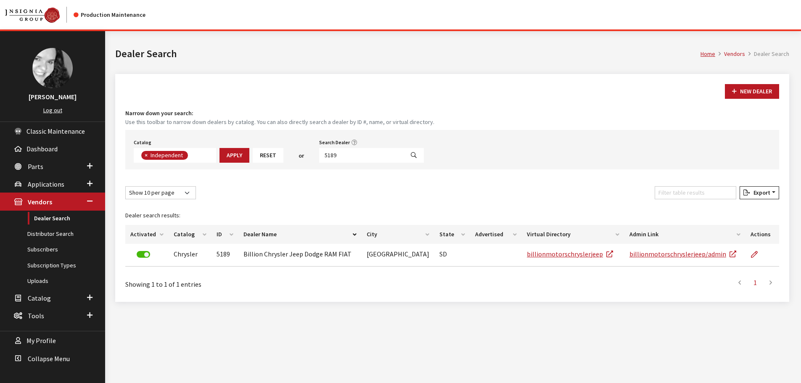
scroll to position [61, 0]
click at [350, 155] on input "5189" at bounding box center [361, 155] width 85 height 15
type input "5188"
select select
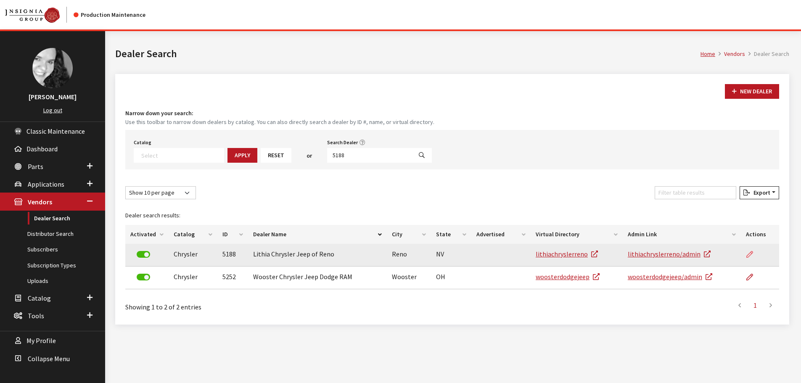
click at [746, 256] on icon at bounding box center [749, 254] width 7 height 7
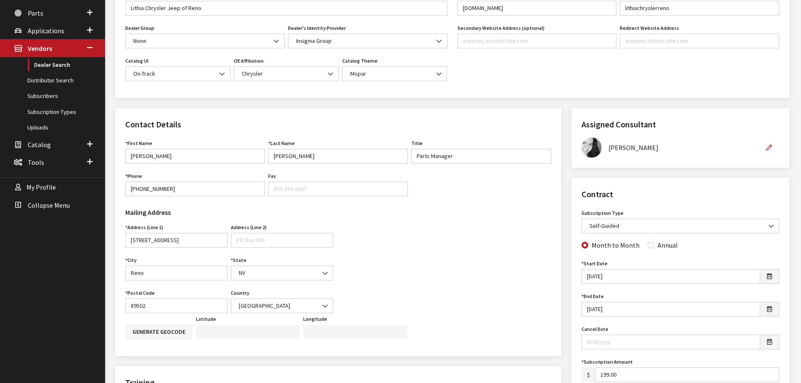
scroll to position [168, 0]
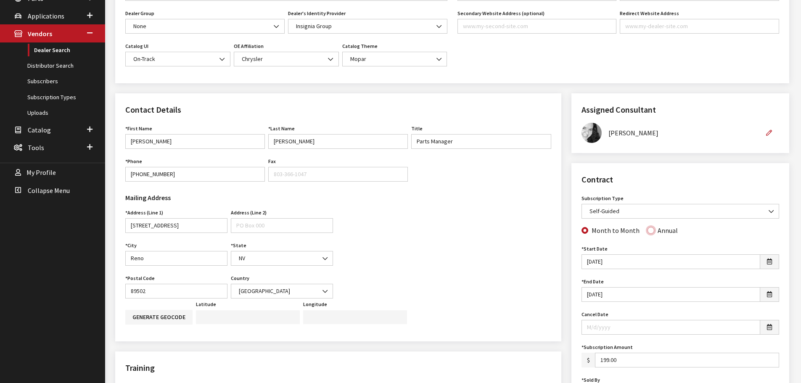
click at [647, 233] on input "Annual" at bounding box center [650, 230] width 7 height 7
radio input "true"
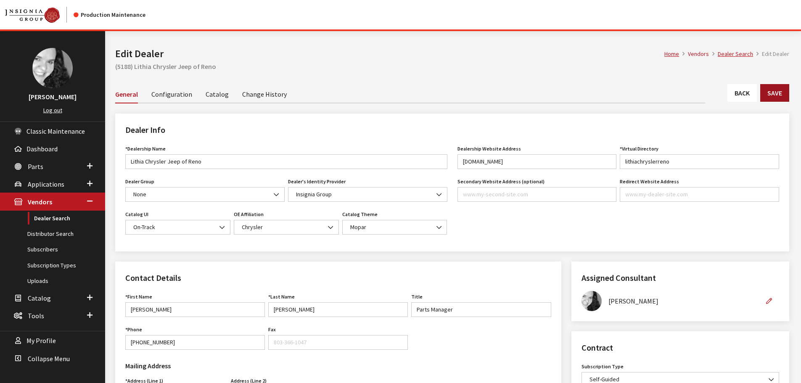
click at [767, 98] on button "Save" at bounding box center [774, 93] width 29 height 18
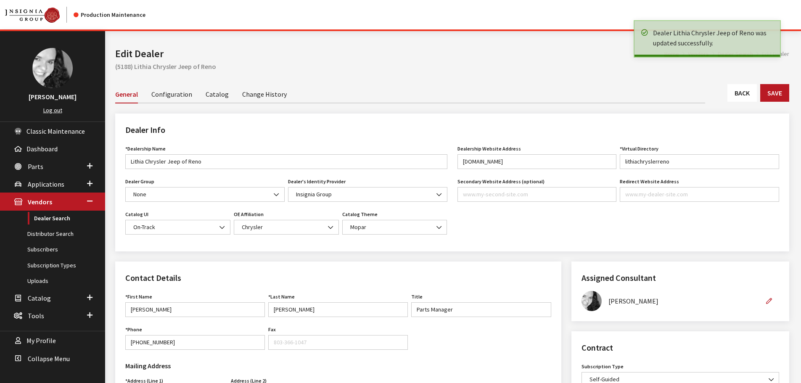
click at [747, 96] on link "Back" at bounding box center [741, 93] width 29 height 18
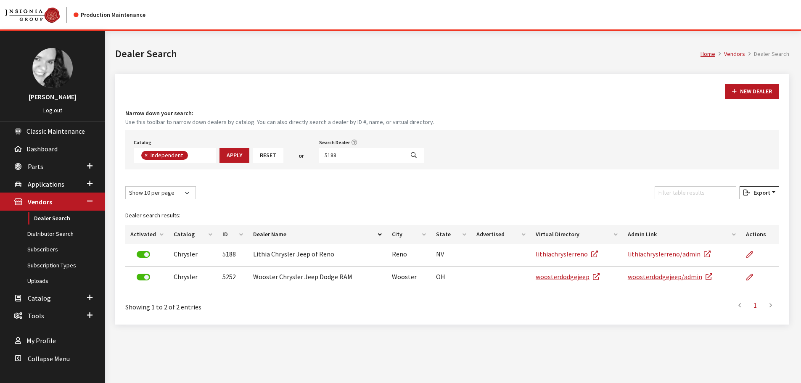
scroll to position [61, 0]
click at [338, 154] on input "5188" at bounding box center [361, 155] width 85 height 15
type input "5187"
select select
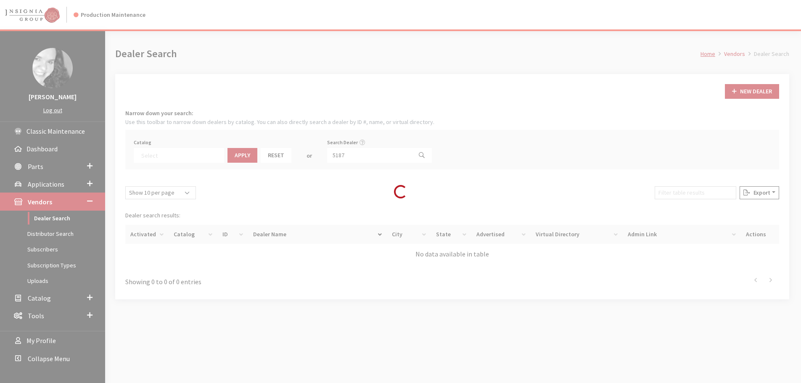
scroll to position [88, 0]
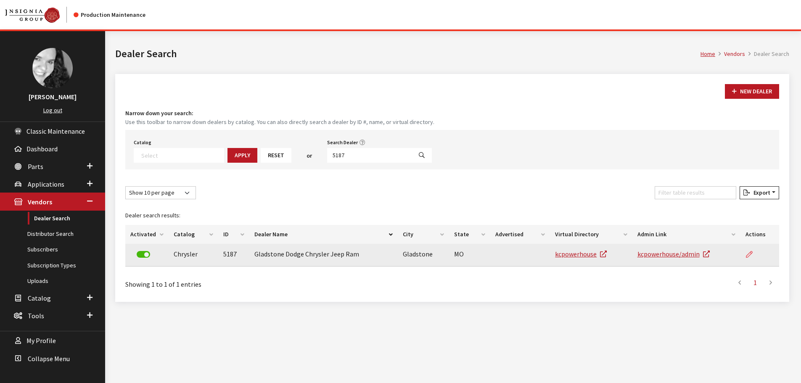
click at [749, 251] on icon at bounding box center [749, 254] width 7 height 7
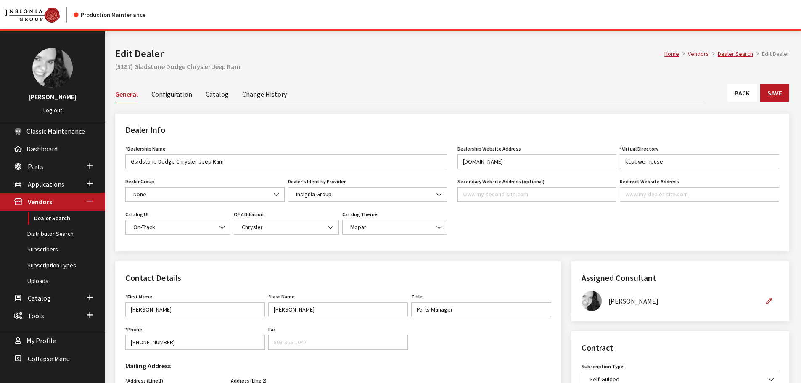
click at [742, 90] on link "Back" at bounding box center [741, 93] width 29 height 18
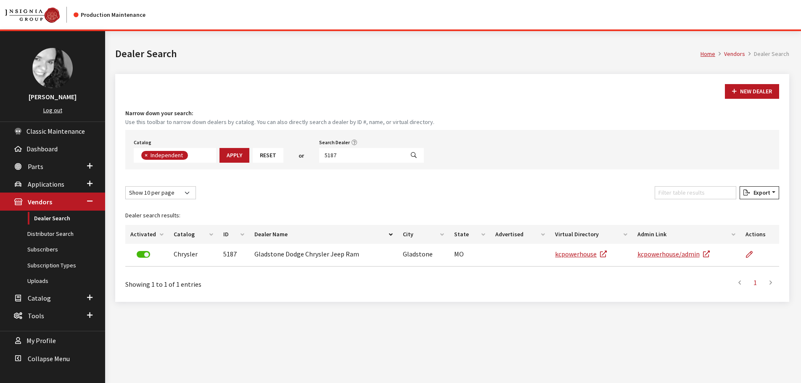
scroll to position [61, 0]
click at [337, 155] on input "5187" at bounding box center [361, 155] width 85 height 15
type input "5186"
select select
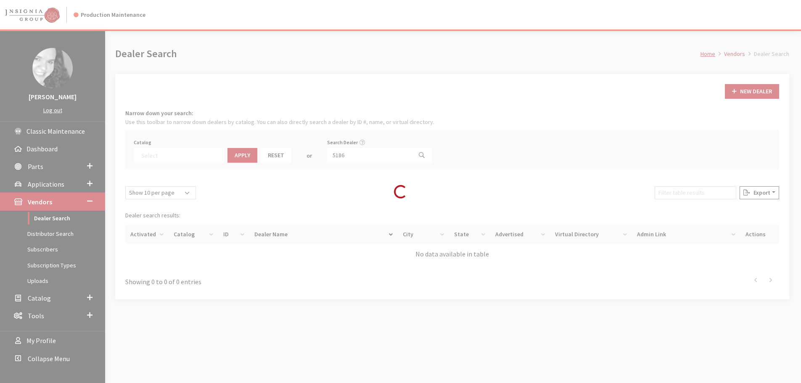
scroll to position [88, 0]
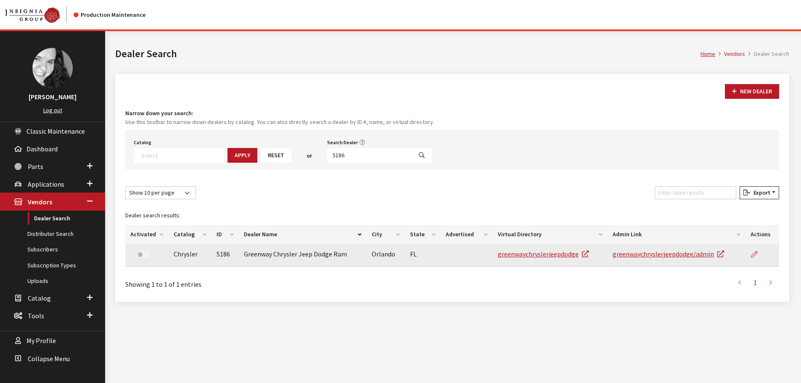
click at [754, 255] on icon at bounding box center [754, 254] width 7 height 7
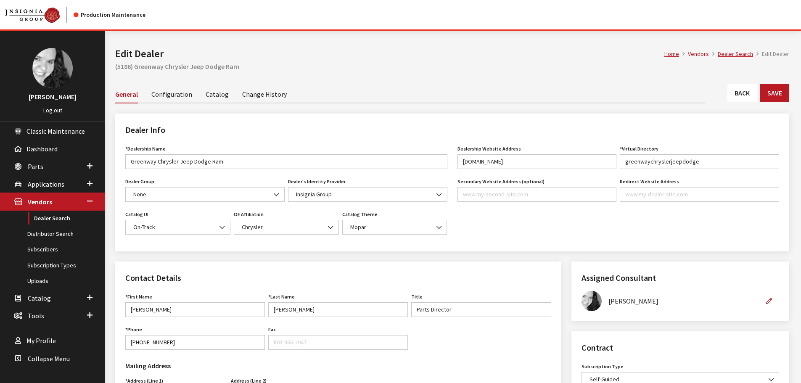
click at [741, 97] on link "Back" at bounding box center [741, 93] width 29 height 18
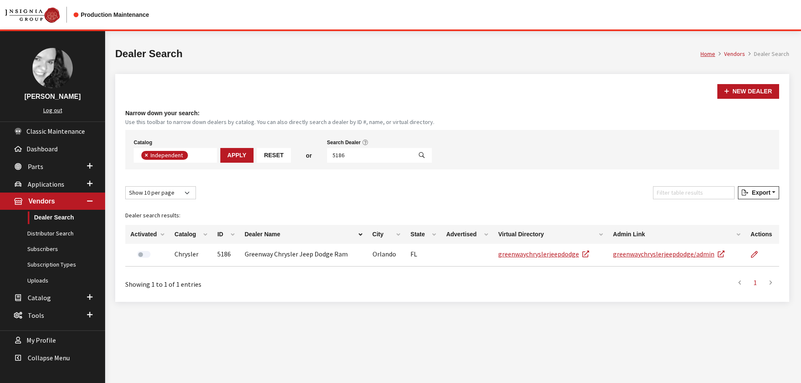
scroll to position [61, 0]
click at [343, 151] on input "5186" at bounding box center [369, 155] width 85 height 15
type input "5185"
select select
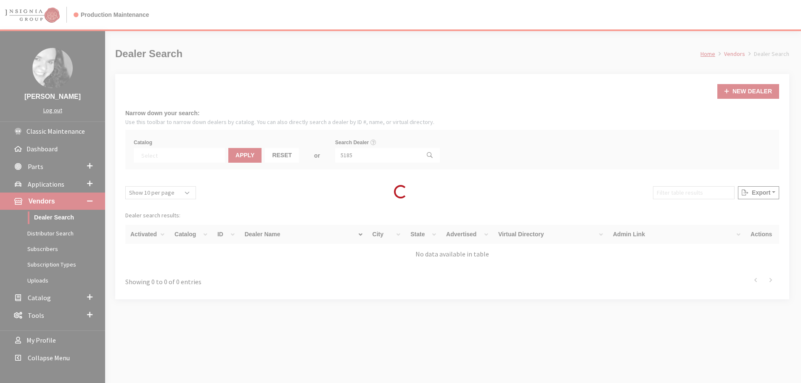
scroll to position [88, 0]
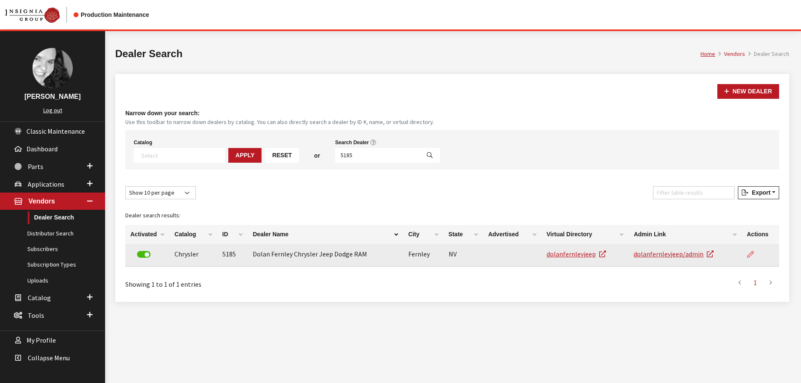
click at [750, 256] on icon at bounding box center [750, 254] width 7 height 7
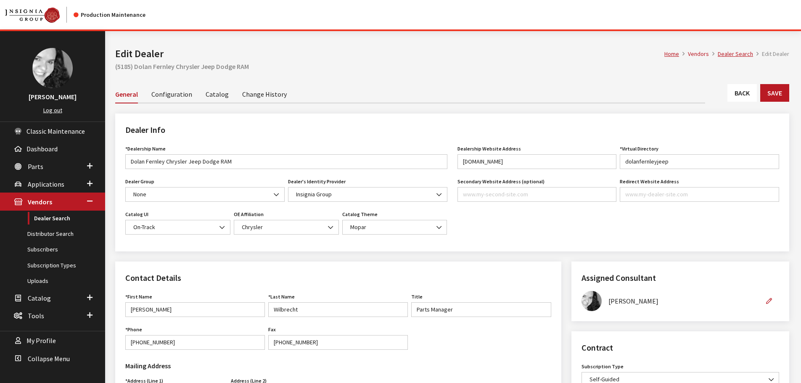
click at [753, 96] on link "Back" at bounding box center [741, 93] width 29 height 18
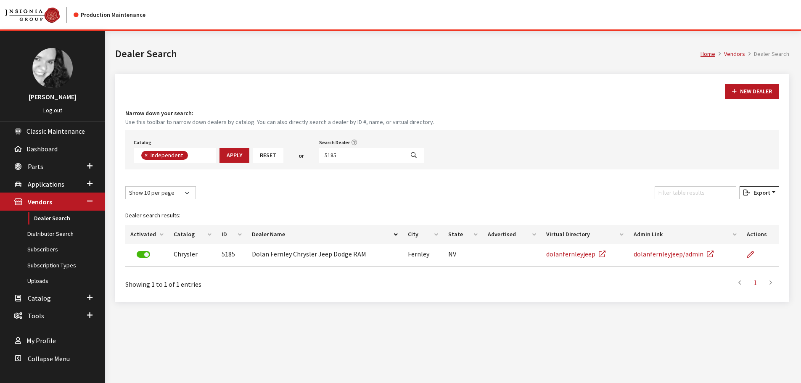
scroll to position [61, 0]
click at [341, 156] on input "5185" at bounding box center [361, 155] width 85 height 15
type input "5184"
select select
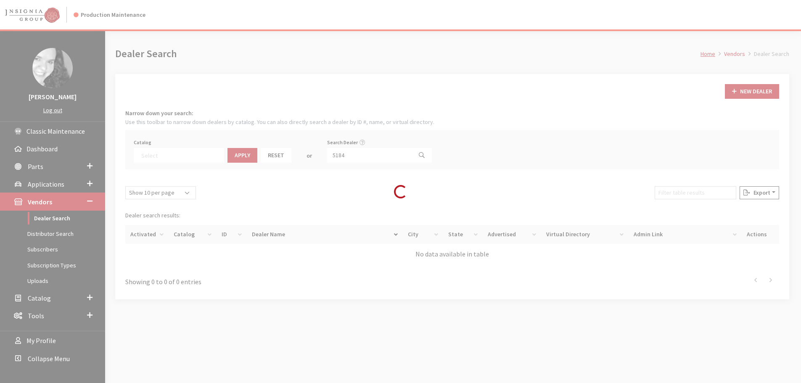
scroll to position [88, 0]
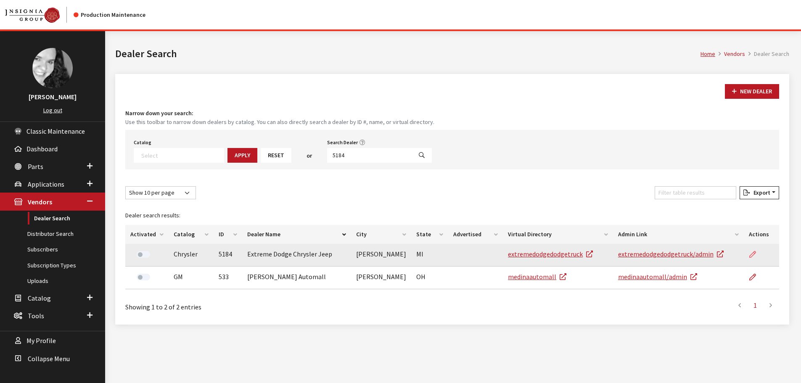
click at [751, 256] on icon at bounding box center [752, 254] width 7 height 7
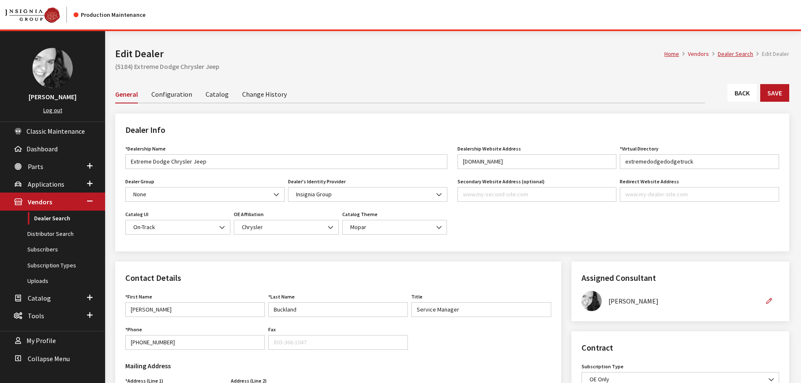
click at [746, 93] on link "Back" at bounding box center [741, 93] width 29 height 18
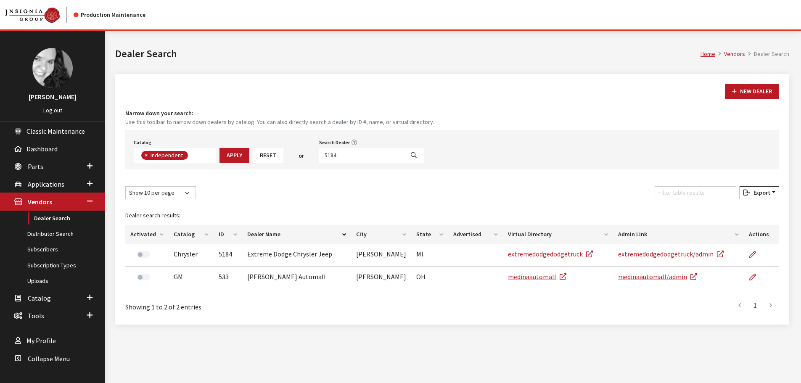
scroll to position [61, 0]
click at [335, 157] on input "5184" at bounding box center [361, 155] width 85 height 15
type input "5179"
select select
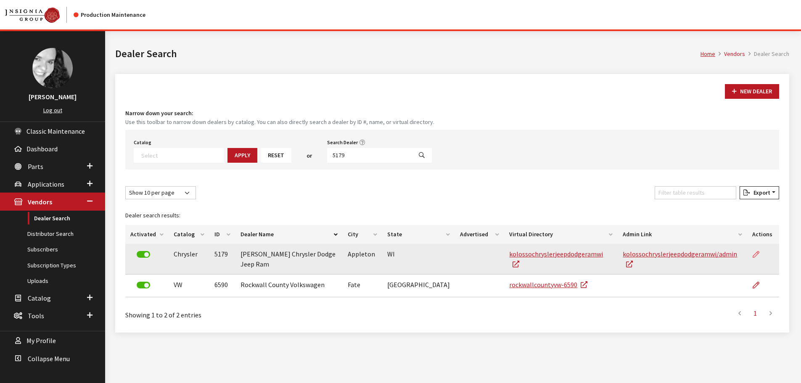
click at [760, 253] on link at bounding box center [759, 254] width 14 height 21
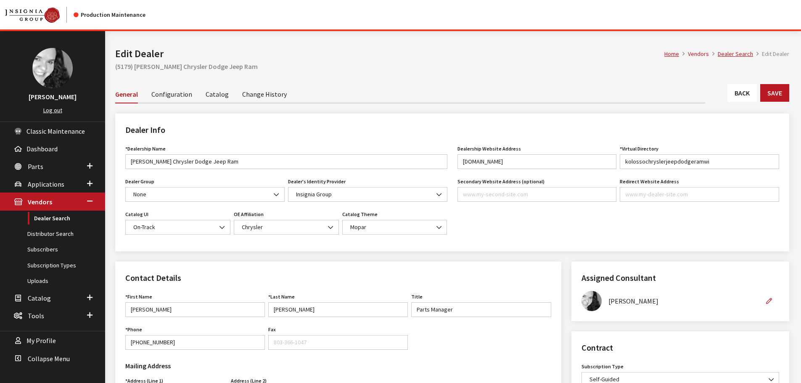
click at [748, 95] on link "Back" at bounding box center [741, 93] width 29 height 18
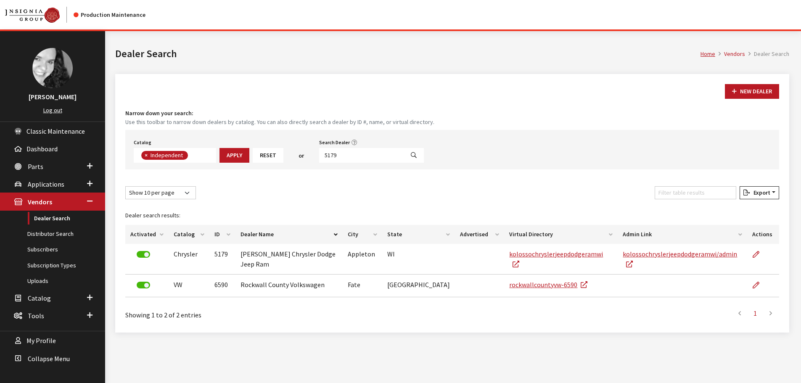
scroll to position [61, 0]
click at [339, 156] on input "5179" at bounding box center [361, 155] width 85 height 15
type input "5173"
select select
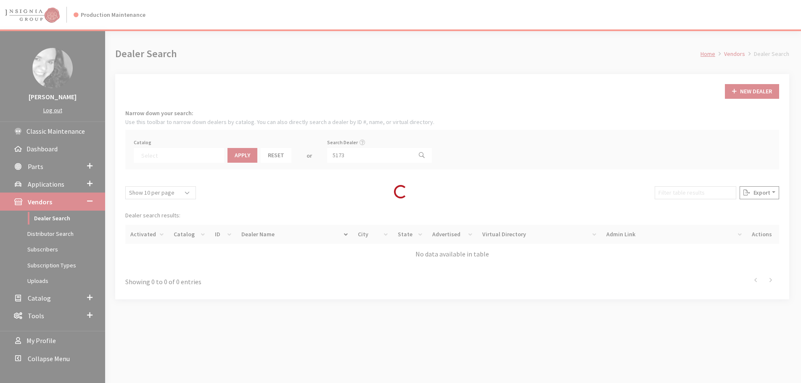
scroll to position [88, 0]
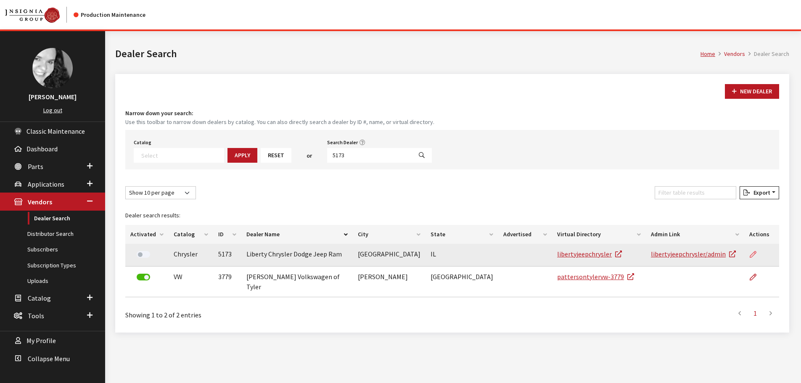
click at [754, 254] on icon at bounding box center [753, 254] width 7 height 7
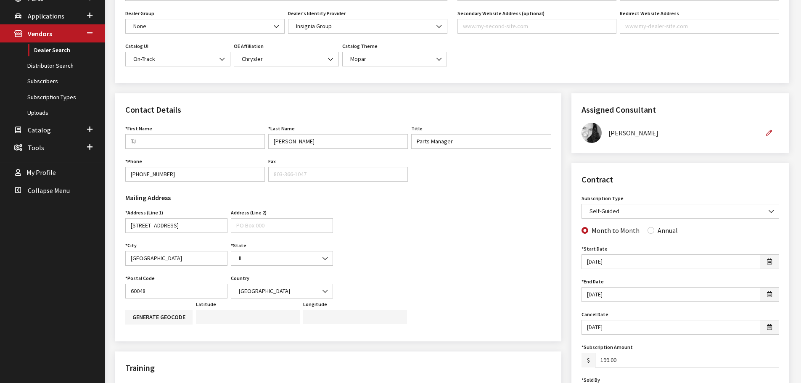
scroll to position [168, 0]
click at [647, 230] on input "Annual" at bounding box center [650, 230] width 7 height 7
radio input "true"
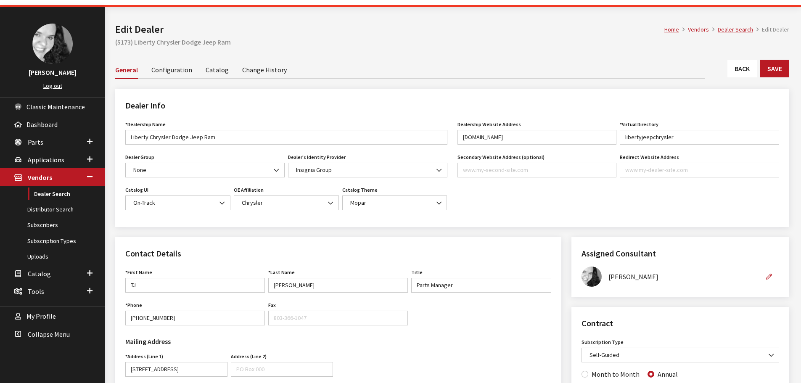
scroll to position [0, 0]
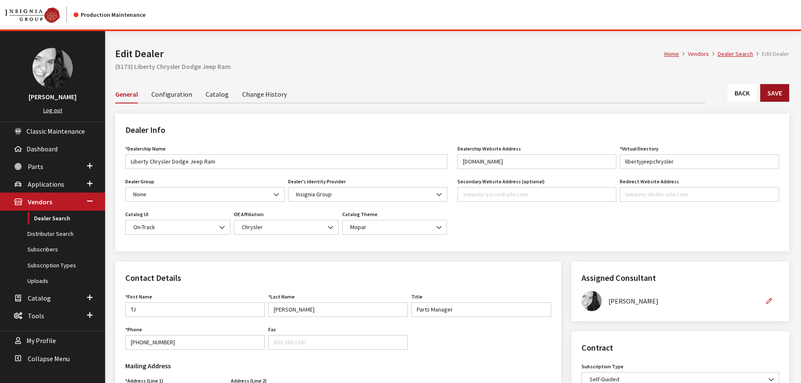
click at [769, 93] on button "Save" at bounding box center [774, 93] width 29 height 18
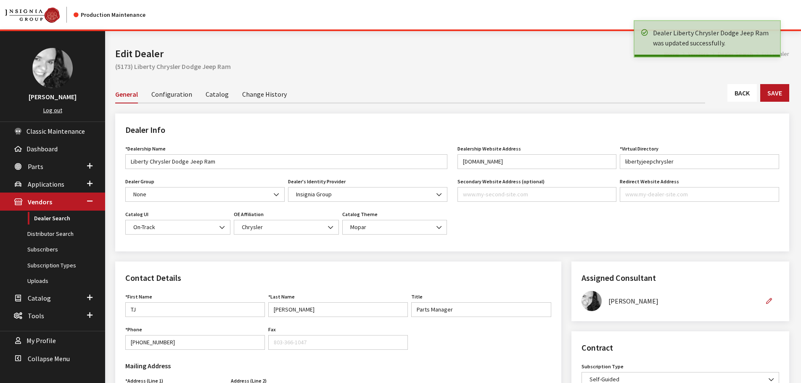
click at [745, 93] on link "Back" at bounding box center [741, 93] width 29 height 18
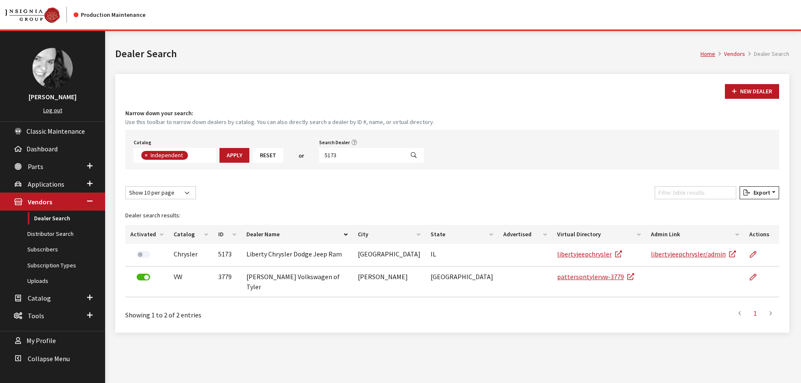
scroll to position [61, 0]
click at [343, 156] on input "5173" at bounding box center [361, 155] width 85 height 15
type input "5170"
select select
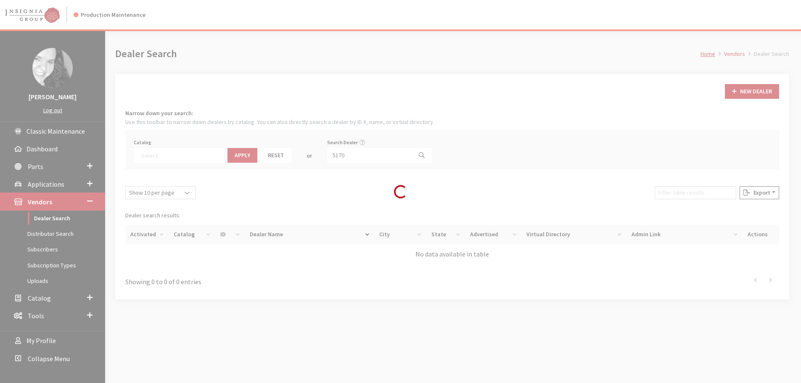
scroll to position [88, 0]
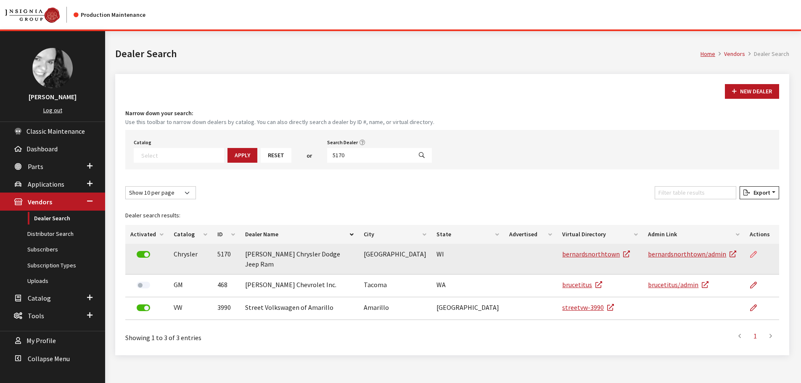
click at [750, 256] on link at bounding box center [757, 254] width 14 height 21
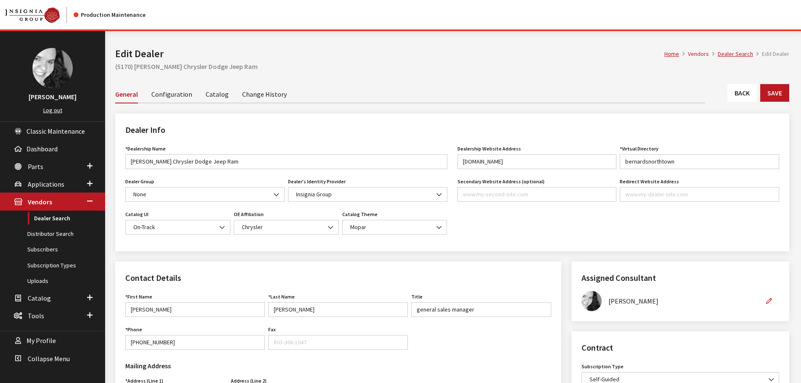
click at [738, 93] on link "Back" at bounding box center [741, 93] width 29 height 18
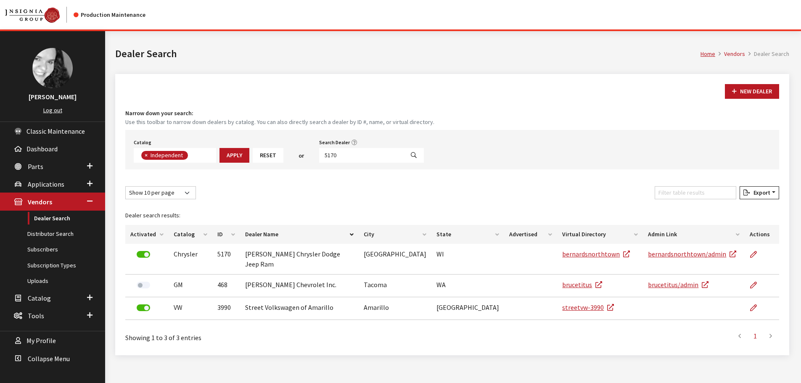
scroll to position [61, 0]
click at [335, 156] on input "5170" at bounding box center [361, 155] width 85 height 15
type input "5165"
select select
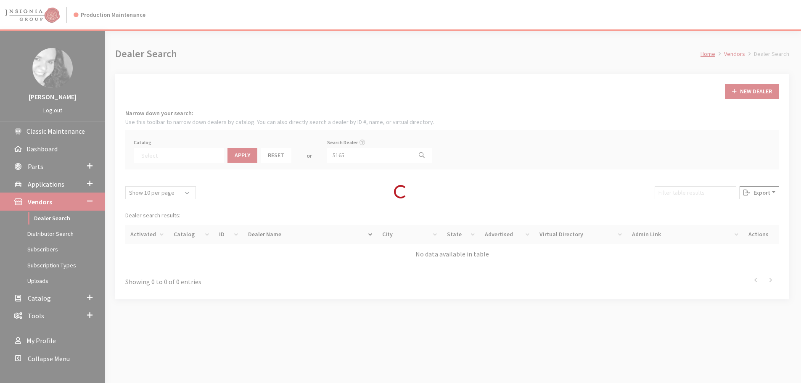
scroll to position [88, 0]
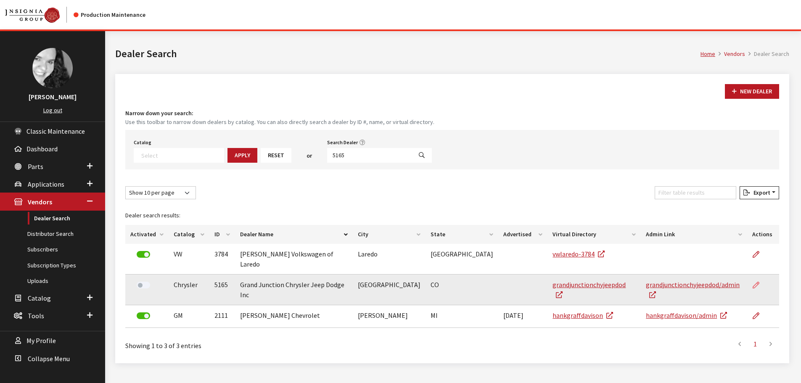
click at [755, 282] on icon at bounding box center [756, 285] width 7 height 7
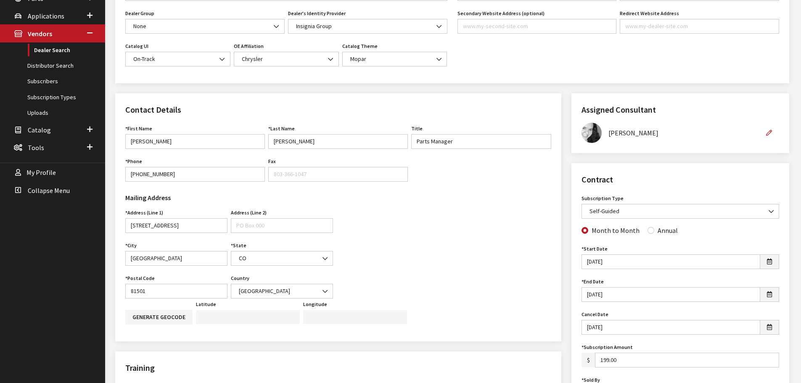
scroll to position [210, 0]
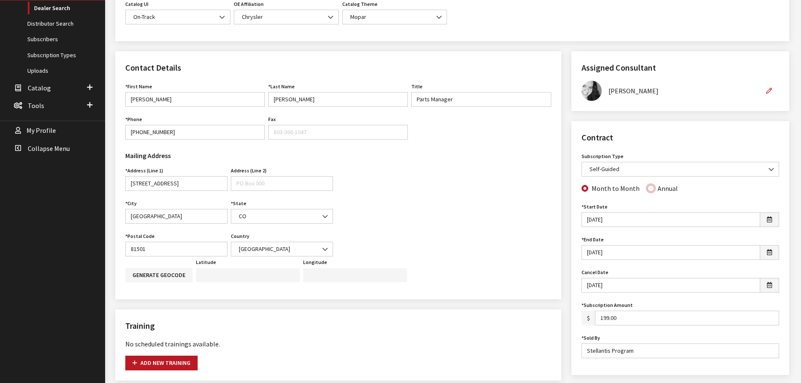
click at [647, 188] on input "Annual" at bounding box center [650, 188] width 7 height 7
radio input "true"
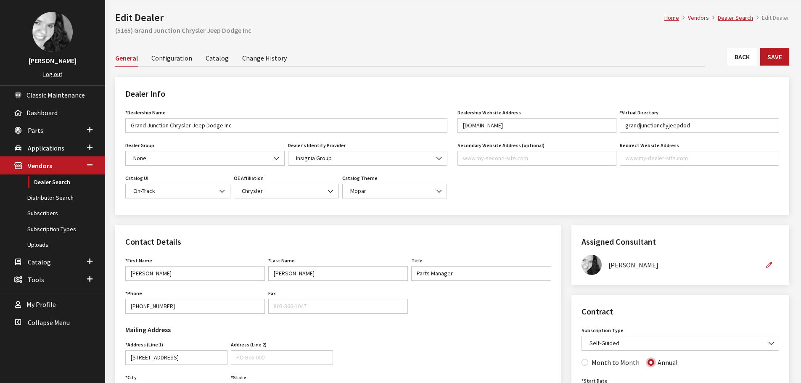
scroll to position [0, 0]
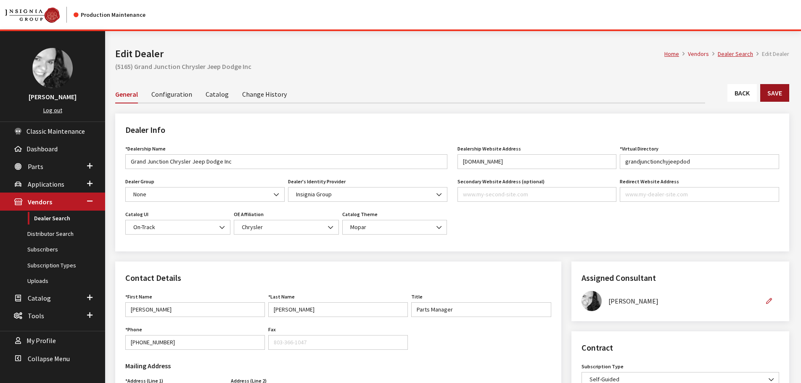
click at [779, 89] on button "Save" at bounding box center [774, 93] width 29 height 18
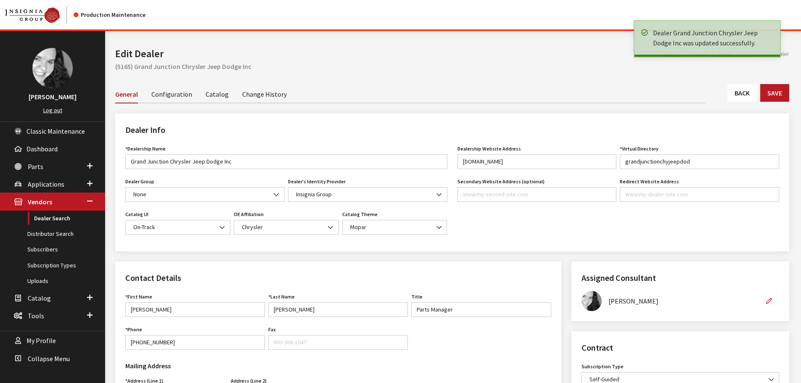
drag, startPoint x: 0, startPoint y: 0, endPoint x: 747, endPoint y: 98, distance: 753.0
click at [747, 98] on link "Back" at bounding box center [741, 93] width 29 height 18
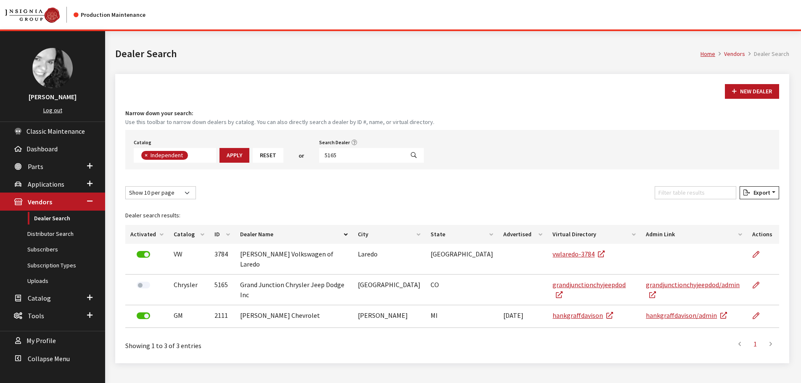
scroll to position [61, 0]
click at [341, 154] on input "5165" at bounding box center [361, 155] width 85 height 15
type input "5162"
select select
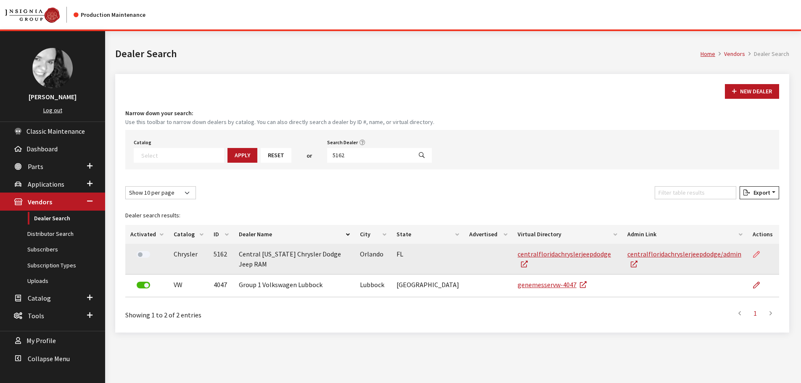
click at [758, 252] on icon at bounding box center [756, 254] width 7 height 7
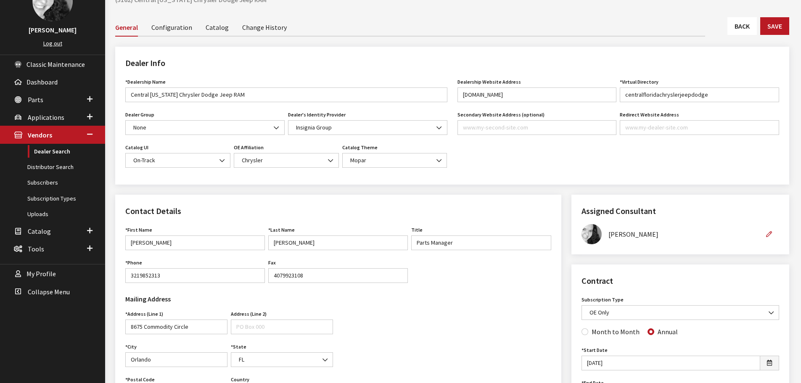
scroll to position [42, 0]
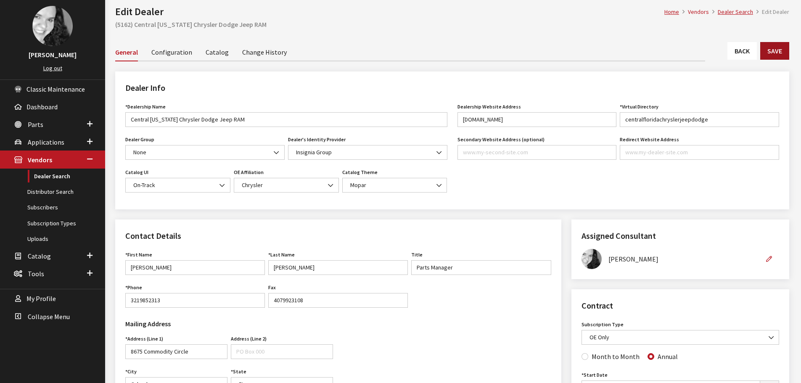
click at [764, 53] on button "Save" at bounding box center [774, 51] width 29 height 18
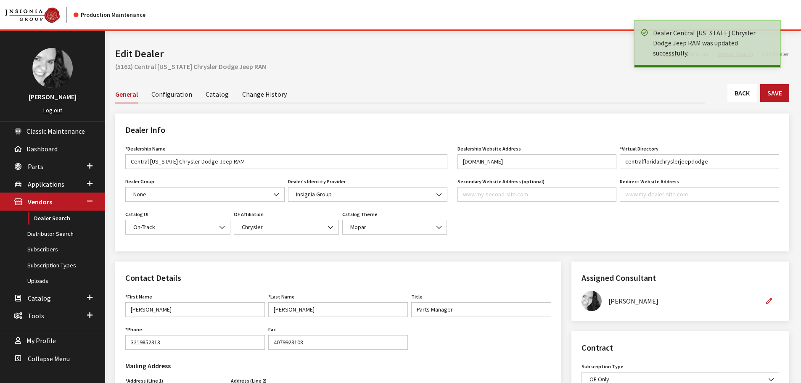
click at [736, 95] on link "Back" at bounding box center [741, 93] width 29 height 18
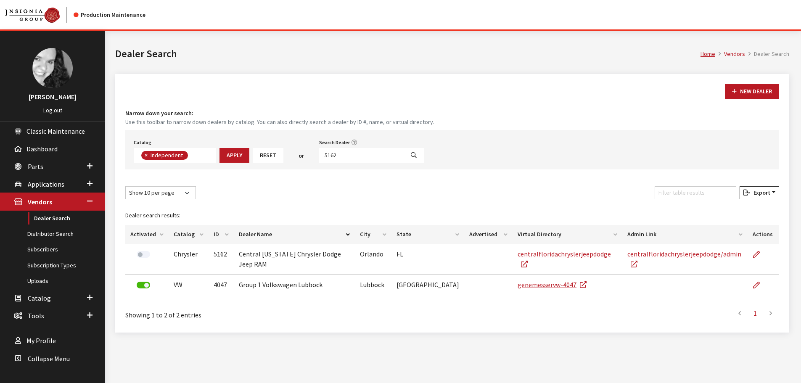
scroll to position [61, 0]
click at [342, 156] on input "5162" at bounding box center [361, 155] width 85 height 15
type input "5161"
select select
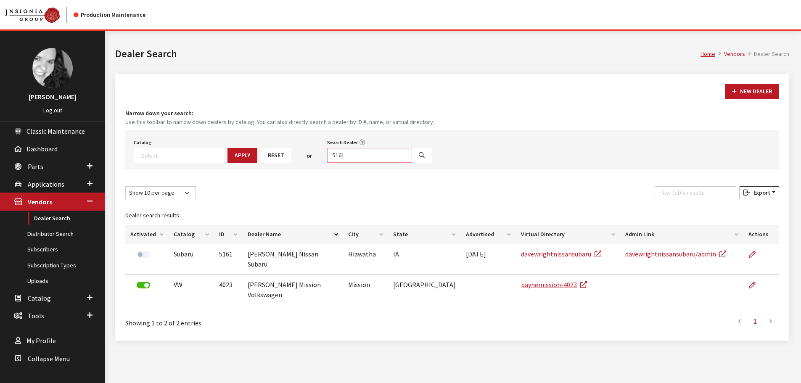
click at [342, 156] on input "5161" at bounding box center [369, 155] width 85 height 15
type input "5160"
select select
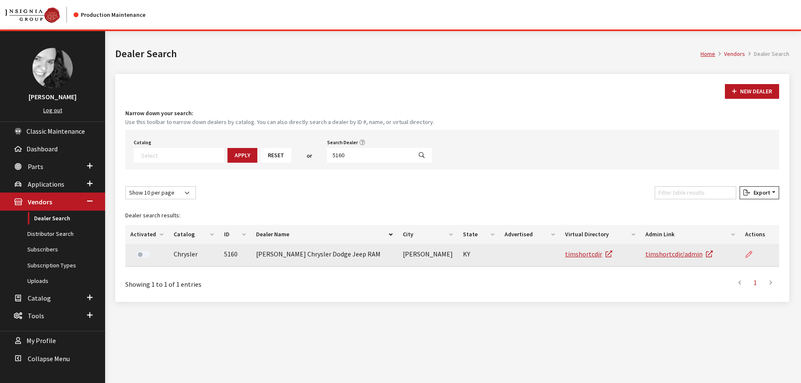
click at [747, 253] on icon at bounding box center [748, 254] width 7 height 7
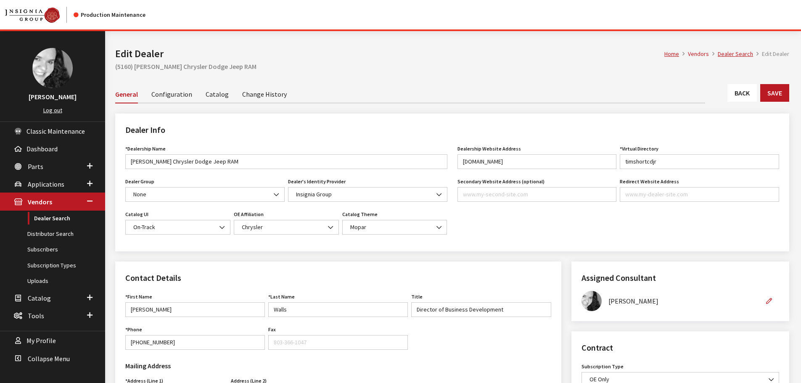
click at [745, 95] on link "Back" at bounding box center [741, 93] width 29 height 18
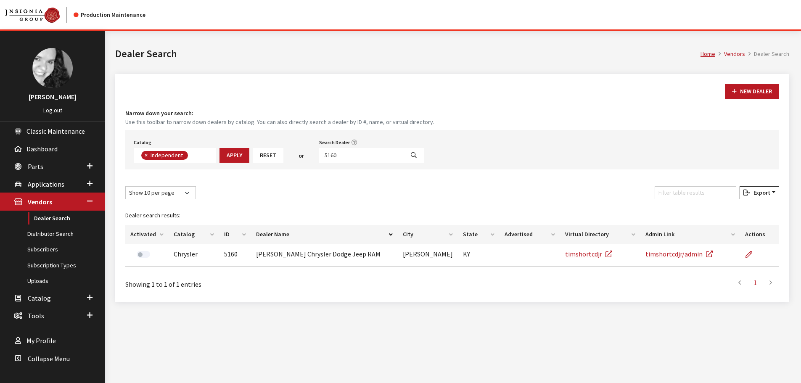
scroll to position [61, 0]
click at [349, 156] on input "5160" at bounding box center [361, 155] width 85 height 15
type input "5007"
select select
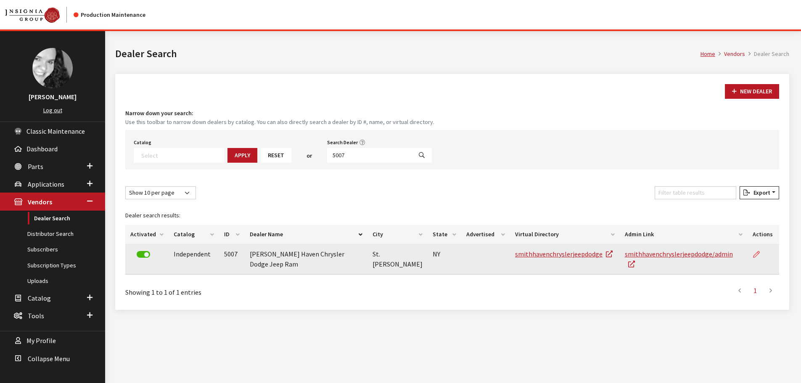
click at [755, 255] on icon at bounding box center [756, 254] width 7 height 7
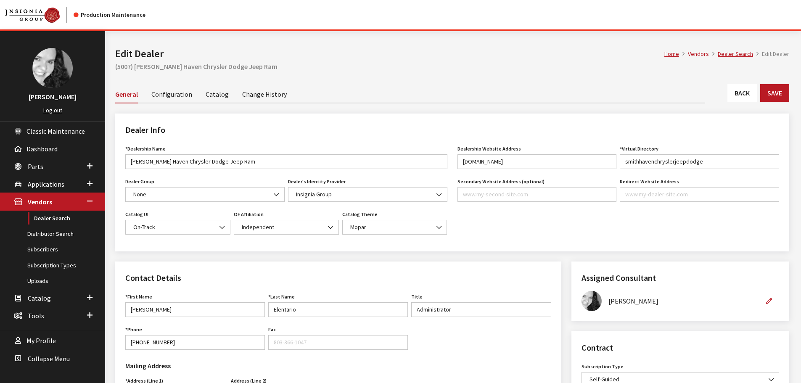
click at [745, 94] on link "Back" at bounding box center [741, 93] width 29 height 18
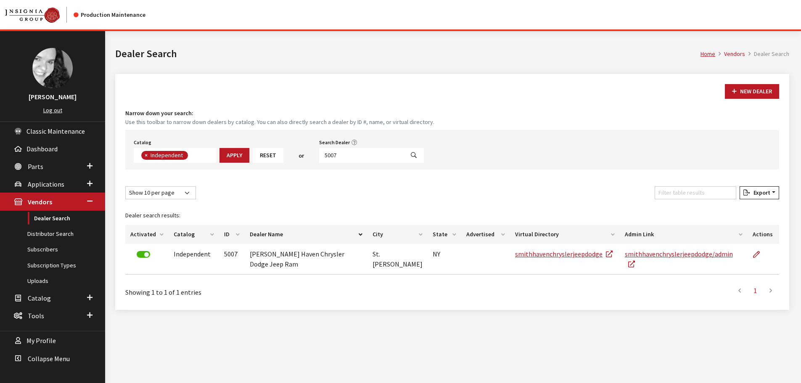
scroll to position [61, 0]
drag, startPoint x: 325, startPoint y: 155, endPoint x: 349, endPoint y: 155, distance: 24.0
click at [349, 155] on input "5007" at bounding box center [361, 155] width 85 height 15
type input "5150"
select select
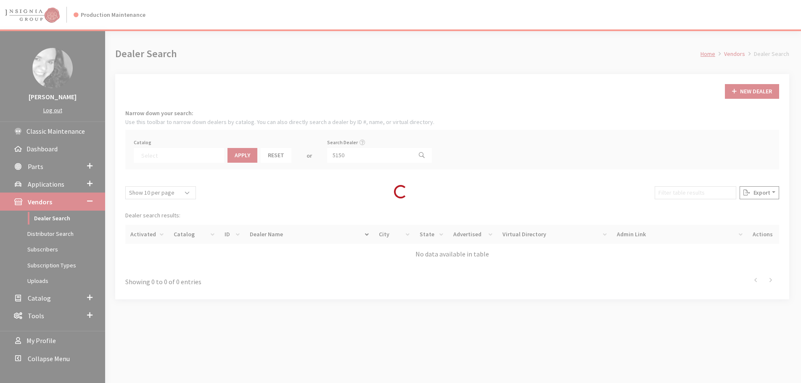
scroll to position [88, 0]
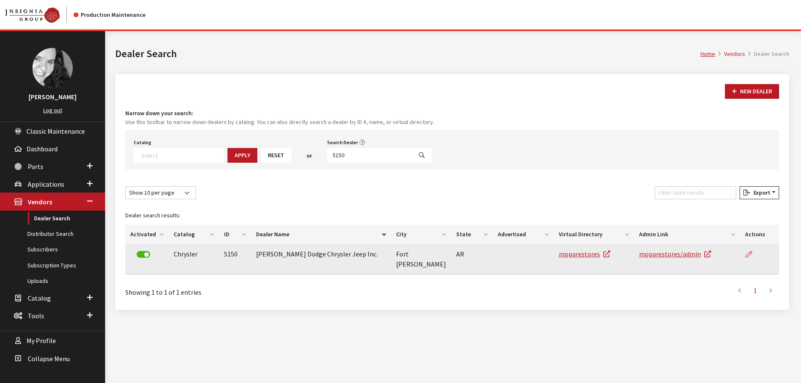
click at [748, 254] on icon at bounding box center [748, 254] width 7 height 7
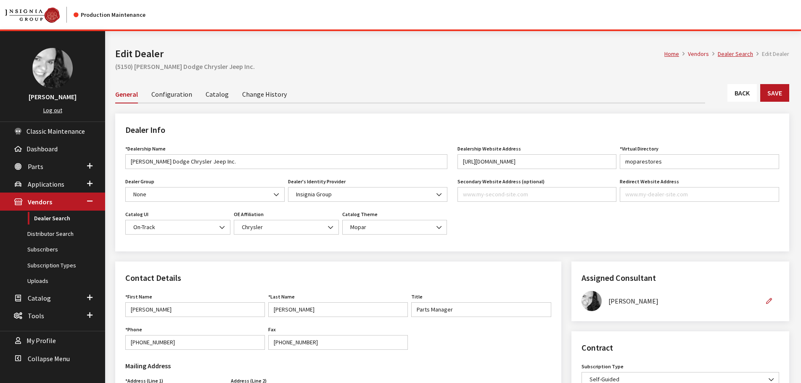
click at [743, 95] on link "Back" at bounding box center [741, 93] width 29 height 18
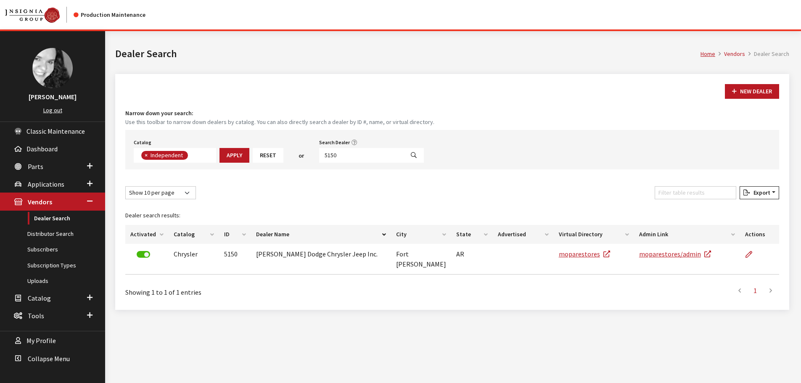
scroll to position [61, 0]
click at [342, 155] on input "5150" at bounding box center [361, 155] width 85 height 15
type input "5152"
select select
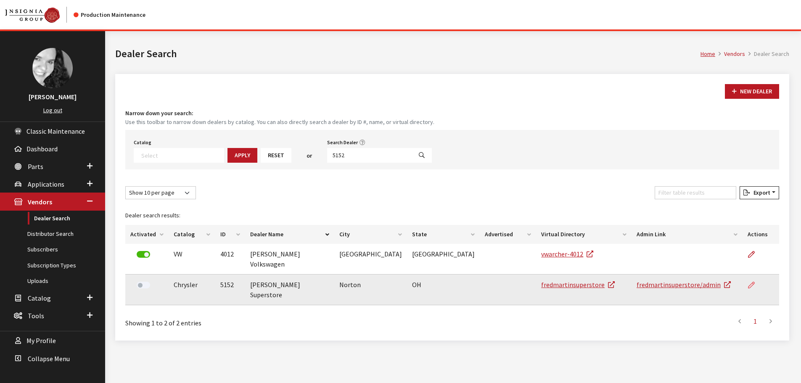
click at [748, 282] on icon at bounding box center [751, 285] width 7 height 7
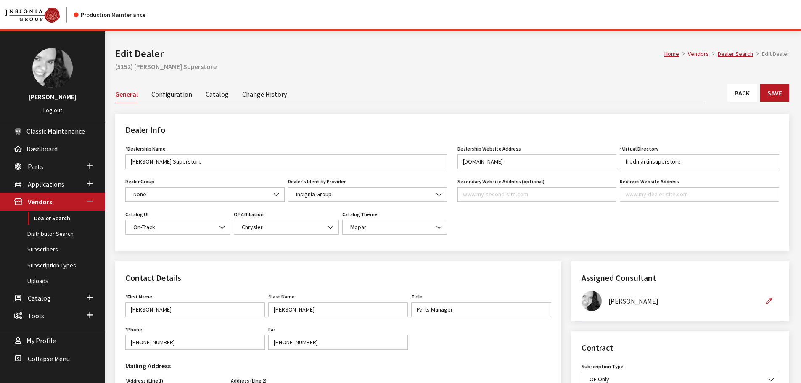
click at [741, 98] on link "Back" at bounding box center [741, 93] width 29 height 18
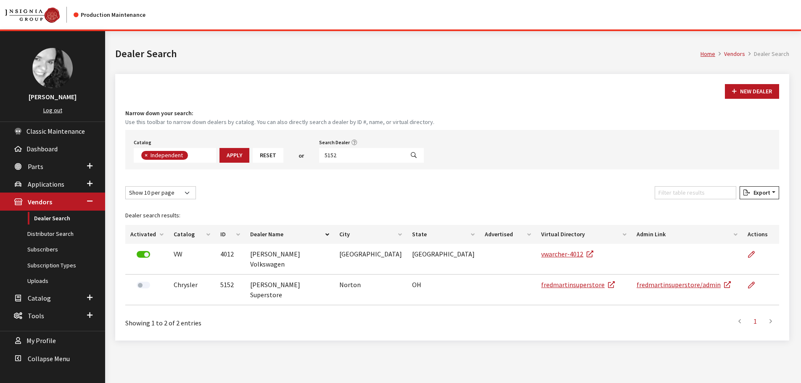
scroll to position [61, 0]
click at [339, 155] on input "5152" at bounding box center [361, 155] width 85 height 15
type input "5147"
select select
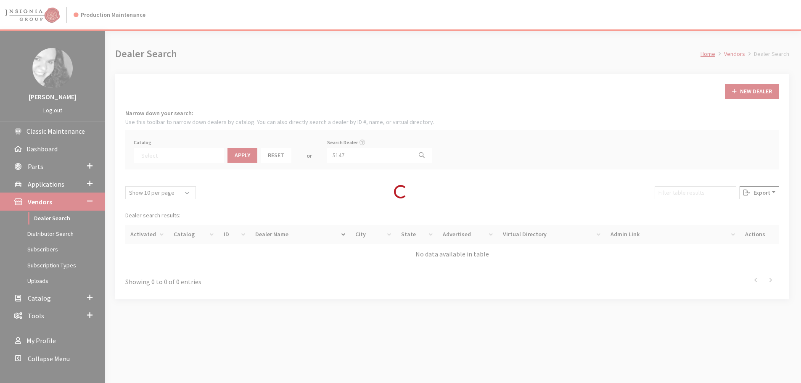
scroll to position [88, 0]
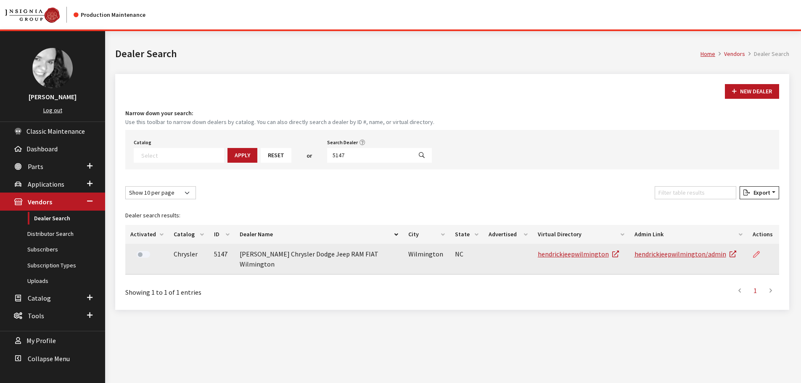
click at [756, 254] on icon at bounding box center [756, 254] width 7 height 7
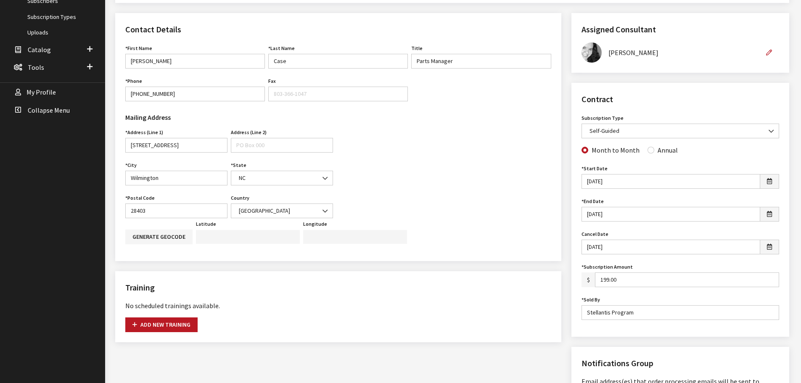
scroll to position [252, 0]
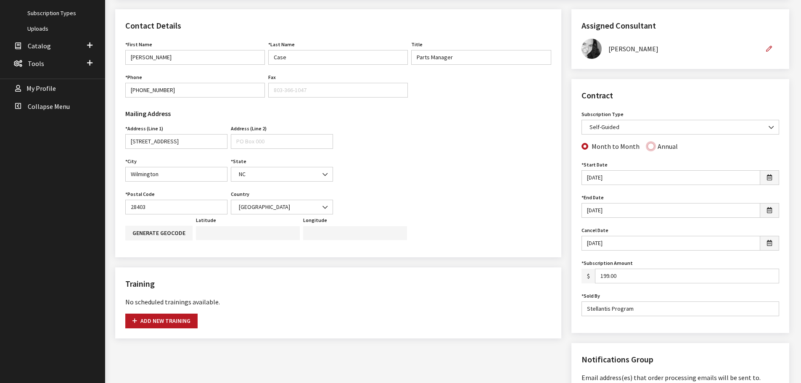
click at [647, 145] on input "Annual" at bounding box center [650, 146] width 7 height 7
radio input "true"
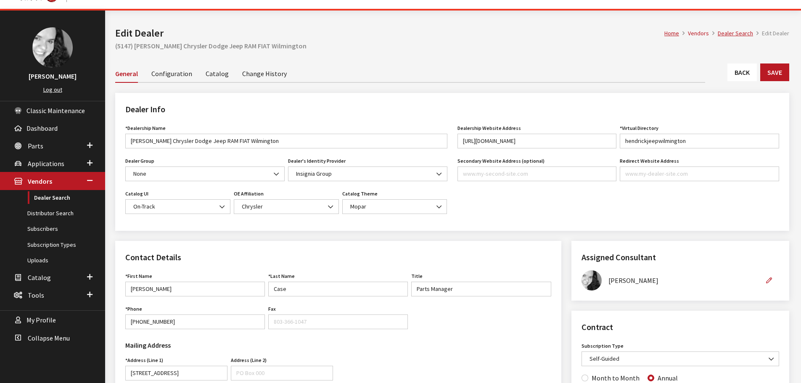
scroll to position [0, 0]
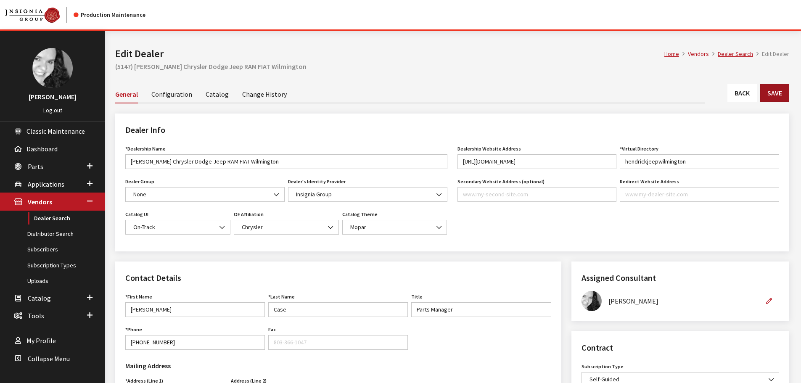
click at [767, 93] on button "Save" at bounding box center [774, 93] width 29 height 18
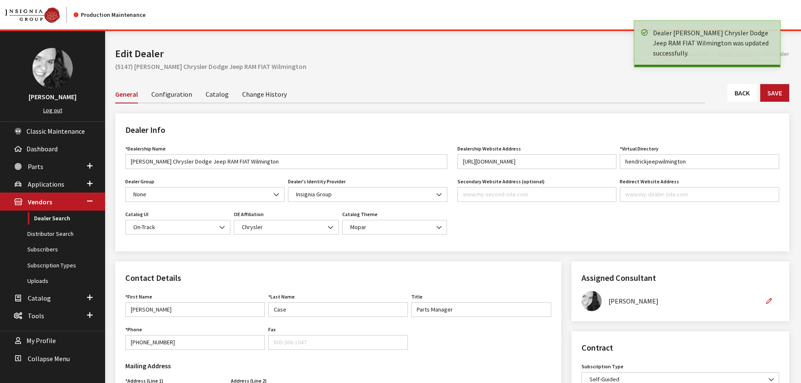
click at [748, 98] on link "Back" at bounding box center [741, 93] width 29 height 18
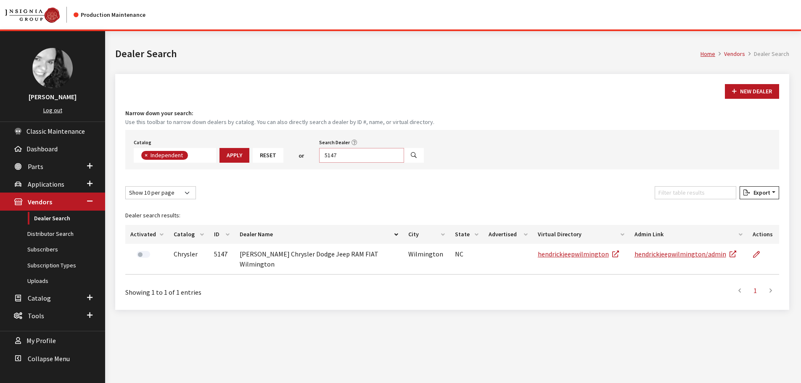
click at [342, 158] on input "5147" at bounding box center [361, 155] width 85 height 15
type input "5141"
select select
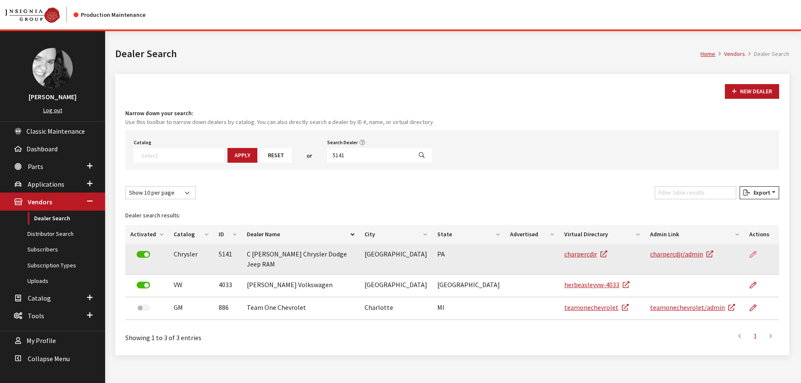
click at [750, 254] on icon at bounding box center [753, 254] width 7 height 7
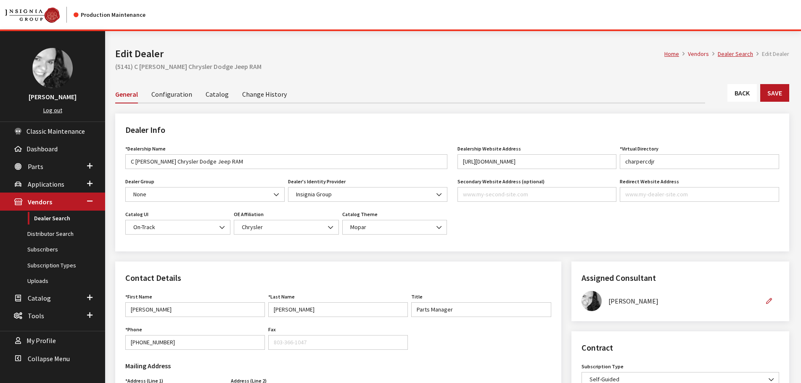
click at [740, 98] on link "Back" at bounding box center [741, 93] width 29 height 18
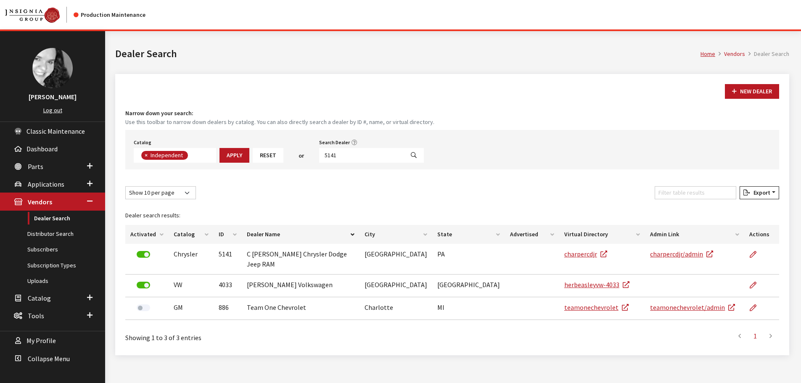
scroll to position [61, 0]
click at [341, 156] on input "5141" at bounding box center [361, 155] width 85 height 15
type input "5146"
select select
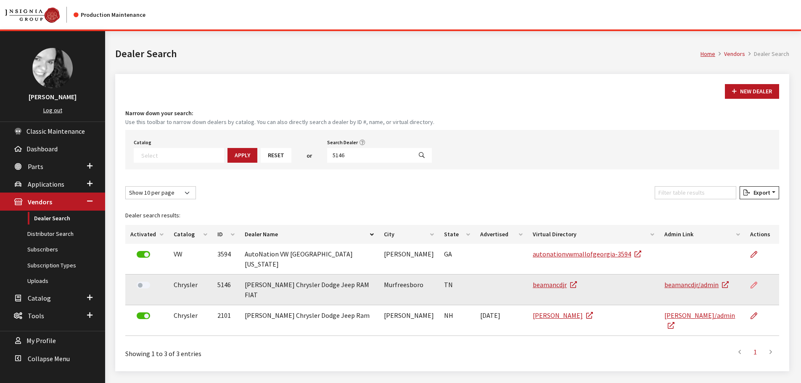
click at [758, 278] on link at bounding box center [757, 285] width 14 height 21
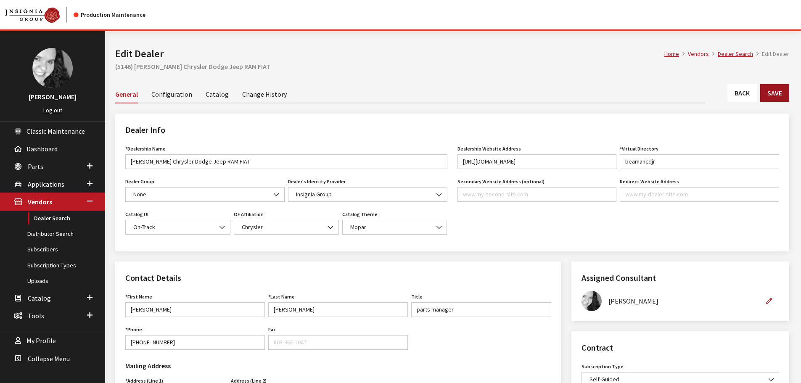
click at [768, 97] on button "Save" at bounding box center [774, 93] width 29 height 18
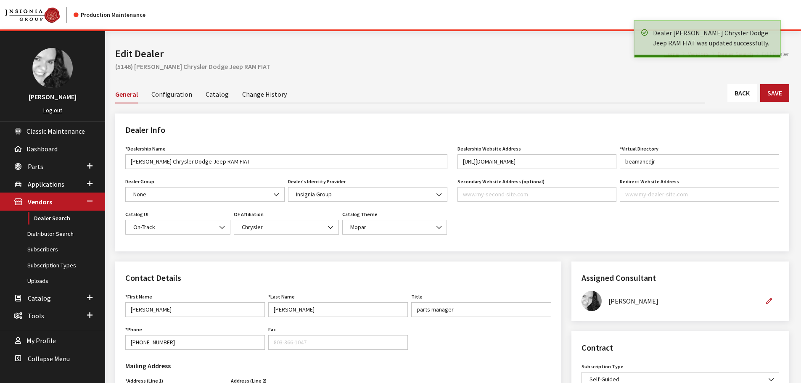
click at [745, 95] on link "Back" at bounding box center [741, 93] width 29 height 18
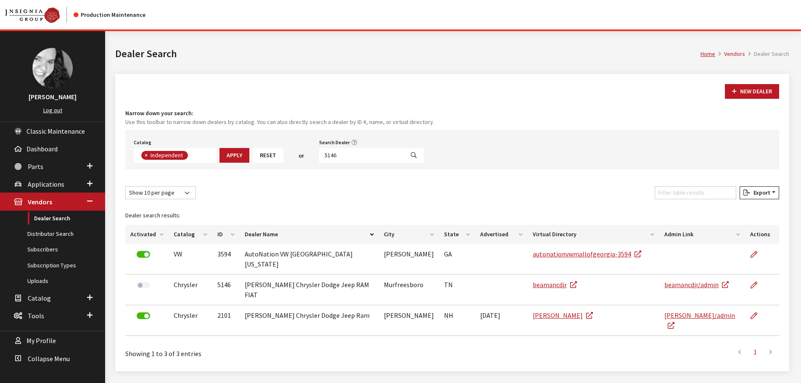
scroll to position [61, 0]
click at [341, 155] on input "5146" at bounding box center [361, 155] width 85 height 15
type input "5144"
select select
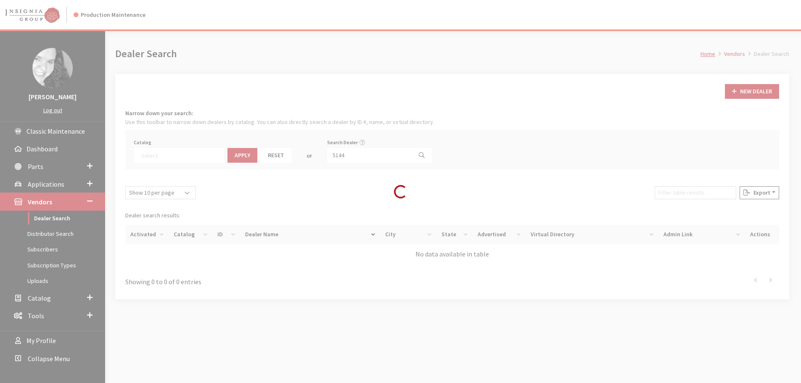
scroll to position [88, 0]
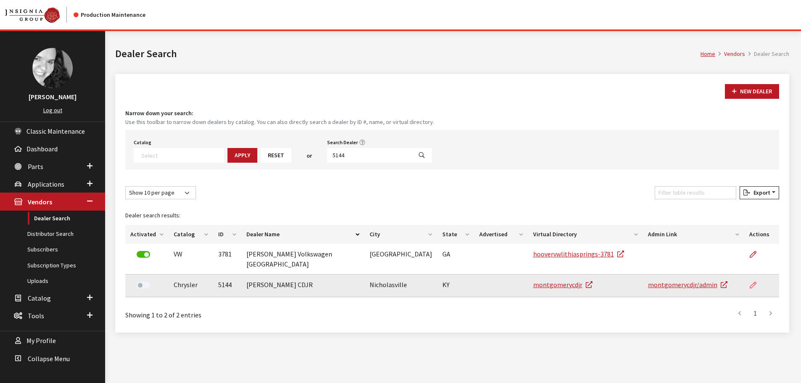
click at [753, 282] on icon at bounding box center [753, 285] width 7 height 7
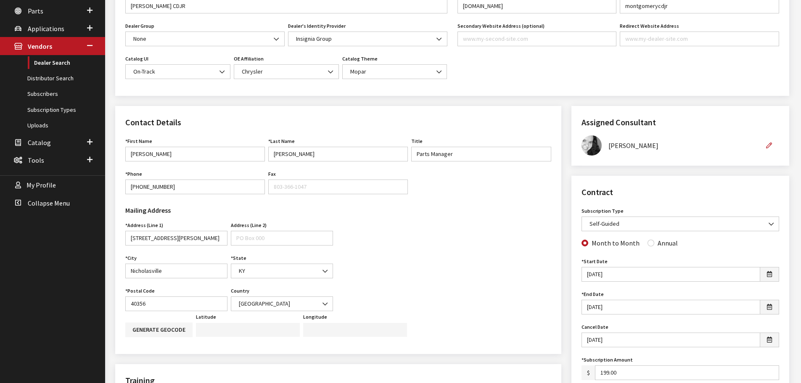
scroll to position [168, 0]
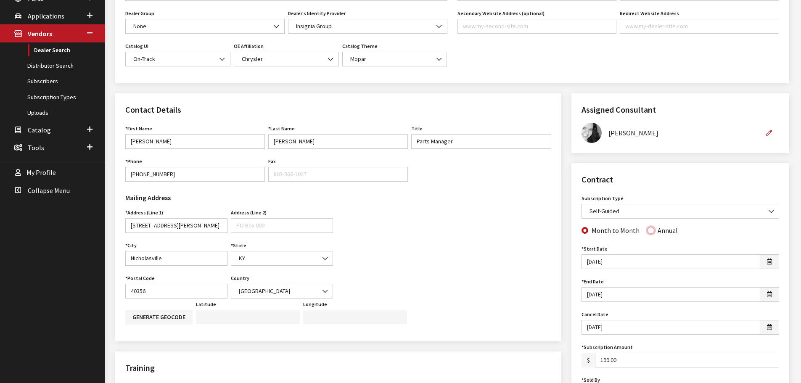
click at [650, 232] on input "Annual" at bounding box center [650, 230] width 7 height 7
radio input "true"
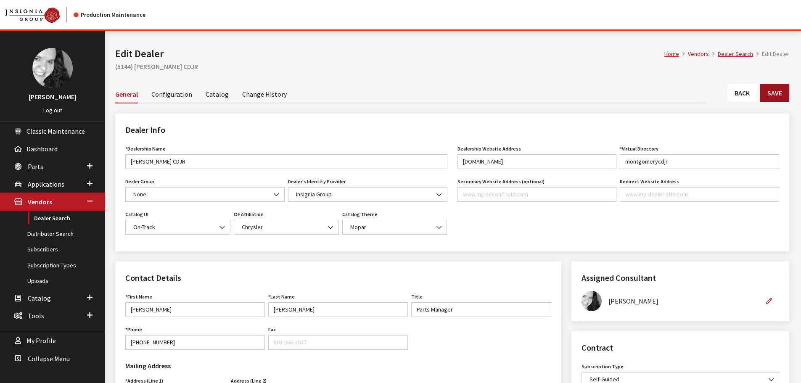
click at [767, 90] on button "Save" at bounding box center [774, 93] width 29 height 18
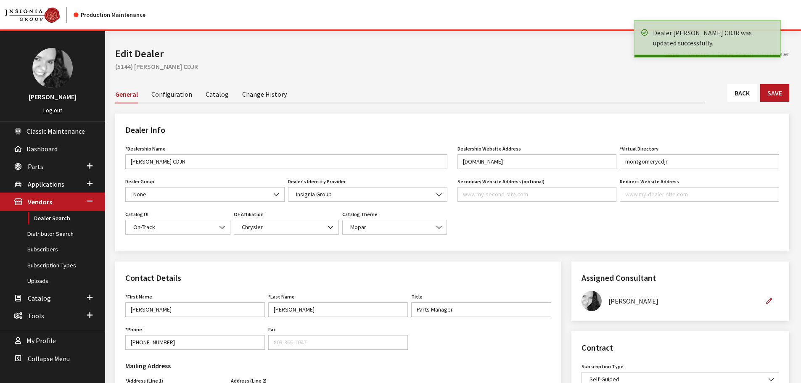
click at [750, 95] on link "Back" at bounding box center [741, 93] width 29 height 18
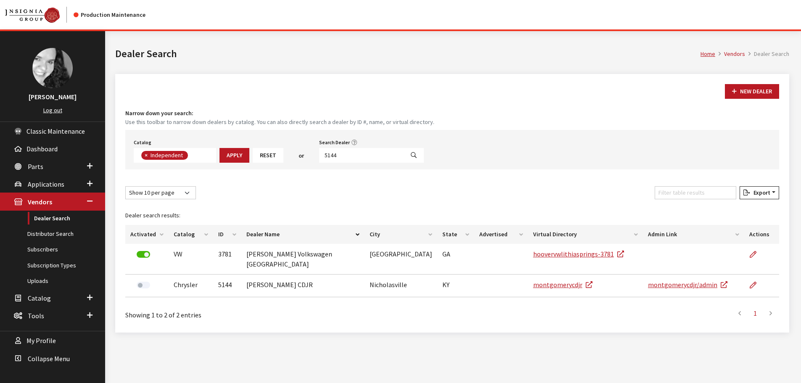
scroll to position [61, 0]
click at [331, 158] on input "5144" at bounding box center [361, 155] width 85 height 15
type input "5143"
select select
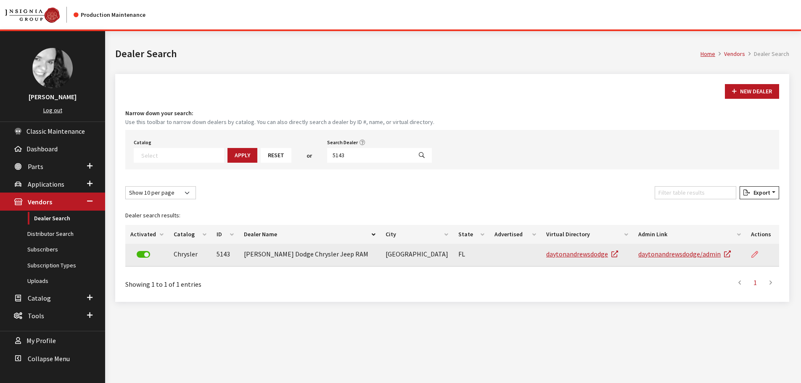
click at [752, 254] on icon at bounding box center [754, 254] width 7 height 7
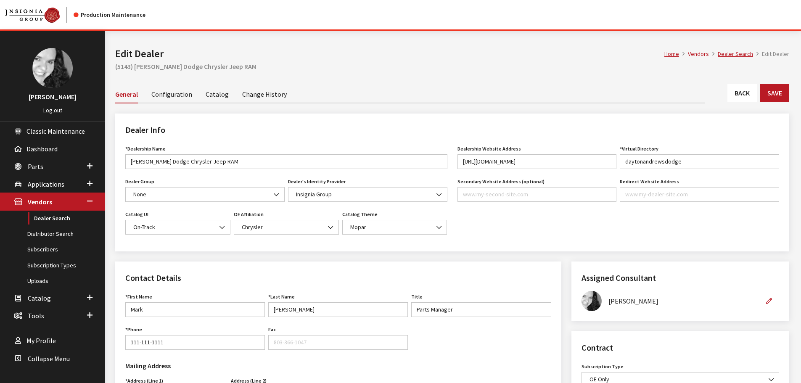
click at [749, 94] on link "Back" at bounding box center [741, 93] width 29 height 18
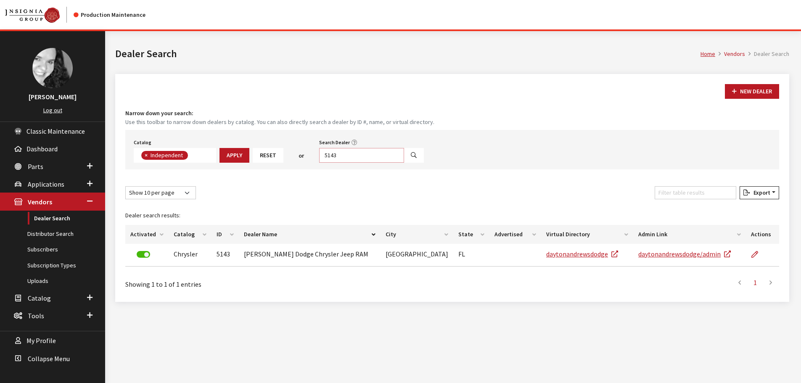
scroll to position [61, 0]
click at [341, 156] on input "5143" at bounding box center [361, 155] width 85 height 15
type input "5142"
select select
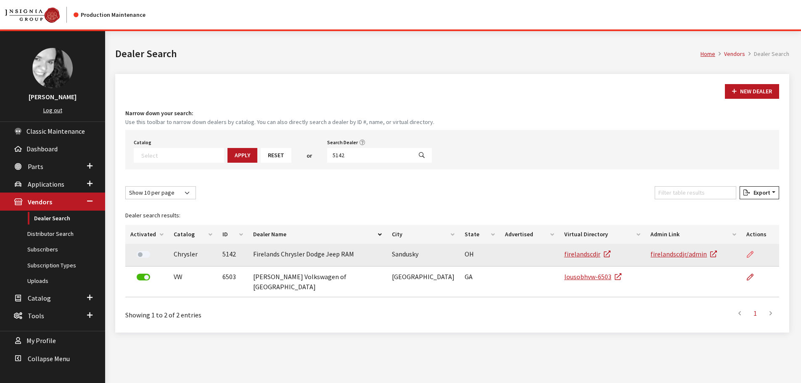
click at [747, 255] on icon at bounding box center [750, 254] width 7 height 7
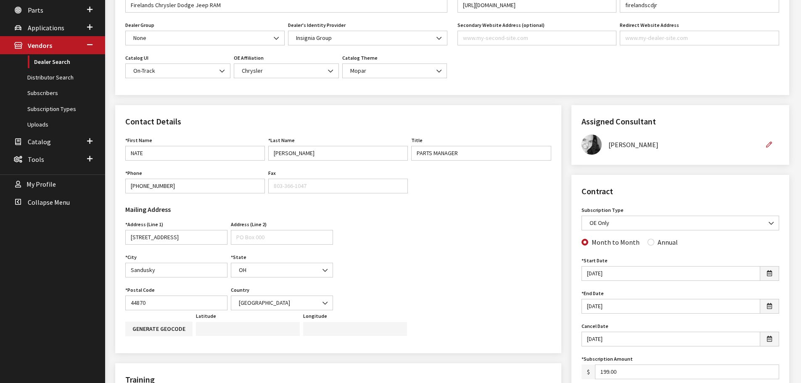
scroll to position [168, 0]
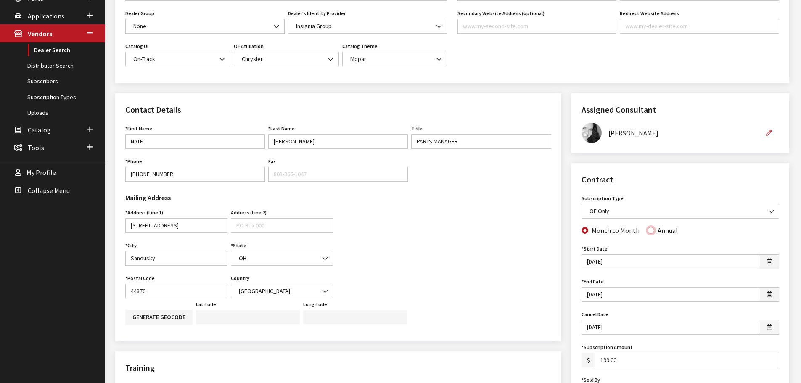
click at [647, 231] on input "Annual" at bounding box center [650, 230] width 7 height 7
radio input "true"
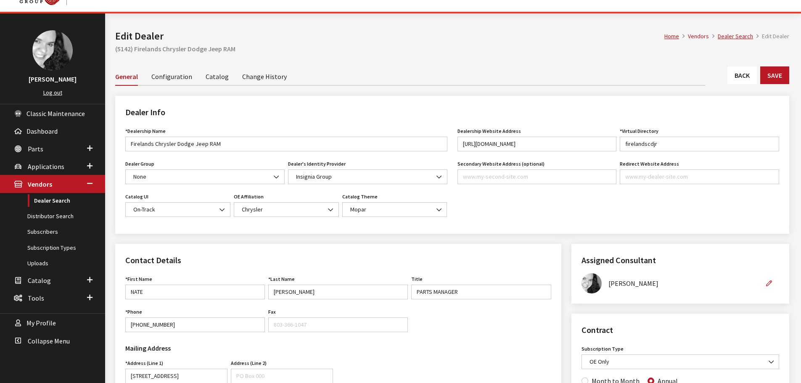
scroll to position [0, 0]
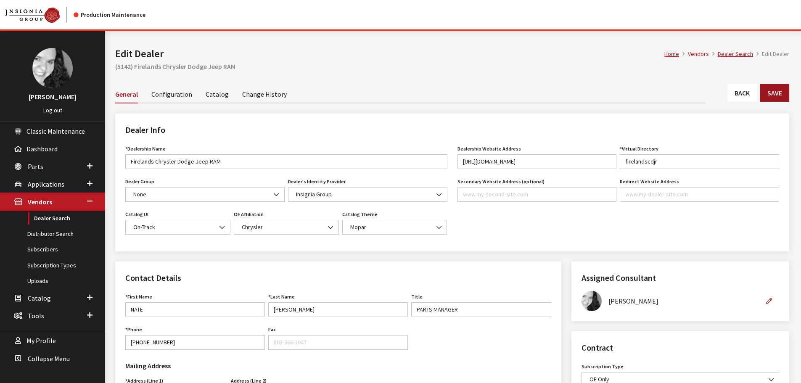
click at [767, 93] on button "Save" at bounding box center [774, 93] width 29 height 18
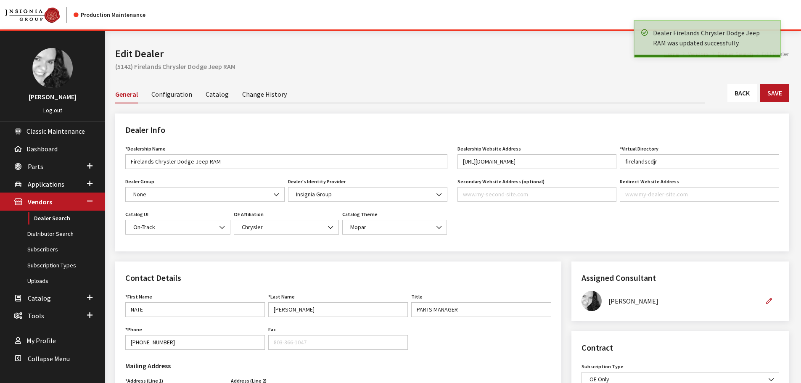
click at [734, 94] on link "Back" at bounding box center [741, 93] width 29 height 18
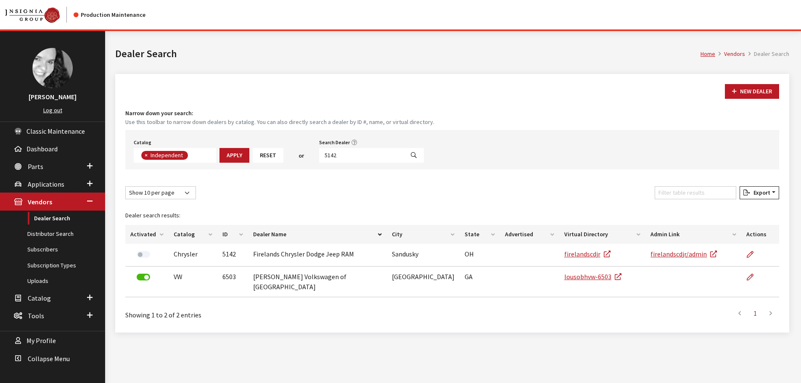
scroll to position [61, 0]
click at [341, 154] on input "5142" at bounding box center [361, 155] width 85 height 15
type input "5140"
select select
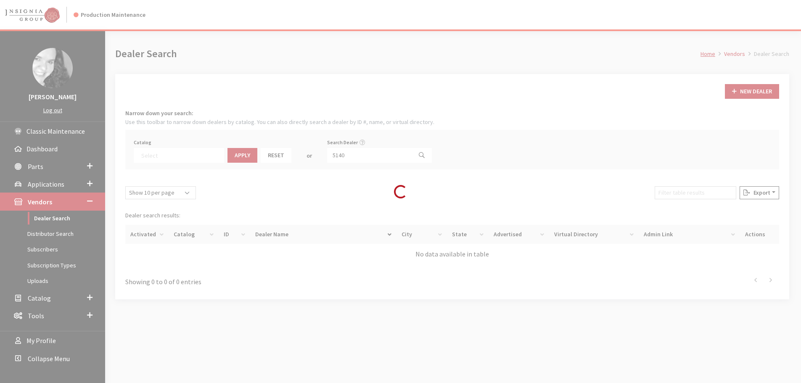
scroll to position [88, 0]
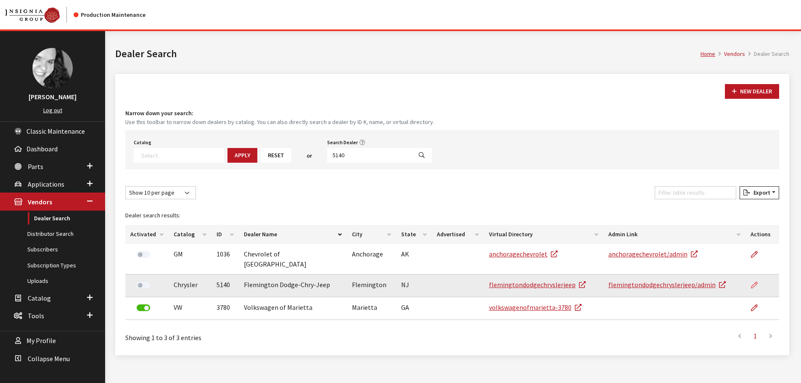
click at [753, 282] on icon at bounding box center [754, 285] width 7 height 7
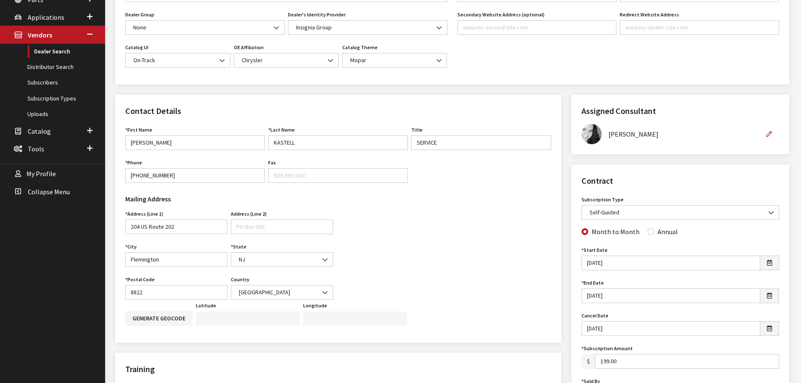
scroll to position [168, 0]
click at [649, 232] on input "Annual" at bounding box center [650, 230] width 7 height 7
radio input "true"
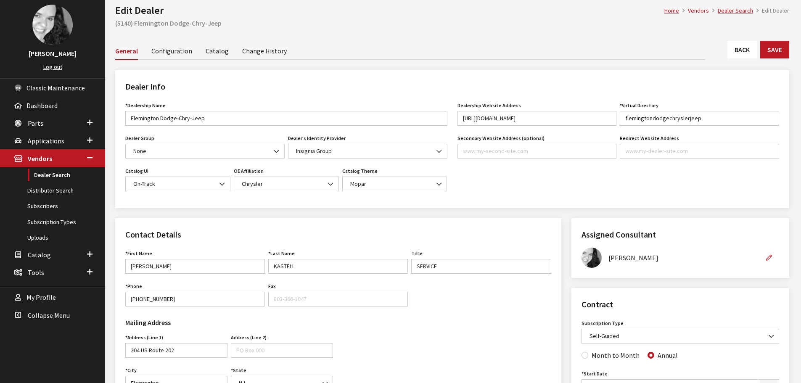
scroll to position [42, 0]
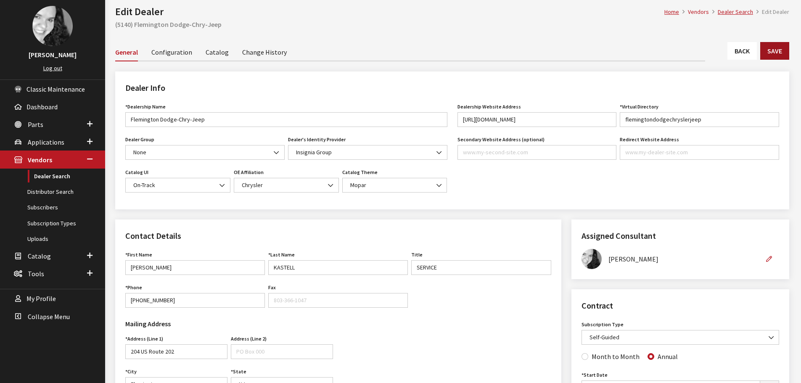
click at [774, 55] on button "Save" at bounding box center [774, 51] width 29 height 18
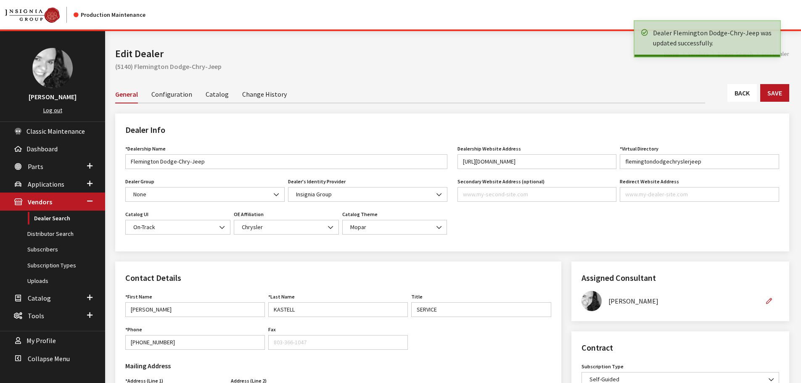
click at [744, 91] on link "Back" at bounding box center [741, 93] width 29 height 18
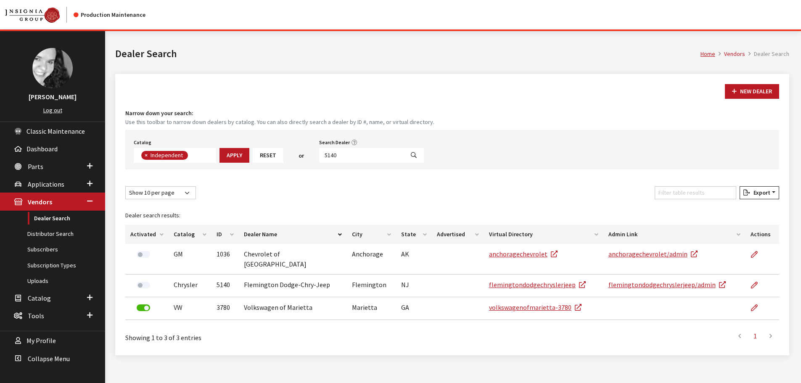
scroll to position [61, 0]
click at [336, 156] on input "5140" at bounding box center [361, 155] width 85 height 15
type input "5139"
select select
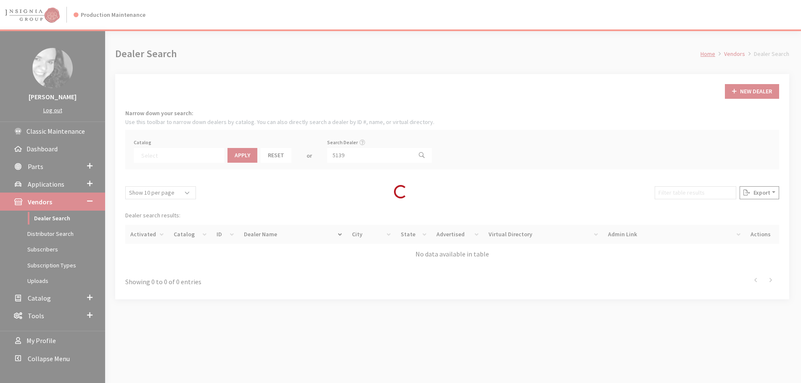
scroll to position [88, 0]
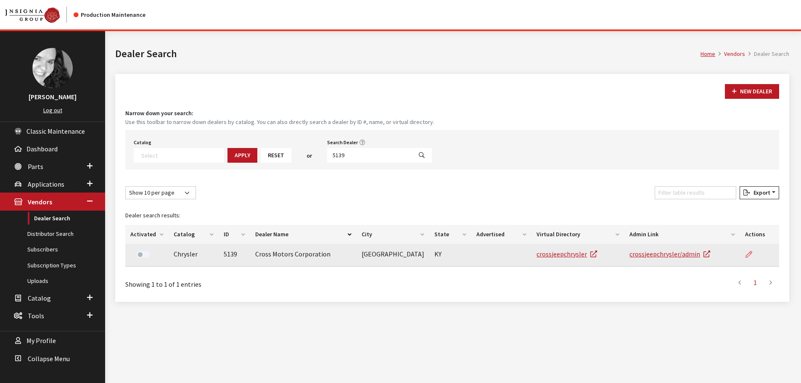
click at [745, 255] on icon at bounding box center [748, 254] width 7 height 7
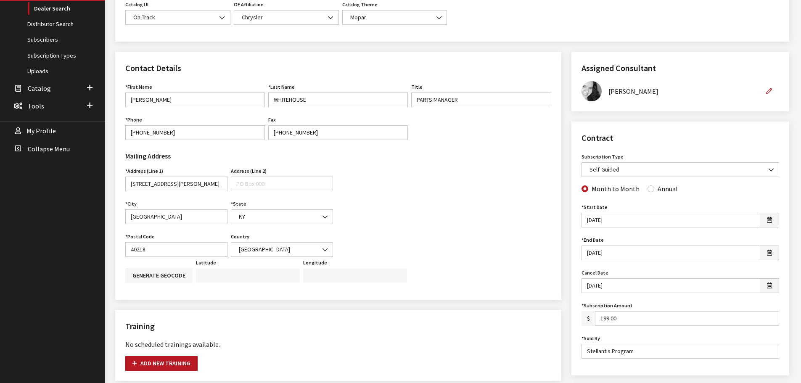
scroll to position [210, 0]
click at [648, 191] on input "Annual" at bounding box center [650, 188] width 7 height 7
radio input "true"
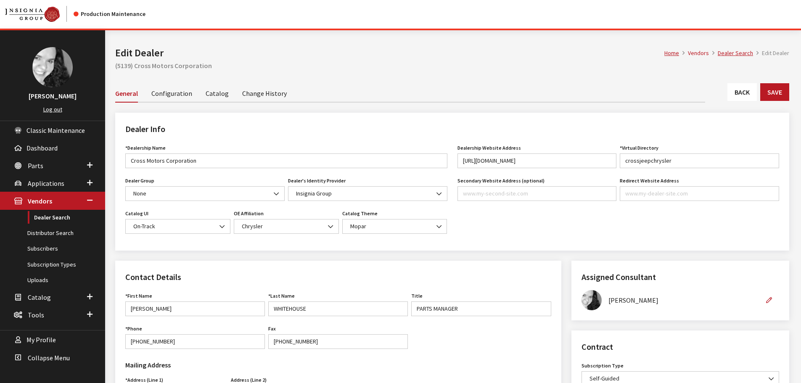
scroll to position [0, 0]
click at [770, 92] on button "Save" at bounding box center [774, 93] width 29 height 18
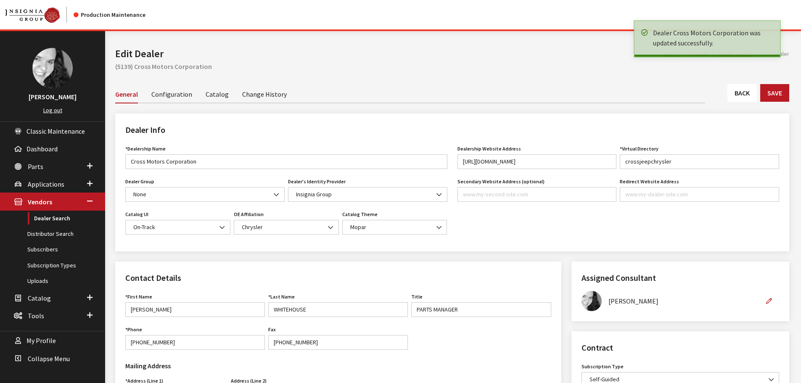
click at [750, 96] on link "Back" at bounding box center [741, 93] width 29 height 18
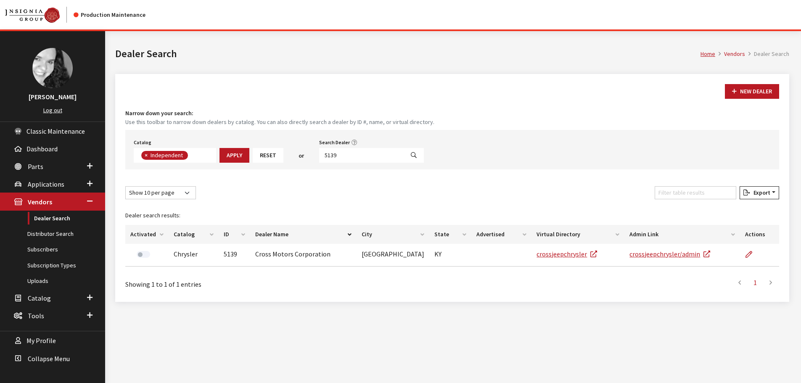
scroll to position [61, 0]
click at [338, 156] on input "5139" at bounding box center [361, 155] width 85 height 15
type input "5138"
select select
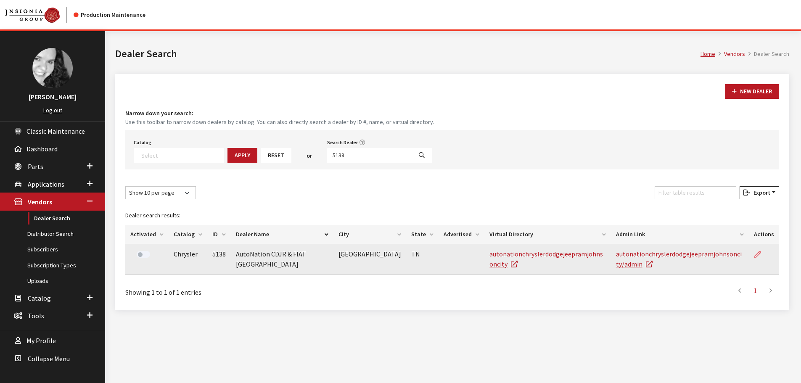
click at [758, 253] on icon at bounding box center [757, 254] width 7 height 7
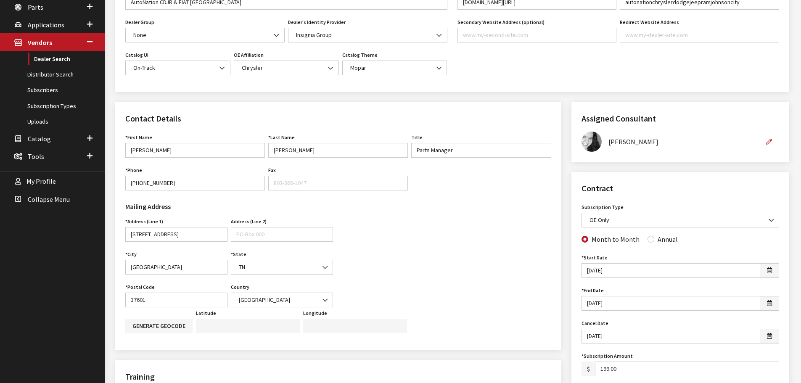
scroll to position [168, 0]
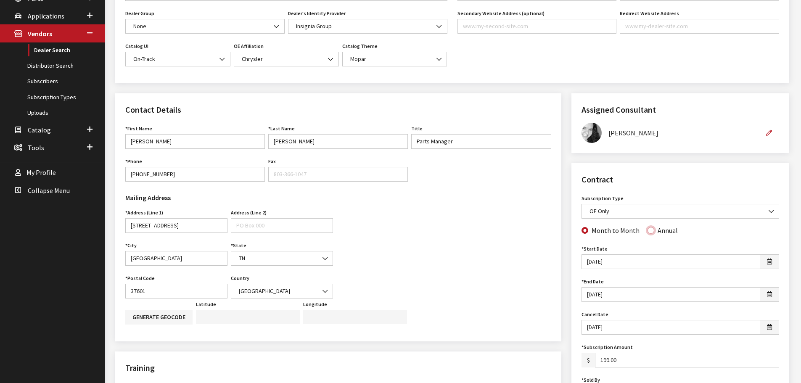
click at [647, 233] on input "Annual" at bounding box center [650, 230] width 7 height 7
radio input "true"
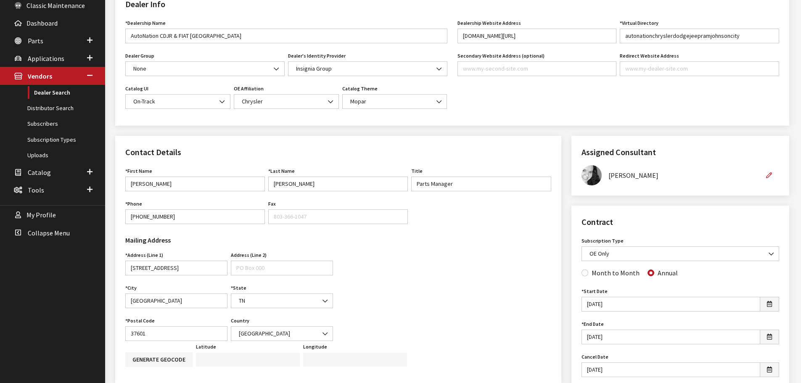
scroll to position [0, 0]
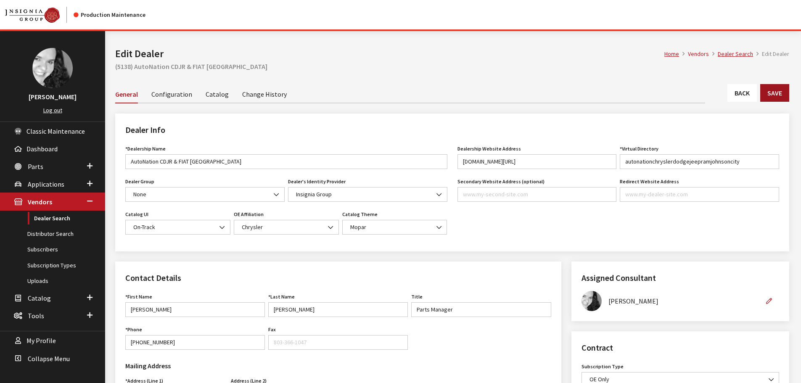
click at [776, 90] on button "Save" at bounding box center [774, 93] width 29 height 18
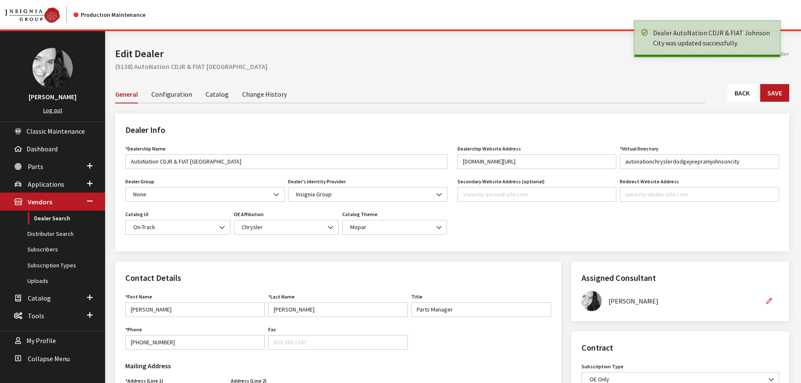
click at [747, 98] on link "Back" at bounding box center [741, 93] width 29 height 18
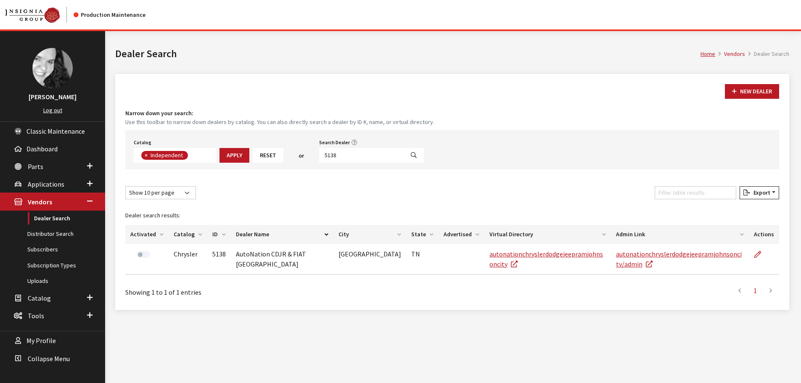
scroll to position [61, 0]
click at [341, 154] on input "5138" at bounding box center [361, 155] width 85 height 15
type input "[PERSON_NAME]"
select select
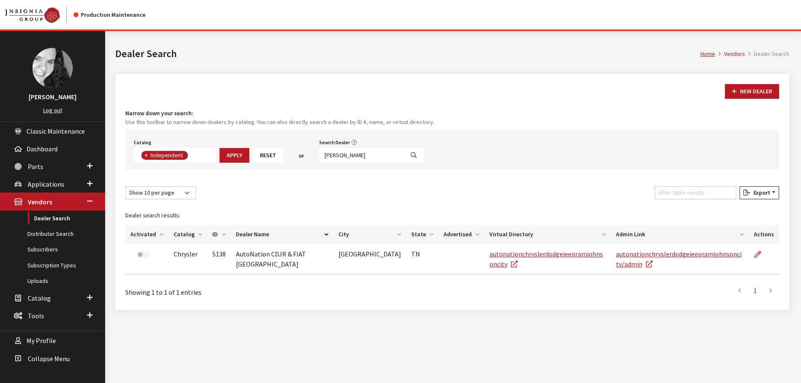
scroll to position [88, 0]
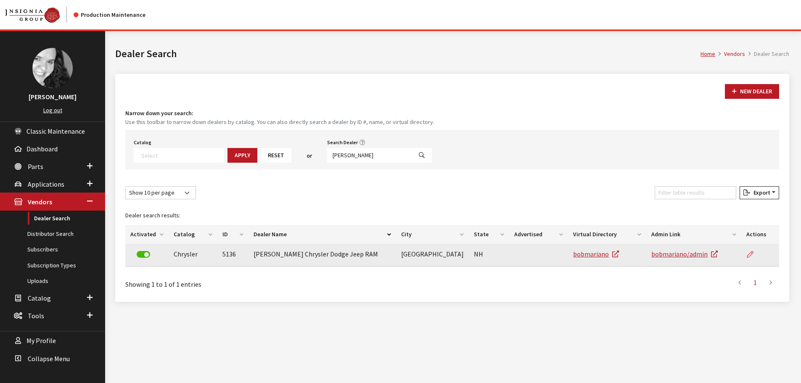
click at [749, 254] on icon at bounding box center [750, 254] width 7 height 7
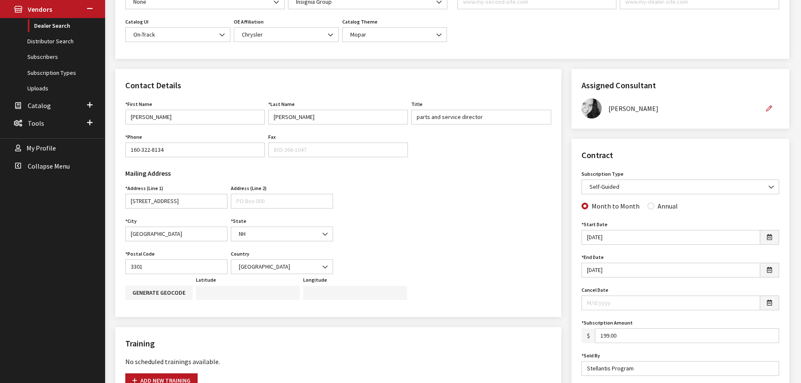
scroll to position [210, 0]
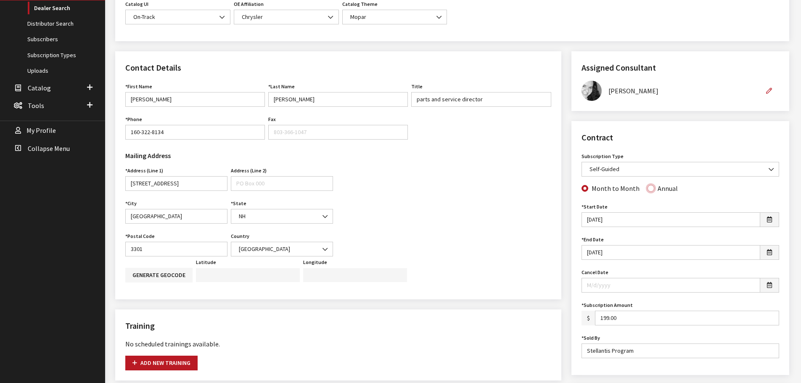
click at [649, 190] on input "Annual" at bounding box center [650, 188] width 7 height 7
radio input "true"
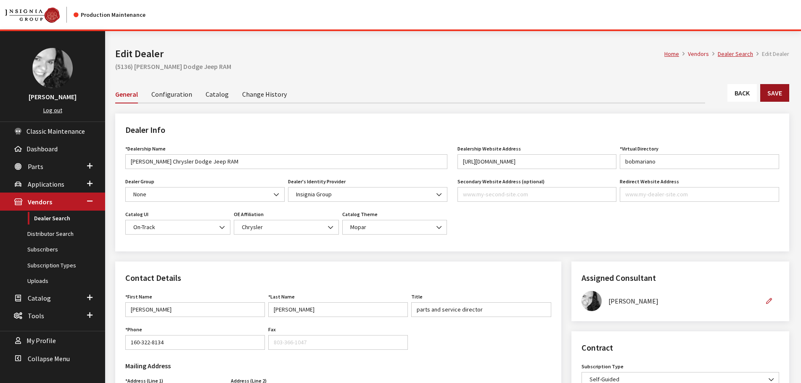
click at [777, 97] on button "Save" at bounding box center [774, 93] width 29 height 18
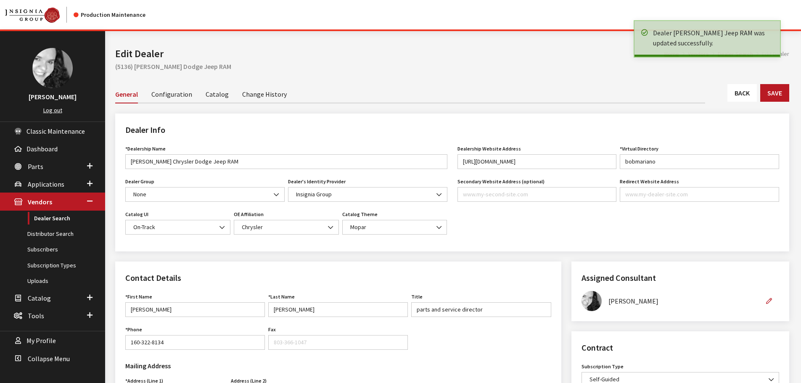
drag, startPoint x: 0, startPoint y: 0, endPoint x: 747, endPoint y: 93, distance: 753.2
click at [747, 93] on link "Back" at bounding box center [741, 93] width 29 height 18
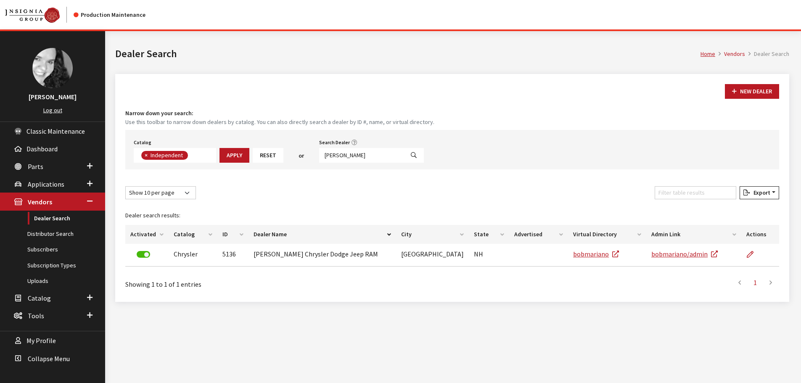
scroll to position [61, 0]
click at [351, 154] on input "[PERSON_NAME]" at bounding box center [361, 155] width 85 height 15
click at [351, 154] on input "bob mari" at bounding box center [361, 155] width 85 height 15
type input "gulfgate"
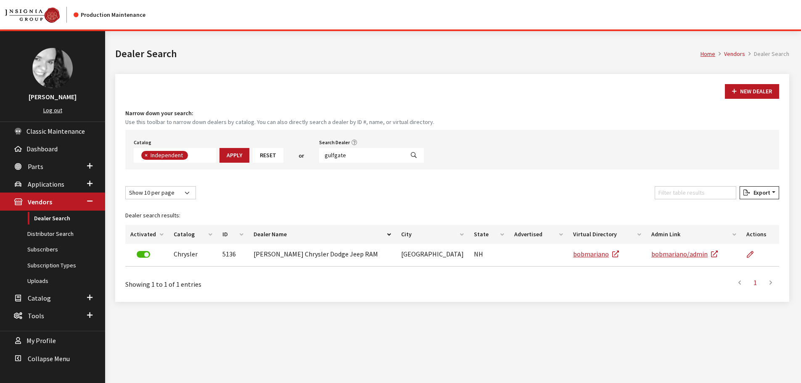
select select
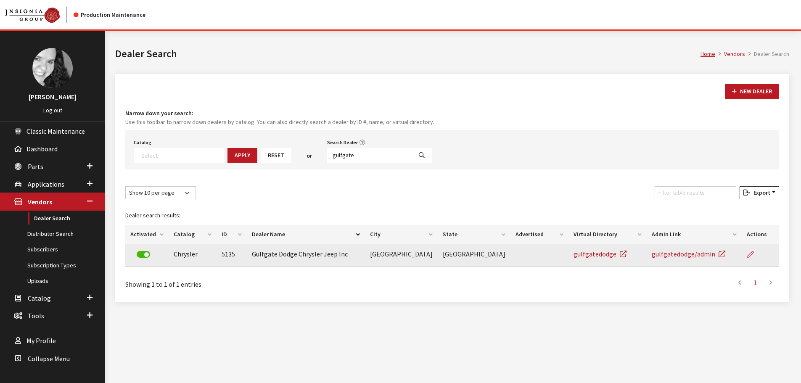
click at [749, 254] on icon at bounding box center [750, 254] width 7 height 7
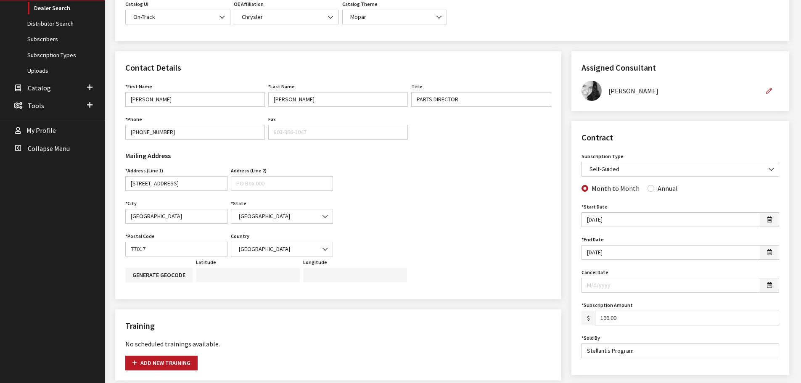
scroll to position [210, 0]
click at [648, 188] on input "Annual" at bounding box center [650, 188] width 7 height 7
radio input "true"
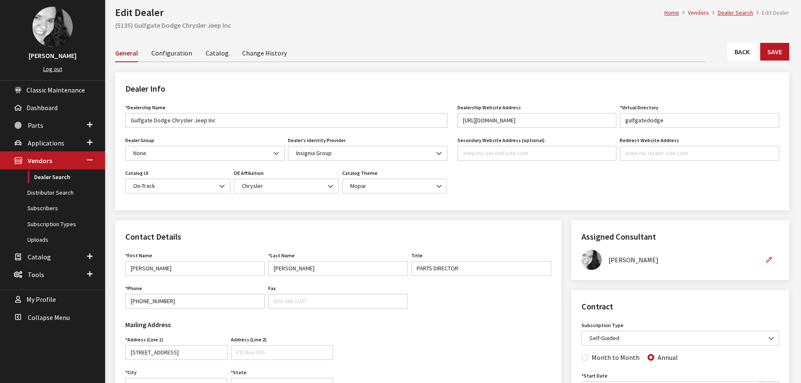
scroll to position [0, 0]
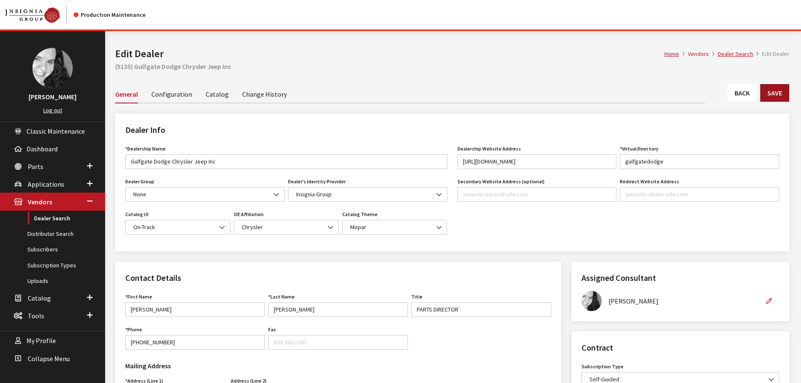
click at [769, 91] on button "Save" at bounding box center [774, 93] width 29 height 18
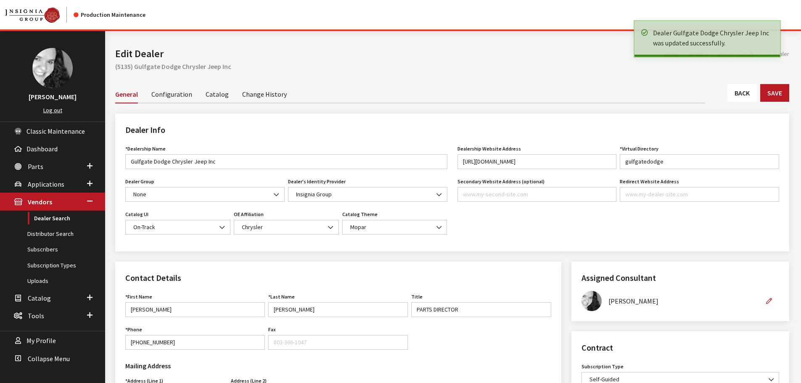
click at [738, 91] on link "Back" at bounding box center [741, 93] width 29 height 18
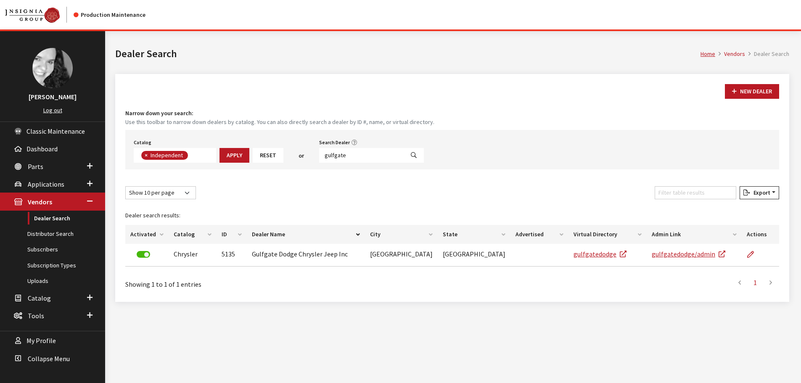
scroll to position [61, 0]
click at [346, 155] on input "gulfgate" at bounding box center [361, 155] width 85 height 15
type input "5134"
select select
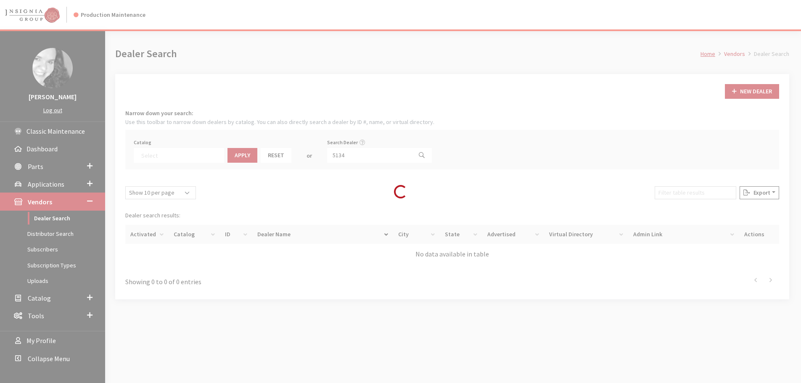
scroll to position [88, 0]
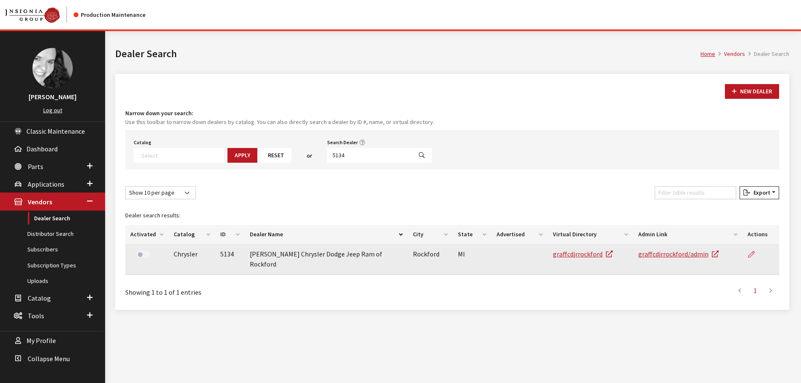
click at [753, 253] on icon at bounding box center [751, 254] width 7 height 7
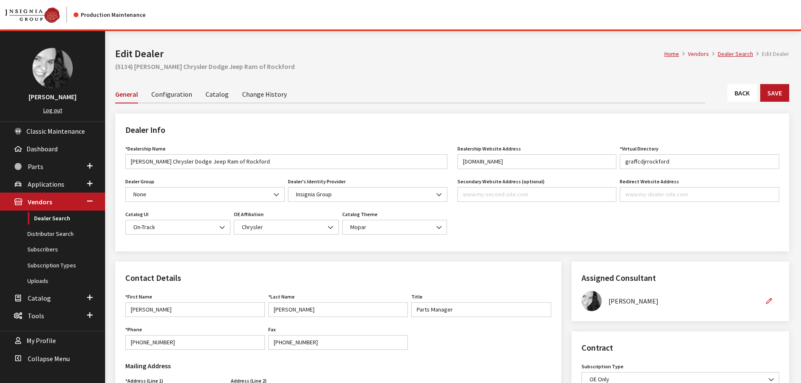
scroll to position [126, 0]
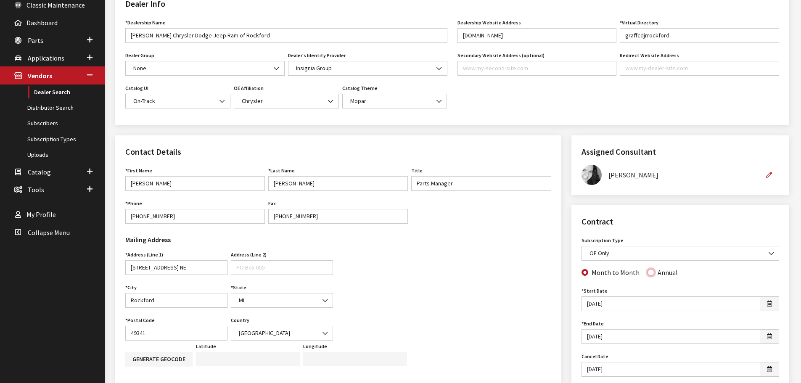
click at [648, 273] on input "Annual" at bounding box center [650, 272] width 7 height 7
radio input "true"
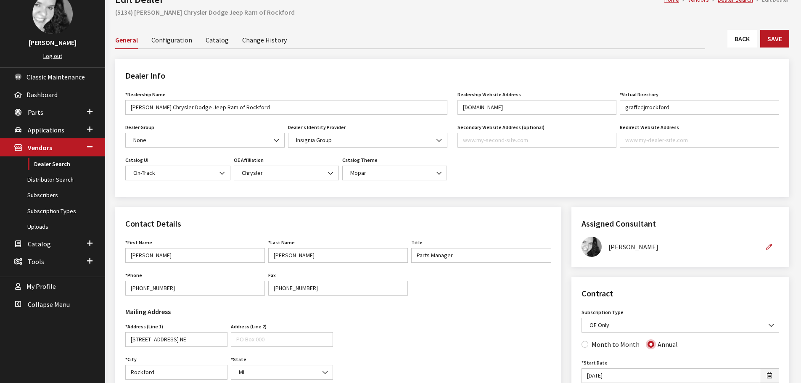
scroll to position [0, 0]
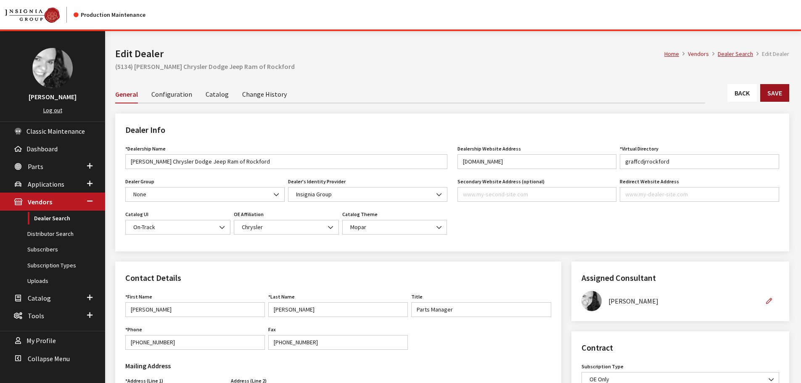
click at [783, 95] on button "Save" at bounding box center [774, 93] width 29 height 18
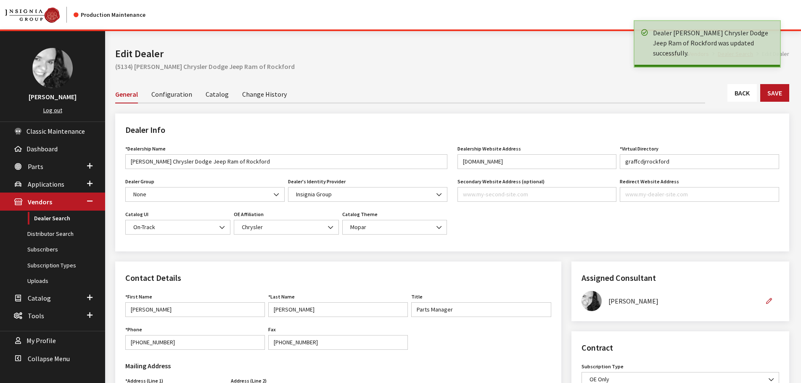
click at [739, 99] on link "Back" at bounding box center [741, 93] width 29 height 18
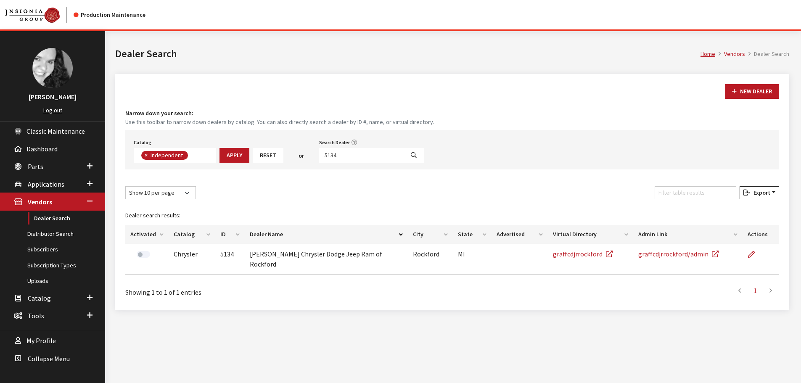
scroll to position [61, 0]
click at [338, 156] on input "5134" at bounding box center [361, 155] width 85 height 15
type input "5148"
select select
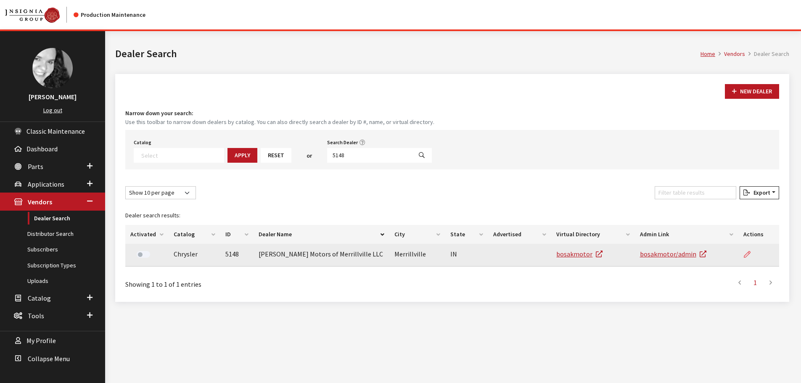
click at [746, 255] on icon at bounding box center [747, 254] width 7 height 7
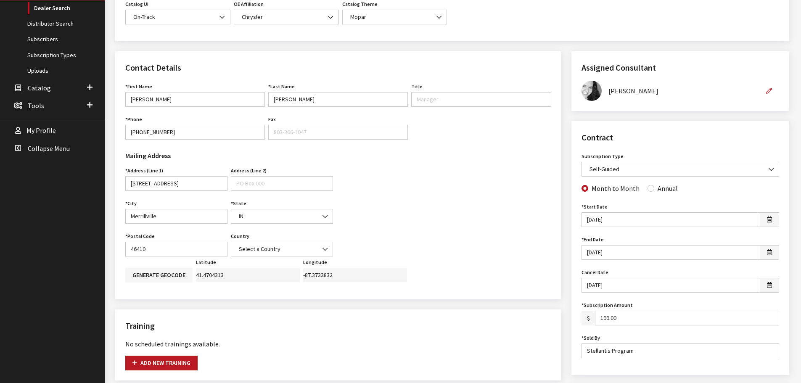
scroll to position [210, 0]
click at [647, 189] on input "Annual" at bounding box center [650, 188] width 7 height 7
radio input "true"
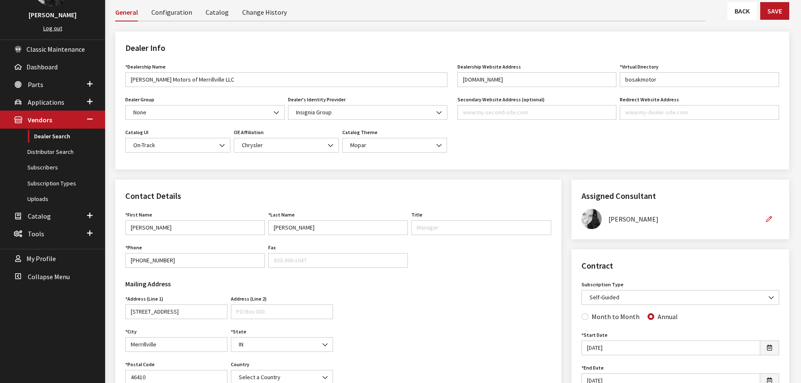
scroll to position [42, 0]
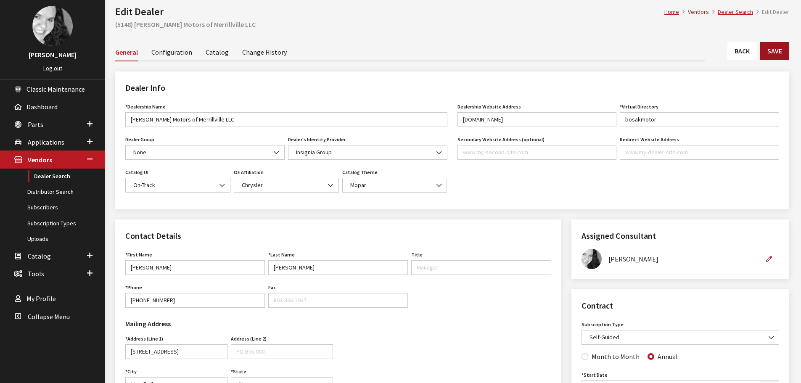
click at [781, 50] on button "Save" at bounding box center [774, 51] width 29 height 18
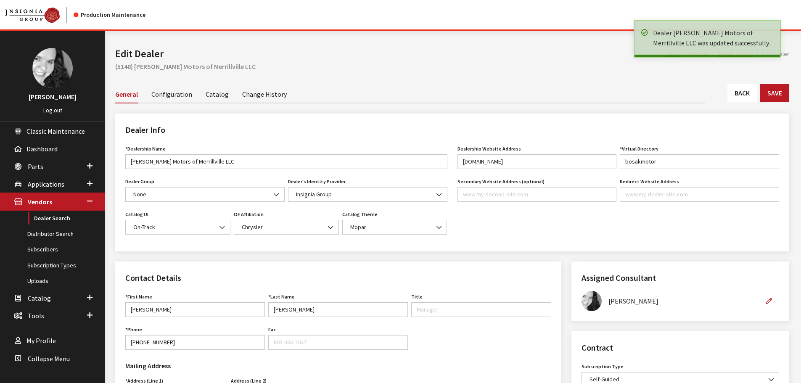
drag, startPoint x: 0, startPoint y: 0, endPoint x: 743, endPoint y: 95, distance: 749.3
click at [743, 95] on link "Back" at bounding box center [741, 93] width 29 height 18
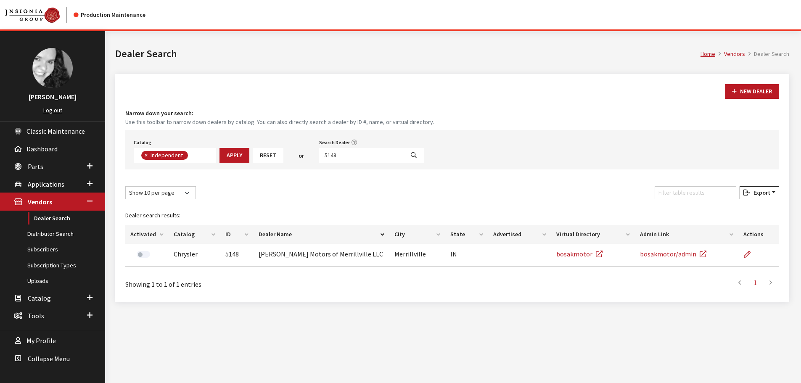
scroll to position [61, 0]
click at [333, 156] on input "5148" at bounding box center [361, 155] width 85 height 15
type input "acton"
select select
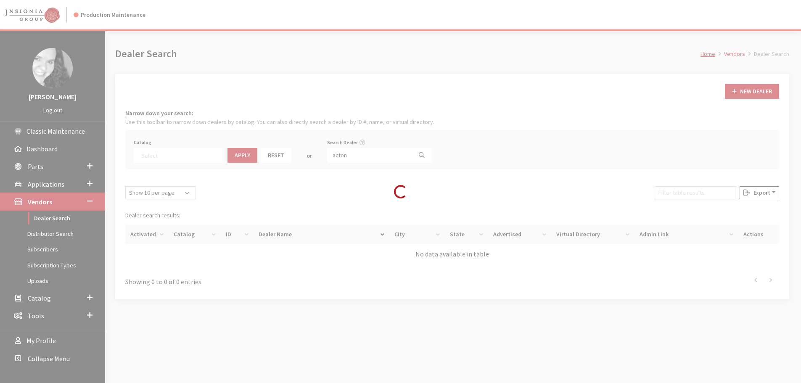
scroll to position [88, 0]
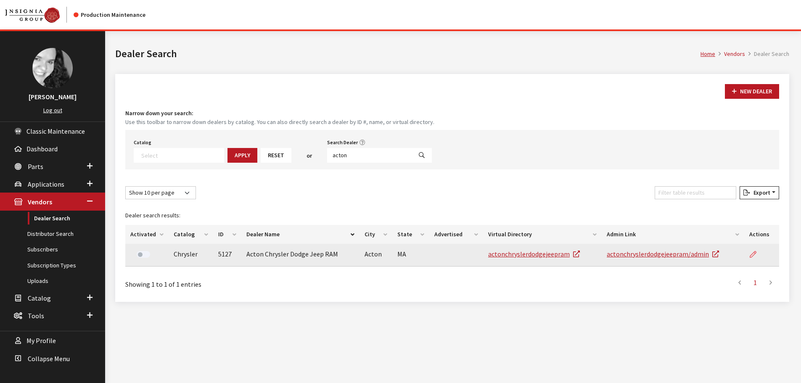
click at [754, 251] on icon at bounding box center [753, 254] width 7 height 7
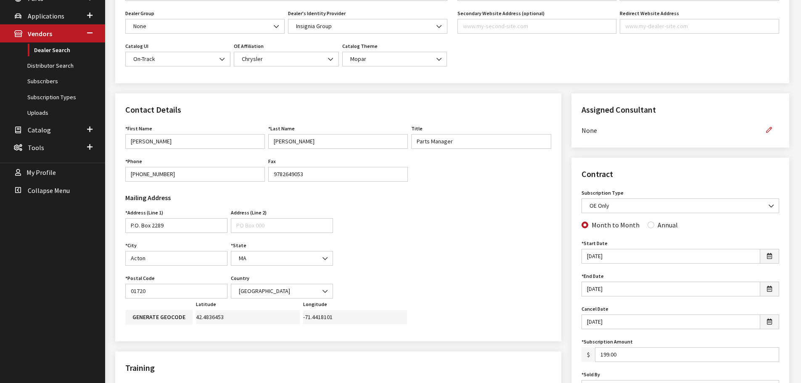
scroll to position [168, 0]
click at [769, 131] on icon "button" at bounding box center [769, 130] width 6 height 6
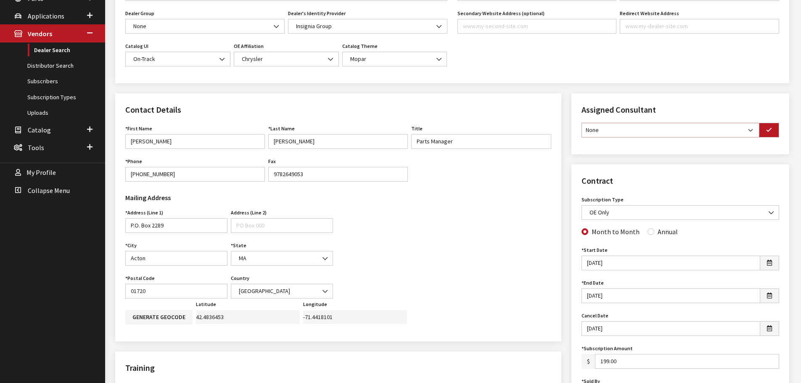
click at [752, 131] on select "None [PERSON_NAME] [PERSON_NAME] [PERSON_NAME] [PERSON_NAME] [PERSON_NAME]" at bounding box center [670, 130] width 178 height 15
select select "30"
click at [581, 123] on select "None [PERSON_NAME] [PERSON_NAME] [PERSON_NAME] [PERSON_NAME] [PERSON_NAME]" at bounding box center [670, 130] width 178 height 15
click at [766, 133] on icon "button" at bounding box center [769, 130] width 6 height 6
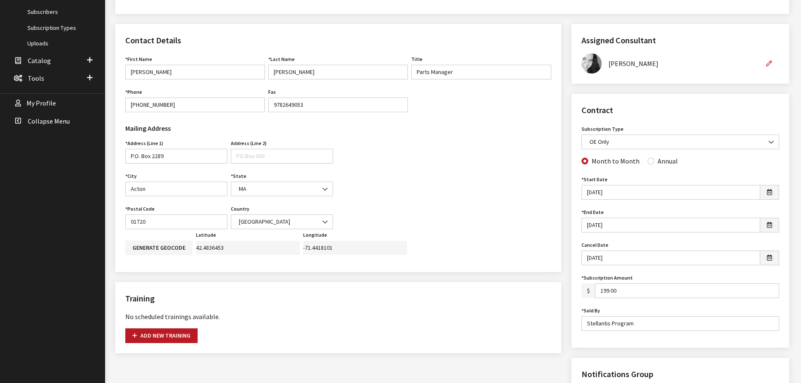
scroll to position [252, 0]
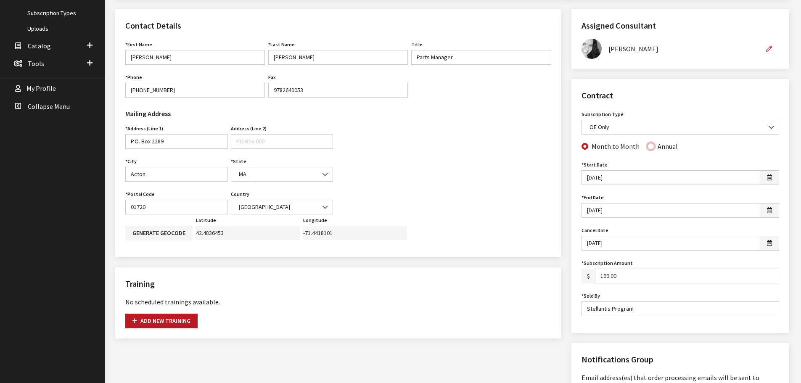
click at [648, 146] on input "Annual" at bounding box center [650, 146] width 7 height 7
radio input "true"
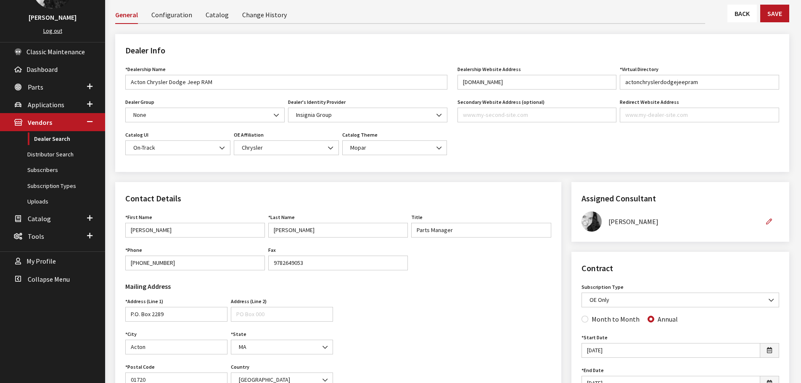
scroll to position [42, 0]
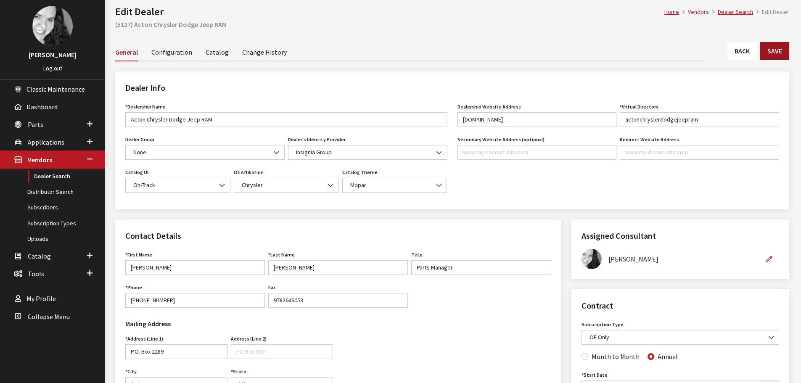
click at [786, 53] on button "Save" at bounding box center [774, 51] width 29 height 18
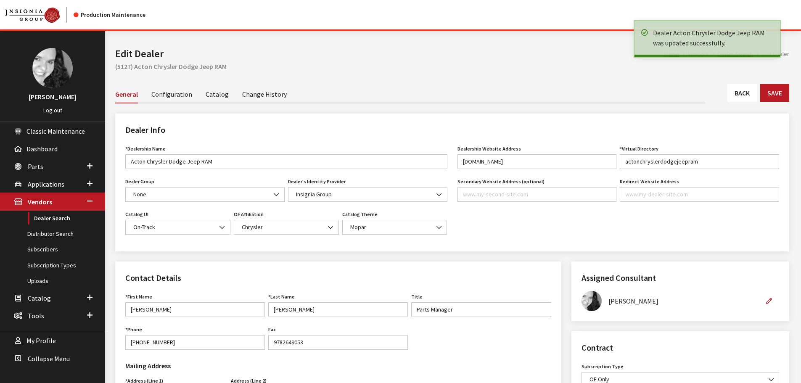
click at [739, 96] on link "Back" at bounding box center [741, 93] width 29 height 18
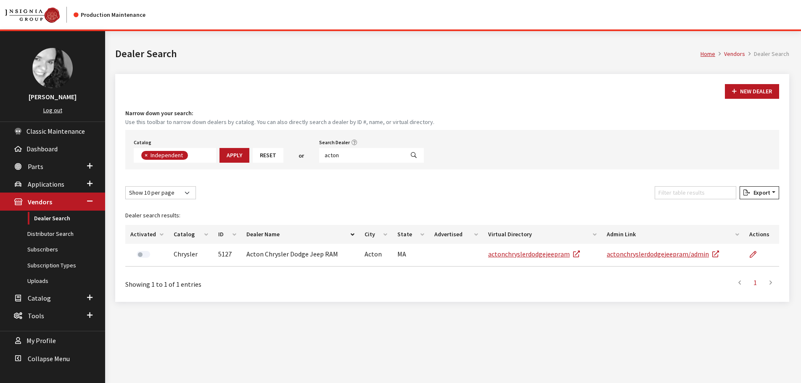
scroll to position [61, 0]
click at [338, 155] on input "acton" at bounding box center [361, 155] width 85 height 15
type input "prestige chrysler"
select select
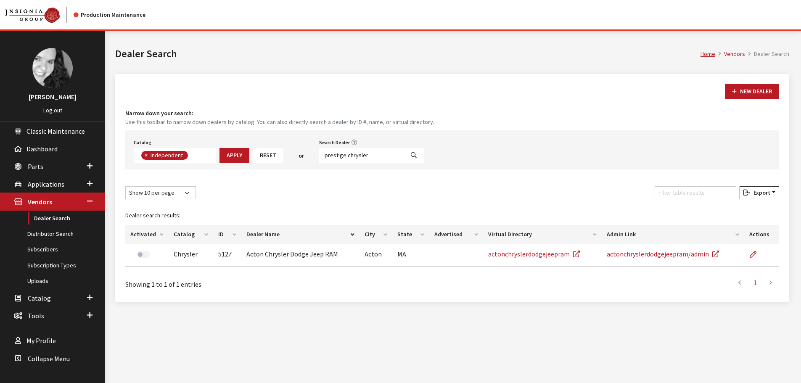
scroll to position [88, 0]
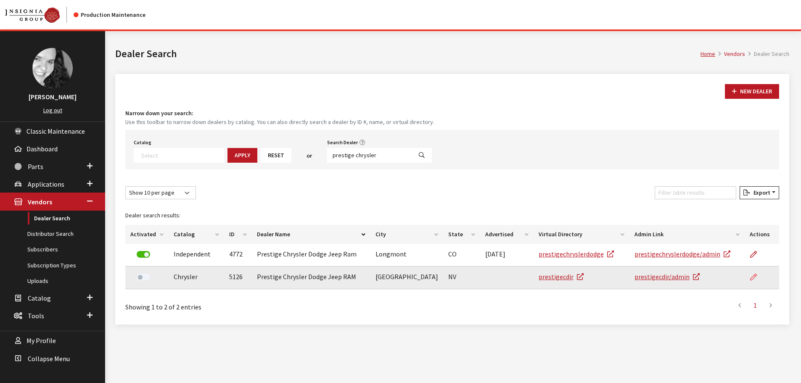
click at [750, 275] on icon at bounding box center [753, 277] width 7 height 7
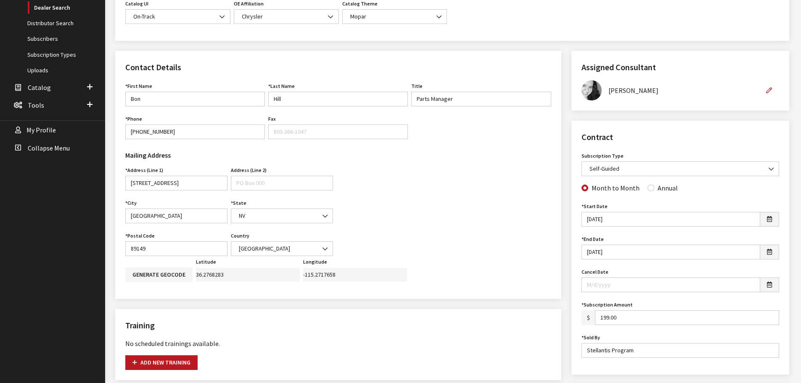
scroll to position [210, 0]
click at [648, 186] on input "Annual" at bounding box center [650, 188] width 7 height 7
radio input "true"
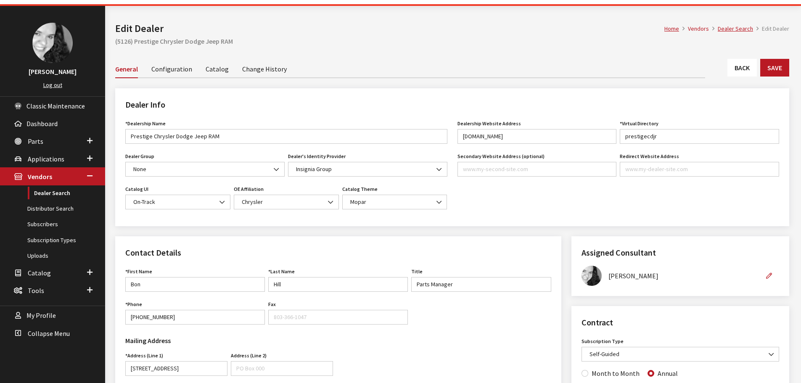
scroll to position [0, 0]
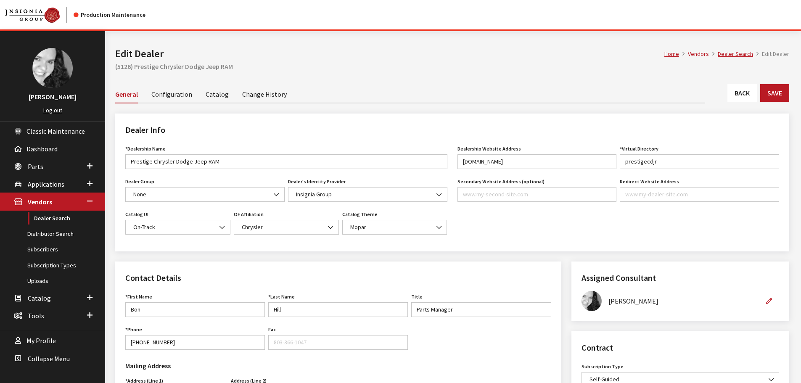
click at [249, 95] on link "Change History" at bounding box center [264, 94] width 45 height 18
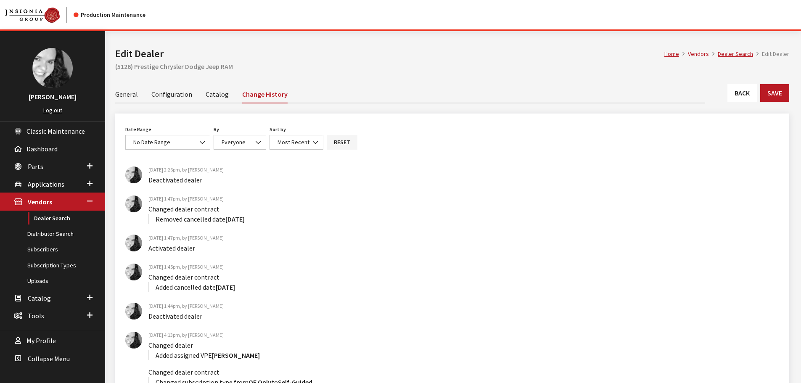
click at [132, 95] on link "General" at bounding box center [126, 94] width 23 height 18
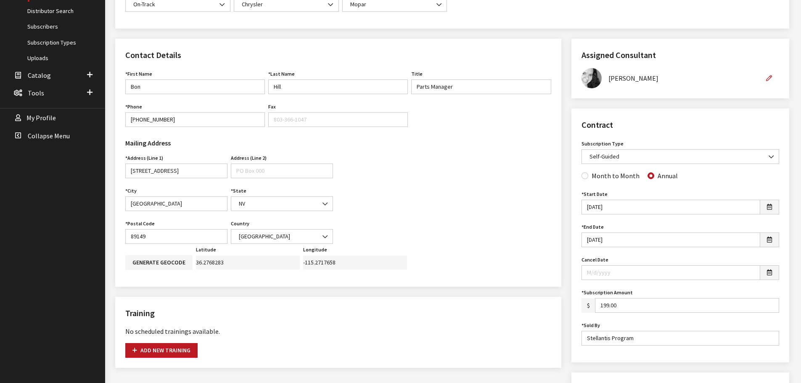
scroll to position [252, 0]
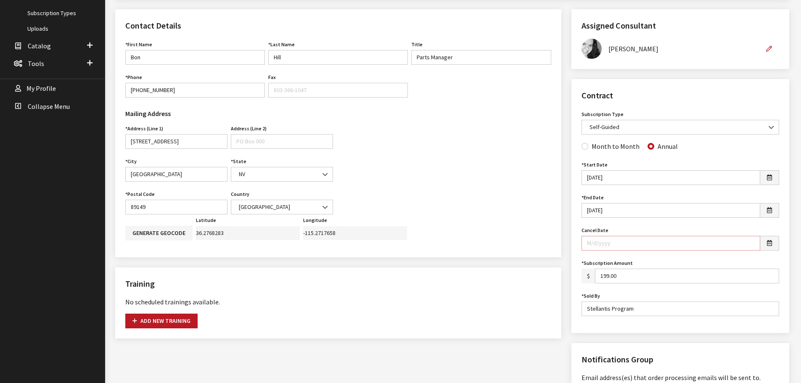
click at [642, 243] on input "Cancel Date" at bounding box center [670, 243] width 179 height 15
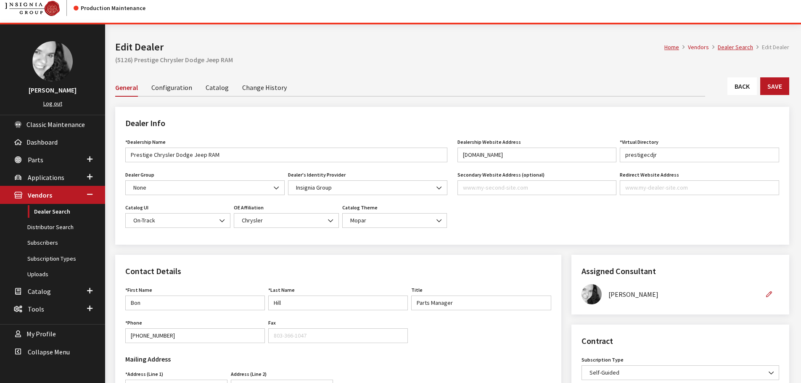
scroll to position [0, 0]
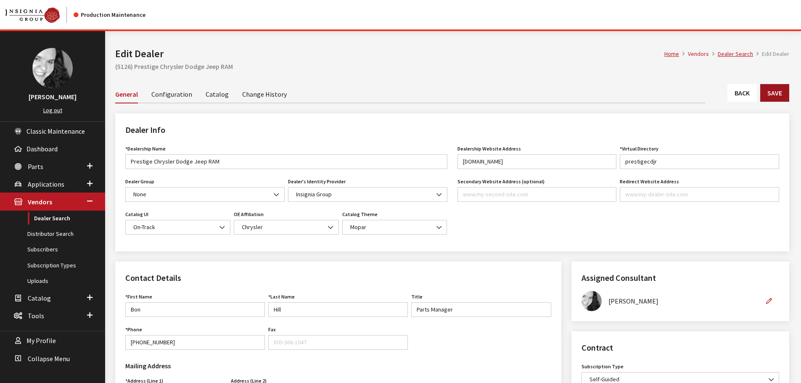
type input "3/19/2025"
click at [781, 95] on button "Save" at bounding box center [774, 93] width 29 height 18
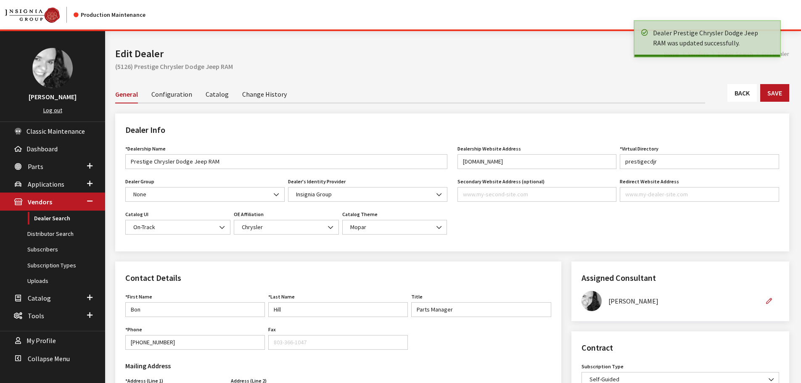
click at [735, 97] on link "Back" at bounding box center [741, 93] width 29 height 18
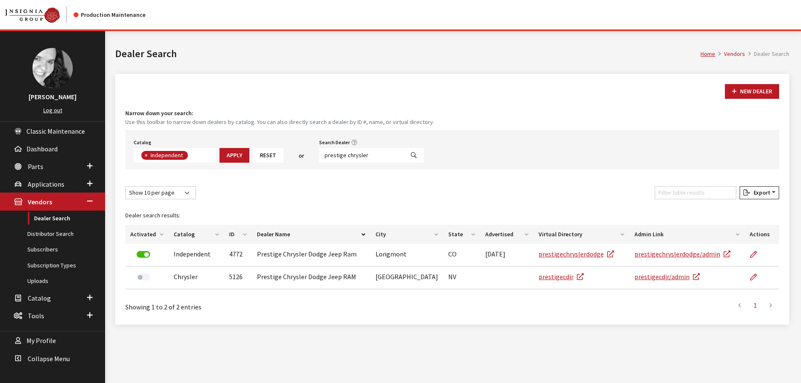
scroll to position [61, 0]
click at [372, 156] on input "prestige chrysler" at bounding box center [361, 155] width 85 height 15
type input "5124"
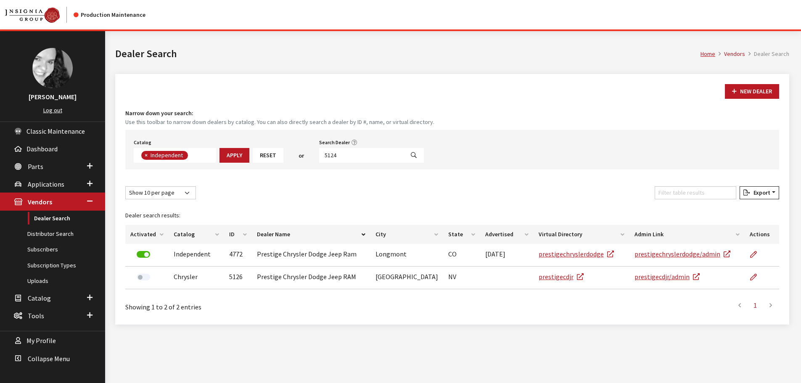
select select
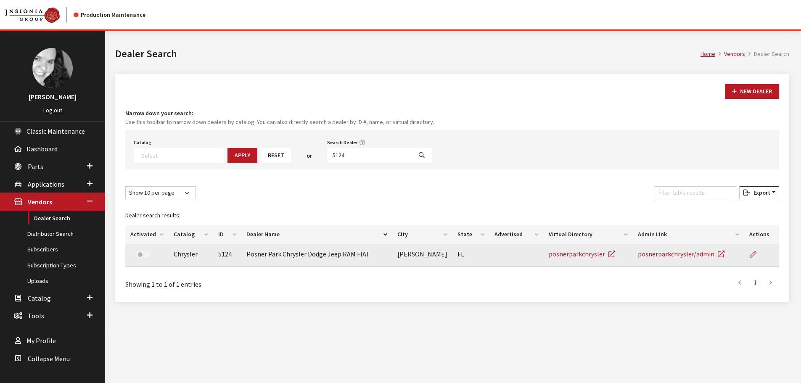
click at [755, 255] on icon at bounding box center [753, 254] width 7 height 7
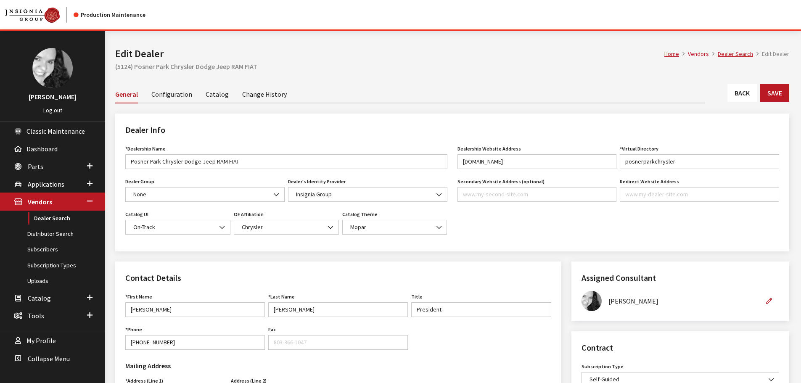
scroll to position [126, 0]
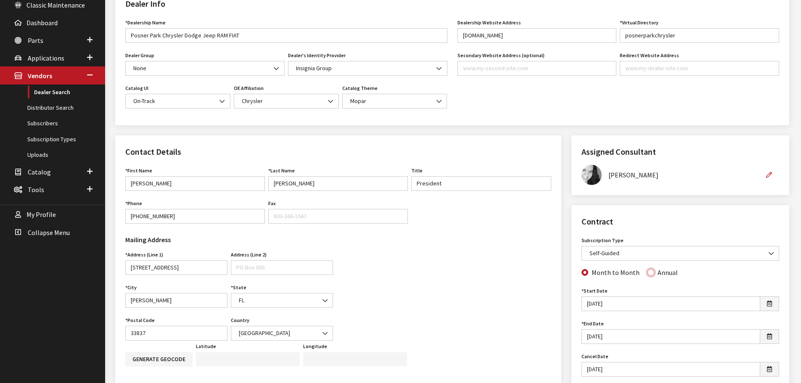
click at [648, 273] on input "Annual" at bounding box center [650, 272] width 7 height 7
radio input "true"
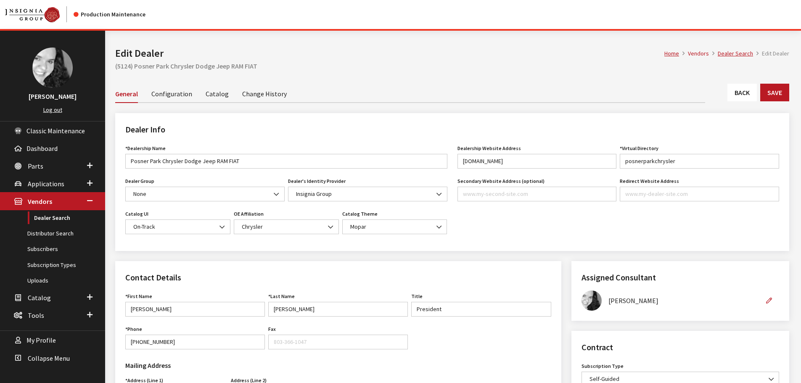
scroll to position [0, 0]
click at [774, 95] on button "Save" at bounding box center [774, 93] width 29 height 18
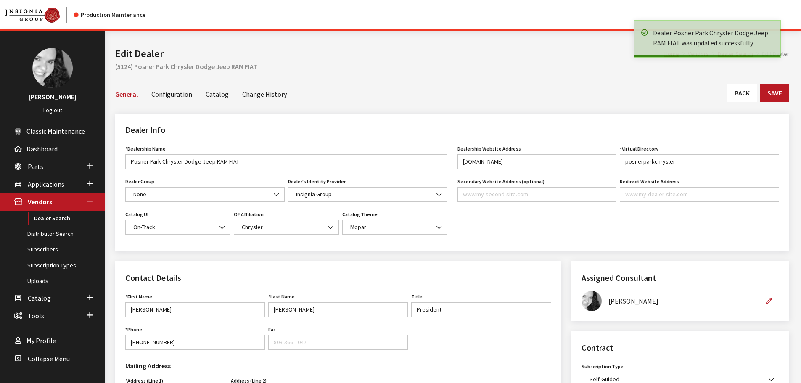
click at [748, 96] on link "Back" at bounding box center [741, 93] width 29 height 18
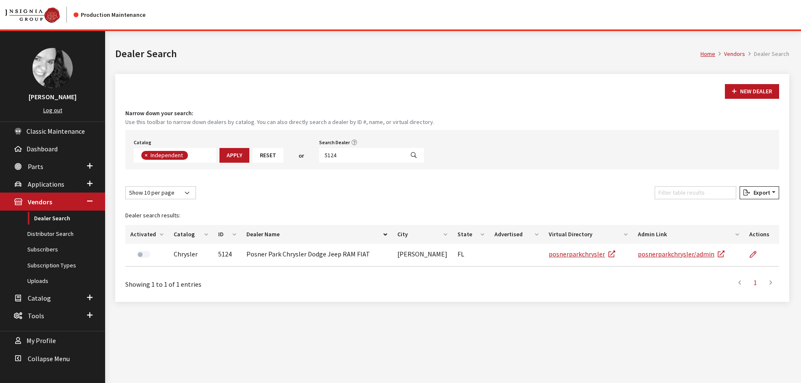
scroll to position [61, 0]
click at [354, 157] on input "5124" at bounding box center [361, 155] width 85 height 15
type input "colonial south"
select select
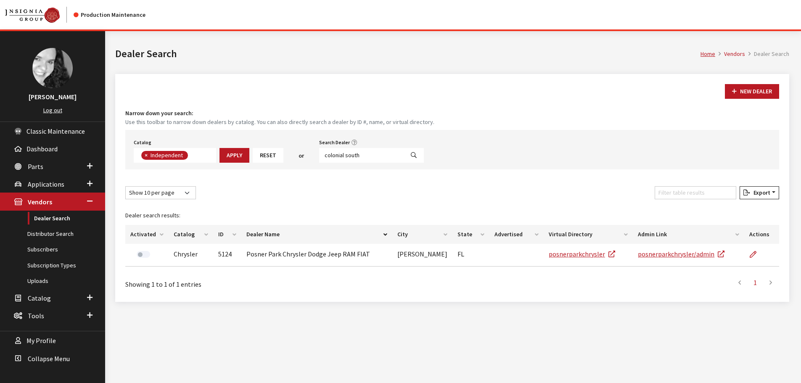
scroll to position [88, 0]
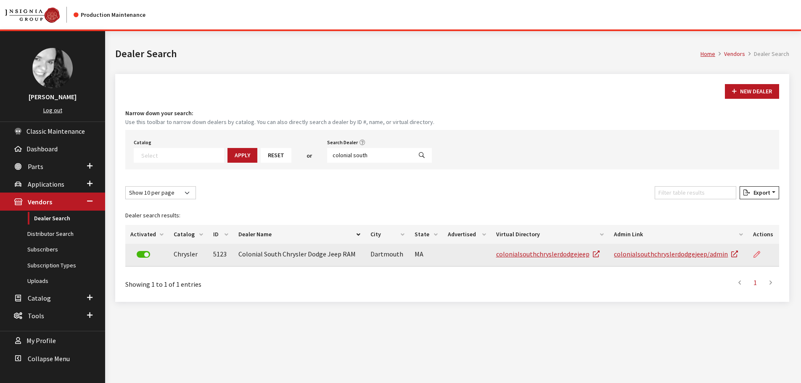
click at [757, 254] on icon at bounding box center [756, 254] width 7 height 7
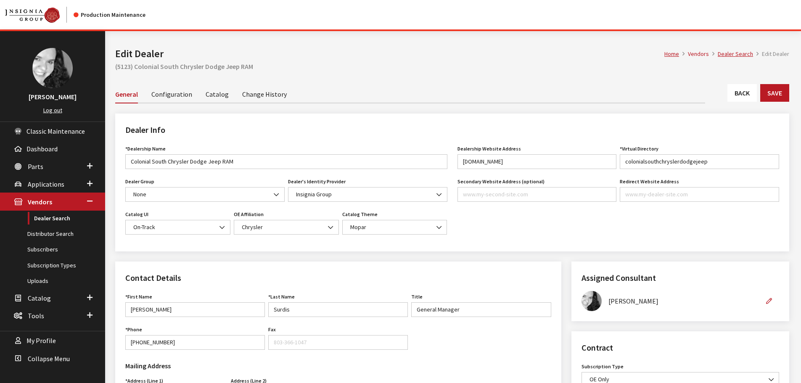
scroll to position [210, 0]
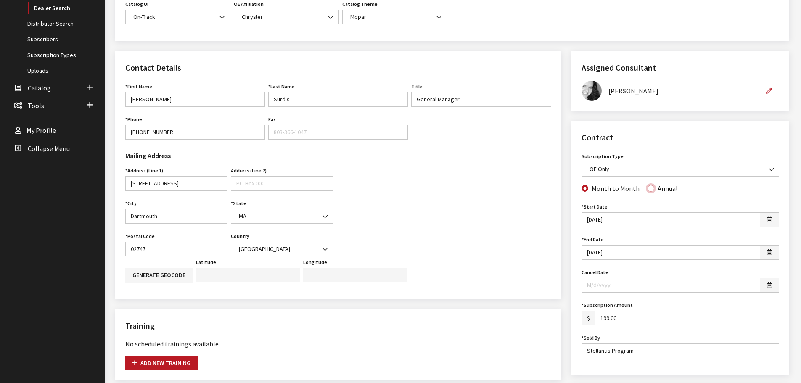
click at [648, 189] on input "Annual" at bounding box center [650, 188] width 7 height 7
radio input "true"
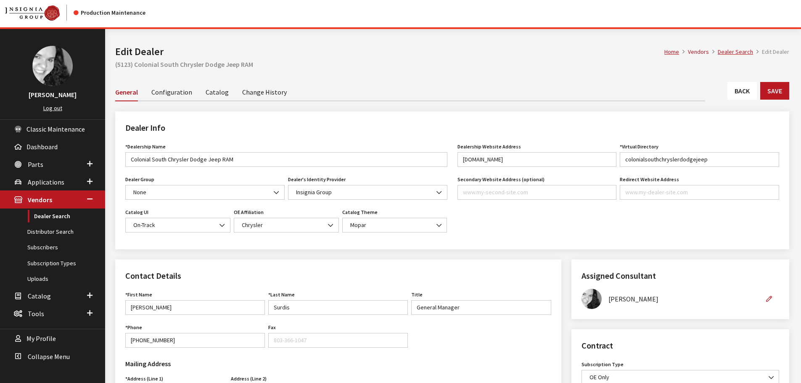
scroll to position [0, 0]
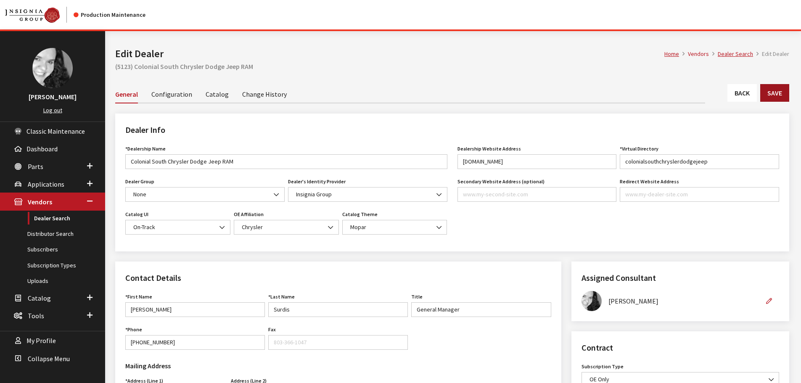
click at [769, 91] on button "Save" at bounding box center [774, 93] width 29 height 18
click at [749, 92] on link "Back" at bounding box center [741, 93] width 29 height 18
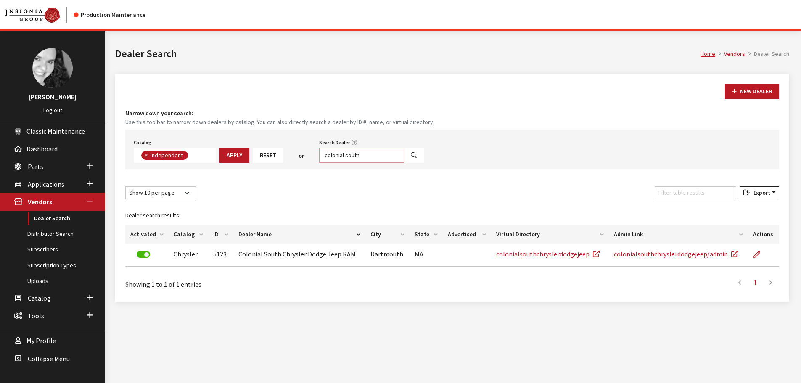
click at [347, 153] on input "colonial south" at bounding box center [361, 155] width 85 height 15
type input "metro ch"
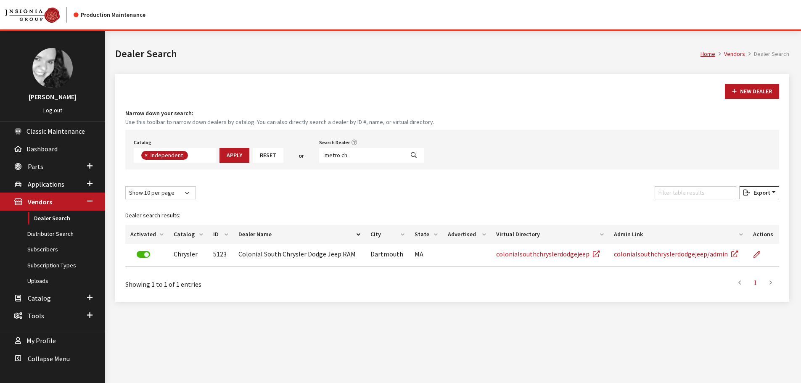
select select
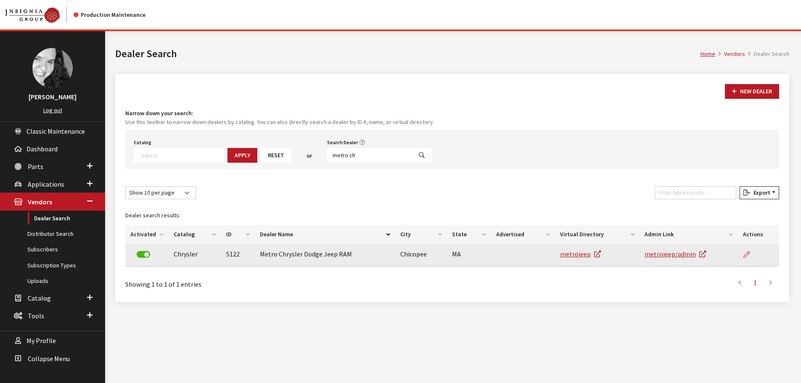
click at [749, 257] on icon at bounding box center [746, 254] width 7 height 7
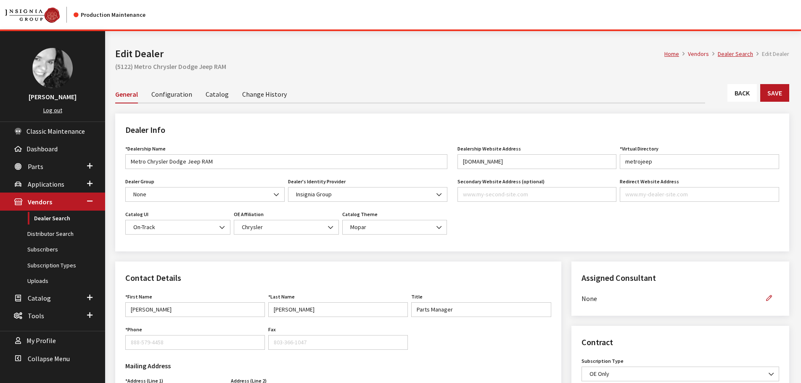
scroll to position [210, 0]
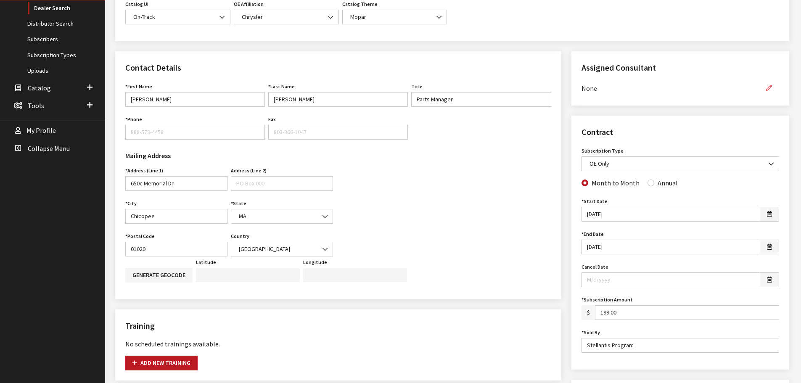
click at [770, 87] on icon "button" at bounding box center [769, 88] width 6 height 6
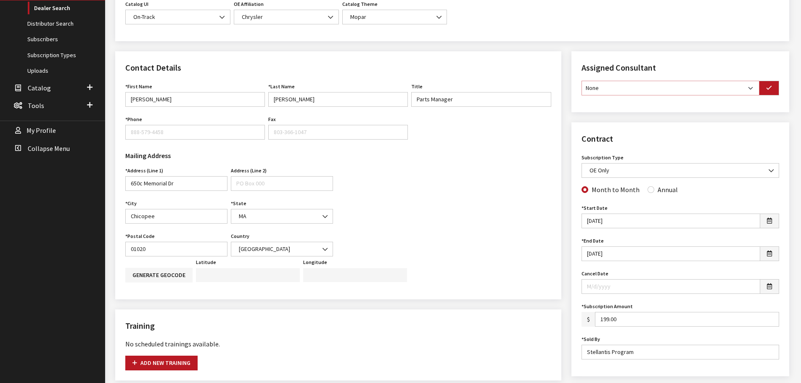
click at [751, 90] on select "None [PERSON_NAME] [PERSON_NAME] [PERSON_NAME] [PERSON_NAME] [PERSON_NAME]" at bounding box center [670, 88] width 178 height 15
select select "30"
click at [581, 81] on select "None [PERSON_NAME] [PERSON_NAME] [PERSON_NAME] [PERSON_NAME] [PERSON_NAME]" at bounding box center [670, 88] width 178 height 15
click at [764, 87] on button "button" at bounding box center [769, 88] width 20 height 15
click at [648, 187] on input "Annual" at bounding box center [650, 188] width 7 height 7
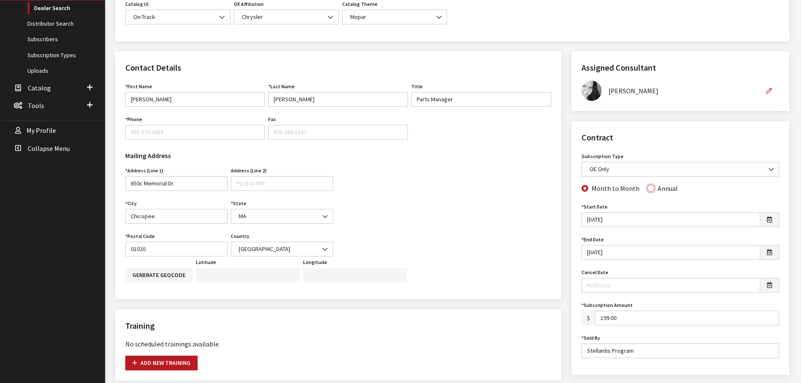
radio input "true"
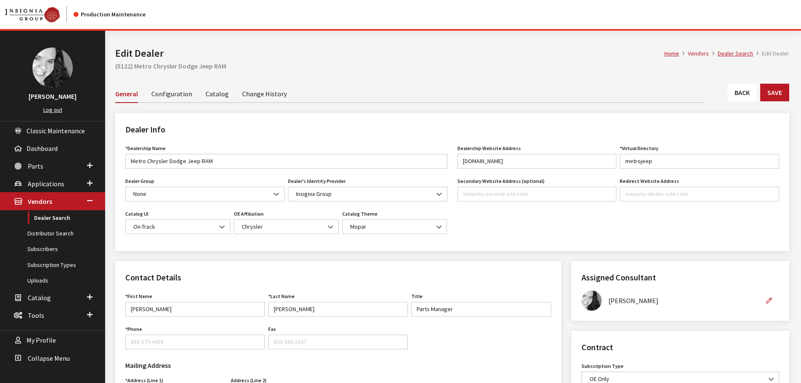
scroll to position [0, 0]
click at [782, 92] on button "Save" at bounding box center [774, 93] width 29 height 18
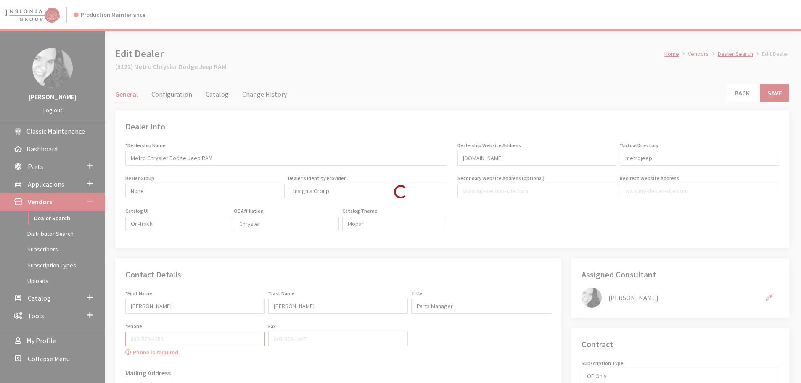
type input "199.00"
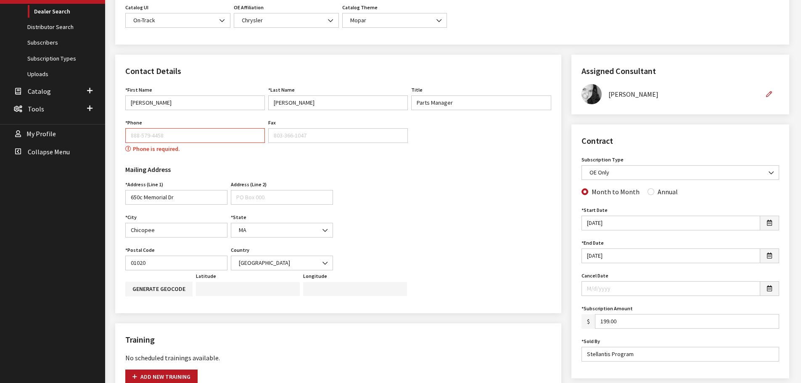
scroll to position [158, 0]
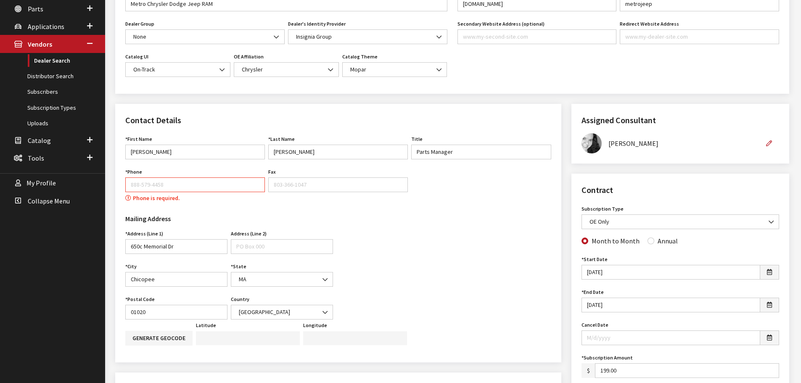
click at [165, 185] on input "Phone" at bounding box center [195, 184] width 140 height 15
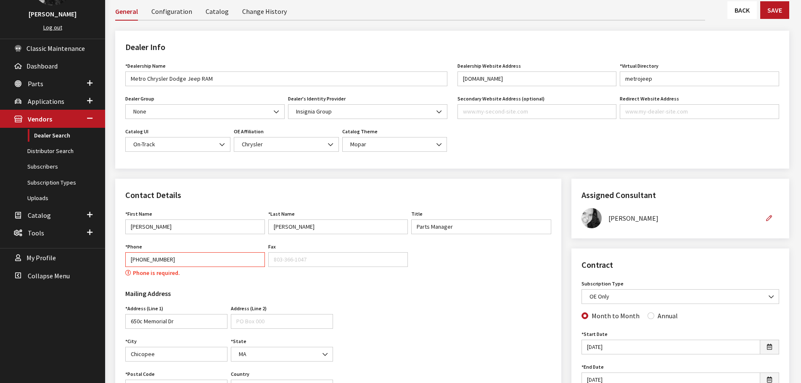
scroll to position [0, 0]
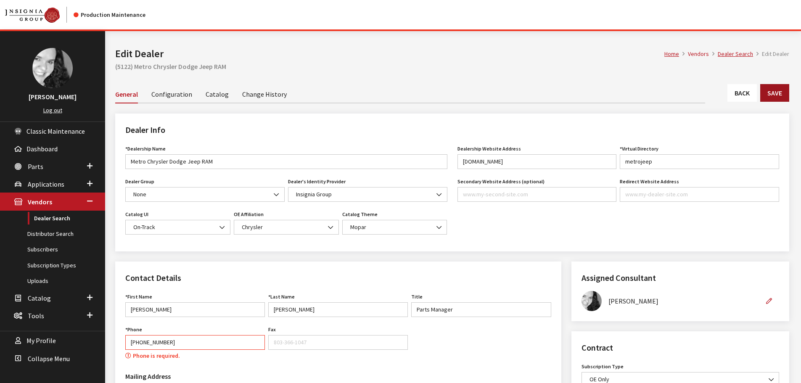
type input "[PHONE_NUMBER]"
click at [773, 90] on button "Save" at bounding box center [774, 93] width 29 height 18
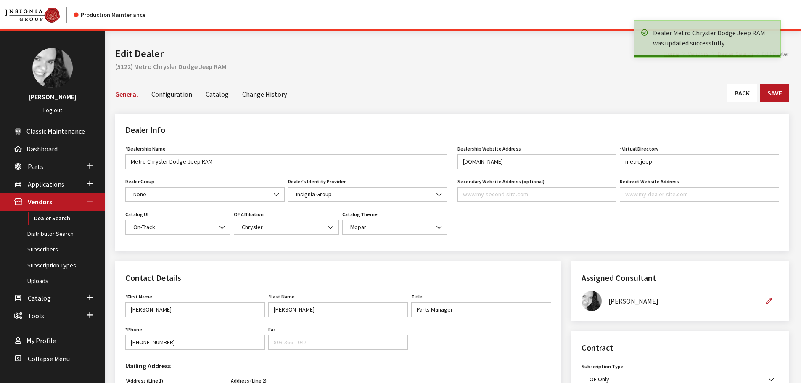
click at [739, 96] on link "Back" at bounding box center [741, 93] width 29 height 18
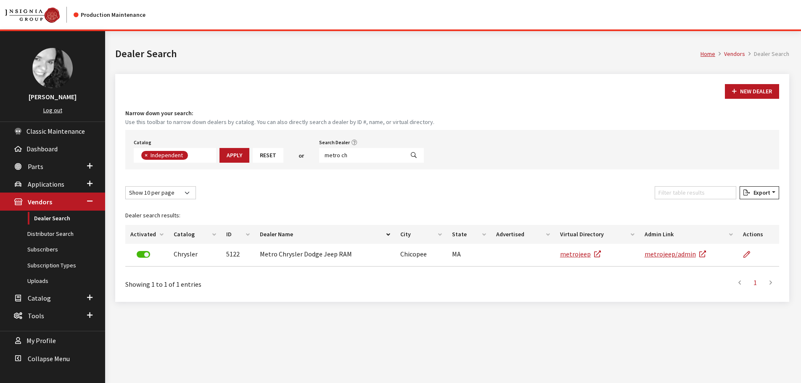
scroll to position [61, 0]
click at [357, 153] on input "metro ch" at bounding box center [361, 155] width 85 height 15
type input "artioli ch"
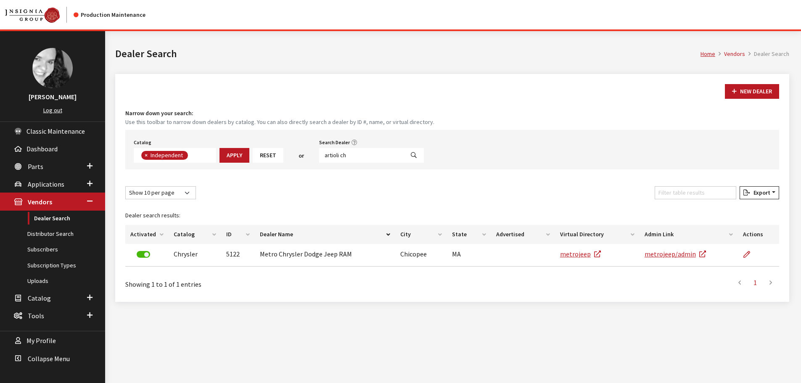
select select
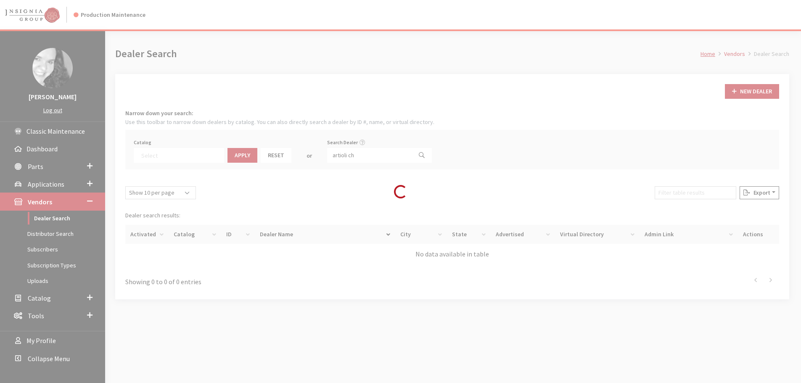
scroll to position [88, 0]
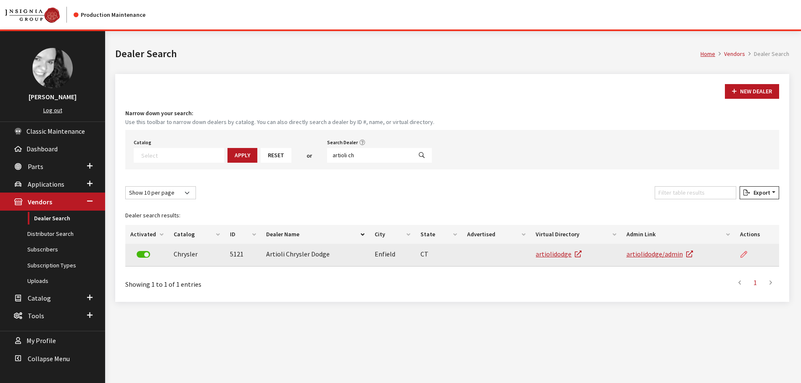
click at [745, 255] on icon at bounding box center [743, 254] width 7 height 7
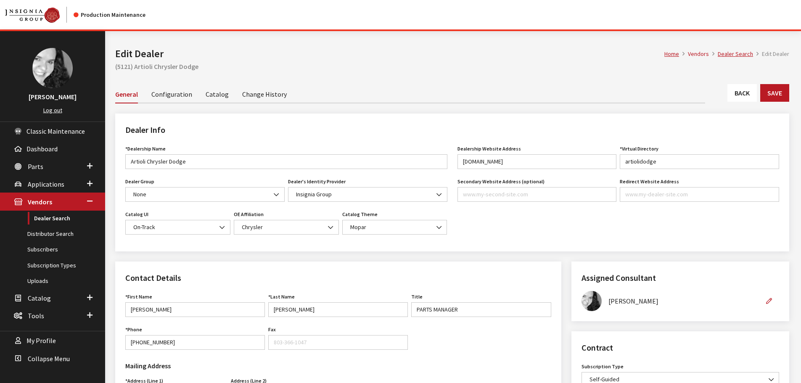
scroll to position [168, 0]
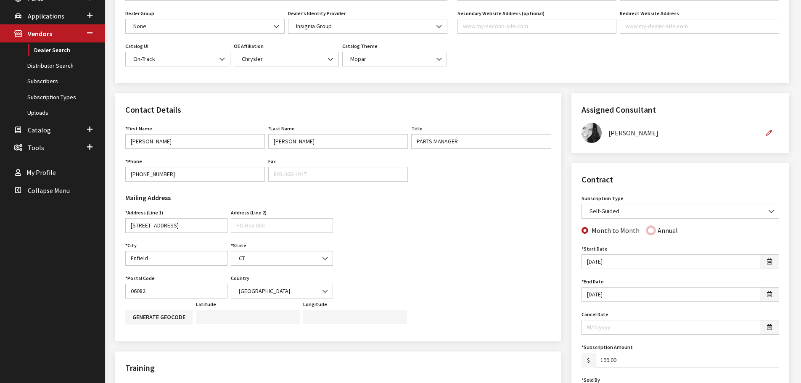
click at [647, 230] on input "Annual" at bounding box center [650, 230] width 7 height 7
radio input "true"
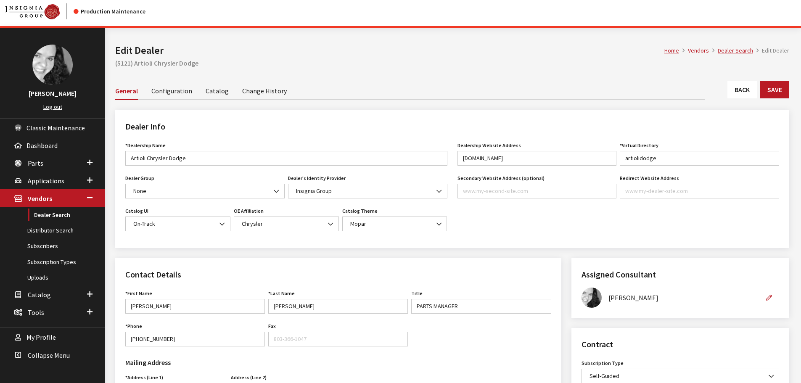
scroll to position [0, 0]
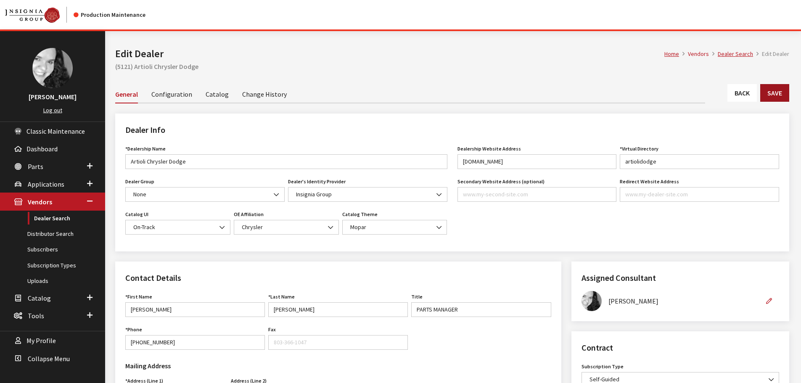
click at [772, 95] on button "Save" at bounding box center [774, 93] width 29 height 18
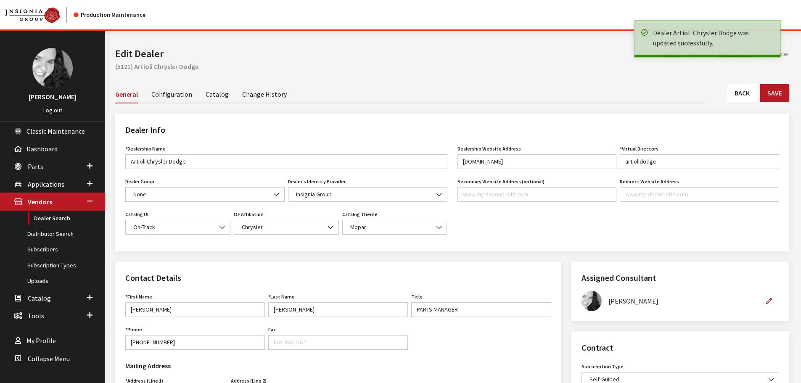
click at [745, 93] on link "Back" at bounding box center [741, 93] width 29 height 18
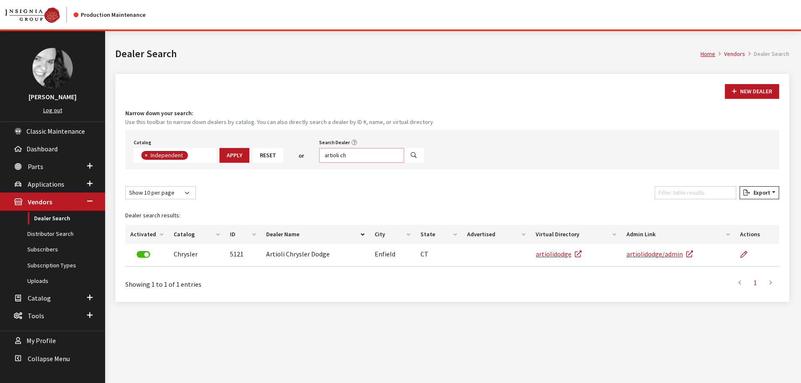
scroll to position [61, 0]
click at [354, 154] on input "artioli ch" at bounding box center [361, 155] width 85 height 15
type input "a"
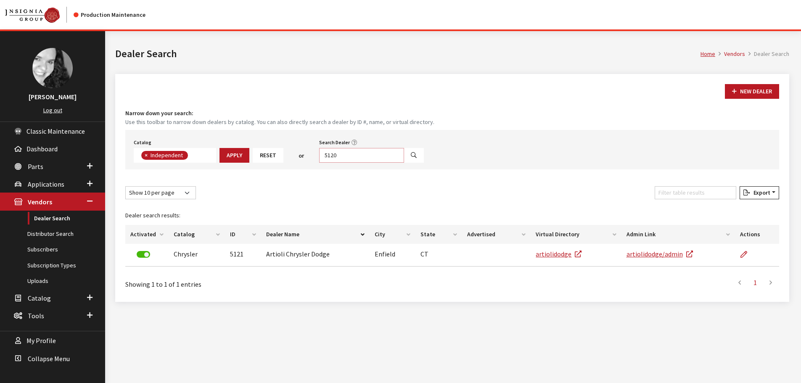
type input "5120"
select select
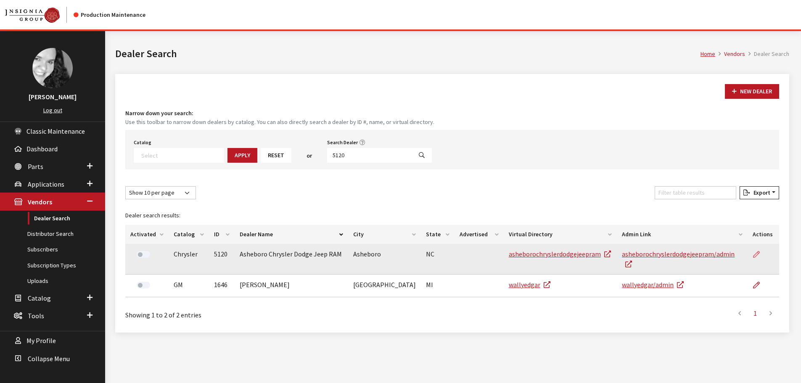
click at [756, 252] on icon at bounding box center [756, 254] width 7 height 7
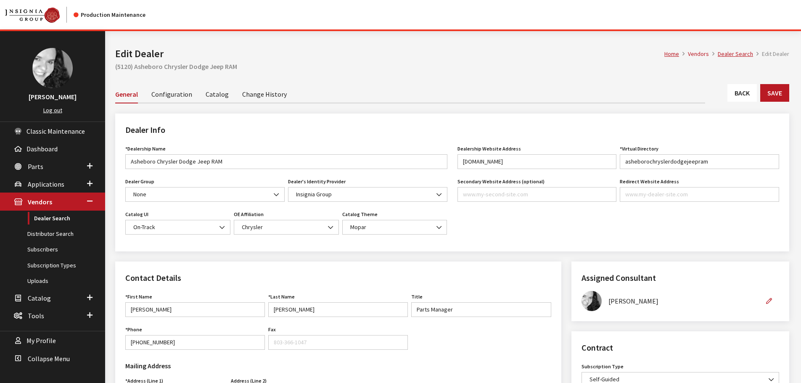
scroll to position [210, 0]
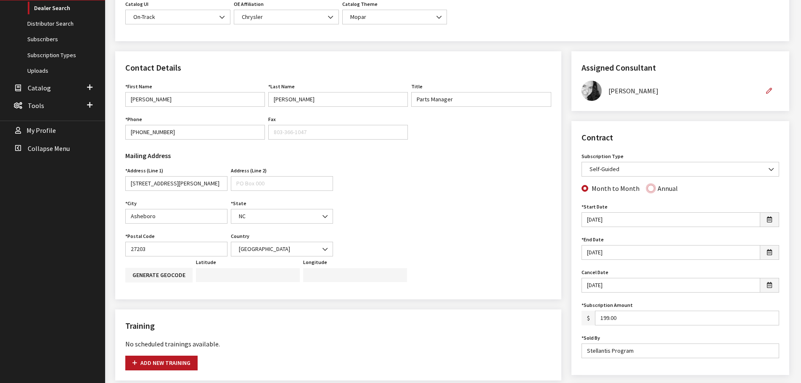
click at [647, 190] on input "Annual" at bounding box center [650, 188] width 7 height 7
radio input "true"
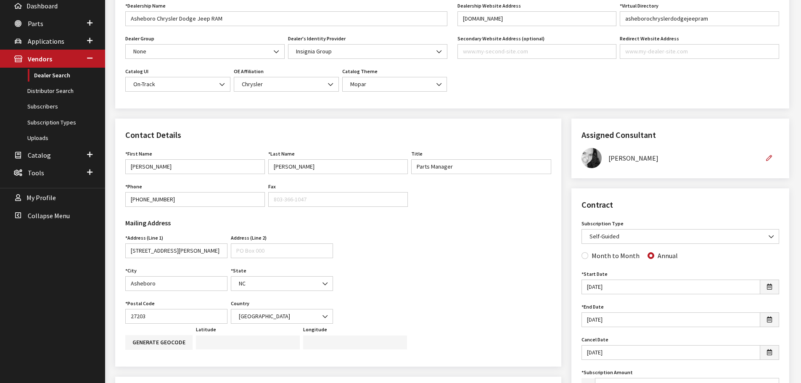
scroll to position [0, 0]
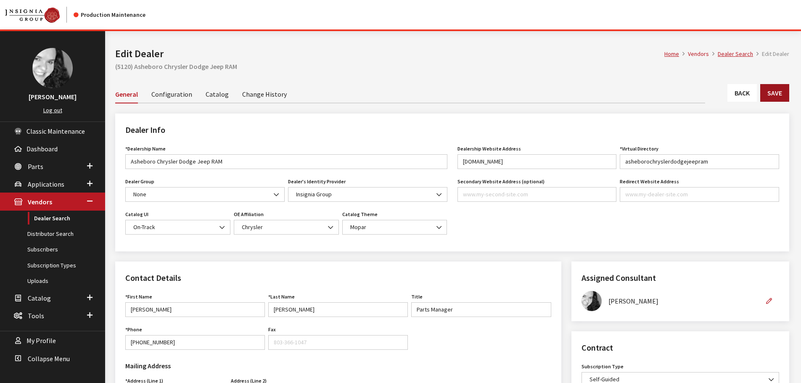
click at [771, 94] on button "Save" at bounding box center [774, 93] width 29 height 18
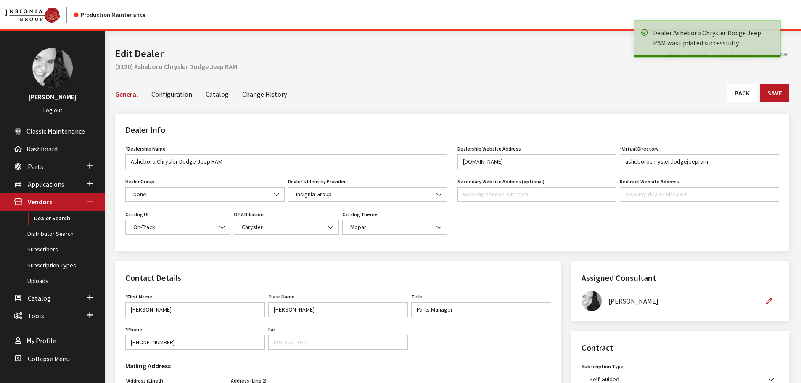
drag, startPoint x: 0, startPoint y: 0, endPoint x: 740, endPoint y: 94, distance: 745.9
click at [740, 94] on link "Back" at bounding box center [741, 93] width 29 height 18
